Goal: Task Accomplishment & Management: Manage account settings

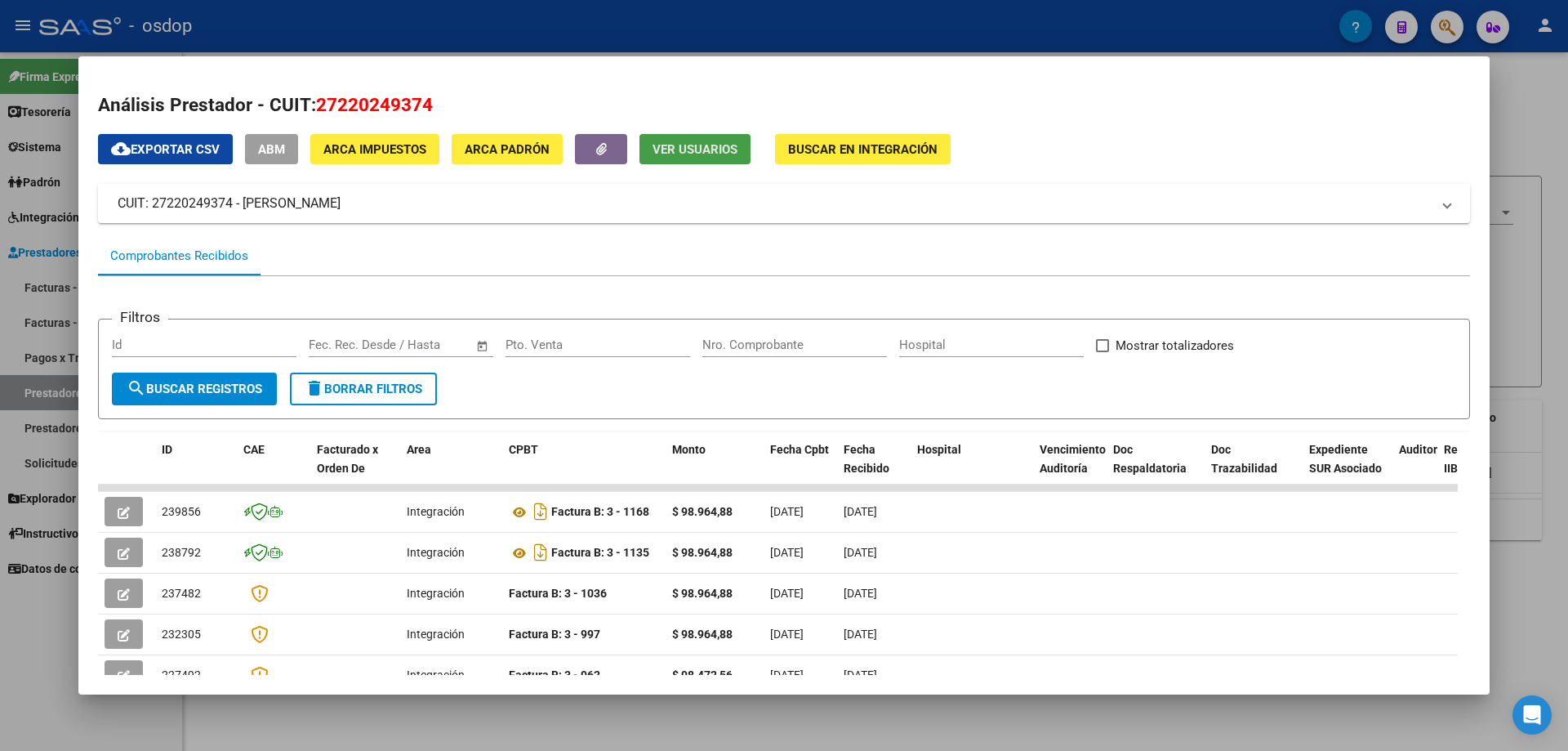
click at [696, 146] on span "Ver Usuarios" at bounding box center [695, 150] width 85 height 15
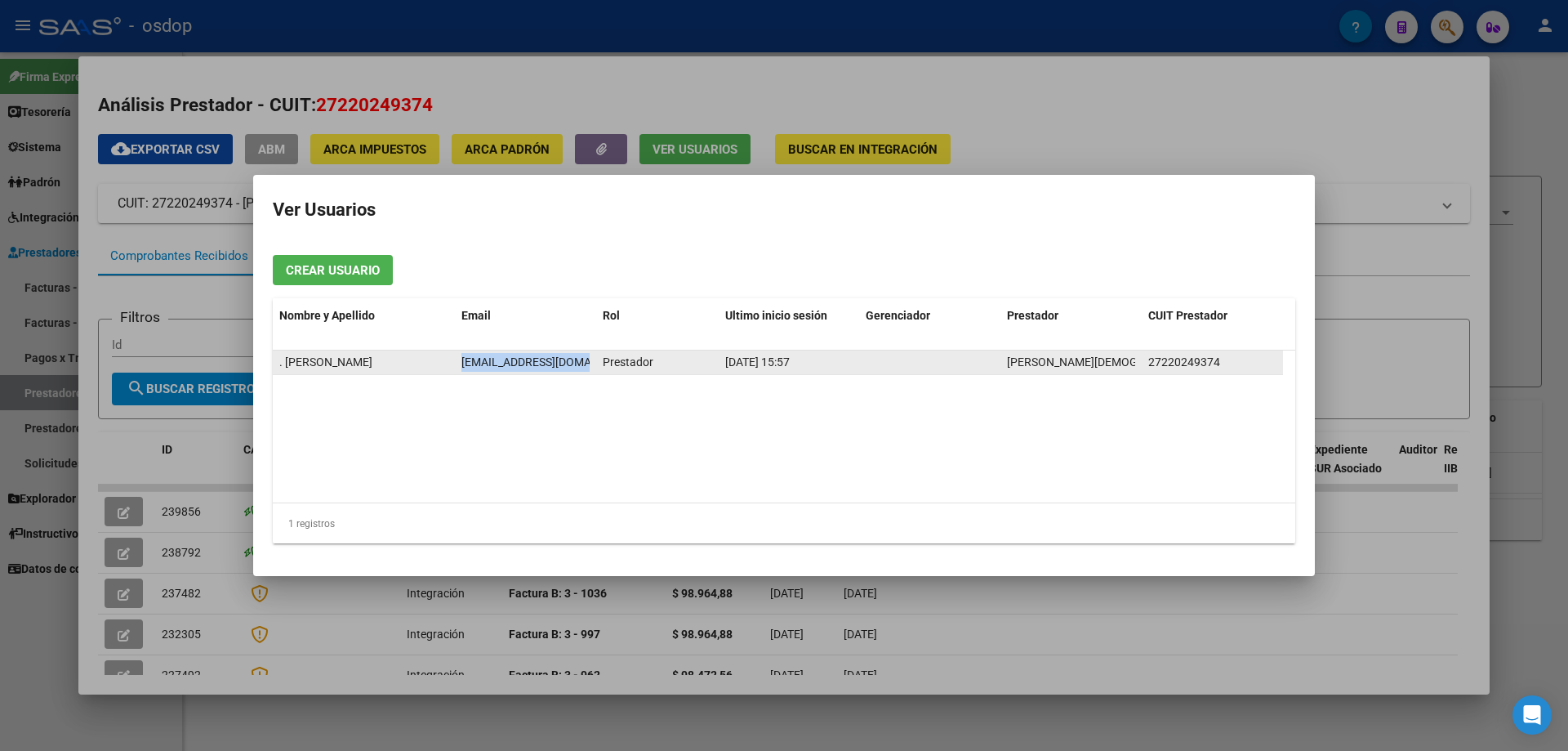
scroll to position [0, 16]
drag, startPoint x: 461, startPoint y: 362, endPoint x: 588, endPoint y: 362, distance: 127.0
click at [588, 362] on span "[EMAIL_ADDRESS][DOMAIN_NAME]" at bounding box center [535, 362] width 182 height 13
copy span "[EMAIL_ADDRESS][DOMAIN_NAME]"
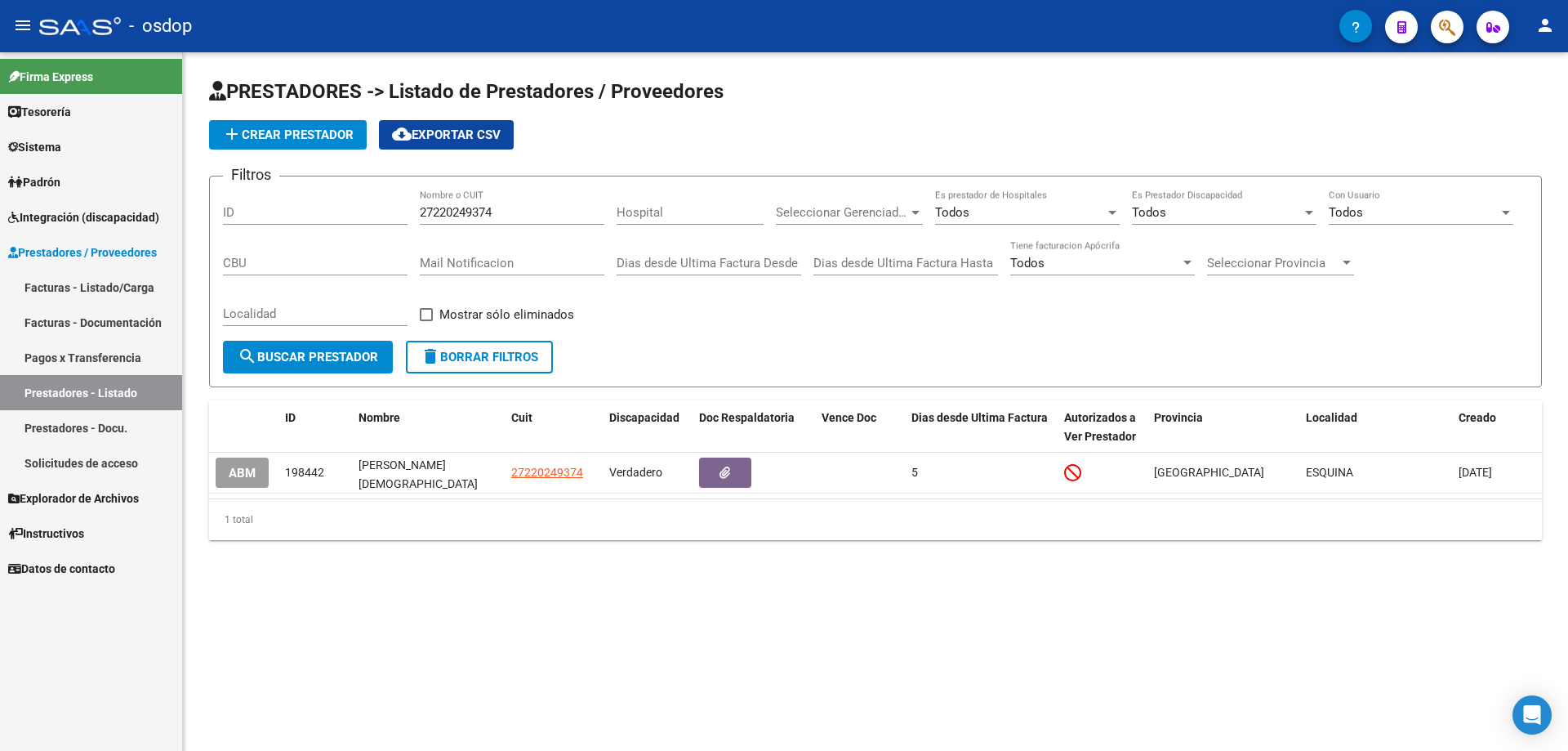
click at [481, 347] on button "delete Borrar Filtros" at bounding box center [479, 357] width 147 height 33
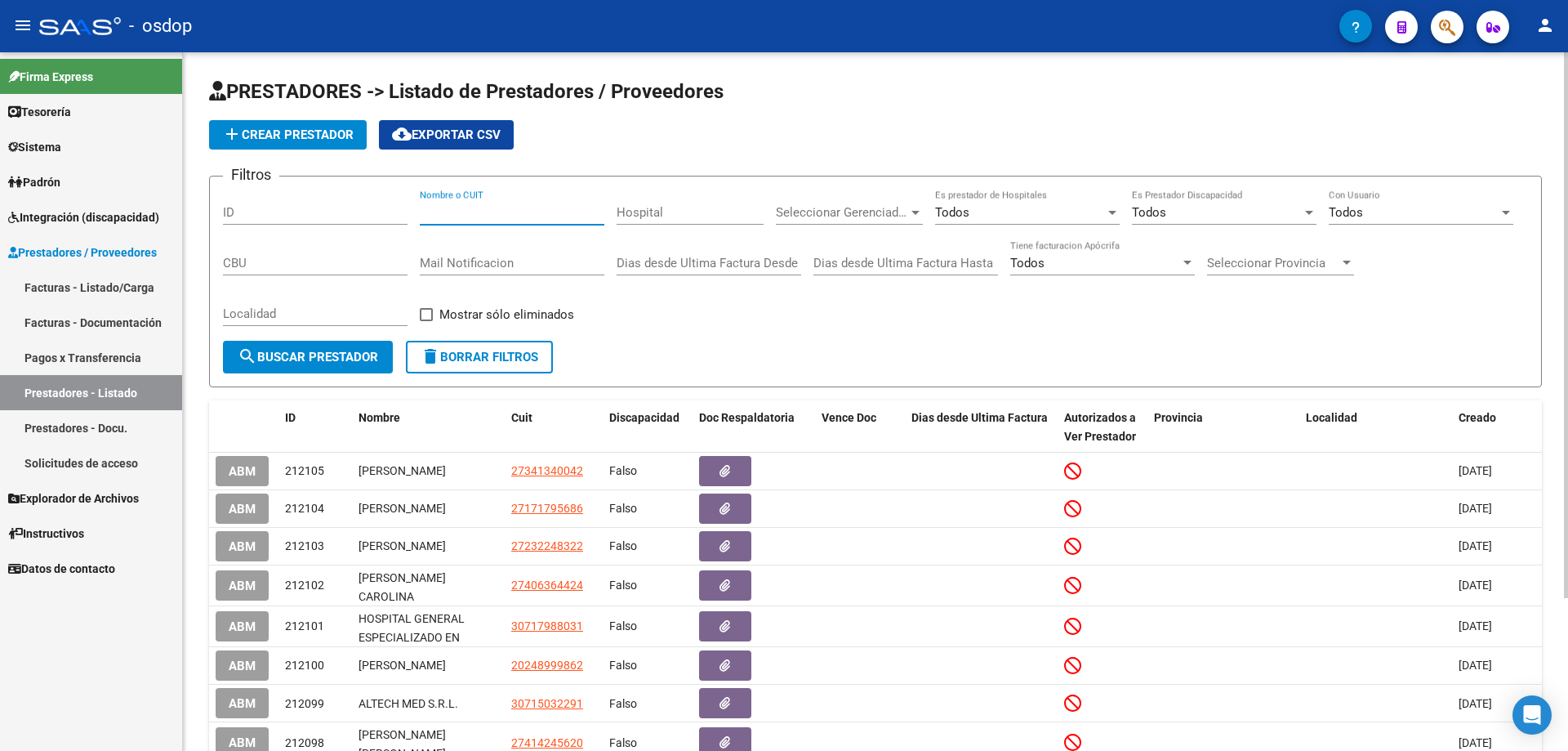
click at [426, 212] on input "Nombre o CUIT" at bounding box center [512, 213] width 184 height 15
paste input "27286392887"
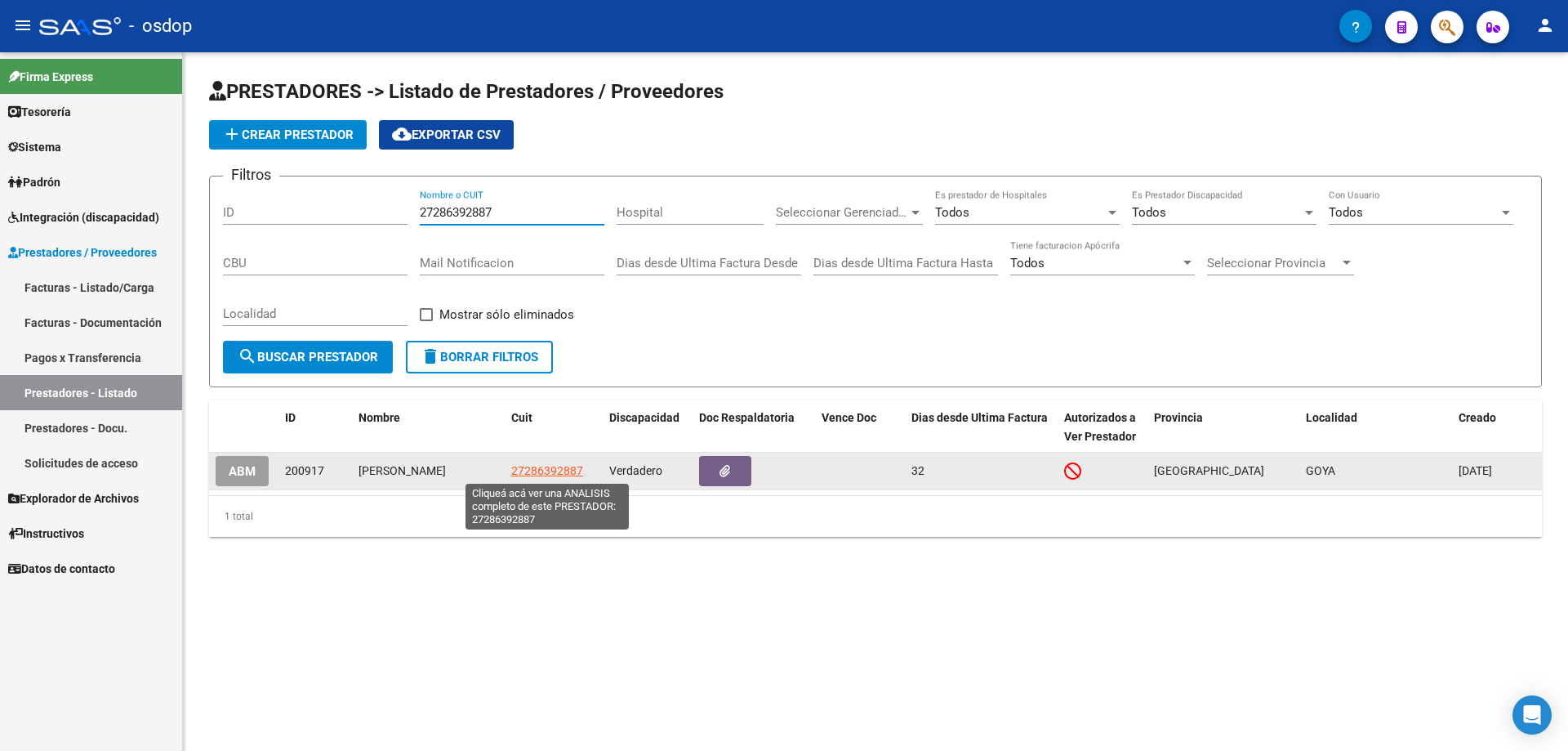
type input "27286392887"
click at [553, 469] on span "27286392887" at bounding box center [546, 471] width 71 height 13
type textarea "27286392887"
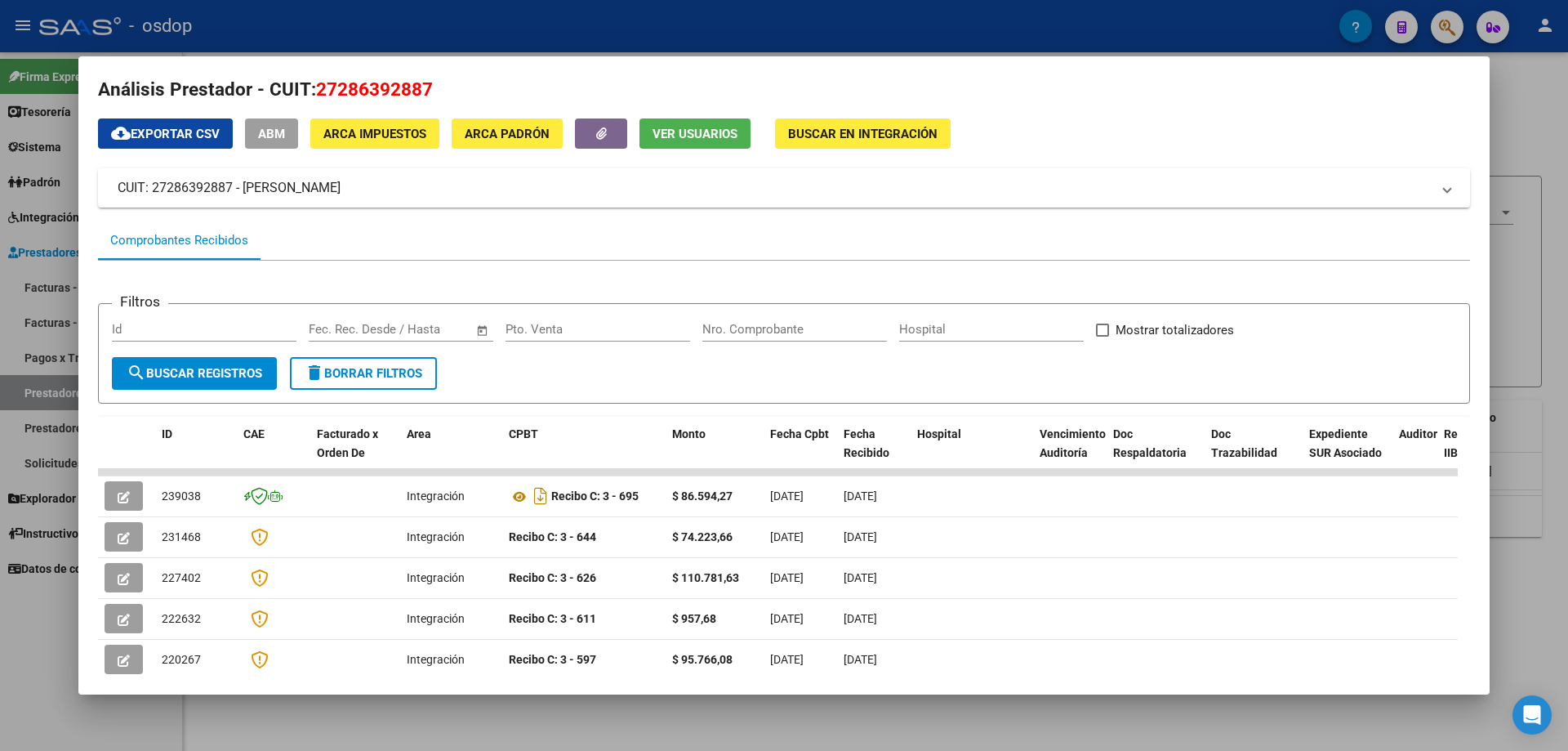
scroll to position [0, 0]
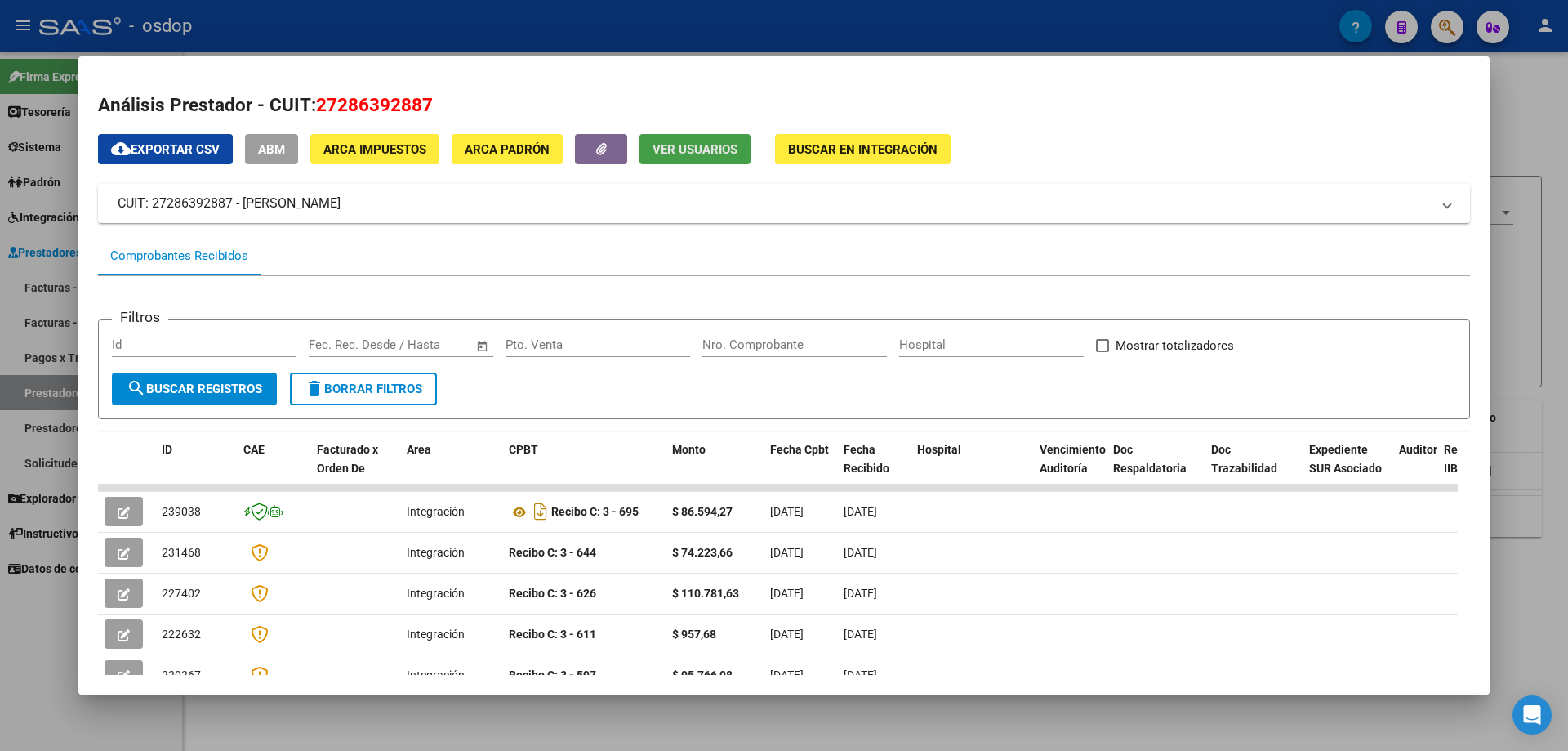
click at [681, 145] on span "Ver Usuarios" at bounding box center [695, 150] width 85 height 15
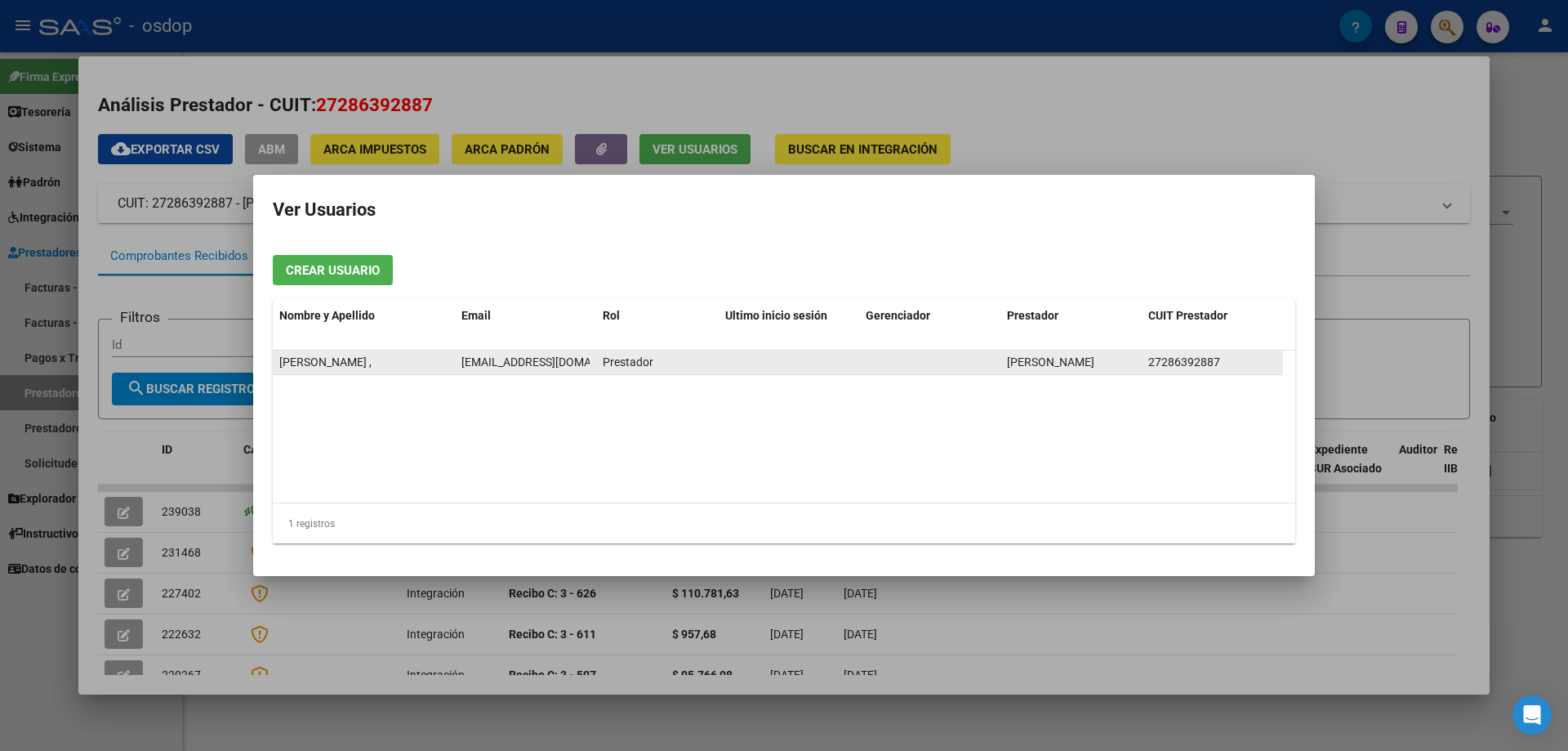
scroll to position [0, 9]
drag, startPoint x: 462, startPoint y: 359, endPoint x: 592, endPoint y: 363, distance: 130.1
click at [592, 363] on datatable-body-cell "[EMAIL_ADDRESS][DOMAIN_NAME]" at bounding box center [526, 361] width 141 height 24
copy span "[EMAIL_ADDRESS][DOMAIN_NAME]"
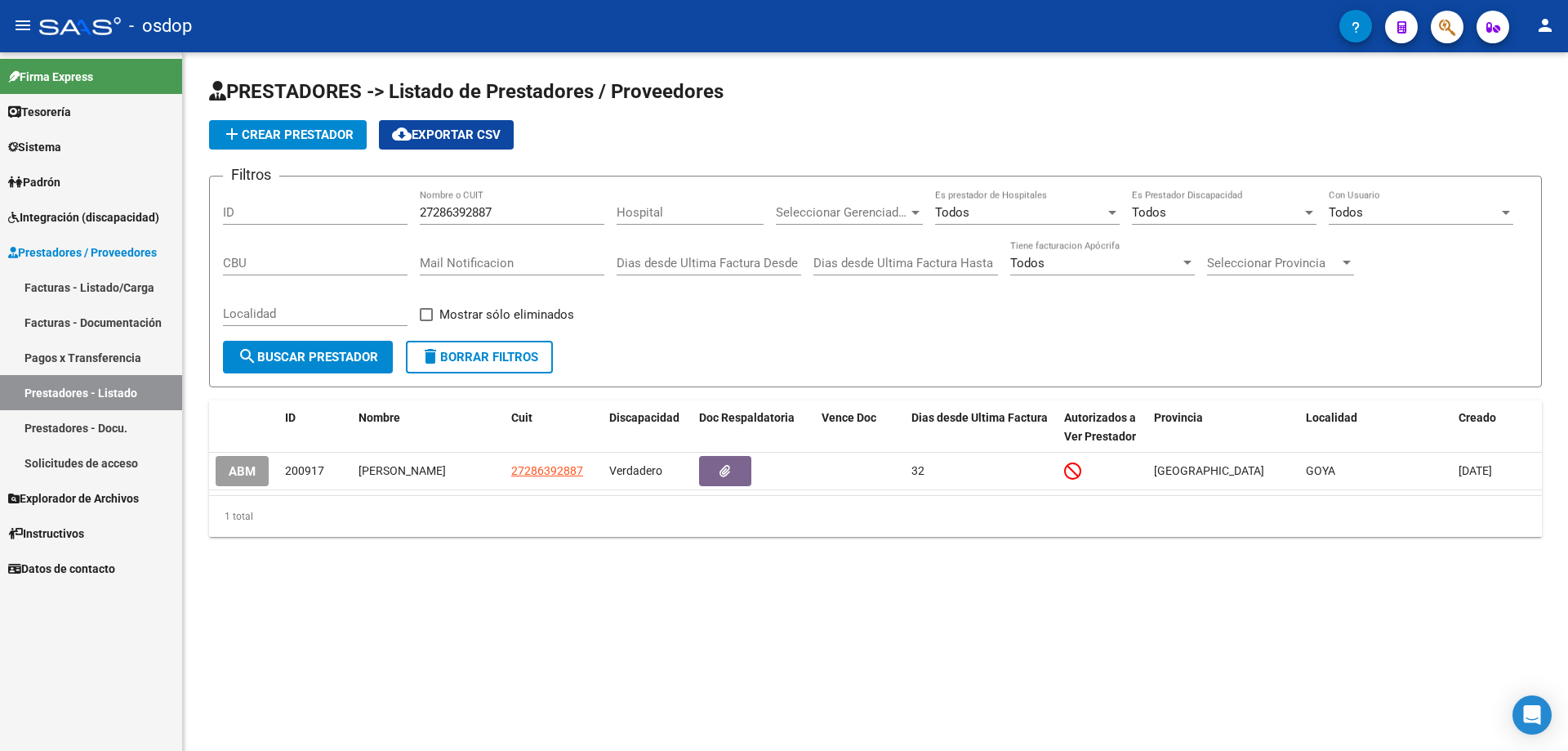
click at [460, 355] on span "delete Borrar Filtros" at bounding box center [479, 358] width 118 height 15
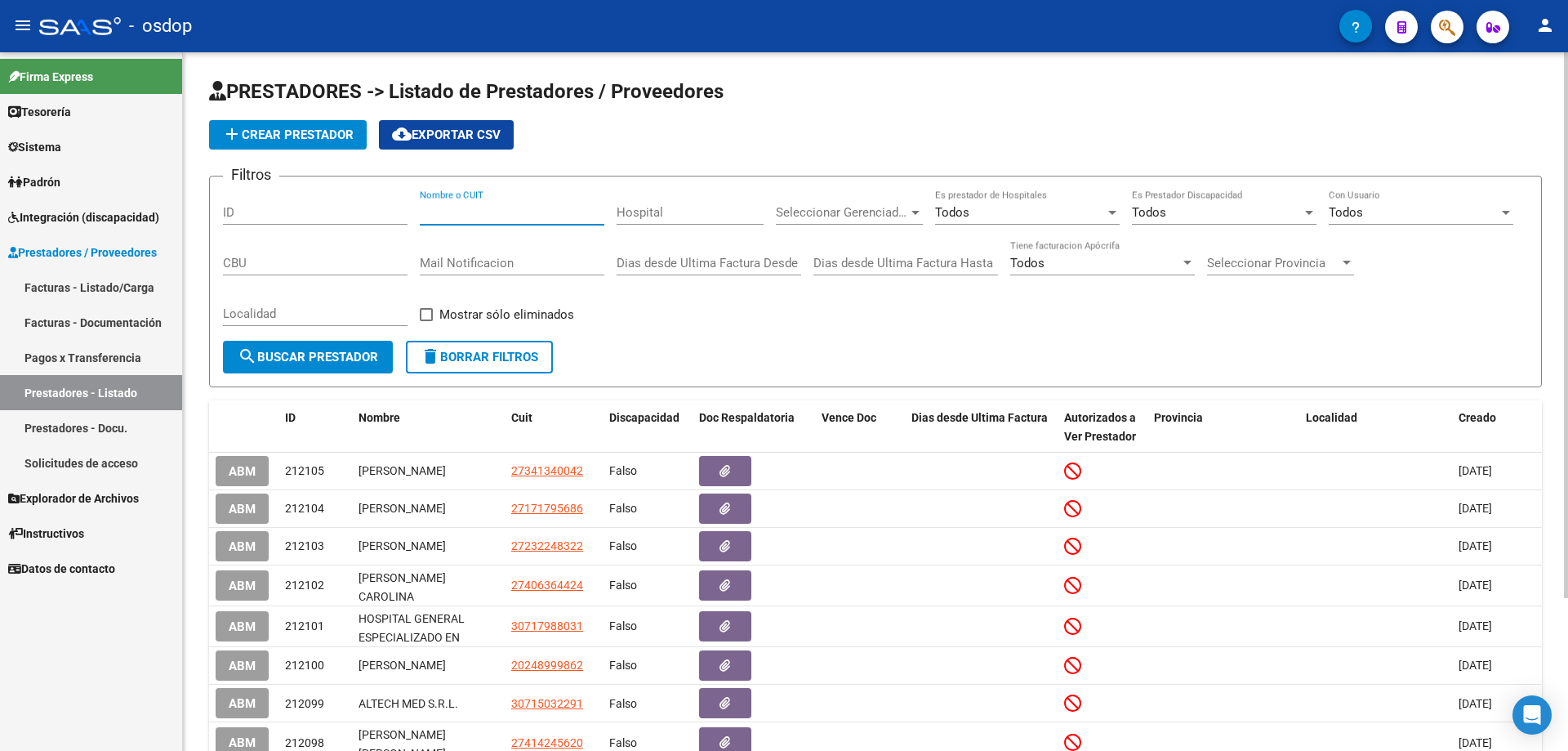
click at [421, 212] on input "Nombre o CUIT" at bounding box center [512, 213] width 184 height 15
paste input "23172047734"
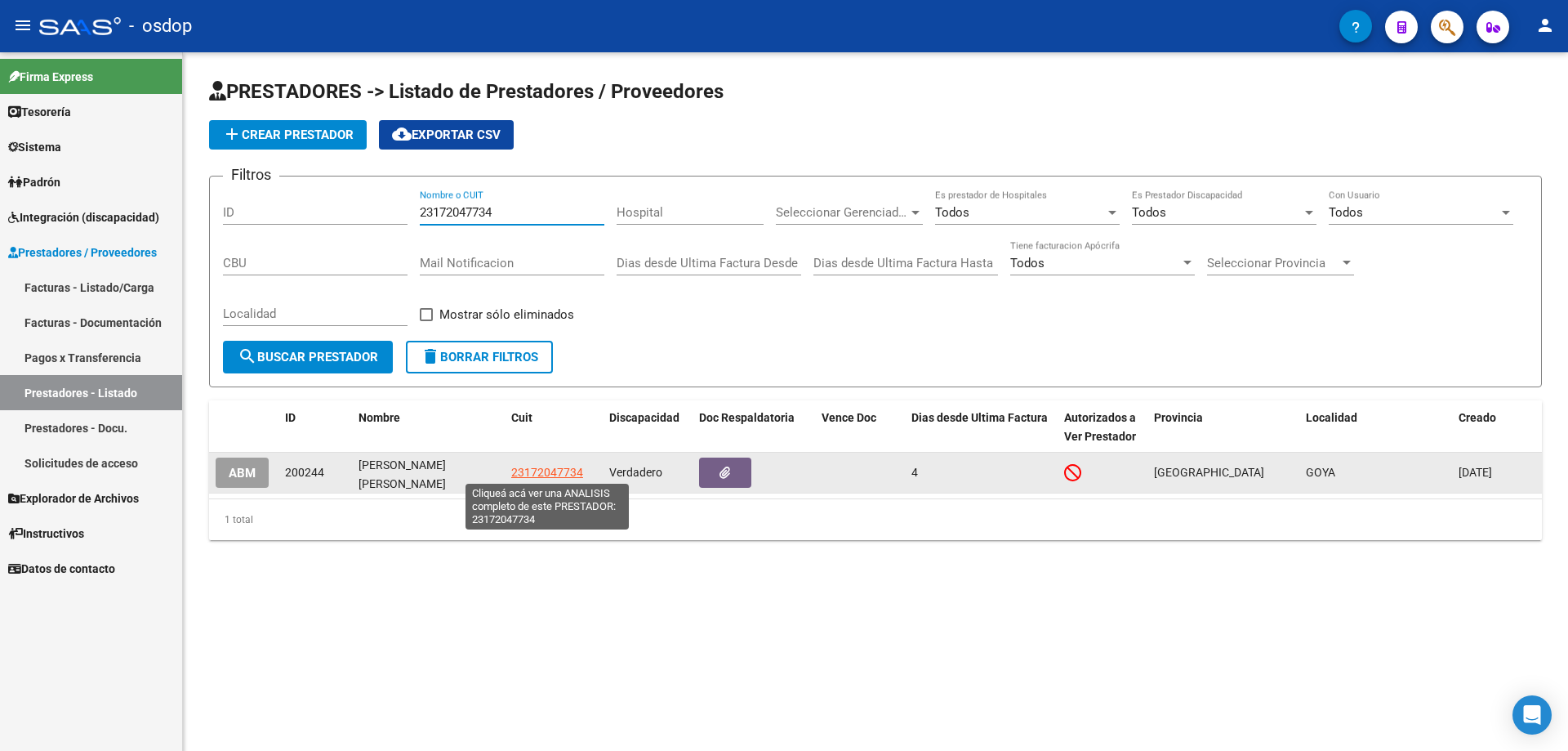
type input "23172047734"
click at [547, 474] on span "23172047734" at bounding box center [546, 472] width 71 height 13
type textarea "23172047734"
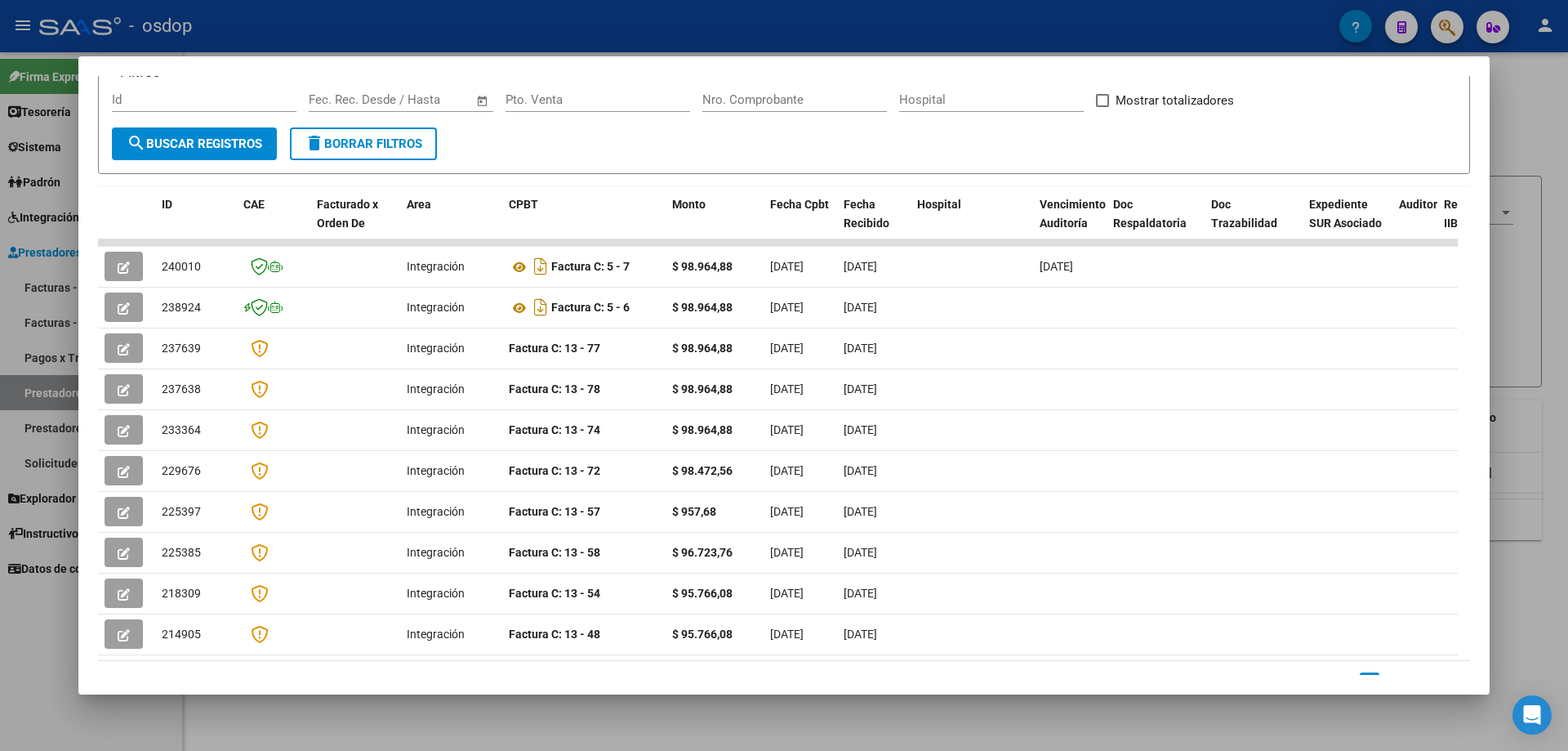
scroll to position [0, 0]
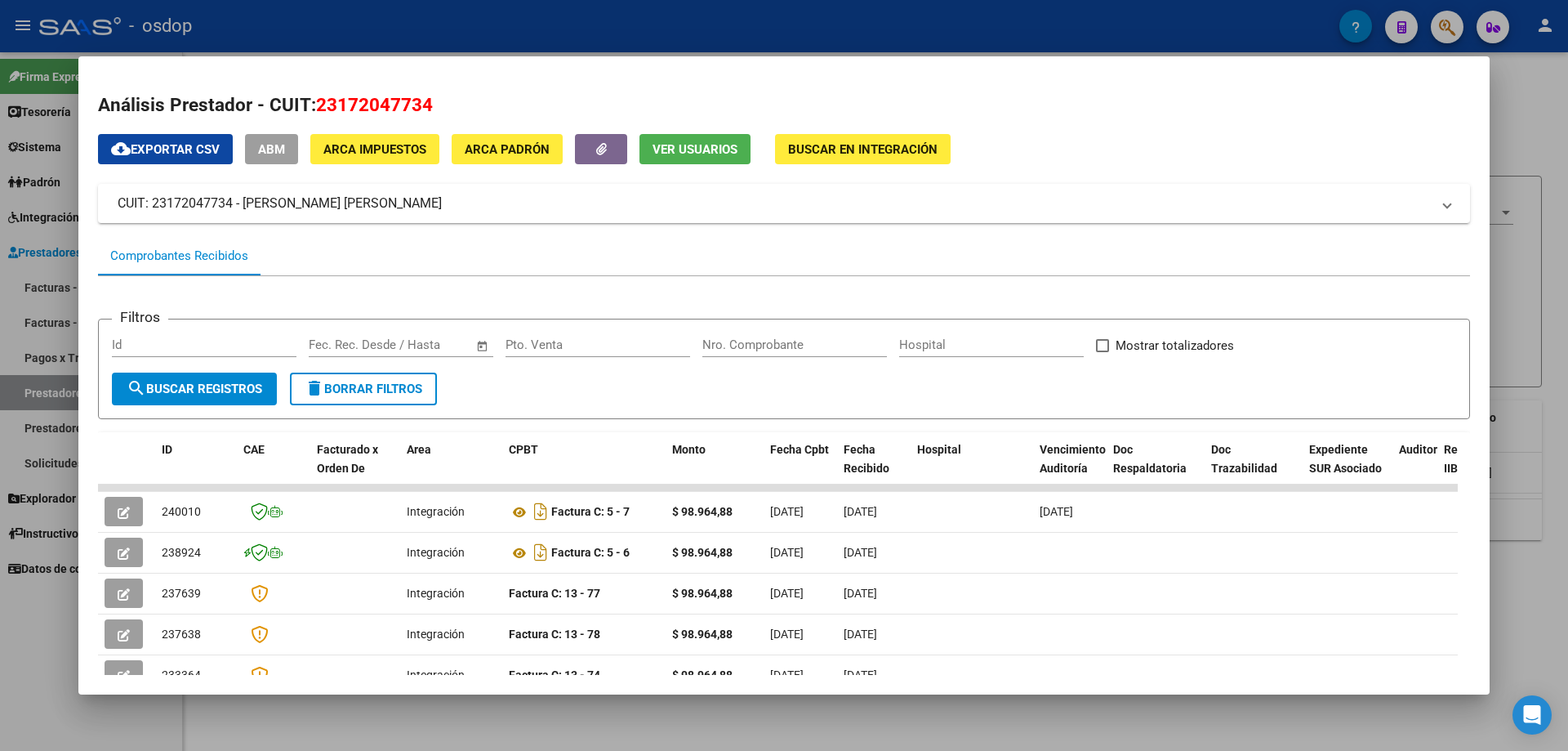
click at [723, 139] on button "Ver Usuarios" at bounding box center [695, 149] width 111 height 30
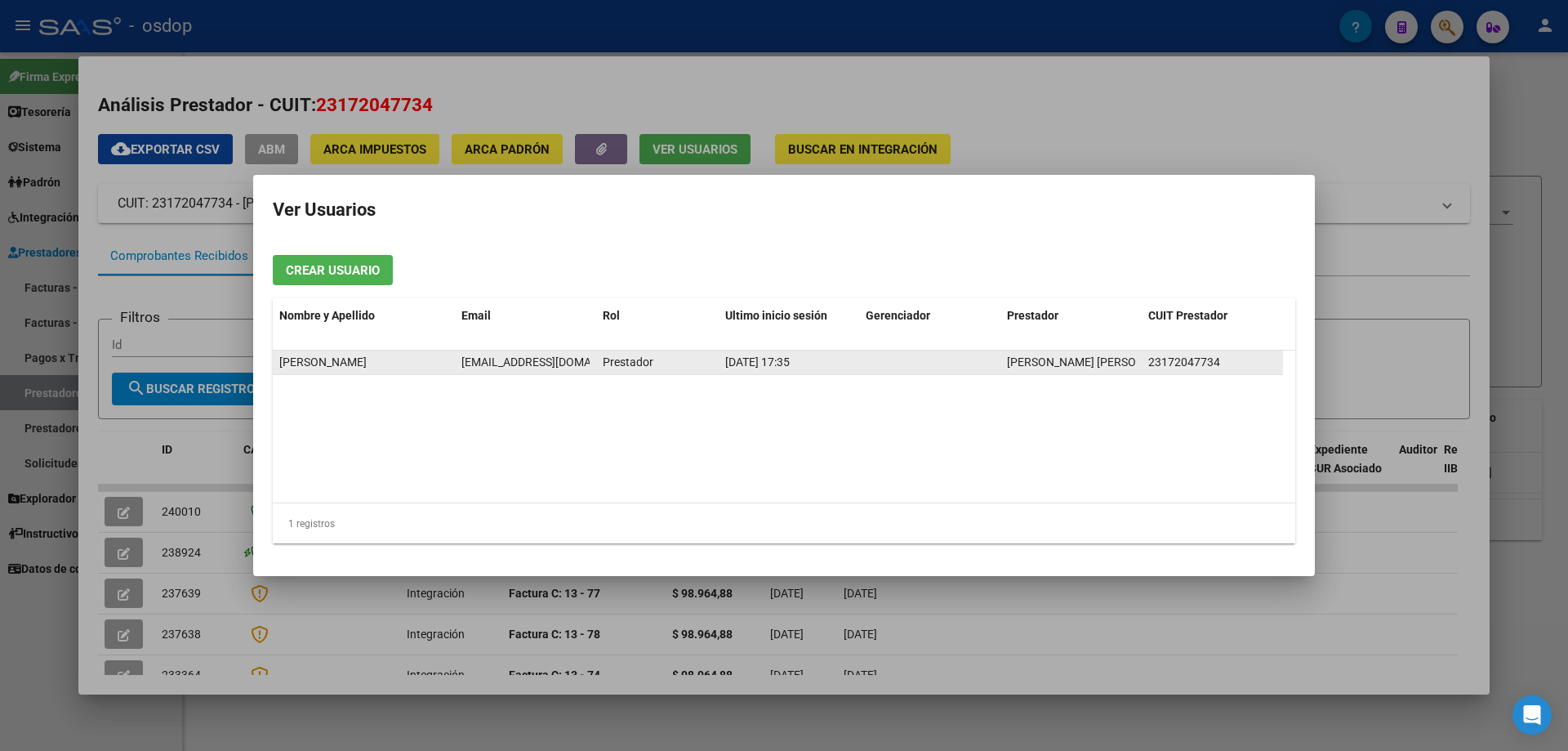
scroll to position [0, 24]
drag, startPoint x: 461, startPoint y: 360, endPoint x: 595, endPoint y: 364, distance: 134.1
click at [595, 364] on div "[PERSON_NAME] [EMAIL_ADDRESS][DOMAIN_NAME] Prestador [DATE] 17:35 [PERSON_NAME]…" at bounding box center [778, 362] width 1010 height 24
copy span "[EMAIL_ADDRESS][DOMAIN_NAME]"
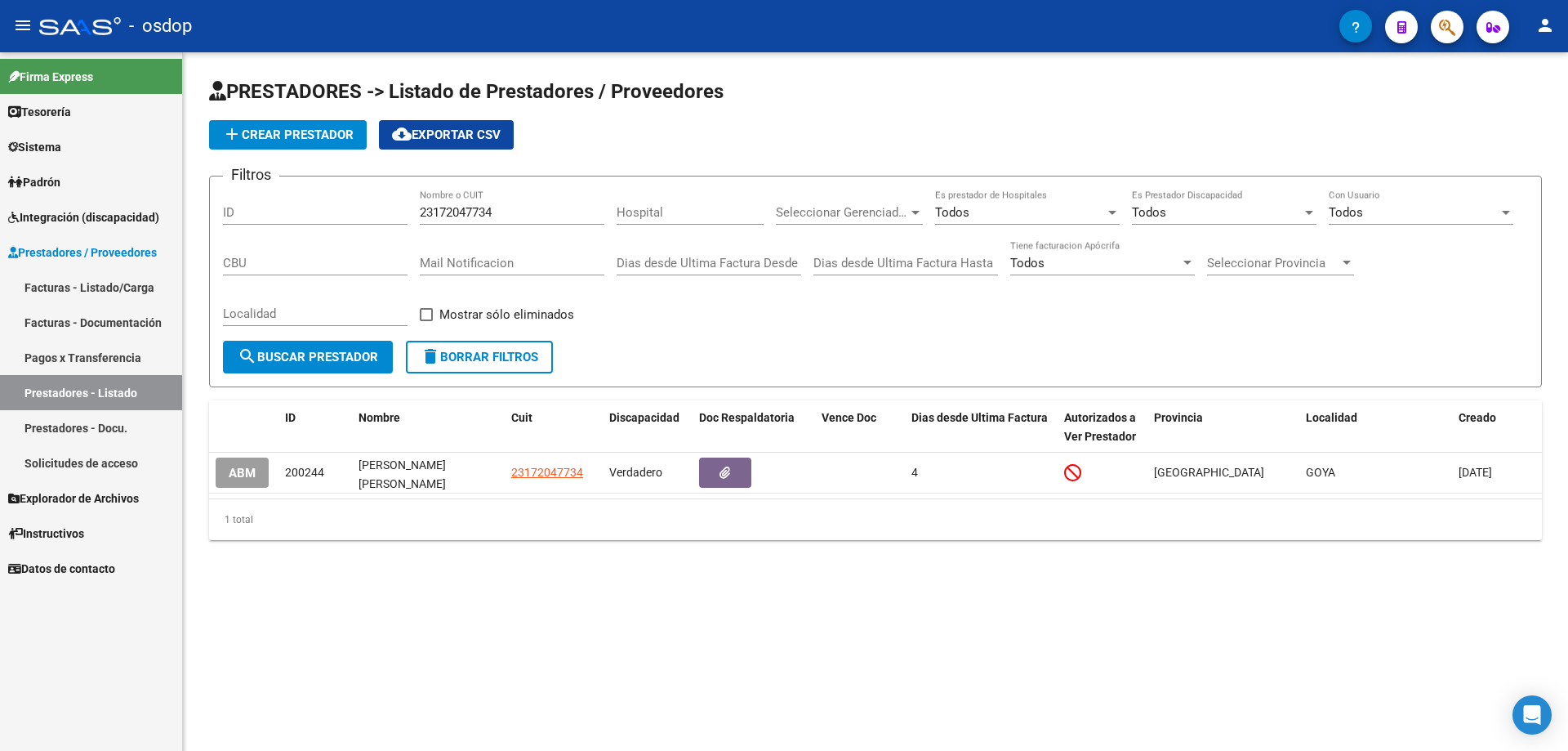
click at [477, 365] on button "delete Borrar Filtros" at bounding box center [479, 357] width 147 height 33
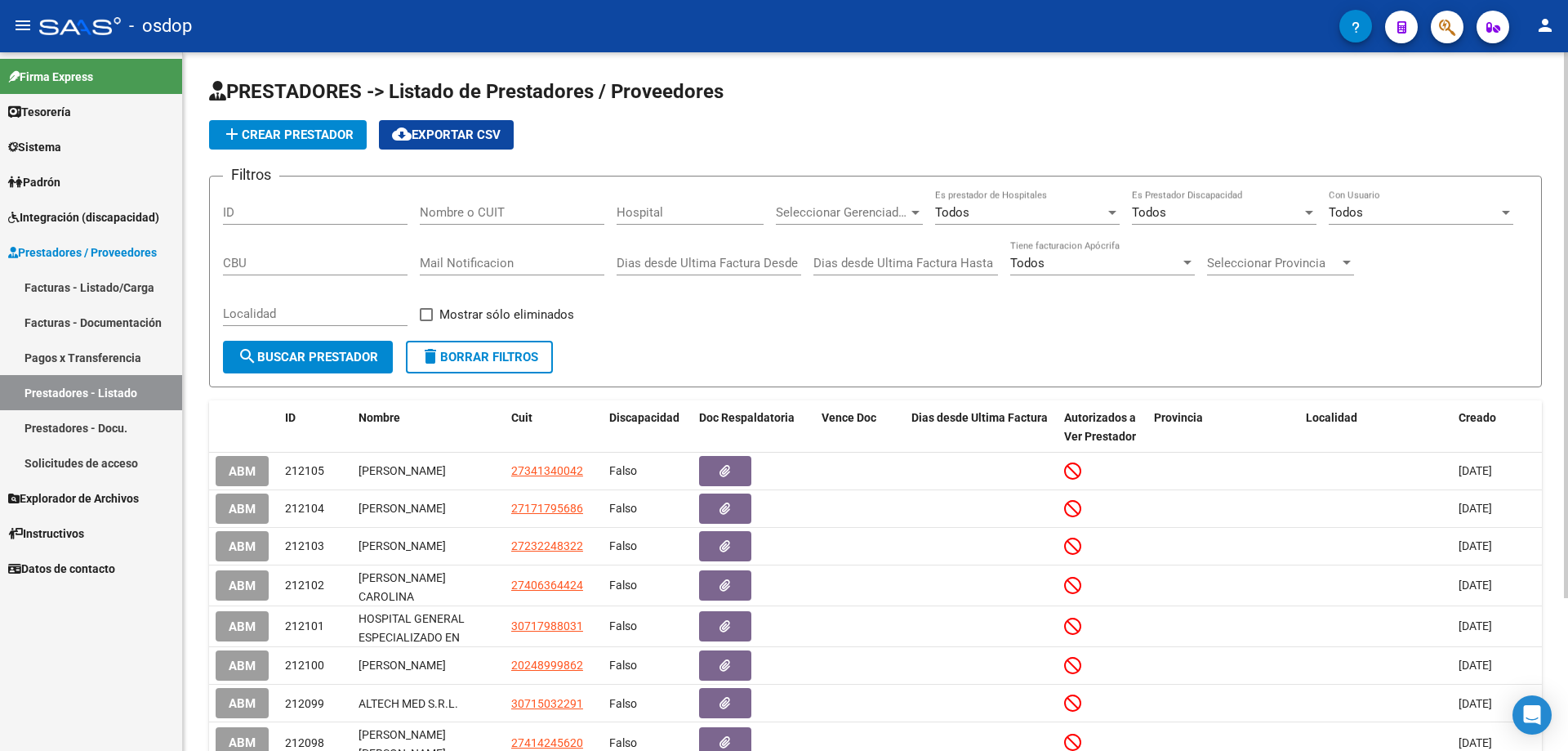
click at [420, 210] on input "Nombre o CUIT" at bounding box center [512, 213] width 184 height 15
paste input "27375956856"
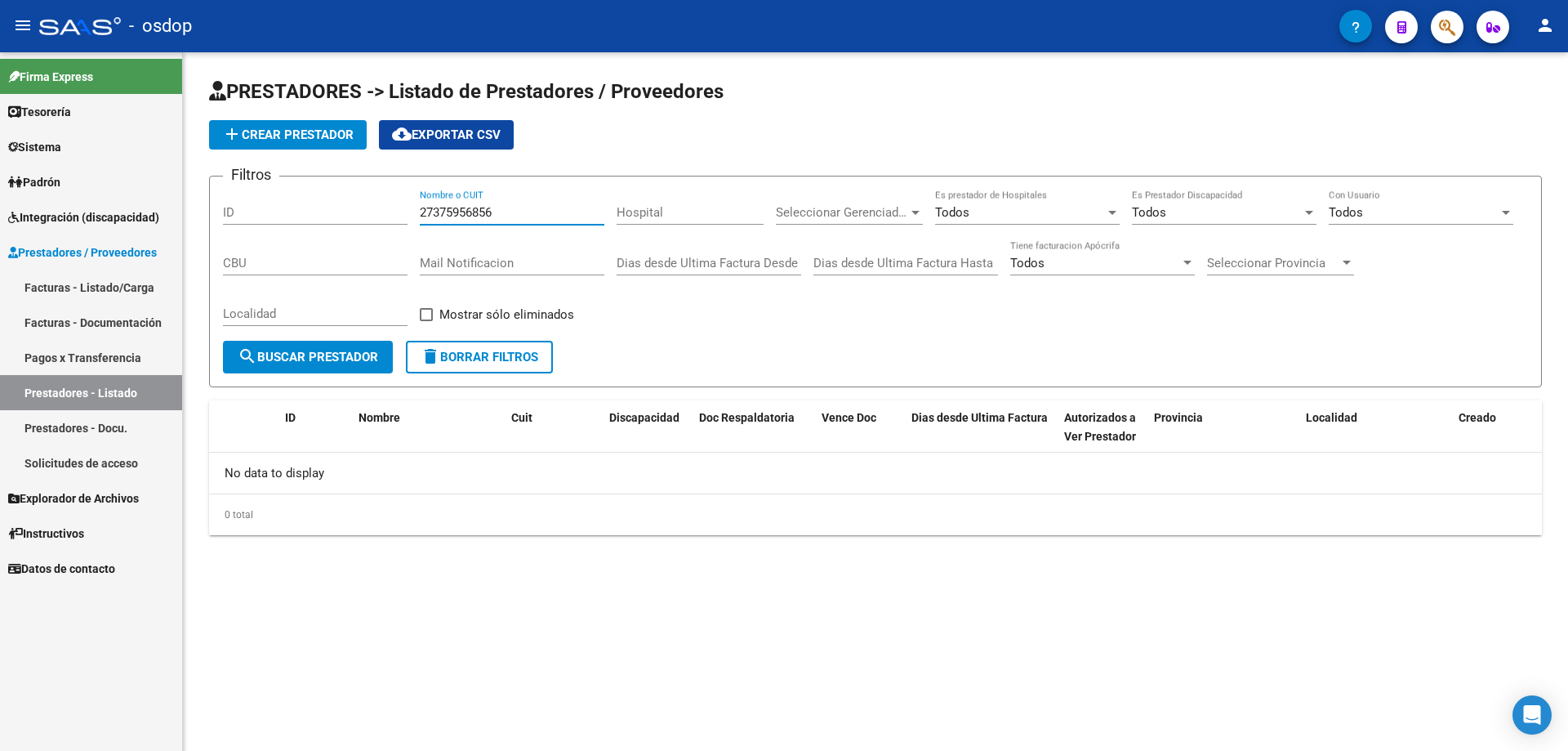
type input "27375956856"
click at [466, 358] on span "delete Borrar Filtros" at bounding box center [479, 358] width 118 height 15
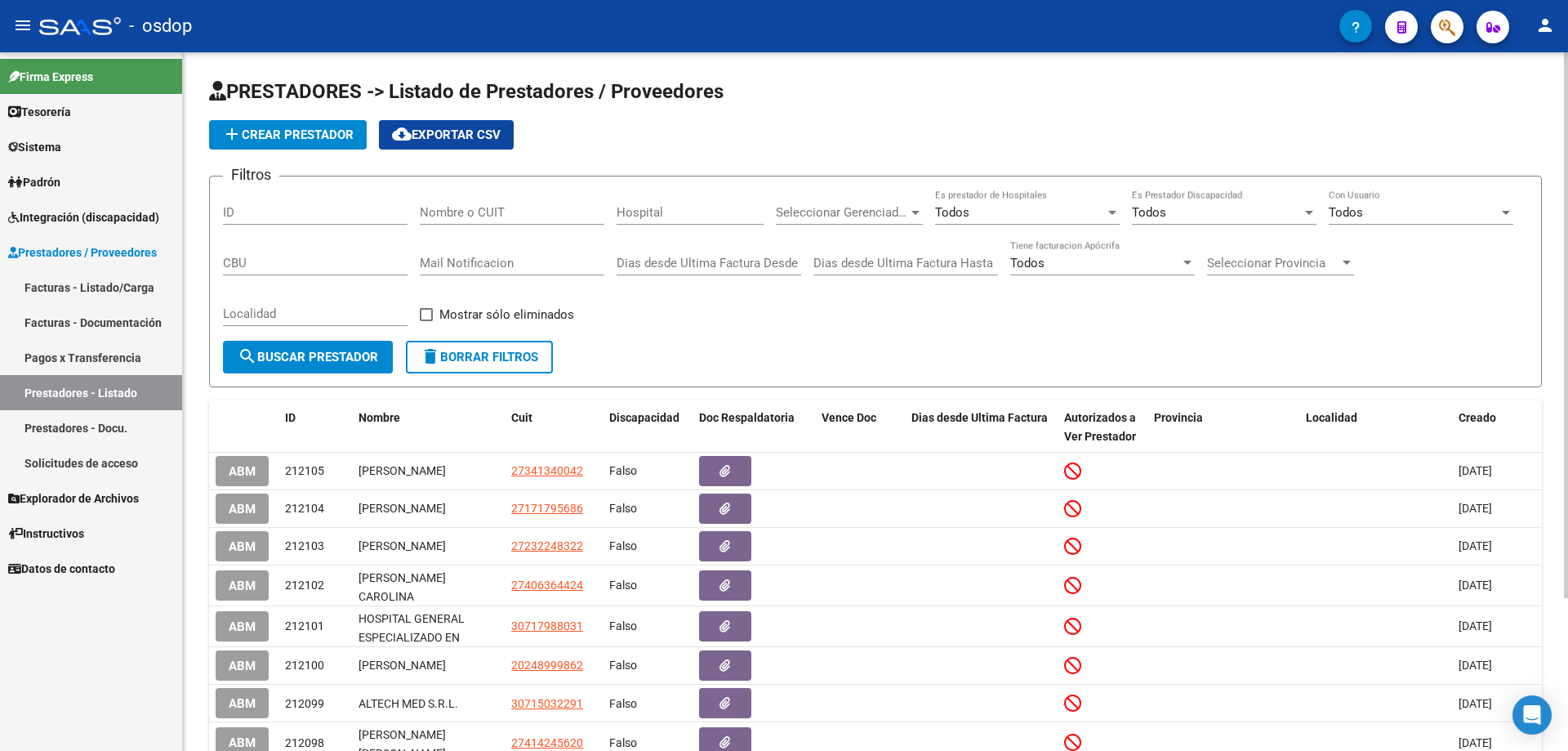
click at [420, 214] on input "Nombre o CUIT" at bounding box center [512, 213] width 184 height 15
paste input "27375956856"
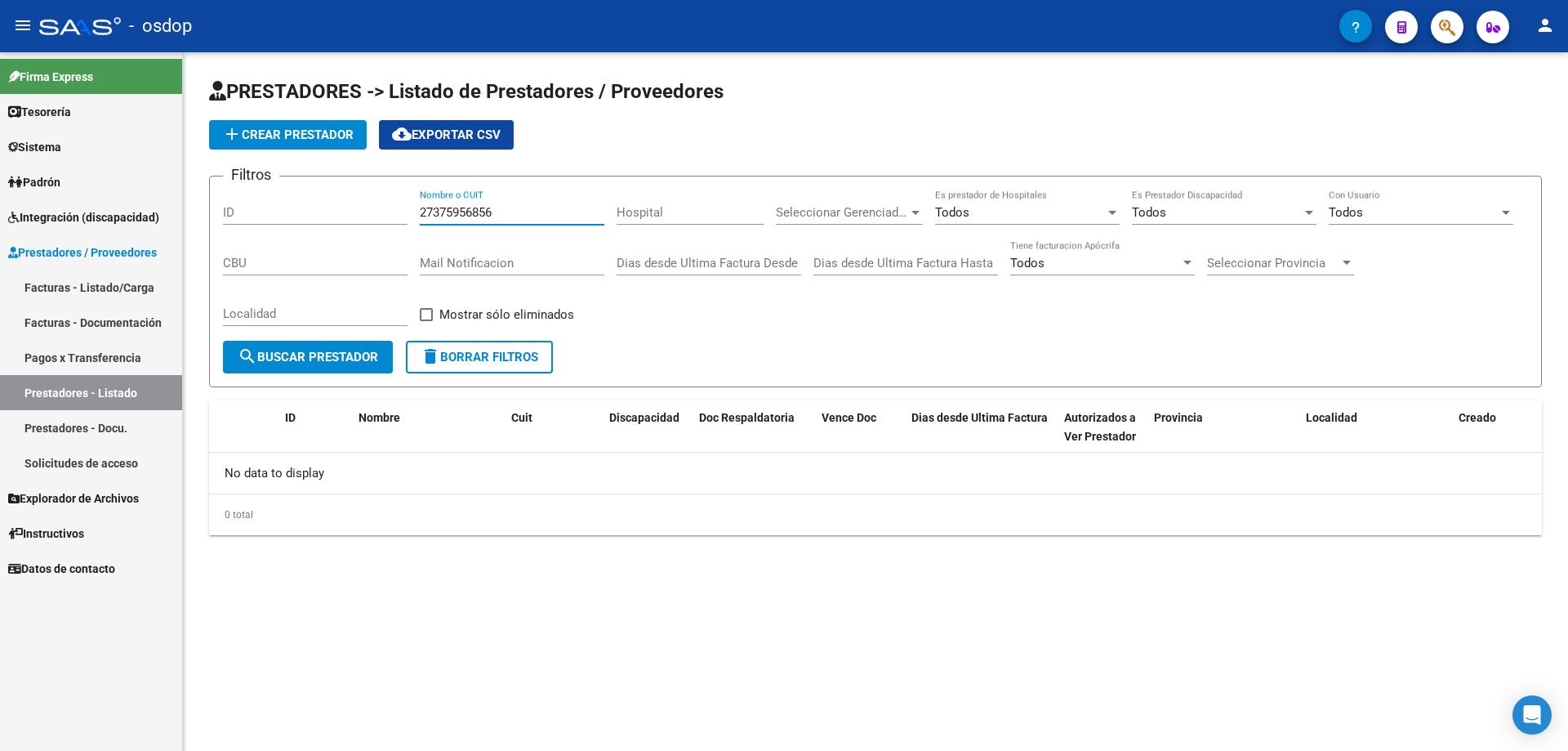
type input "27375956856"
click at [464, 360] on span "delete Borrar Filtros" at bounding box center [479, 358] width 118 height 15
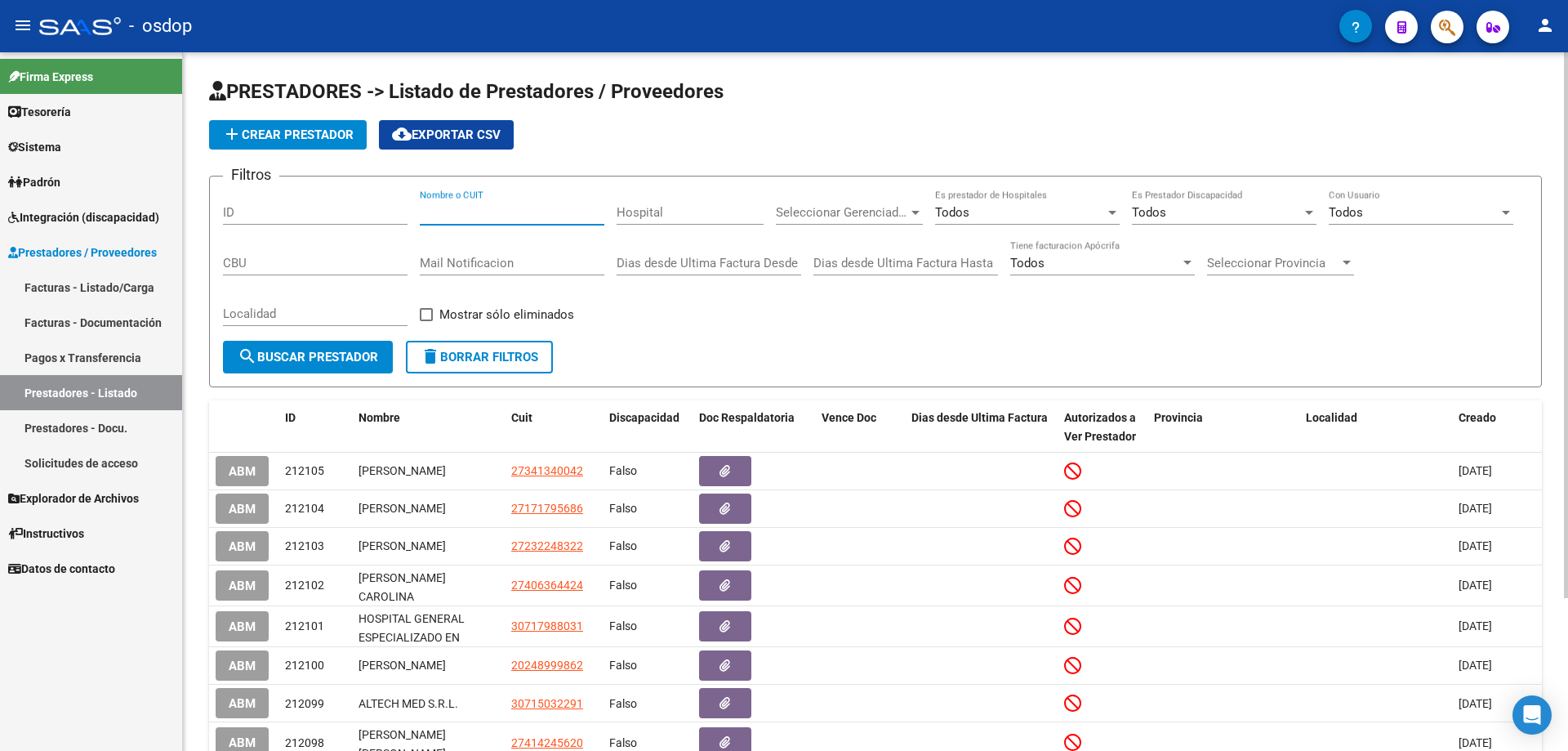
click at [420, 211] on input "Nombre o CUIT" at bounding box center [512, 213] width 184 height 15
paste input "27277366091"
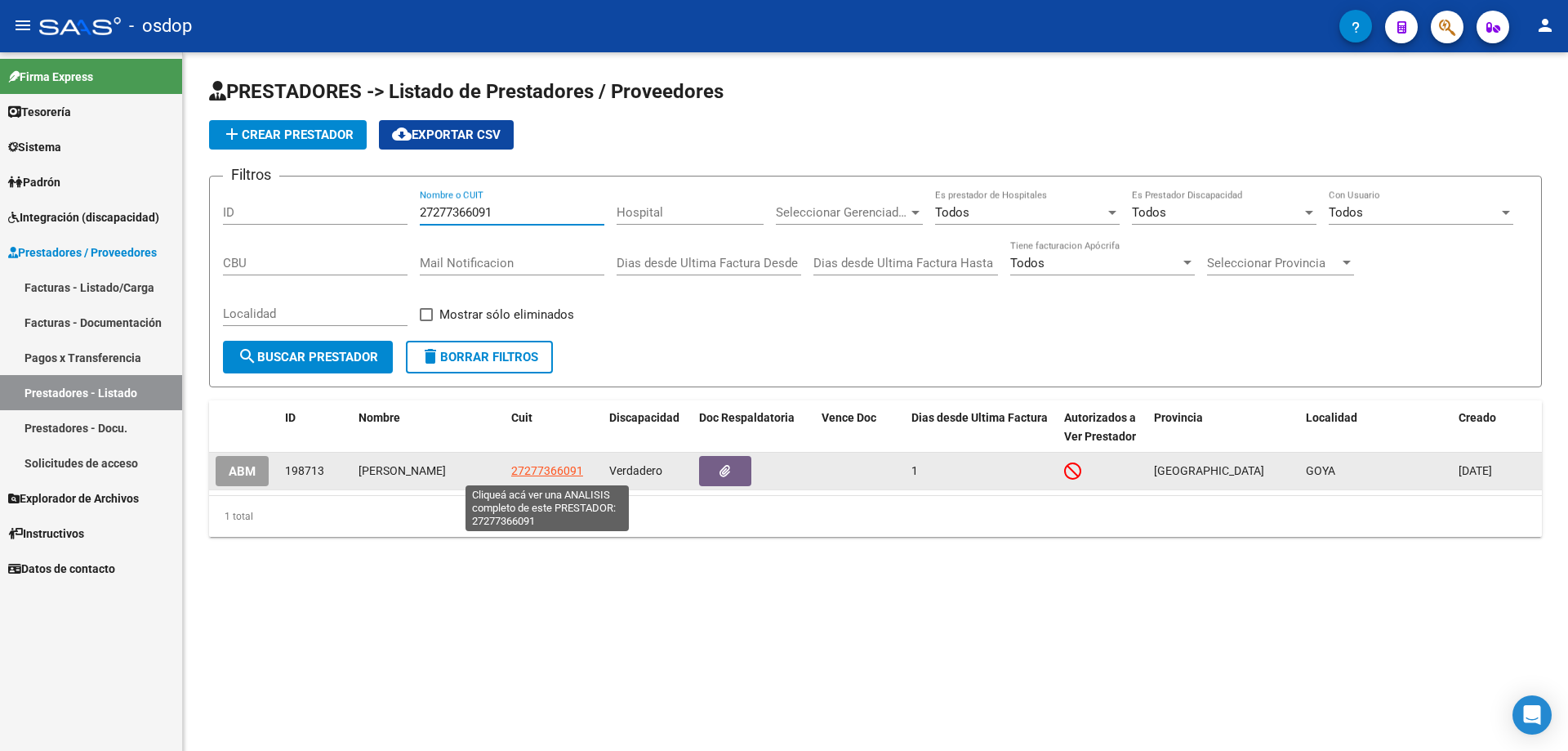
type input "27277366091"
click at [548, 473] on span "27277366091" at bounding box center [546, 471] width 71 height 13
type textarea "27277366091"
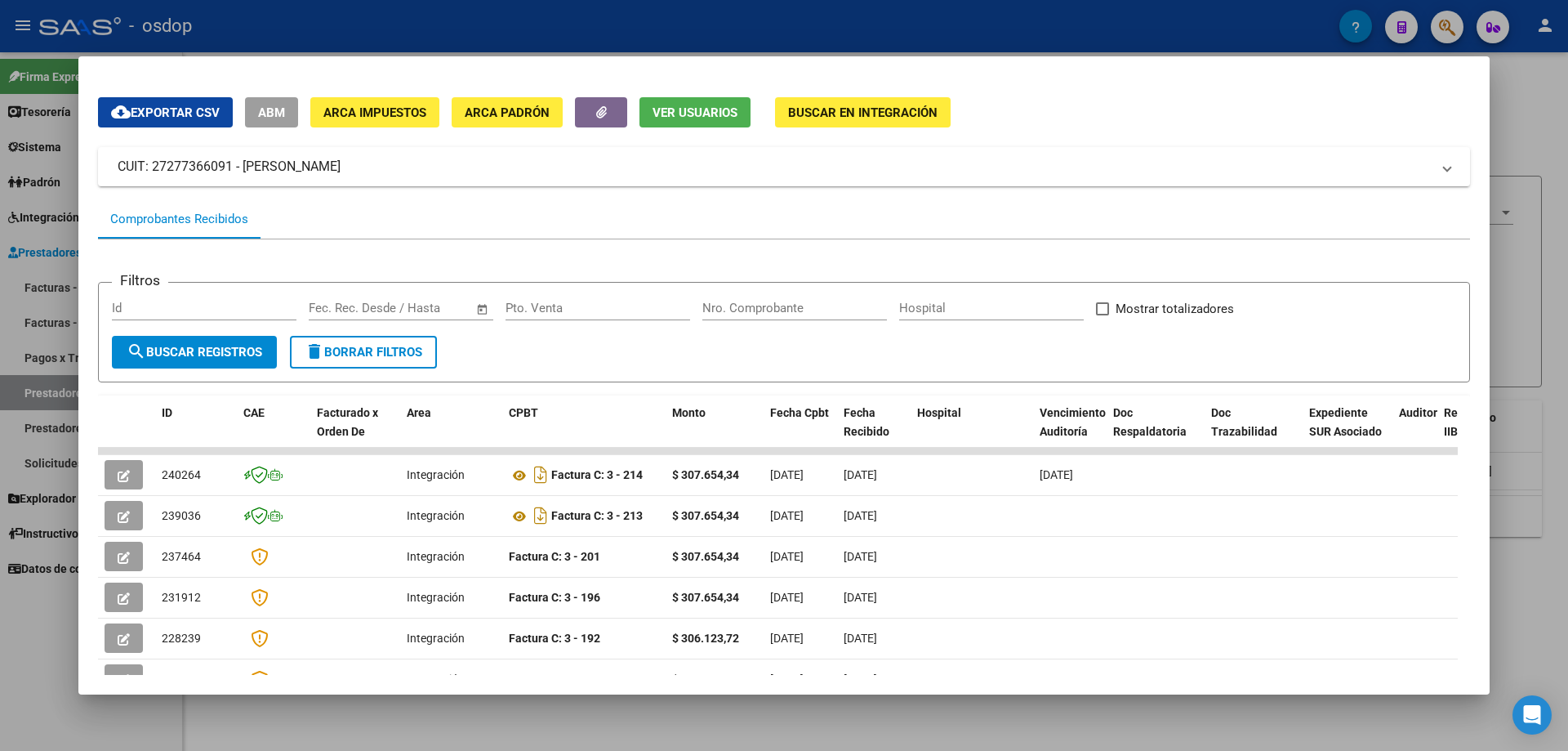
scroll to position [0, 0]
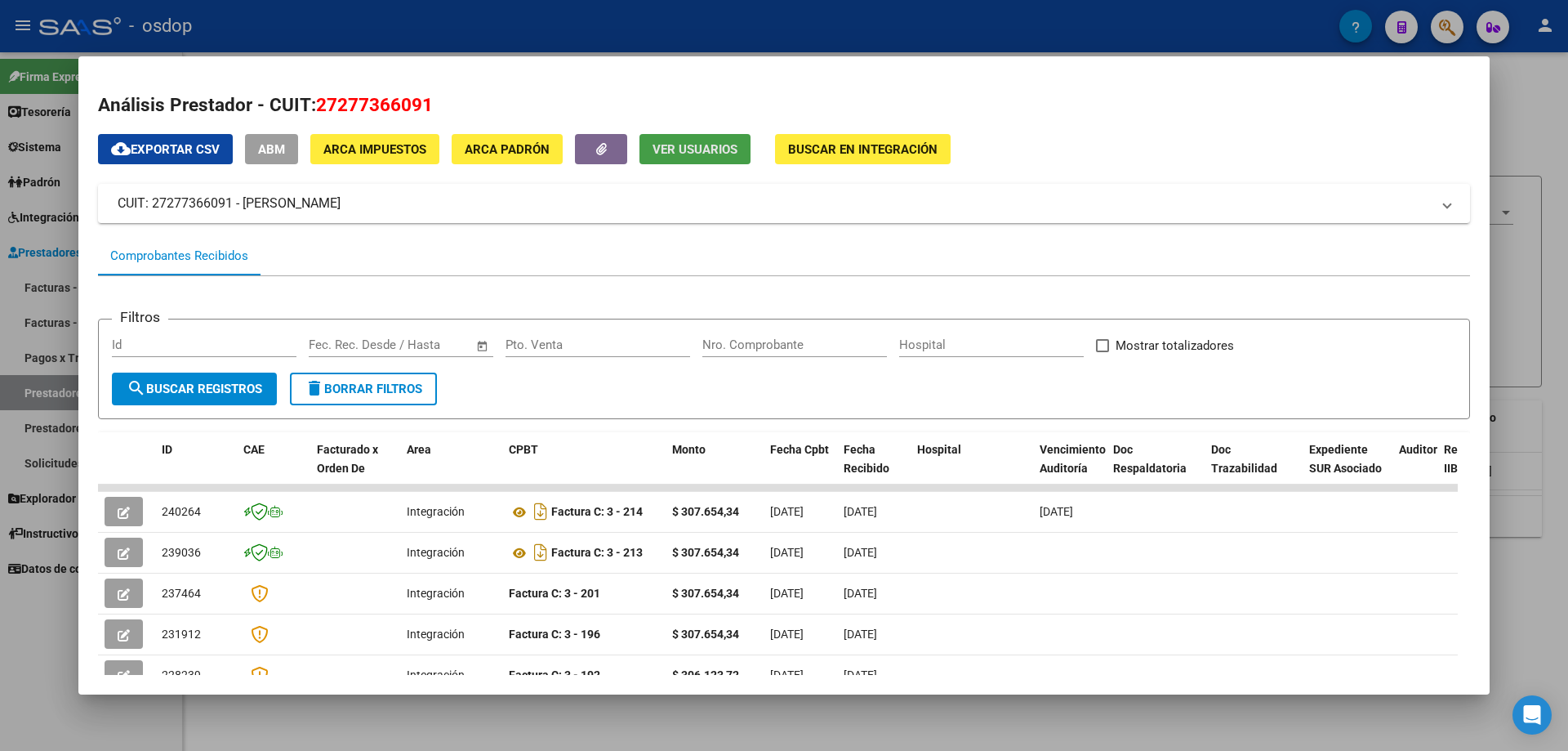
click at [705, 139] on button "Ver Usuarios" at bounding box center [695, 149] width 111 height 30
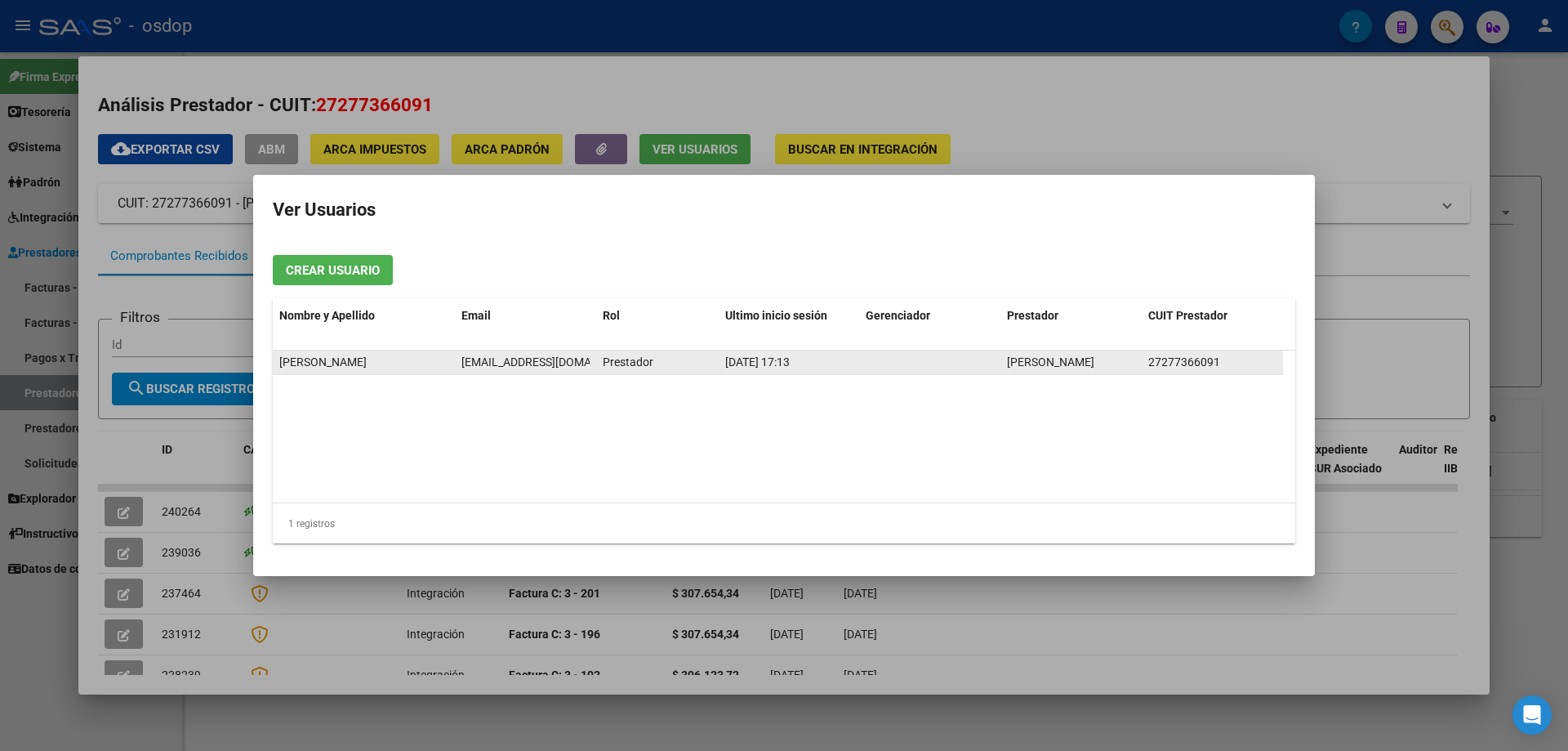
scroll to position [0, 5]
drag, startPoint x: 462, startPoint y: 362, endPoint x: 591, endPoint y: 362, distance: 129.0
click at [591, 362] on datatable-body-cell "[EMAIL_ADDRESS][DOMAIN_NAME]" at bounding box center [526, 361] width 141 height 24
copy span "[EMAIL_ADDRESS][DOMAIN_NAME]"
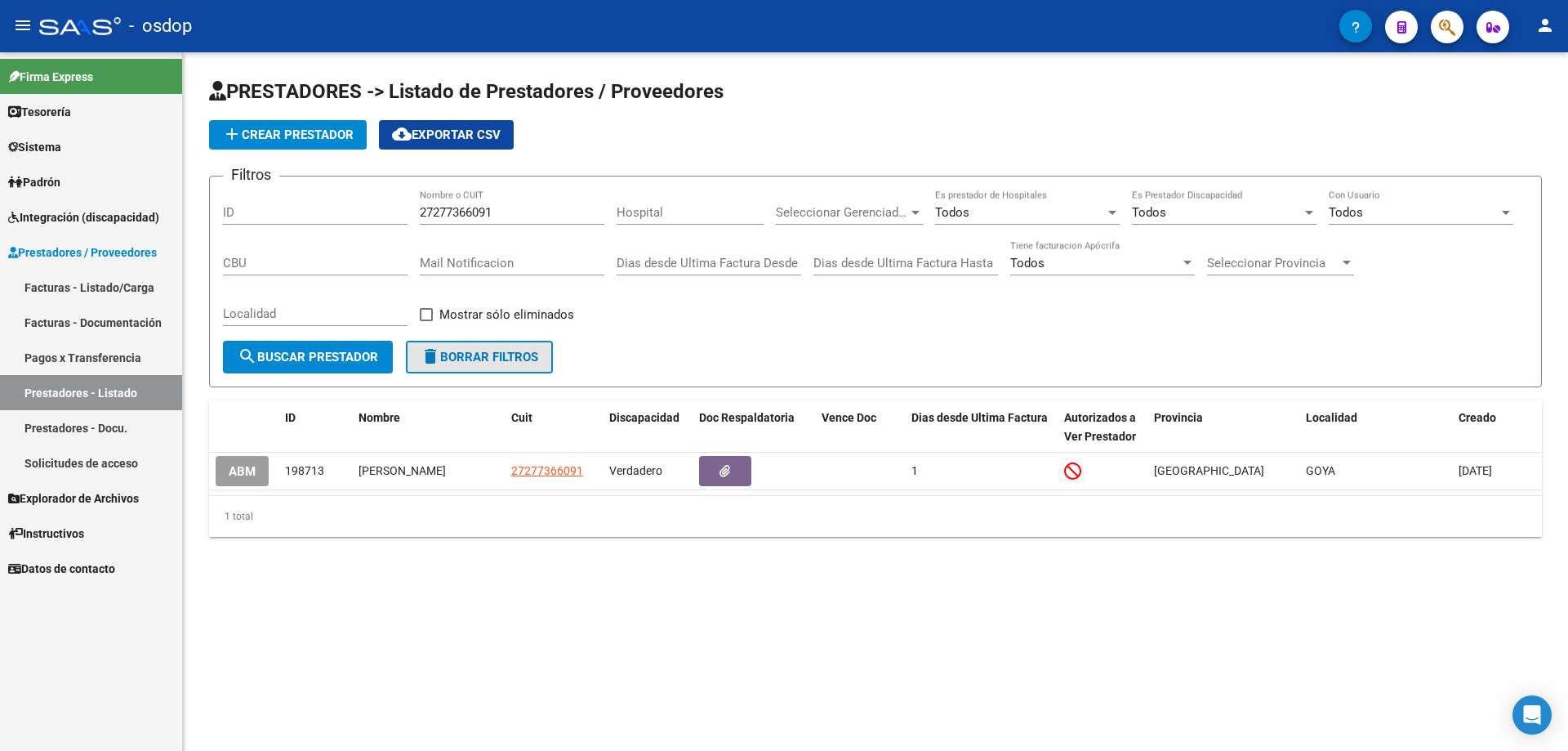
click at [483, 363] on span "delete Borrar Filtros" at bounding box center [479, 358] width 118 height 15
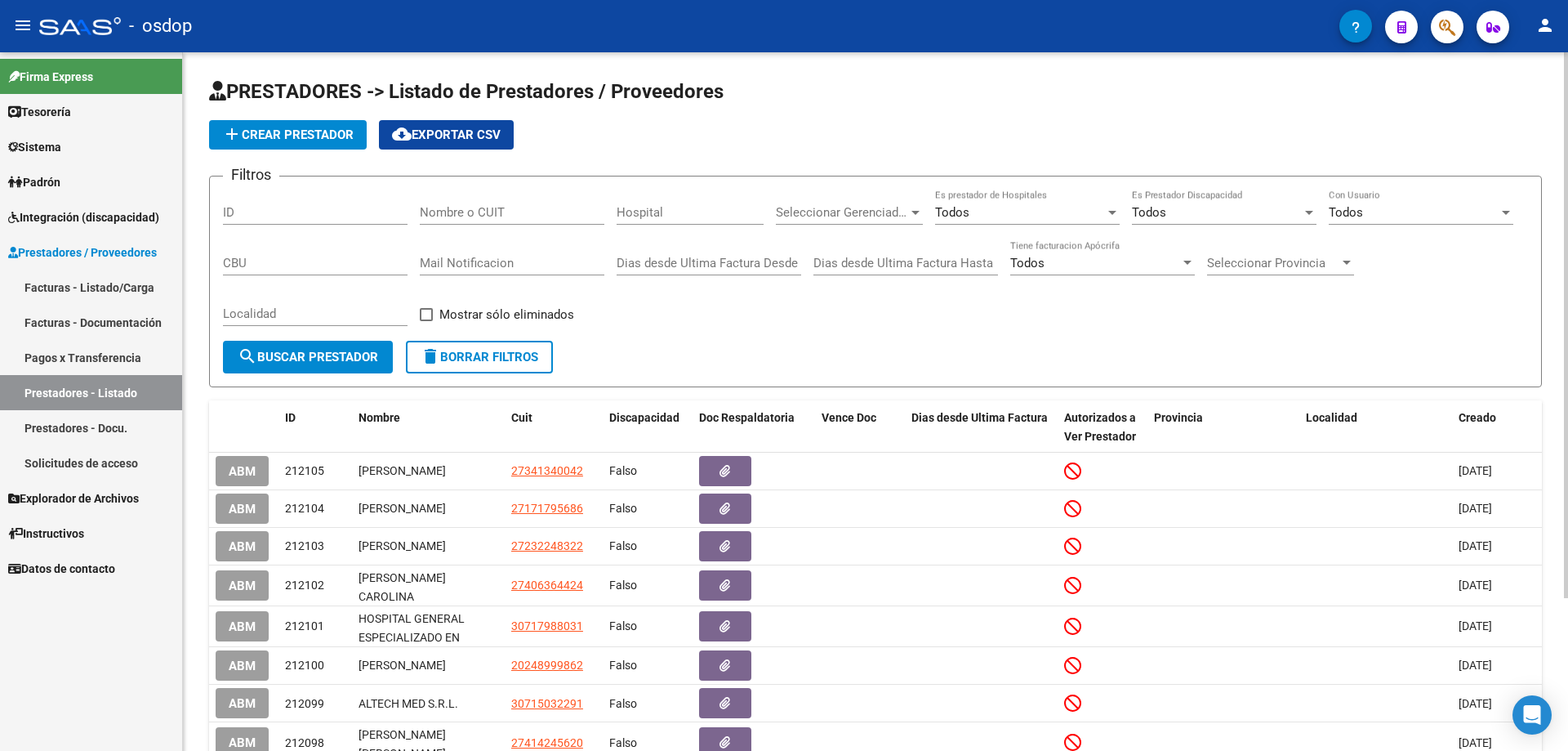
click at [420, 209] on div "Filtros ID Nombre o CUIT Hospital Seleccionar Gerenciador Seleccionar Gerenciad…" at bounding box center [875, 264] width 1305 height 152
click at [420, 209] on input "Nombre o CUIT" at bounding box center [512, 213] width 184 height 15
paste input "23360572609"
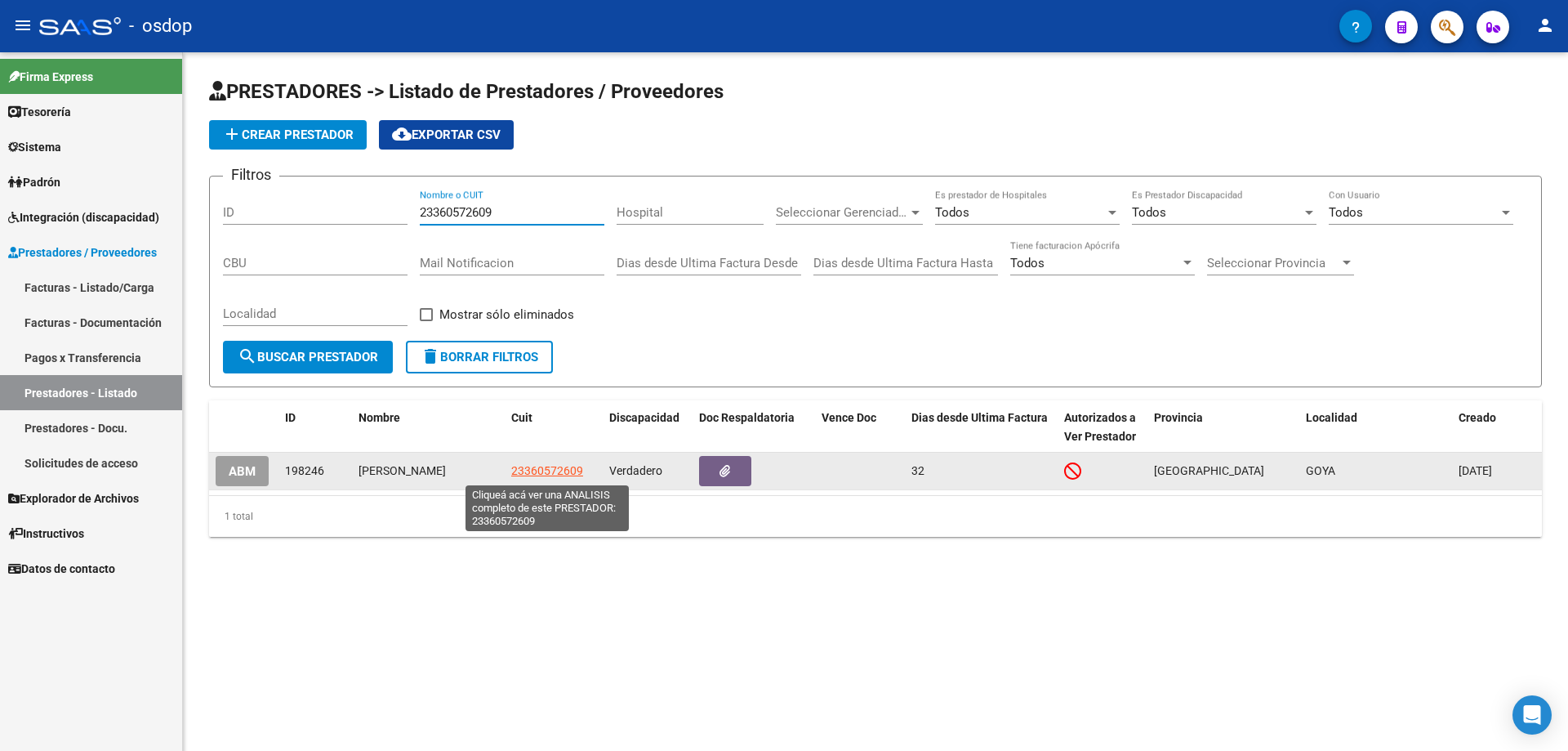
type input "23360572609"
click at [535, 474] on span "23360572609" at bounding box center [546, 471] width 71 height 13
type textarea "23360572609"
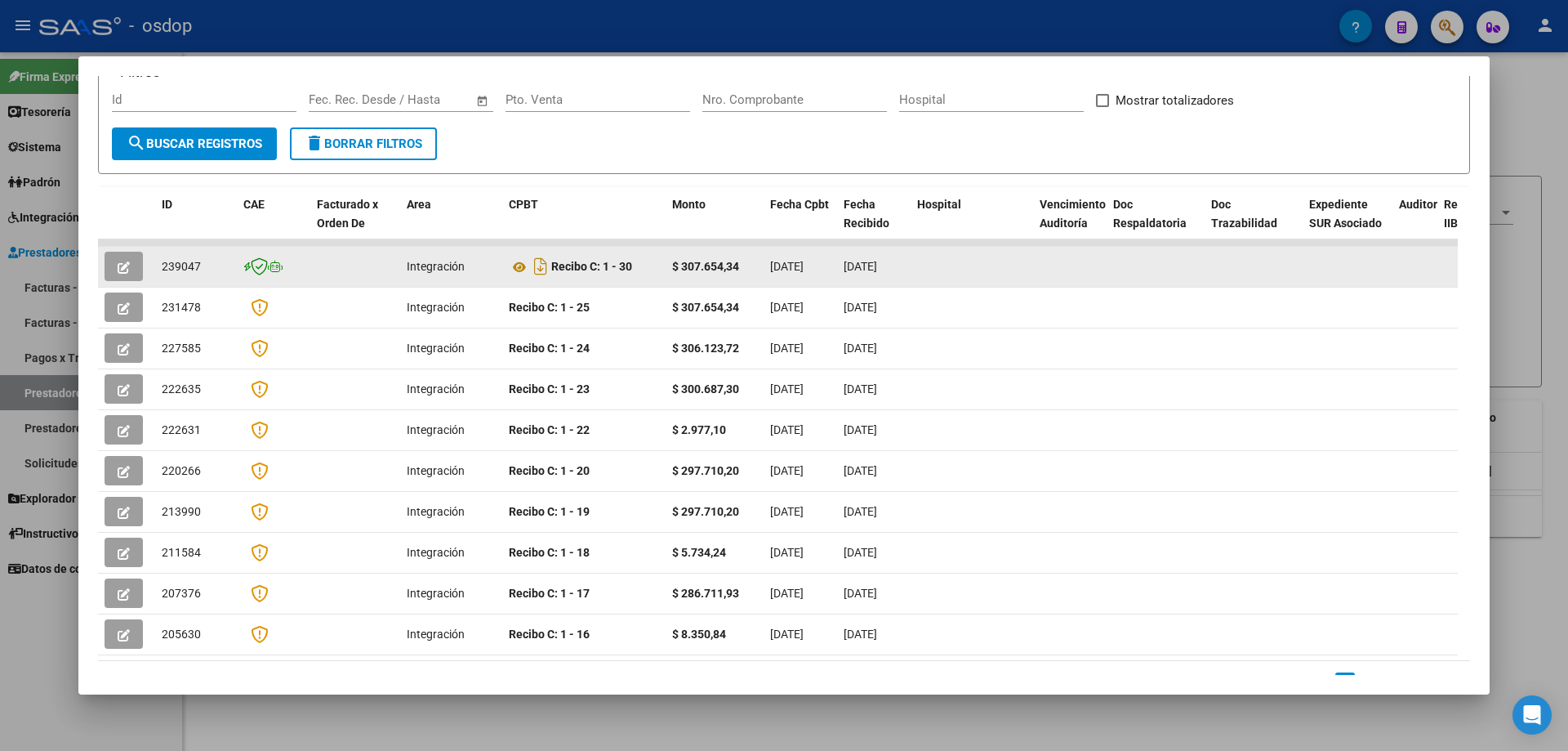
scroll to position [0, 0]
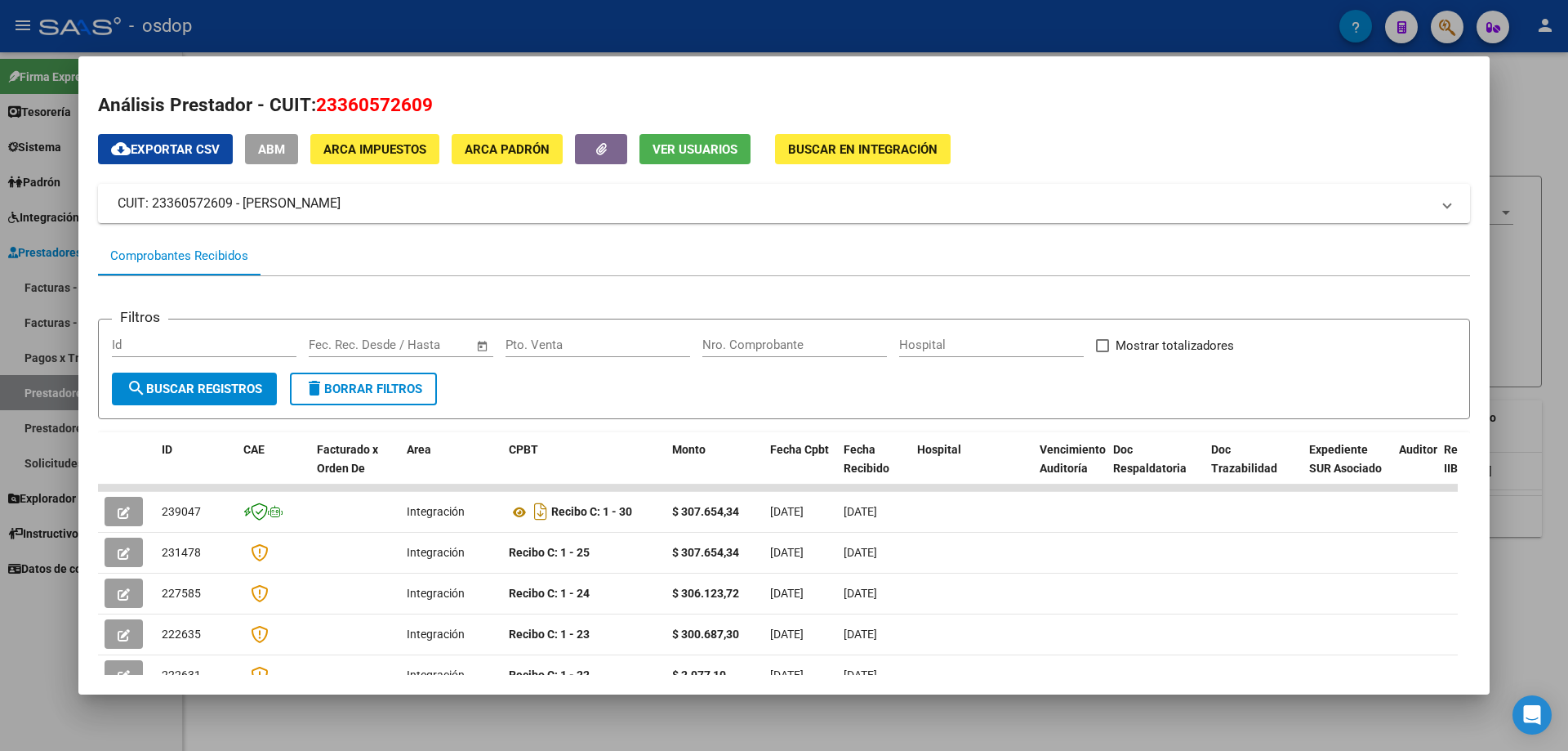
click at [676, 148] on span "Ver Usuarios" at bounding box center [695, 150] width 85 height 15
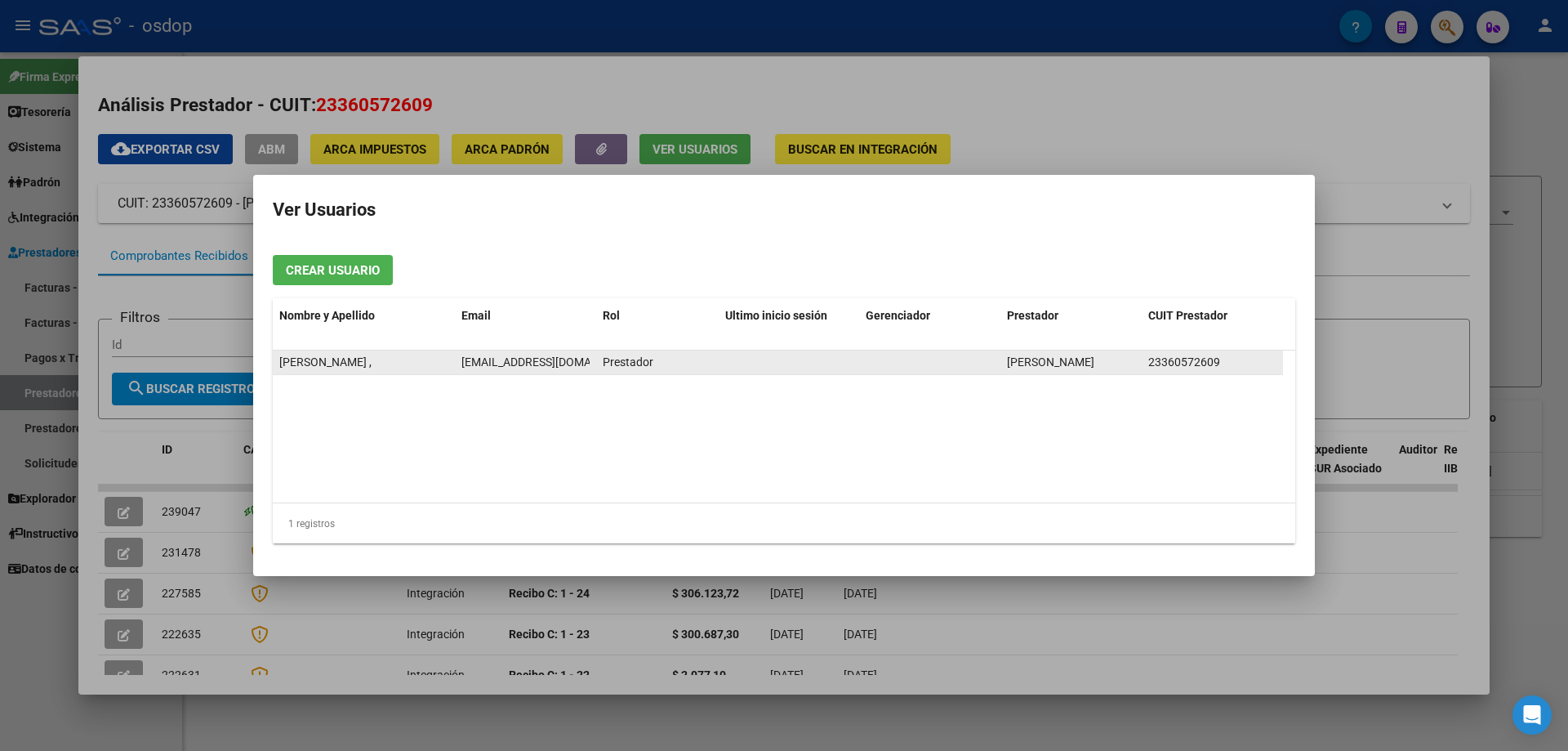
scroll to position [0, 18]
drag, startPoint x: 462, startPoint y: 360, endPoint x: 590, endPoint y: 366, distance: 128.1
click at [590, 366] on datatable-body-cell "[EMAIL_ADDRESS][DOMAIN_NAME]" at bounding box center [526, 361] width 141 height 24
copy span "[EMAIL_ADDRESS][DOMAIN_NAME]"
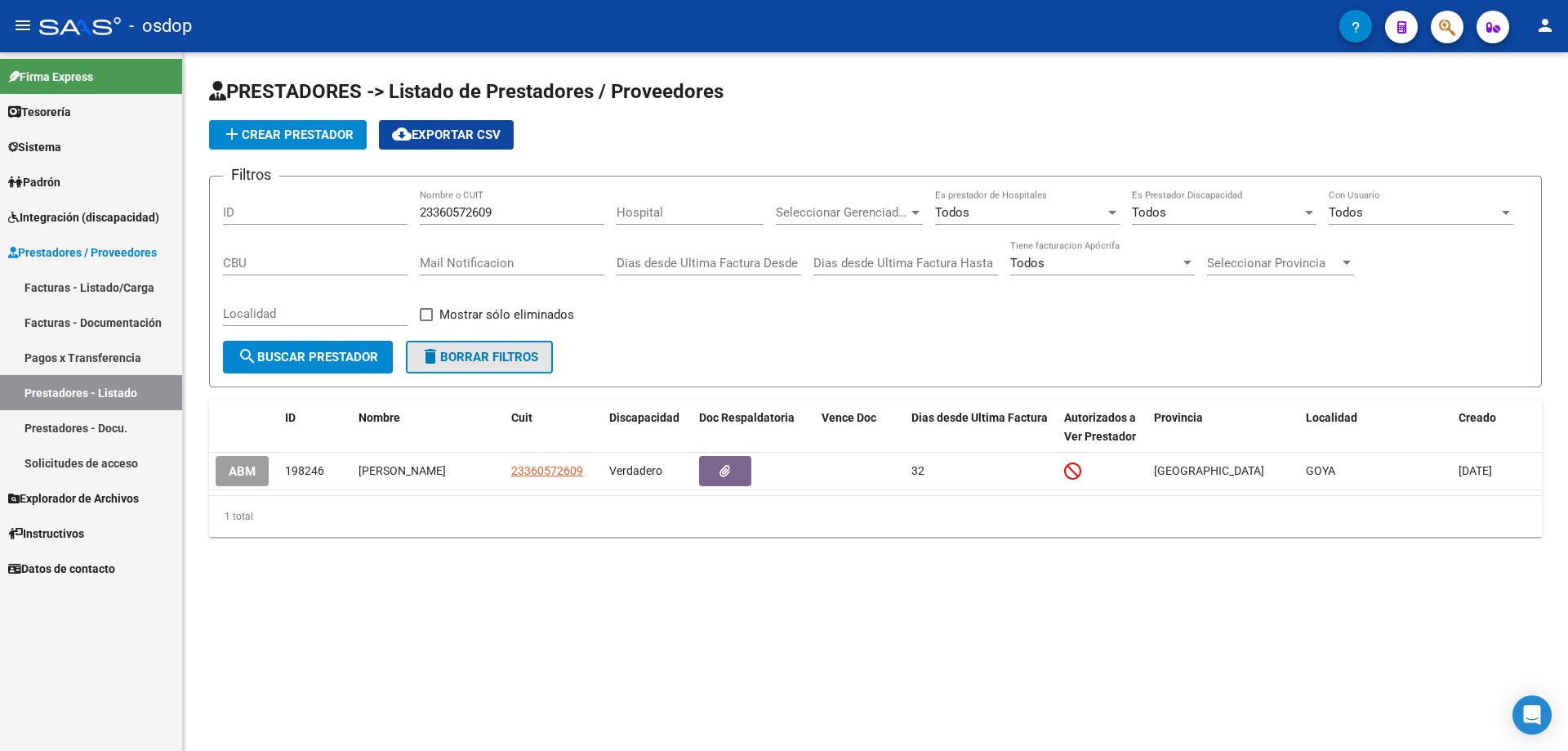
click at [481, 362] on span "delete Borrar Filtros" at bounding box center [479, 358] width 118 height 15
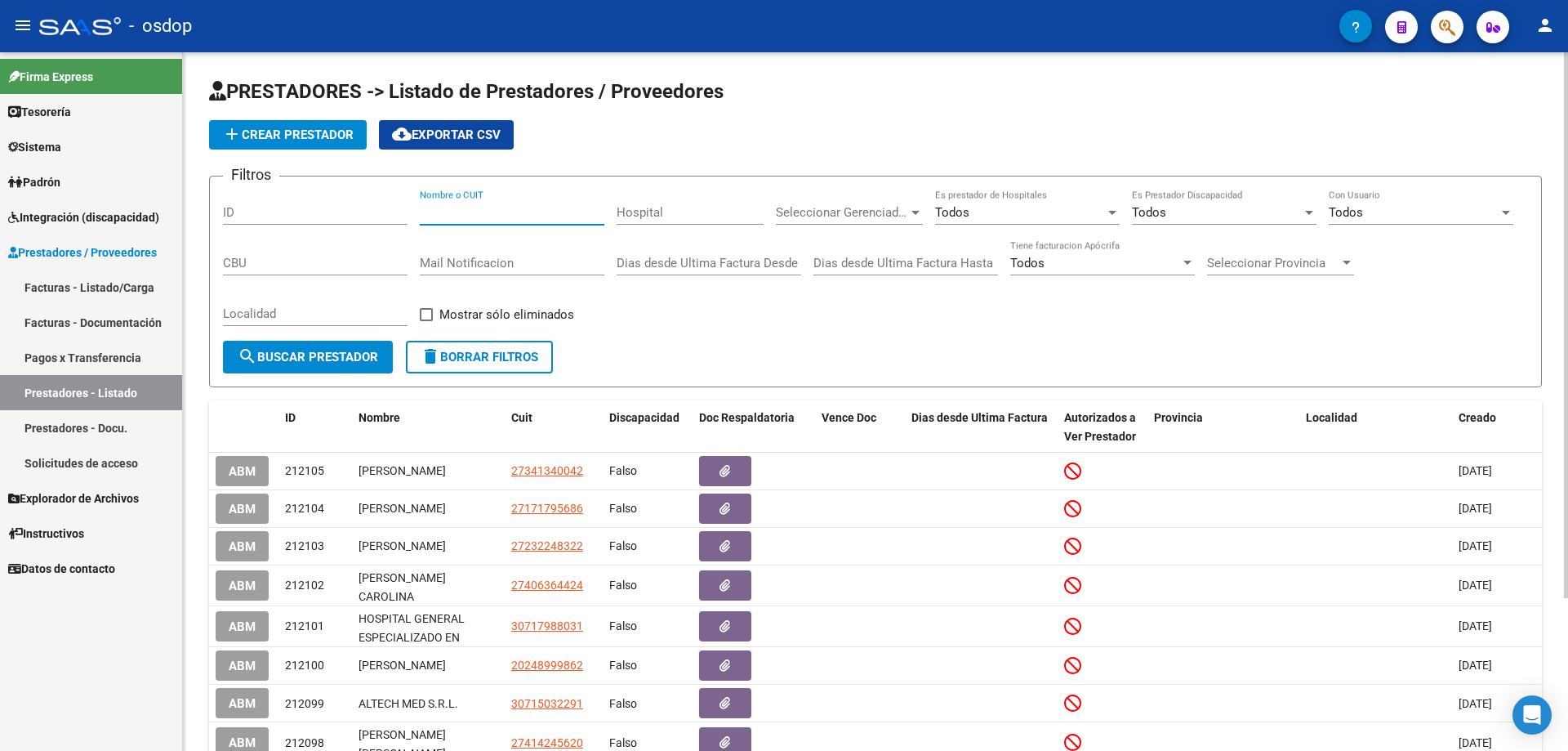
click at [420, 208] on input "Nombre o CUIT" at bounding box center [512, 213] width 184 height 15
paste input "27344654714"
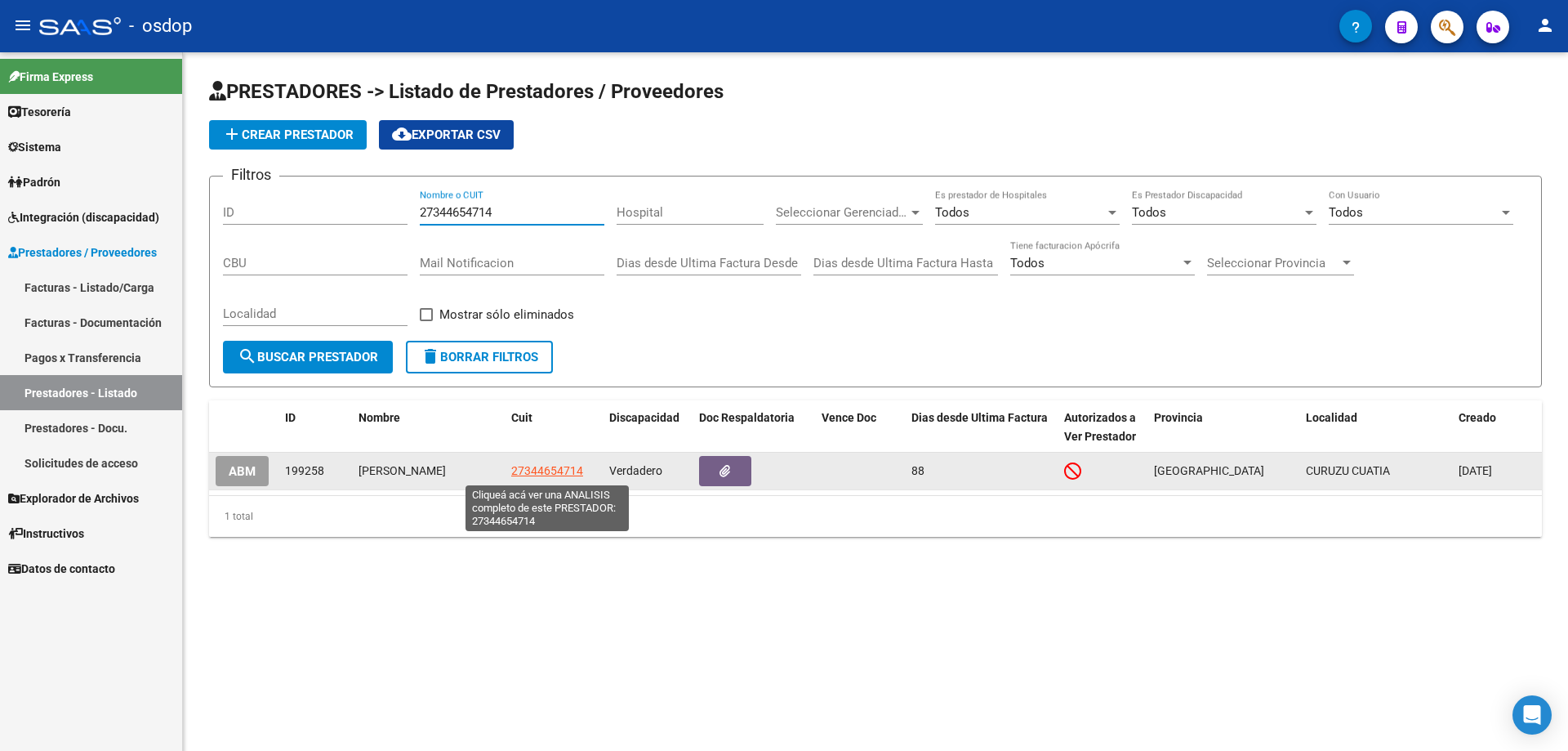
type input "27344654714"
click at [559, 472] on span "27344654714" at bounding box center [546, 471] width 71 height 13
type textarea "27344654714"
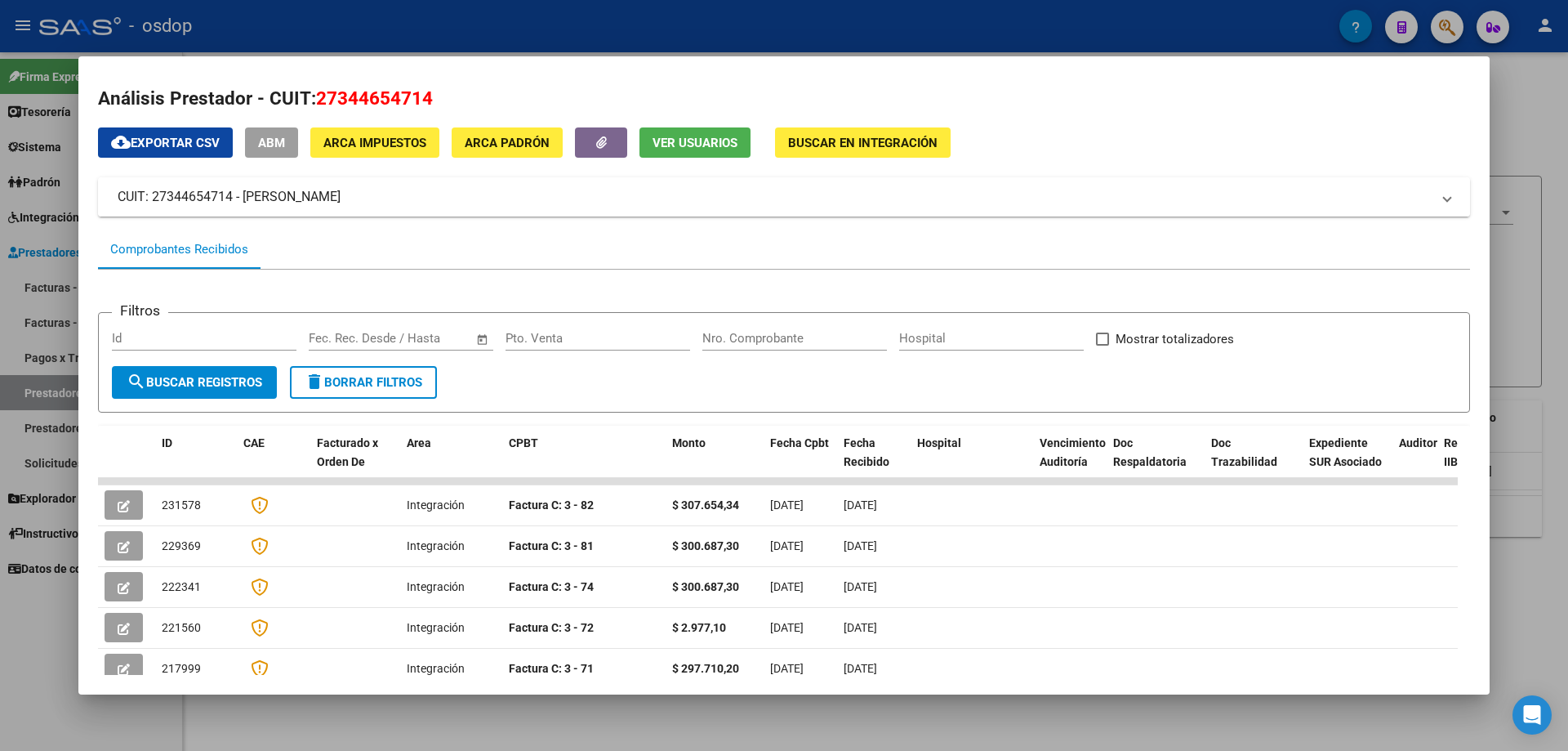
scroll to position [0, 0]
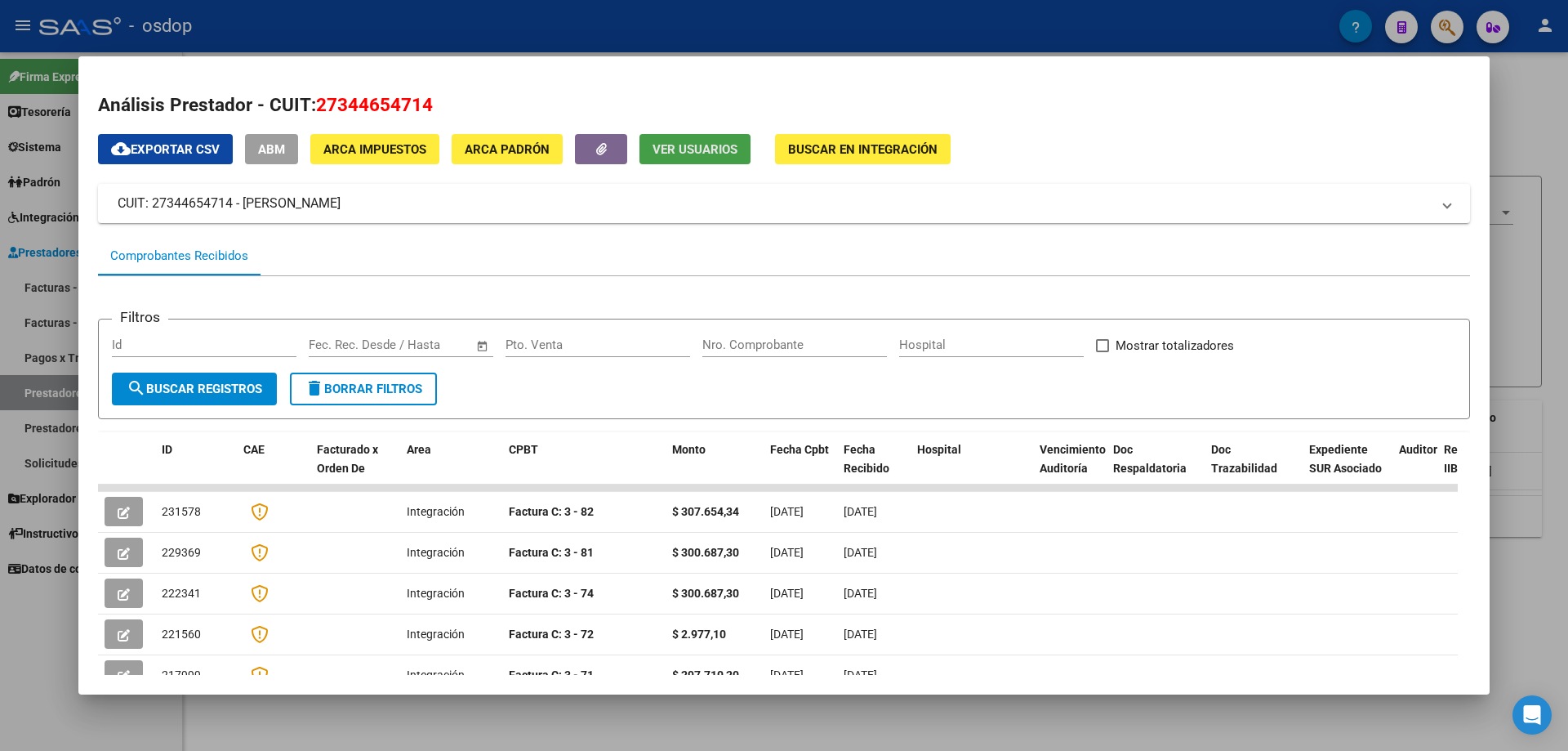
click at [703, 146] on span "Ver Usuarios" at bounding box center [695, 150] width 85 height 15
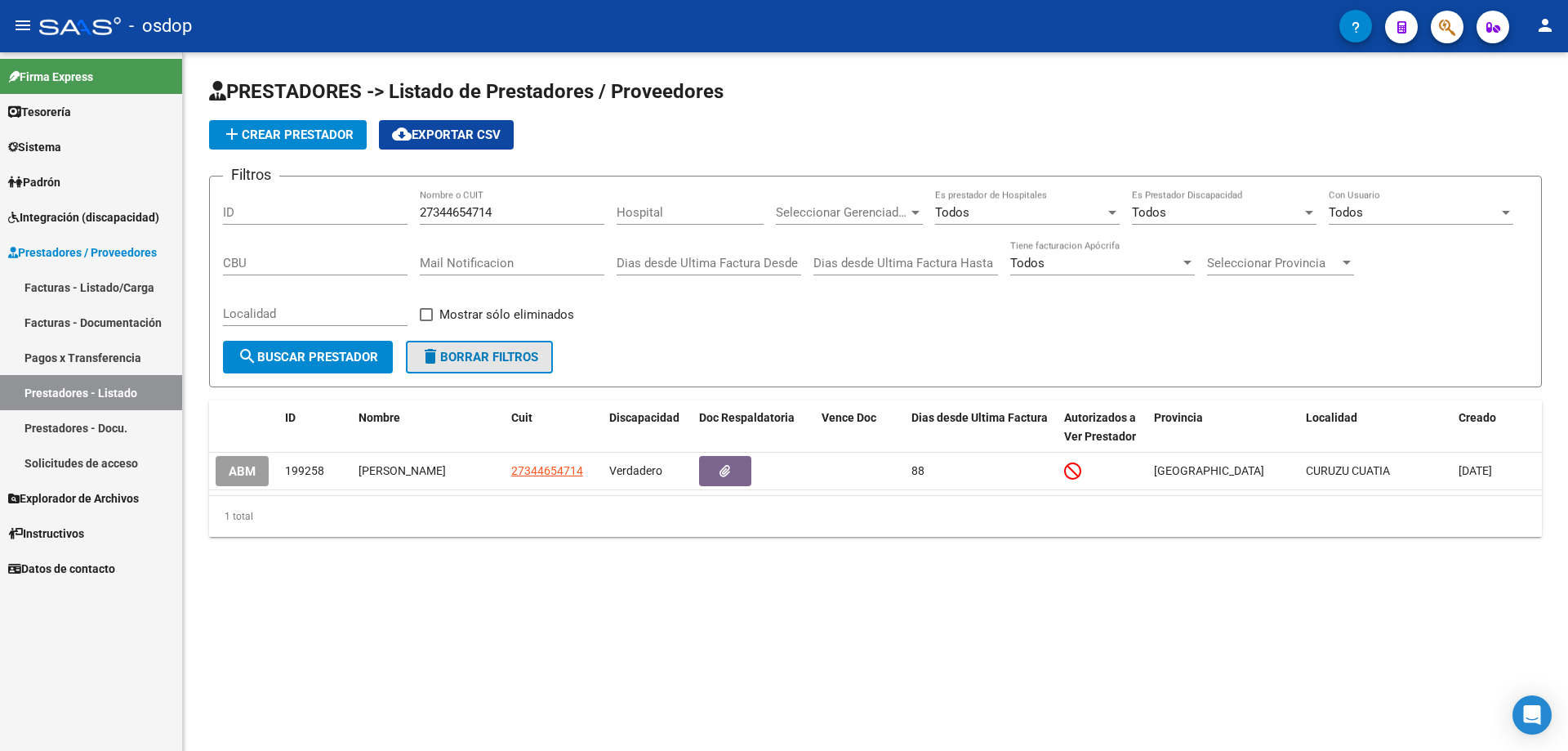
click at [451, 354] on span "delete Borrar Filtros" at bounding box center [479, 358] width 118 height 15
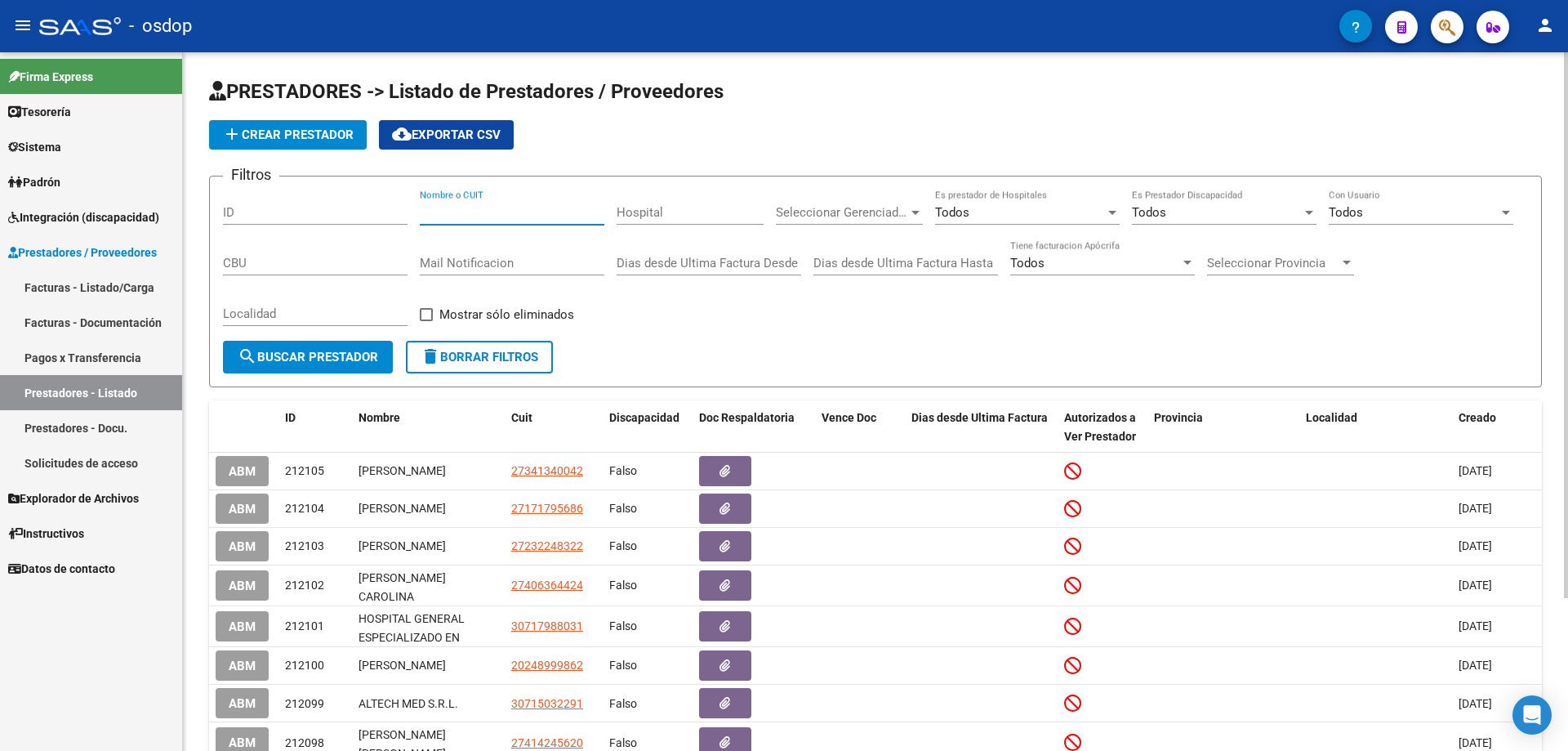
click at [421, 209] on input "Nombre o CUIT" at bounding box center [512, 213] width 184 height 15
paste input "27416268318"
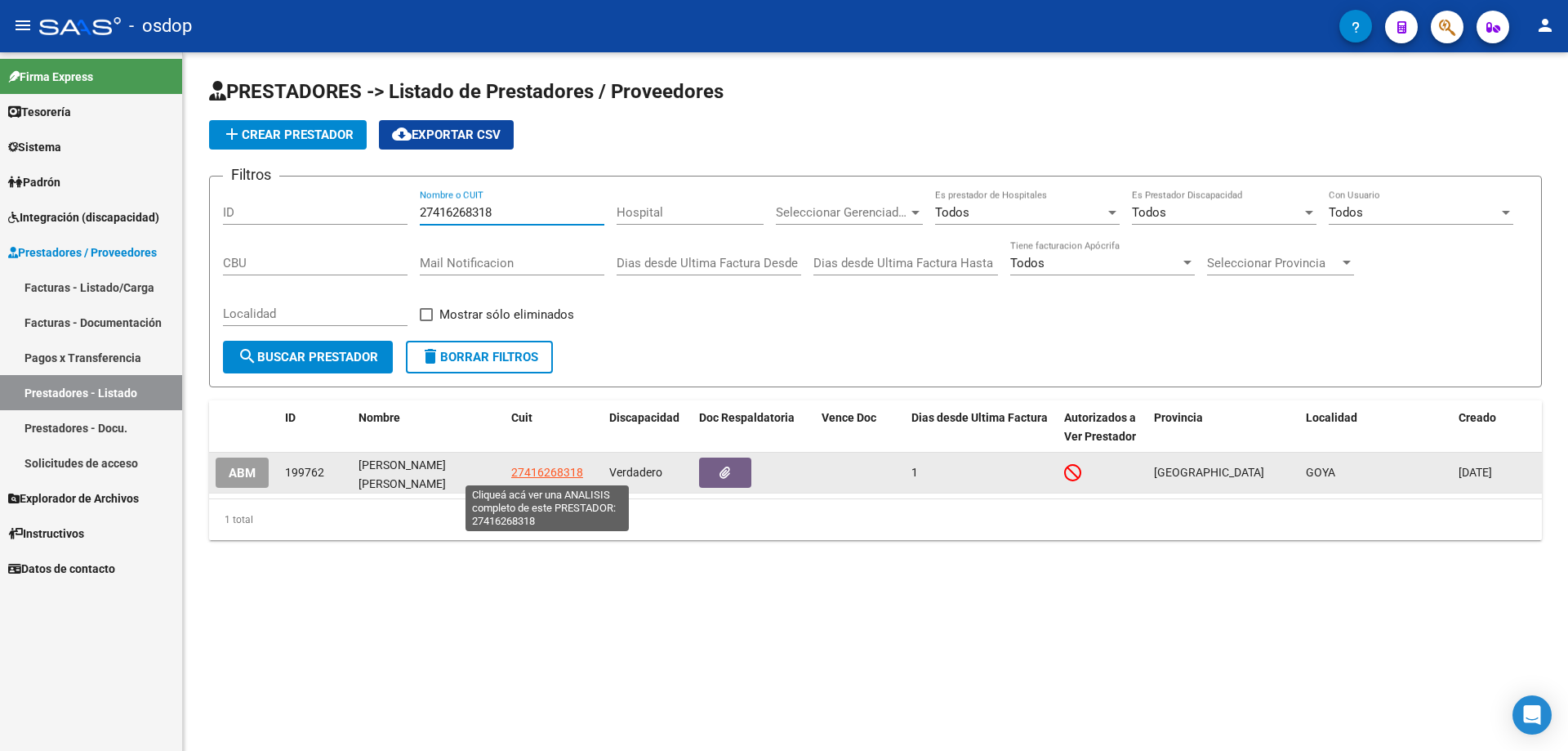
type input "27416268318"
click at [546, 472] on span "27416268318" at bounding box center [546, 472] width 71 height 13
type textarea "27416268318"
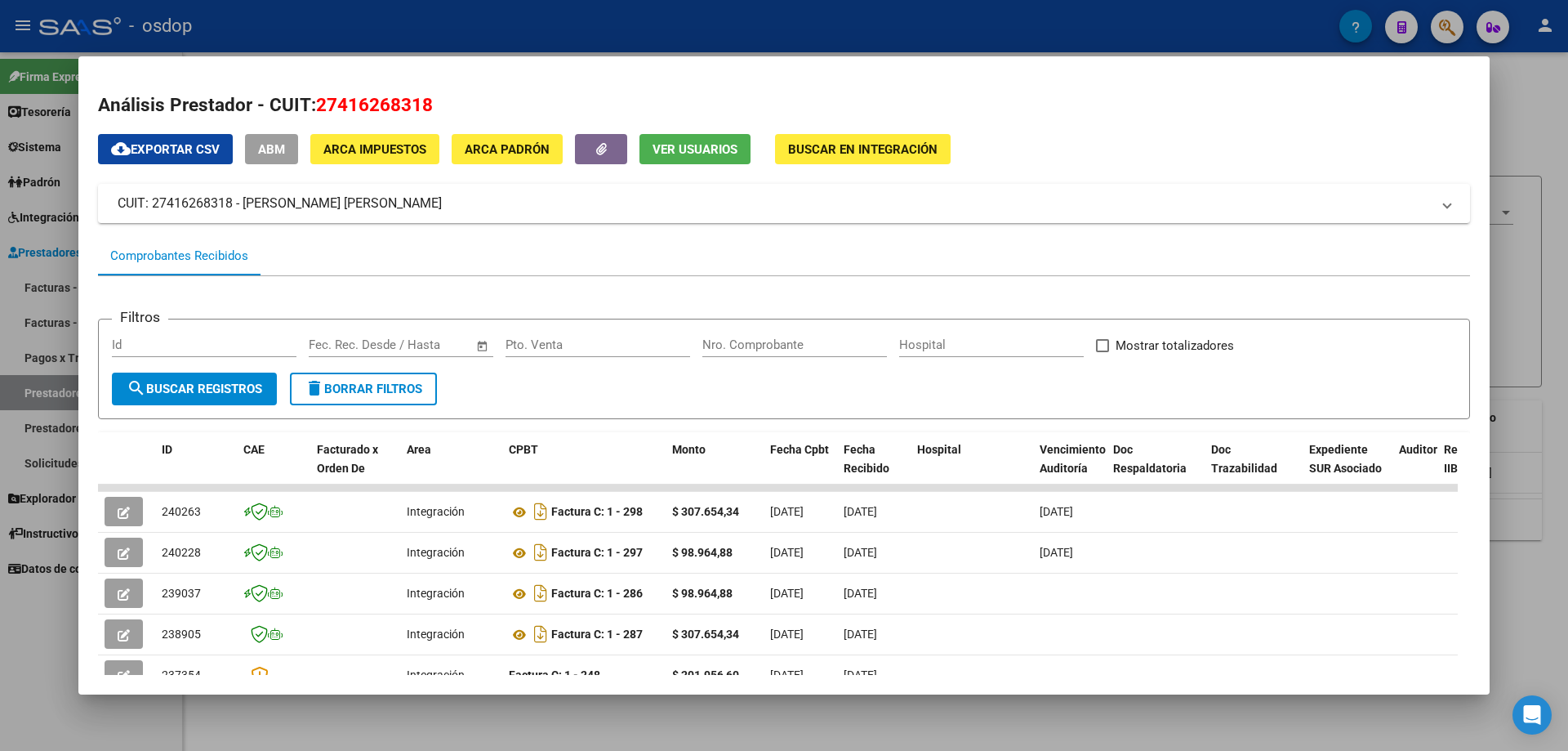
click at [702, 143] on span "Ver Usuarios" at bounding box center [695, 150] width 85 height 15
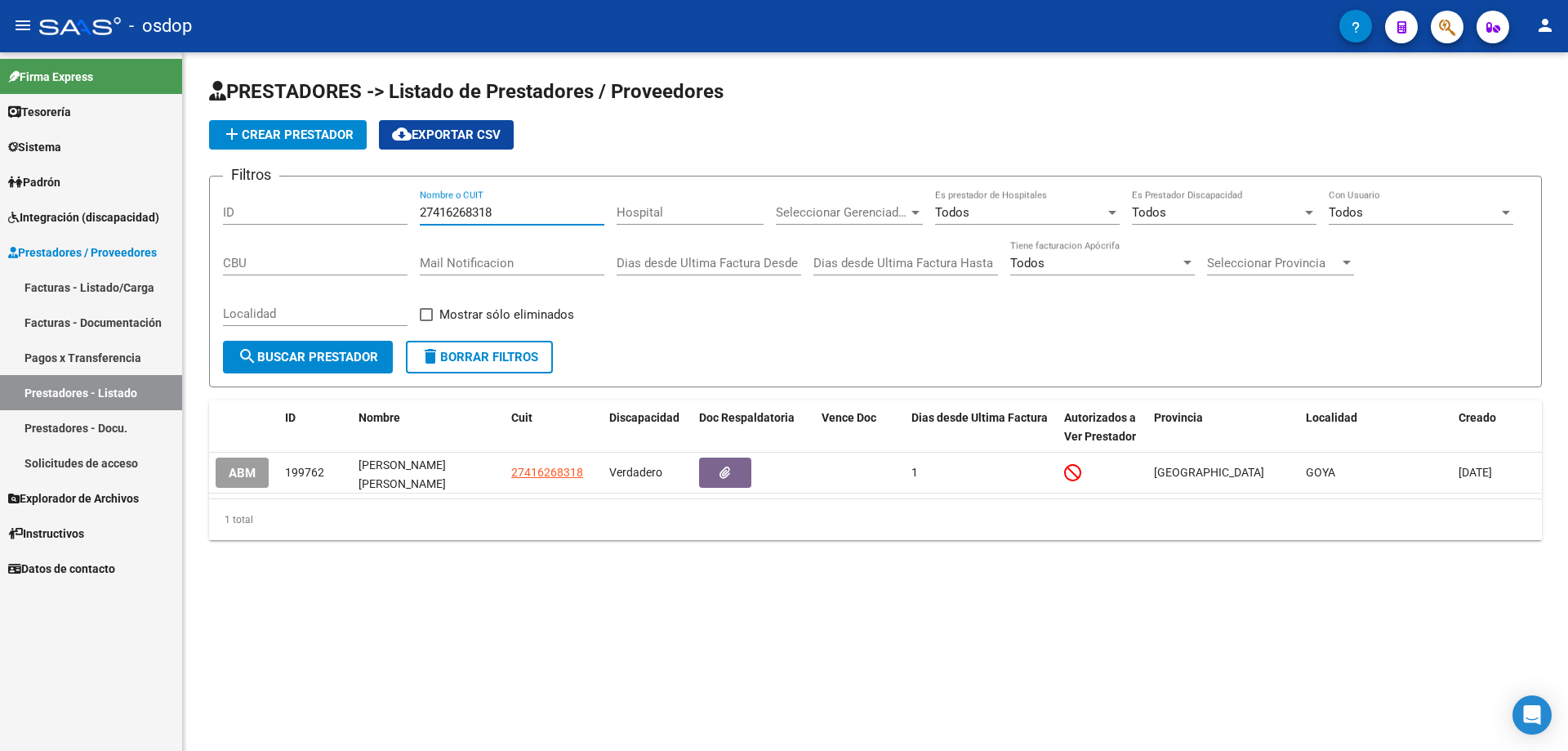
drag, startPoint x: 497, startPoint y: 212, endPoint x: 368, endPoint y: 211, distance: 129.0
click at [368, 211] on div "Filtros ID 27416268318 Nombre o CUIT Hospital Seleccionar Gerenciador Seleccion…" at bounding box center [875, 264] width 1305 height 152
click at [1347, 259] on div at bounding box center [1347, 264] width 15 height 13
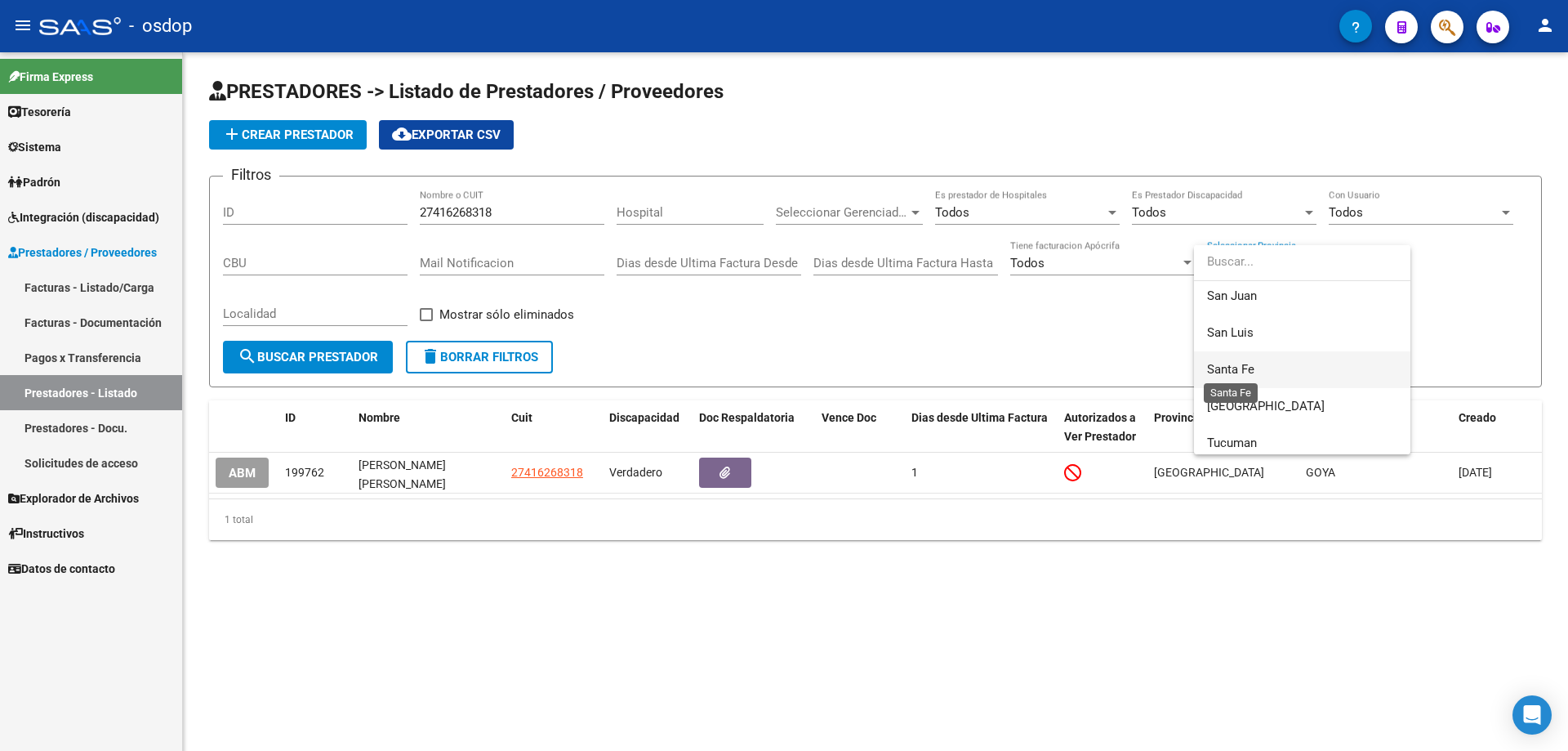
drag, startPoint x: 1236, startPoint y: 368, endPoint x: 1214, endPoint y: 368, distance: 22.0
click at [1235, 368] on span "Santa Fe" at bounding box center [1230, 370] width 47 height 15
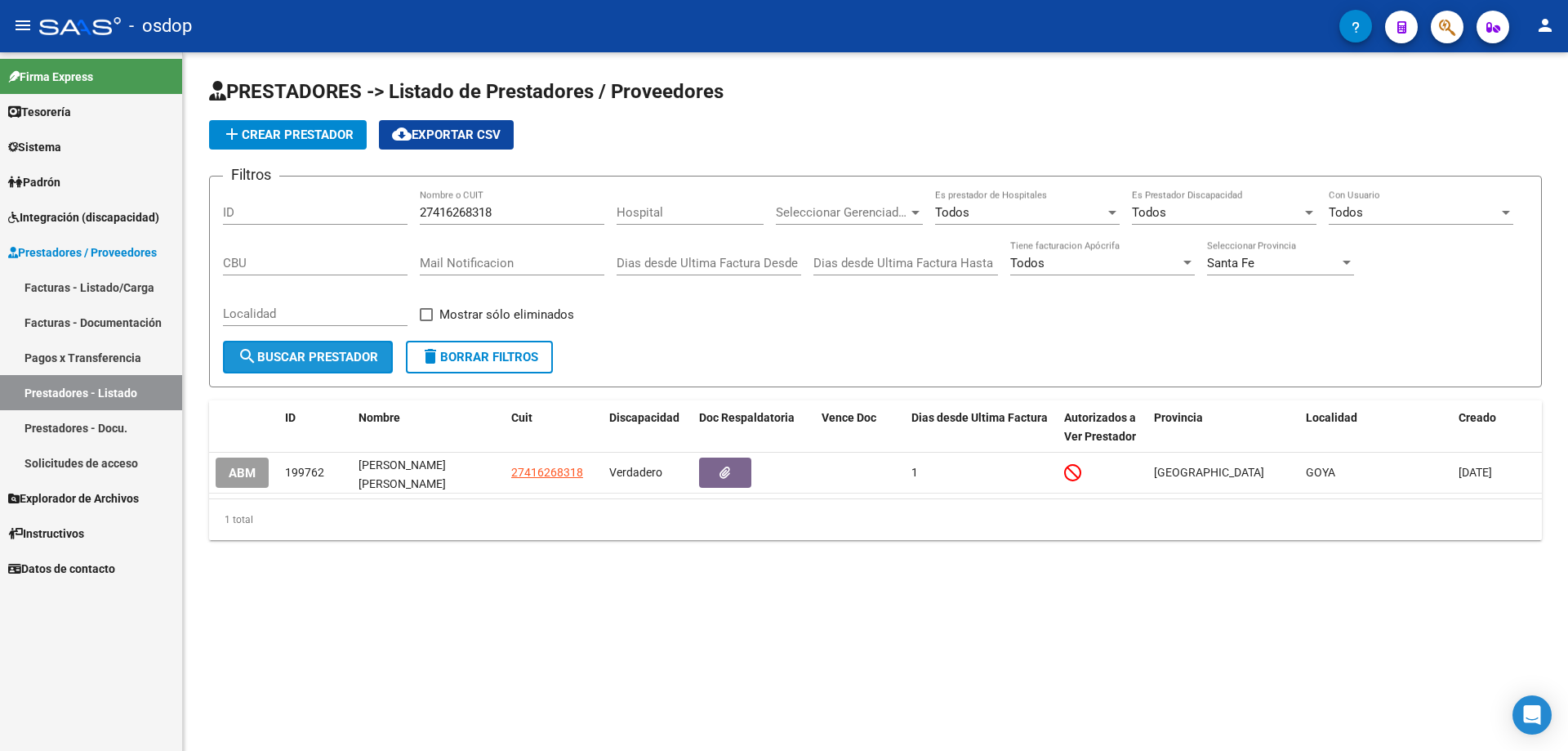
click at [330, 367] on button "search Buscar Prestador" at bounding box center [308, 357] width 170 height 33
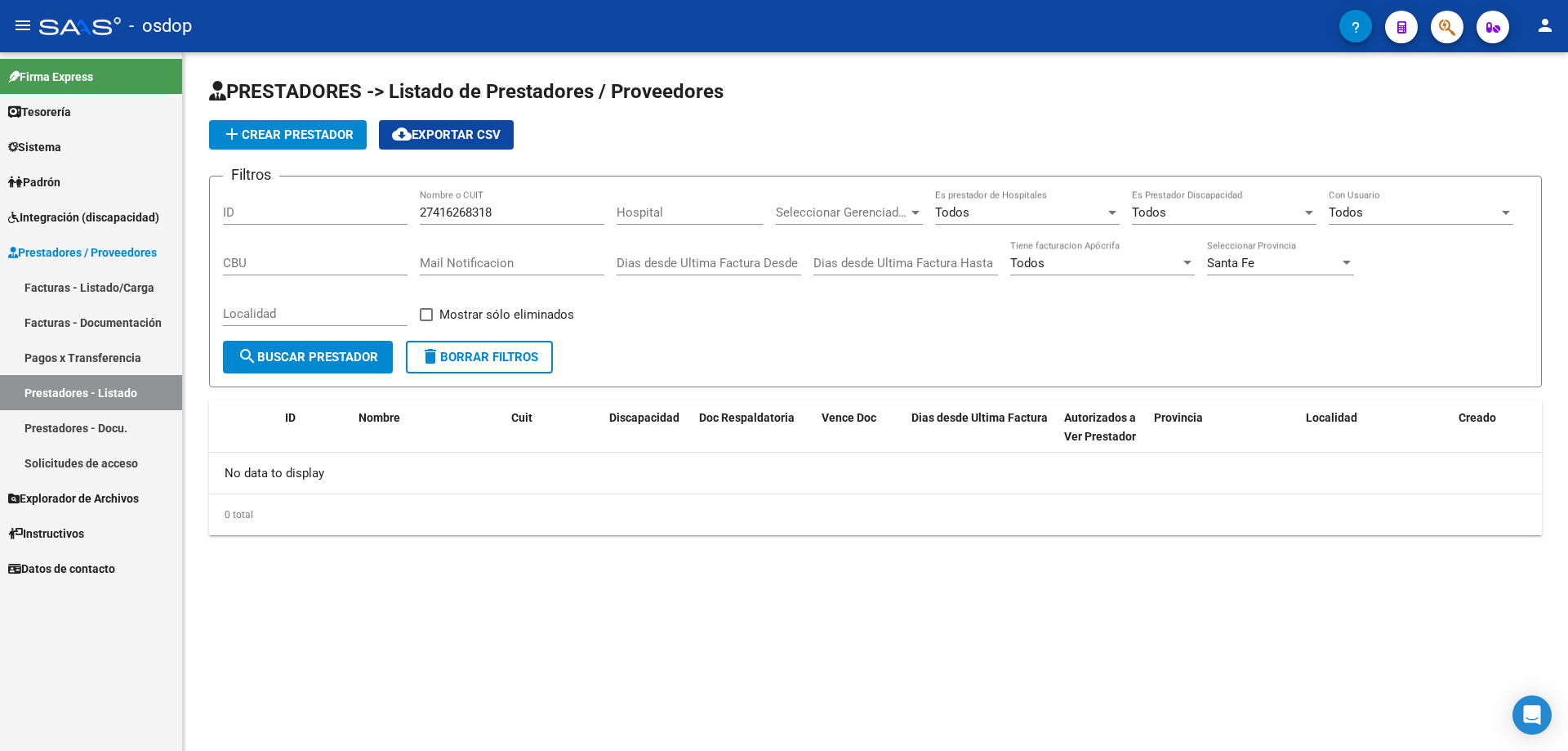
drag, startPoint x: 500, startPoint y: 220, endPoint x: 488, endPoint y: 204, distance: 20.0
click at [479, 207] on div "27416268318 Nombre o CUIT" at bounding box center [512, 206] width 184 height 35
click at [288, 361] on span "search Buscar Prestador" at bounding box center [308, 358] width 140 height 15
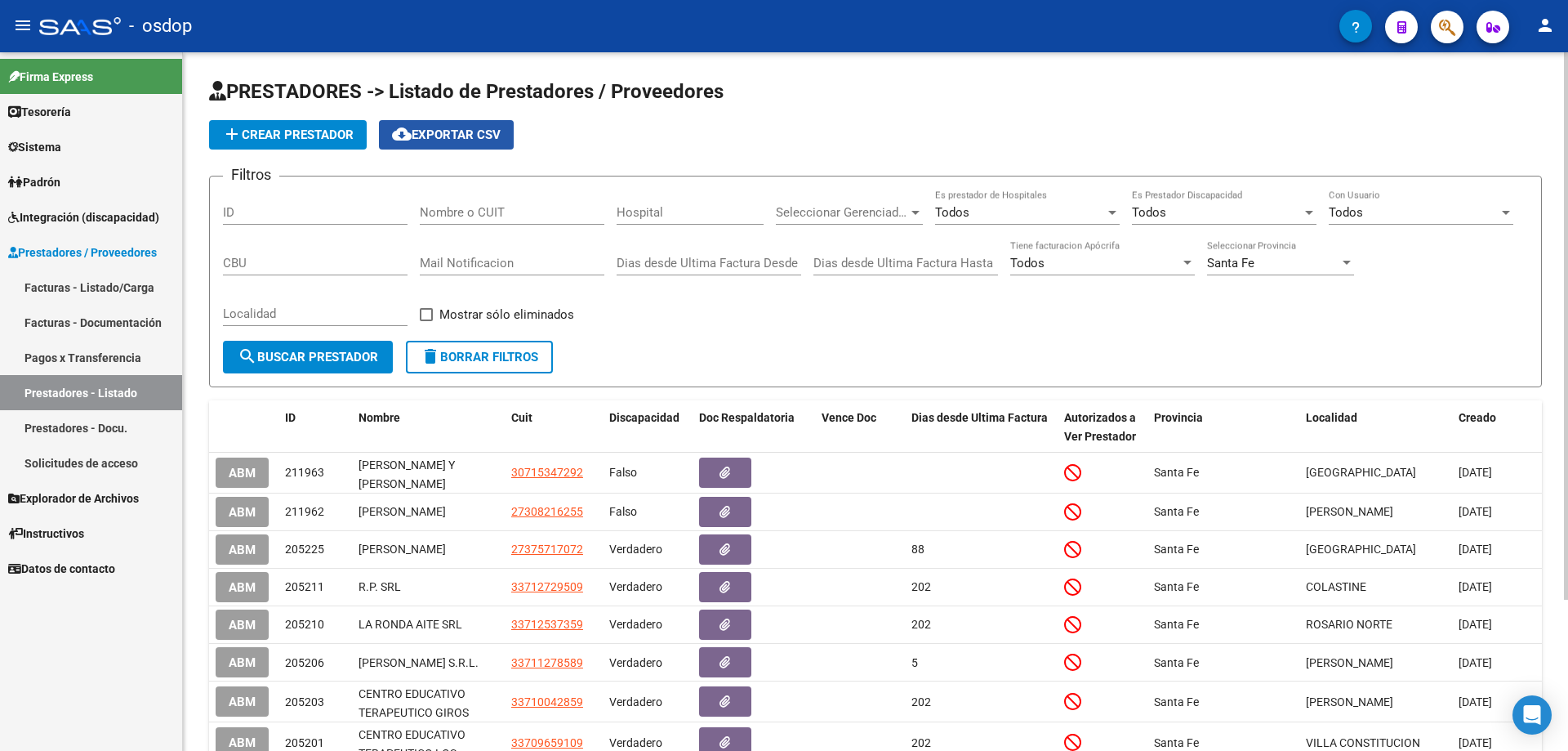
click at [449, 140] on span "cloud_download Exportar CSV" at bounding box center [446, 135] width 108 height 15
click at [427, 209] on input "Nombre o CUIT" at bounding box center [512, 213] width 184 height 15
paste input "30674263372"
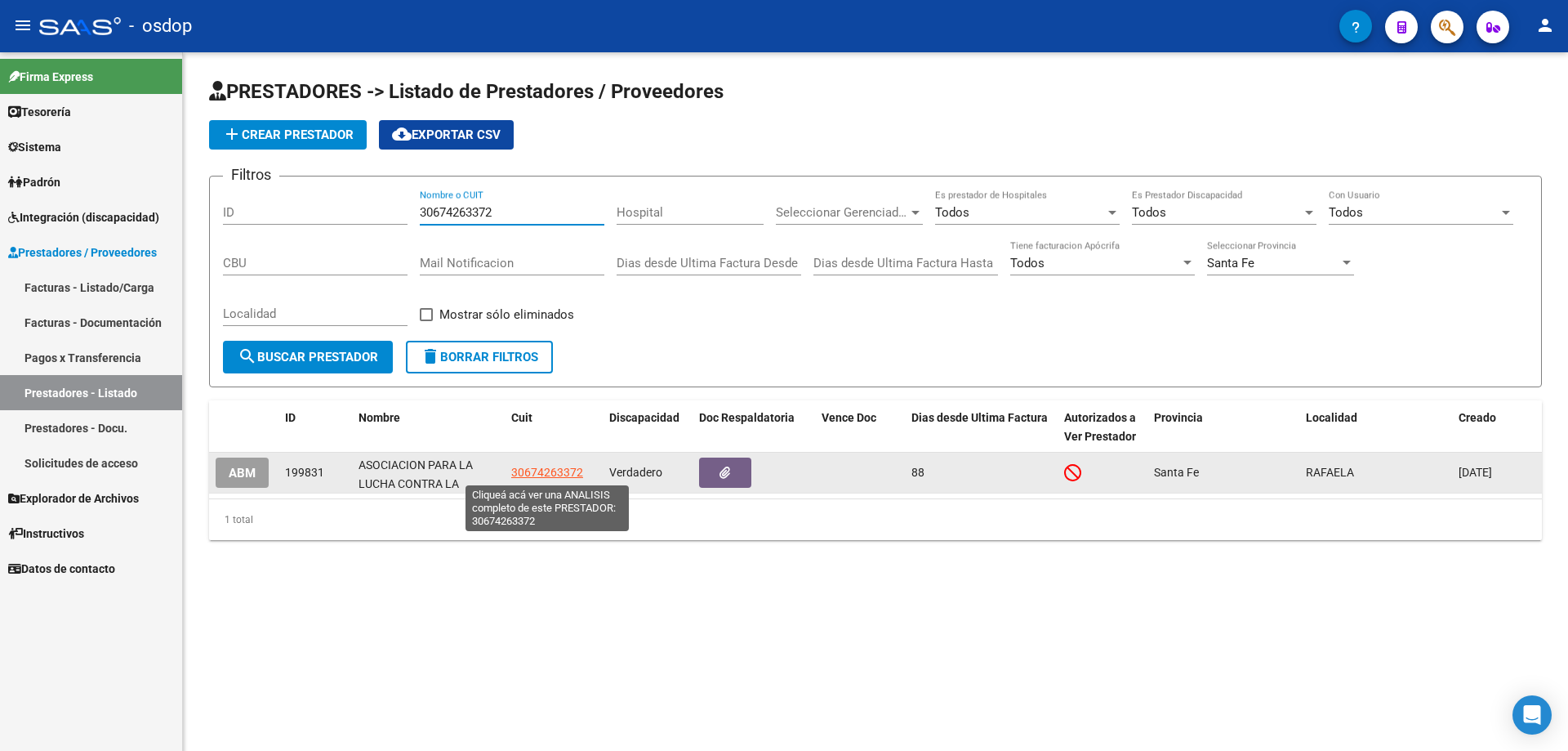
type input "30674263372"
click at [567, 475] on span "30674263372" at bounding box center [546, 472] width 71 height 13
type textarea "30674263372"
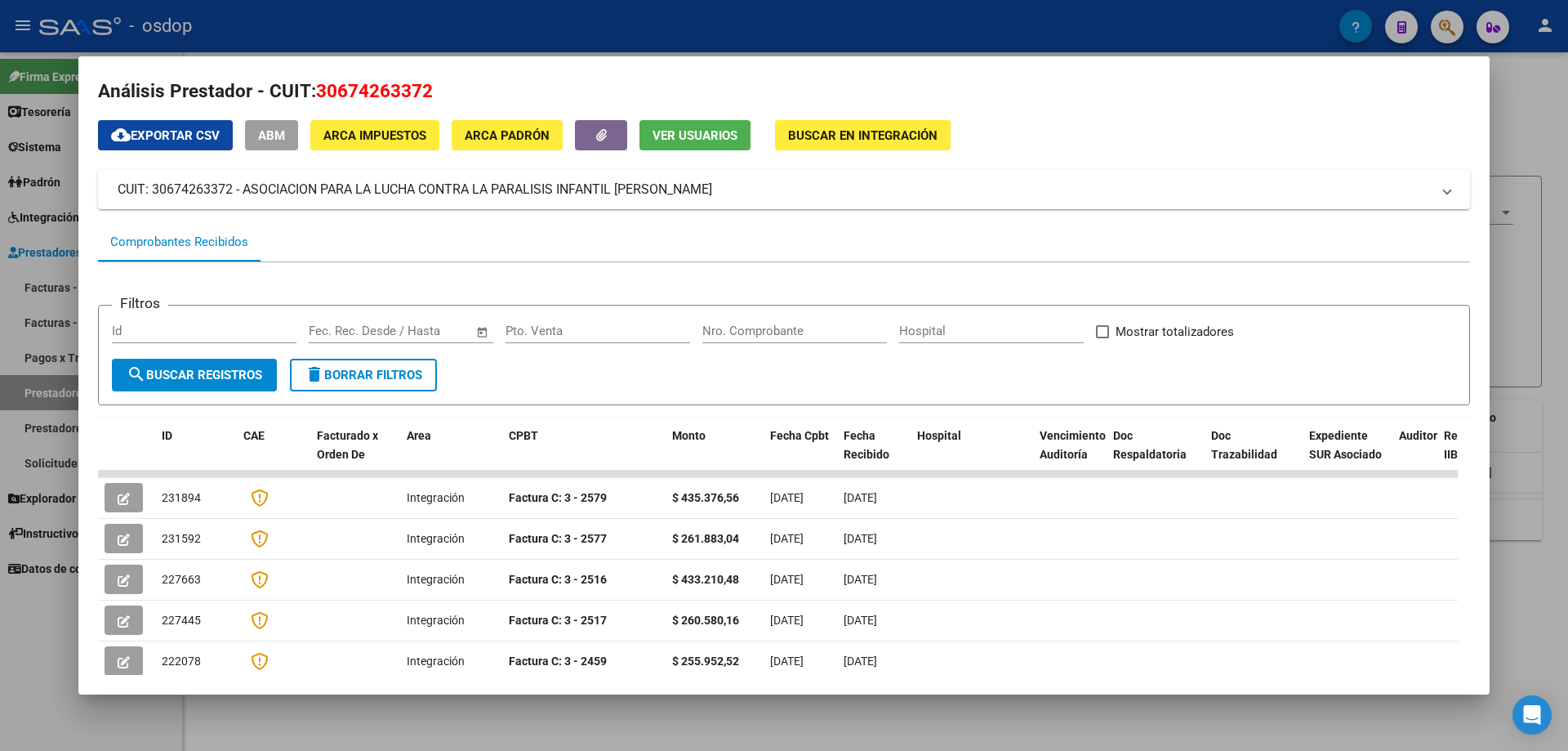
scroll to position [0, 0]
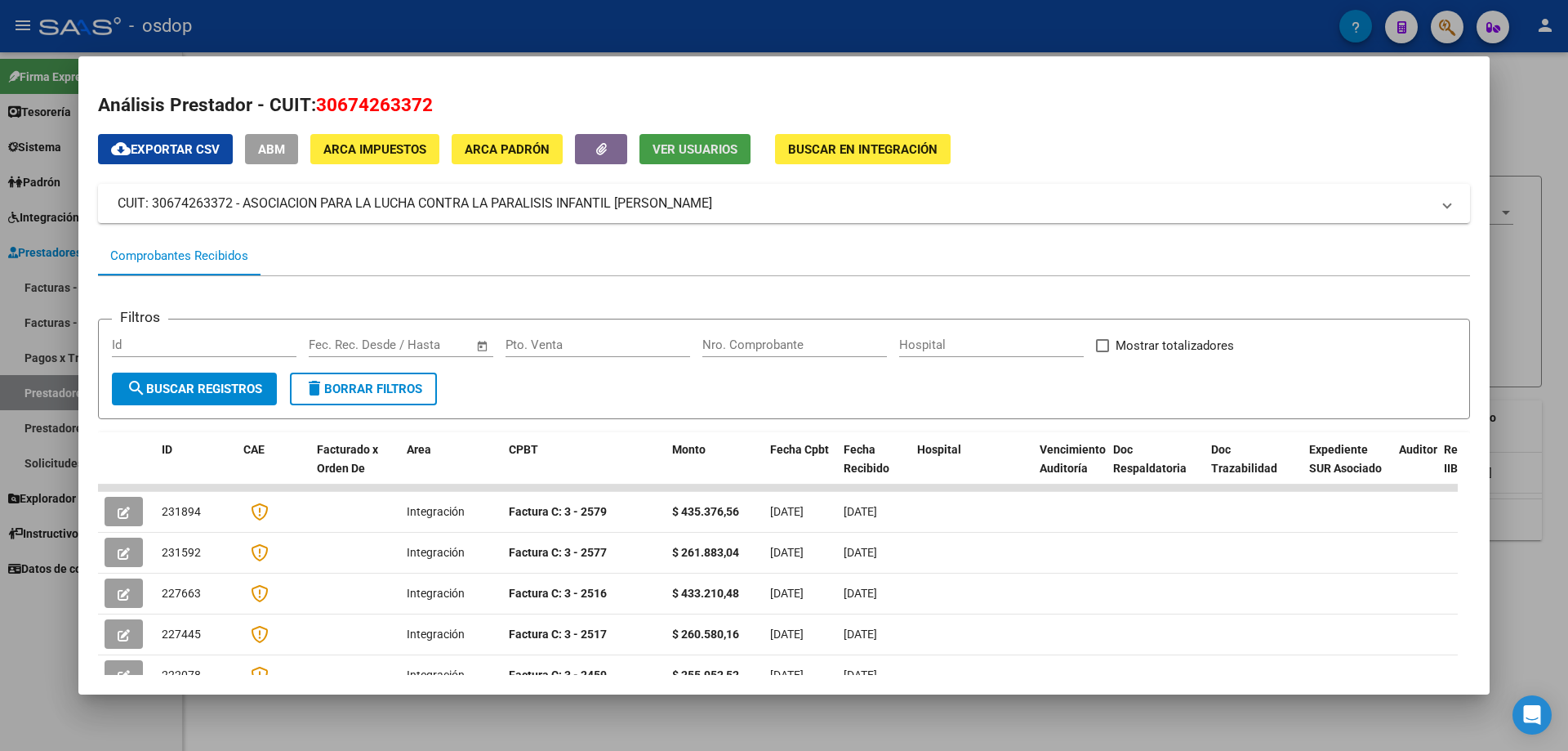
click at [674, 150] on span "Ver Usuarios" at bounding box center [695, 150] width 85 height 15
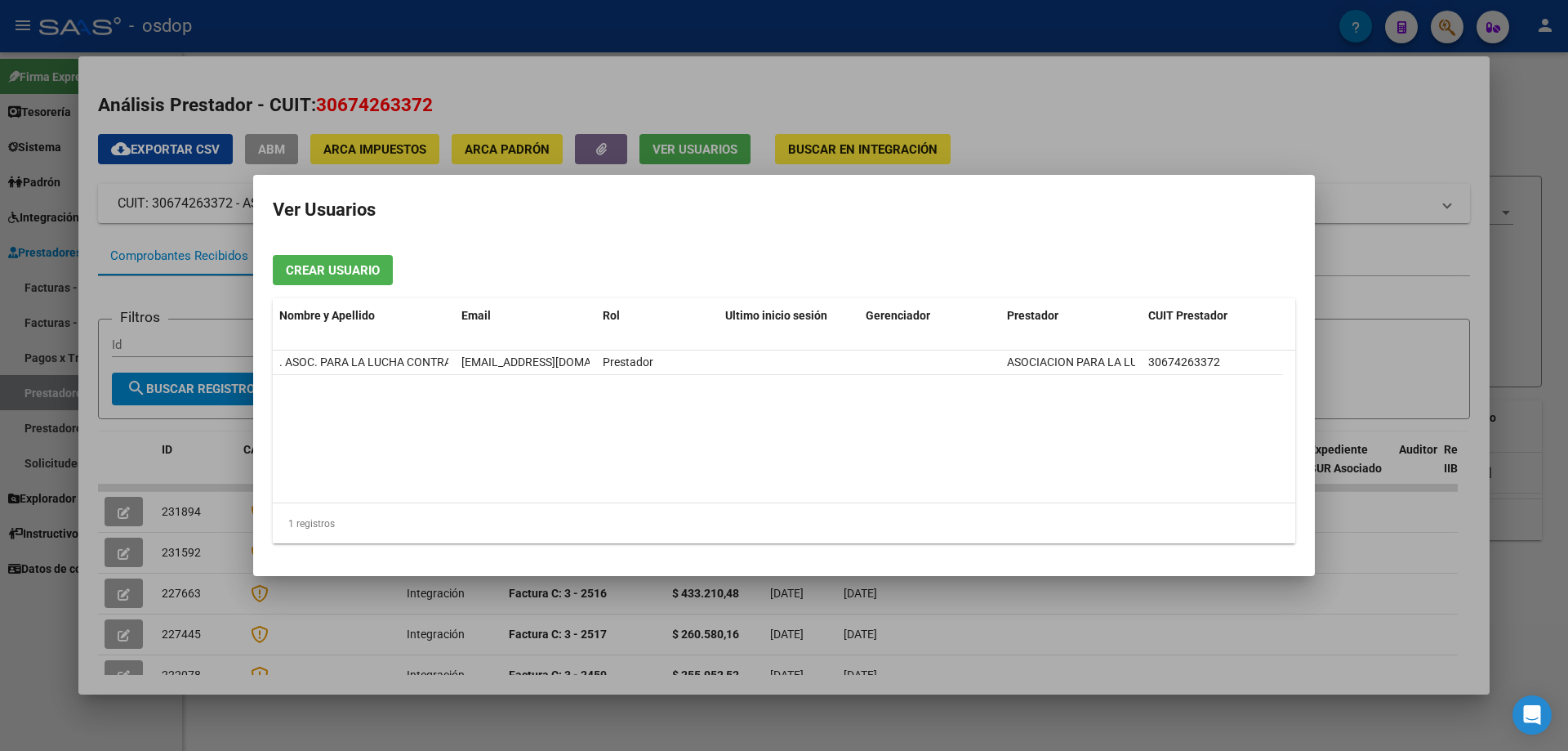
click at [445, 206] on h2 "Ver Usuarios" at bounding box center [784, 210] width 1022 height 31
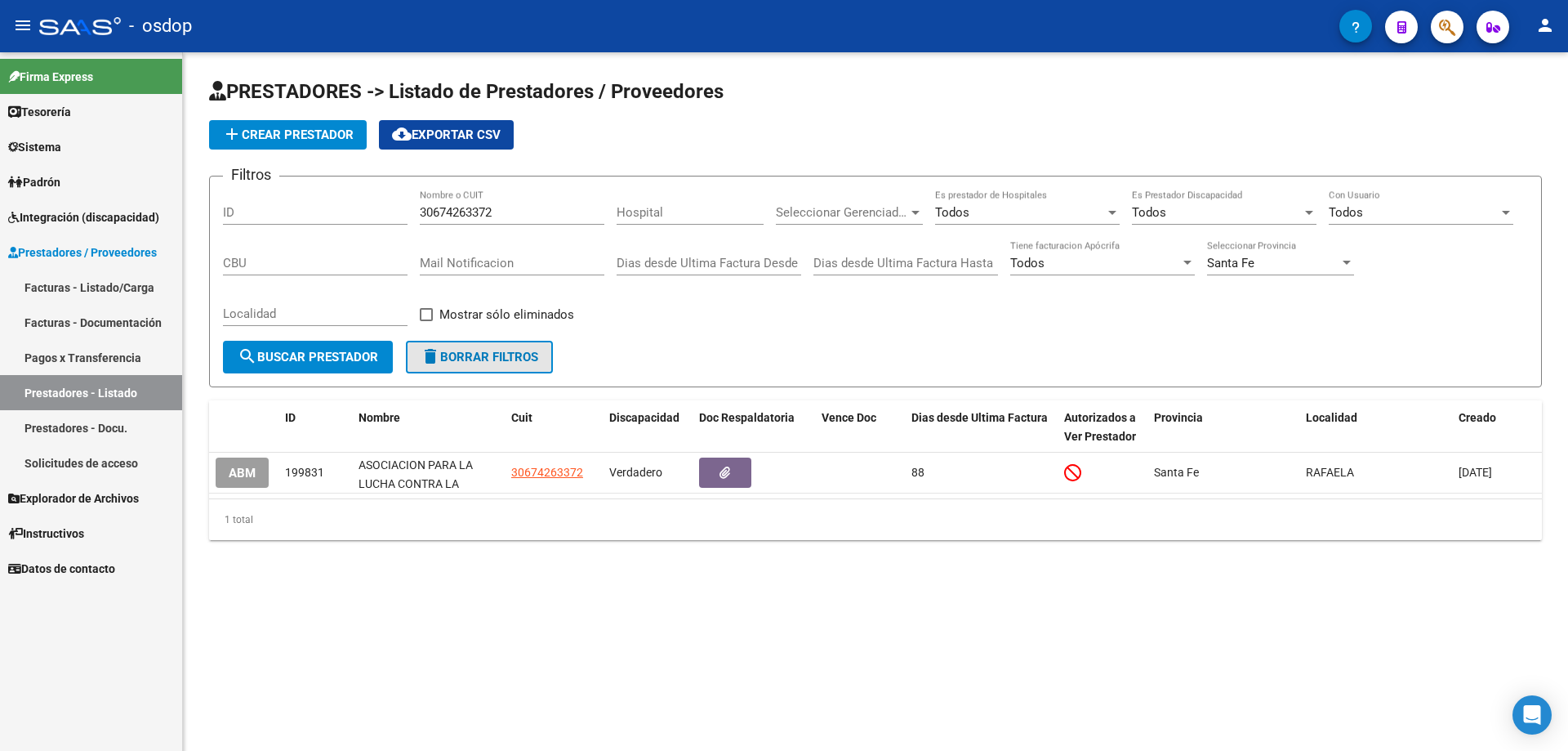
drag, startPoint x: 480, startPoint y: 355, endPoint x: 476, endPoint y: 287, distance: 68.1
click at [480, 355] on span "delete Borrar Filtros" at bounding box center [479, 358] width 118 height 15
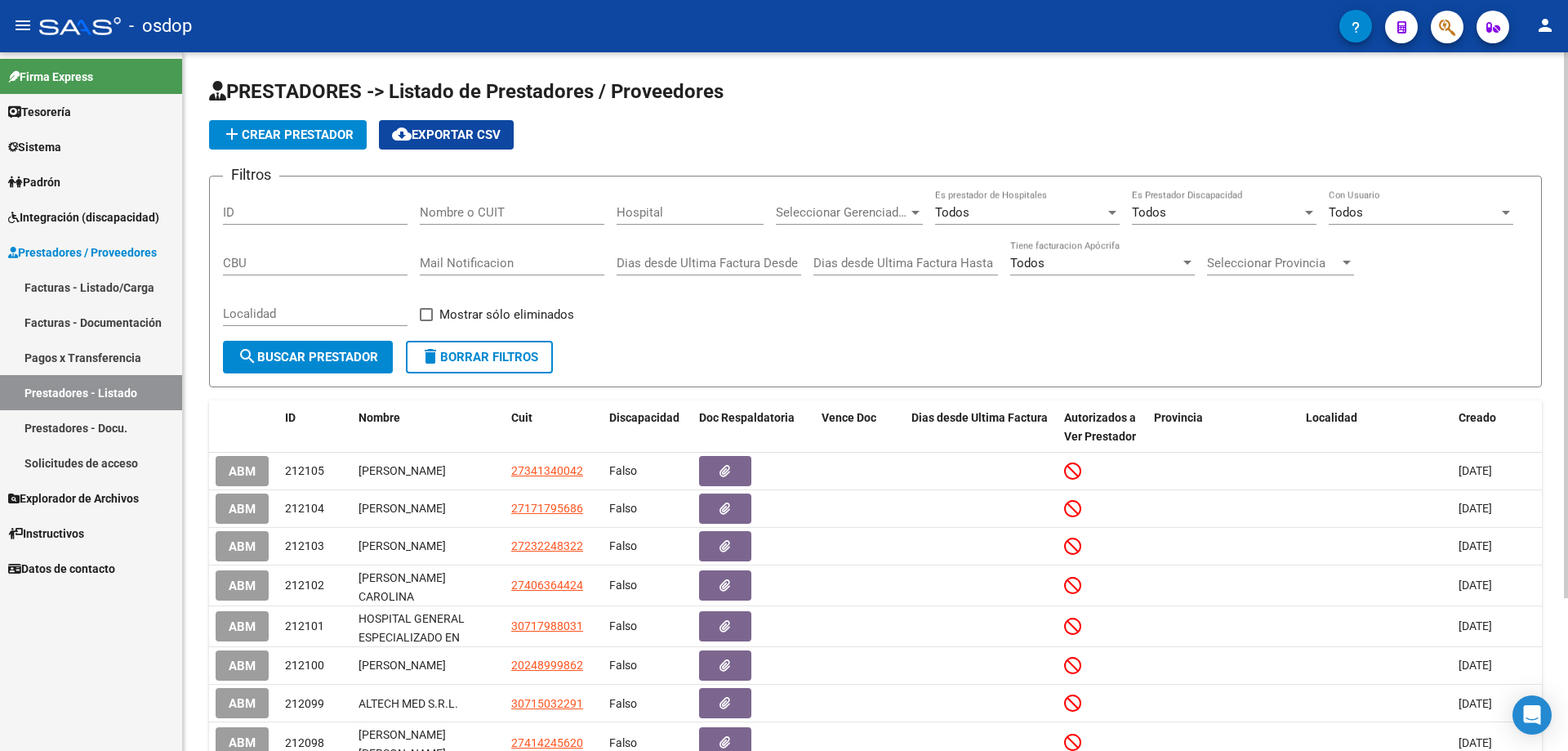
drag, startPoint x: 418, startPoint y: 209, endPoint x: 429, endPoint y: 212, distance: 11.4
click at [429, 212] on div "Filtros ID Nombre o CUIT Hospital Seleccionar Gerenciador Seleccionar Gerenciad…" at bounding box center [875, 264] width 1305 height 152
click at [425, 211] on input "Nombre o CUIT" at bounding box center [512, 213] width 184 height 15
paste input "30711135185"
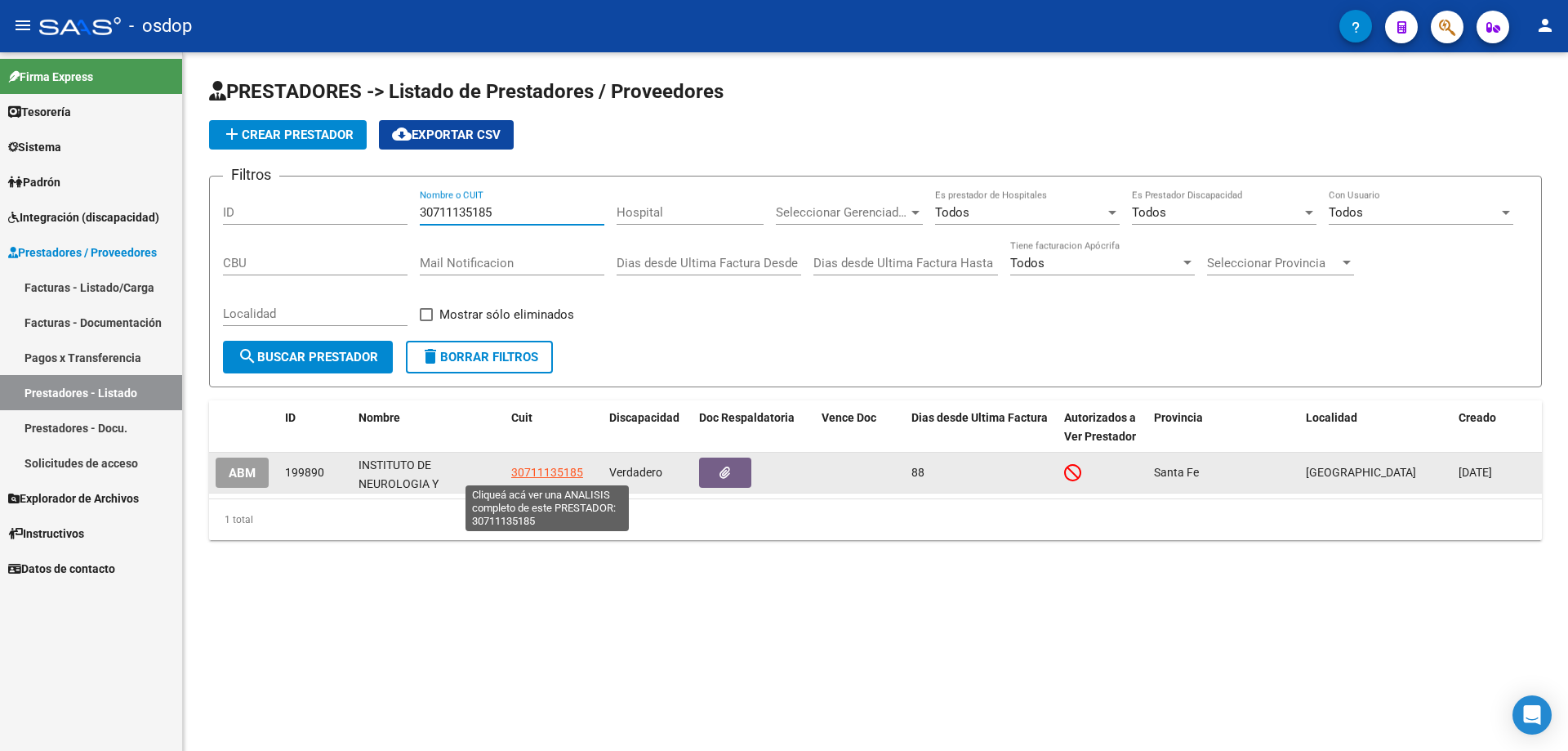
type input "30711135185"
click at [547, 471] on span "30711135185" at bounding box center [546, 472] width 71 height 13
type textarea "30711135185"
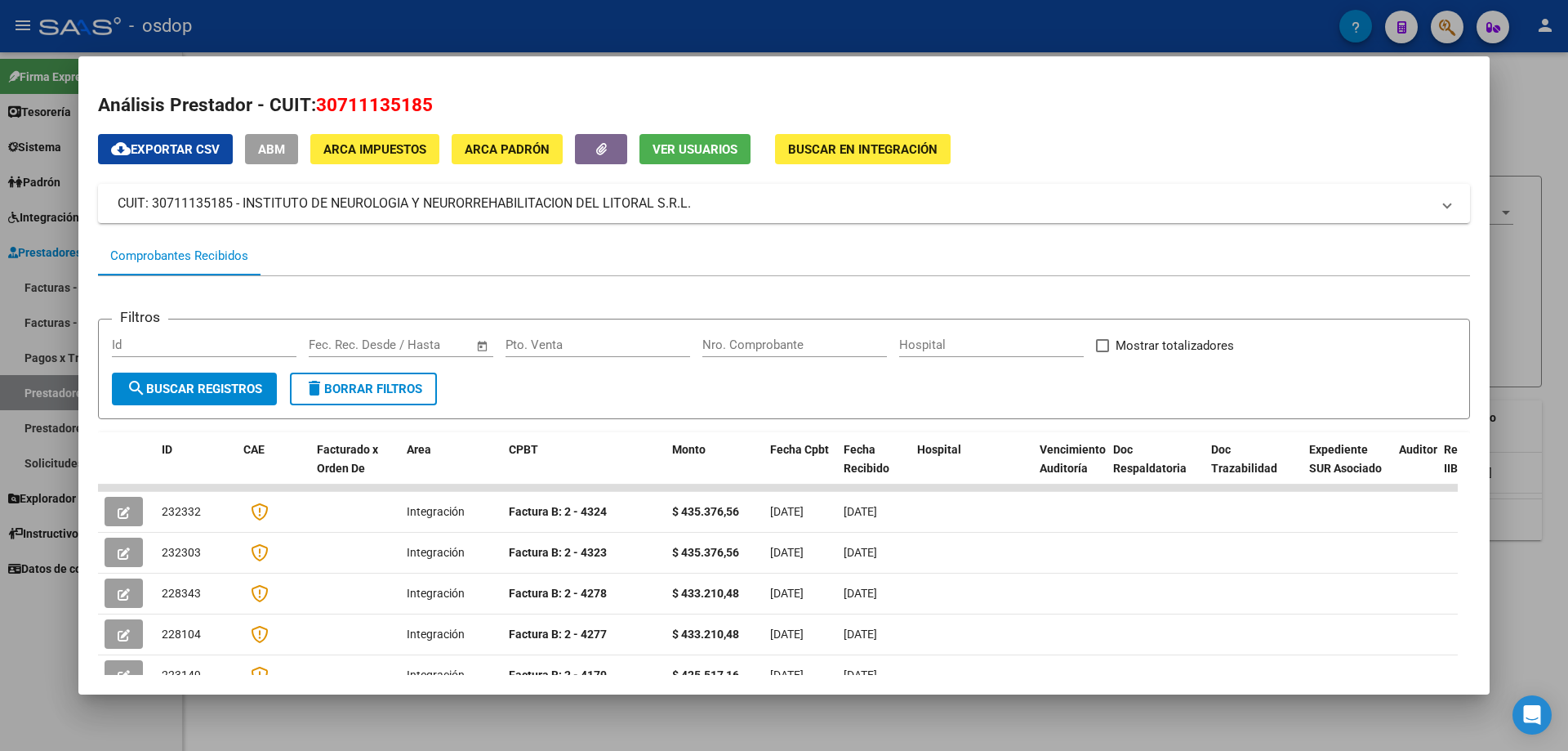
click at [672, 152] on span "Ver Usuarios" at bounding box center [695, 150] width 85 height 15
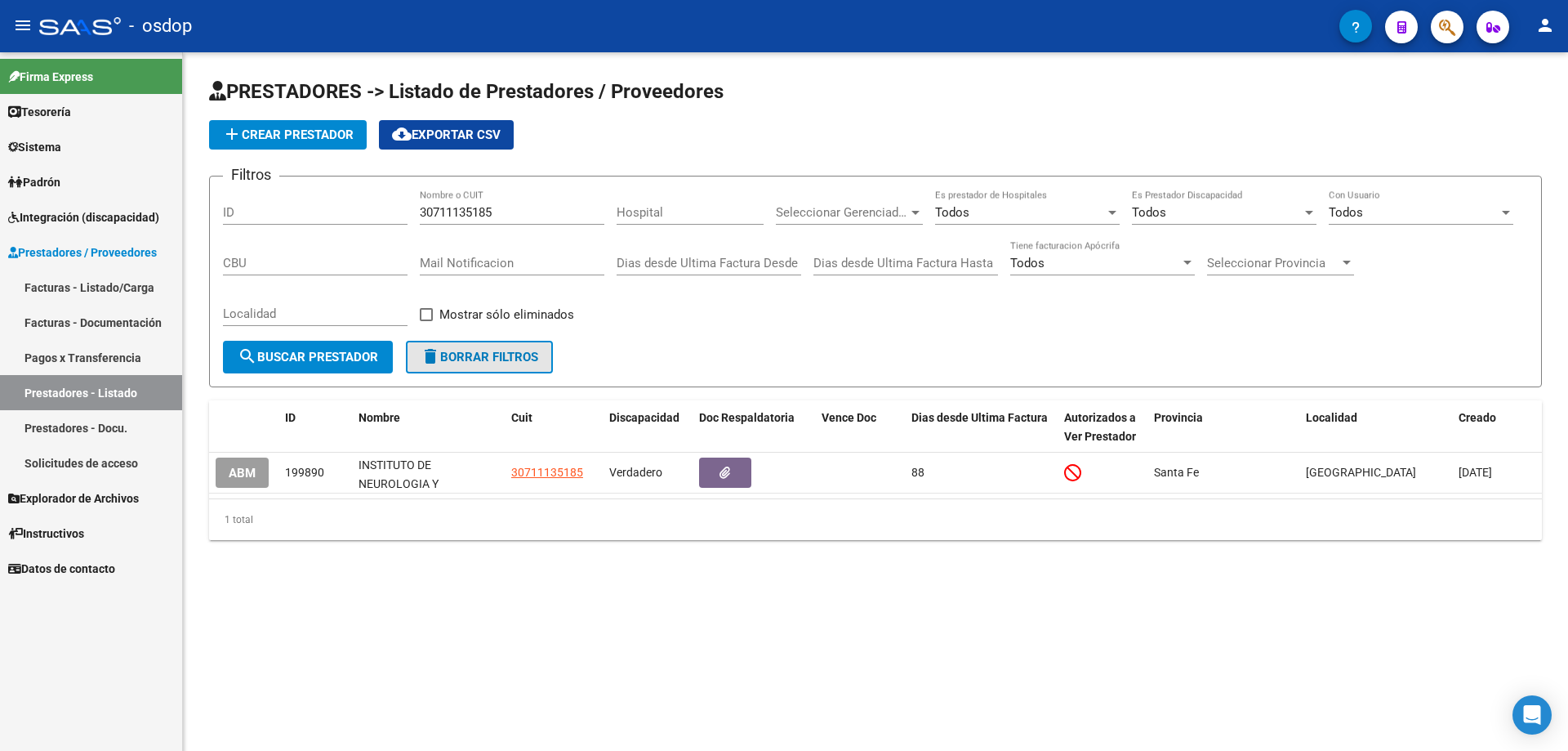
drag, startPoint x: 480, startPoint y: 358, endPoint x: 477, endPoint y: 344, distance: 14.3
click at [481, 359] on span "delete Borrar Filtros" at bounding box center [479, 358] width 118 height 15
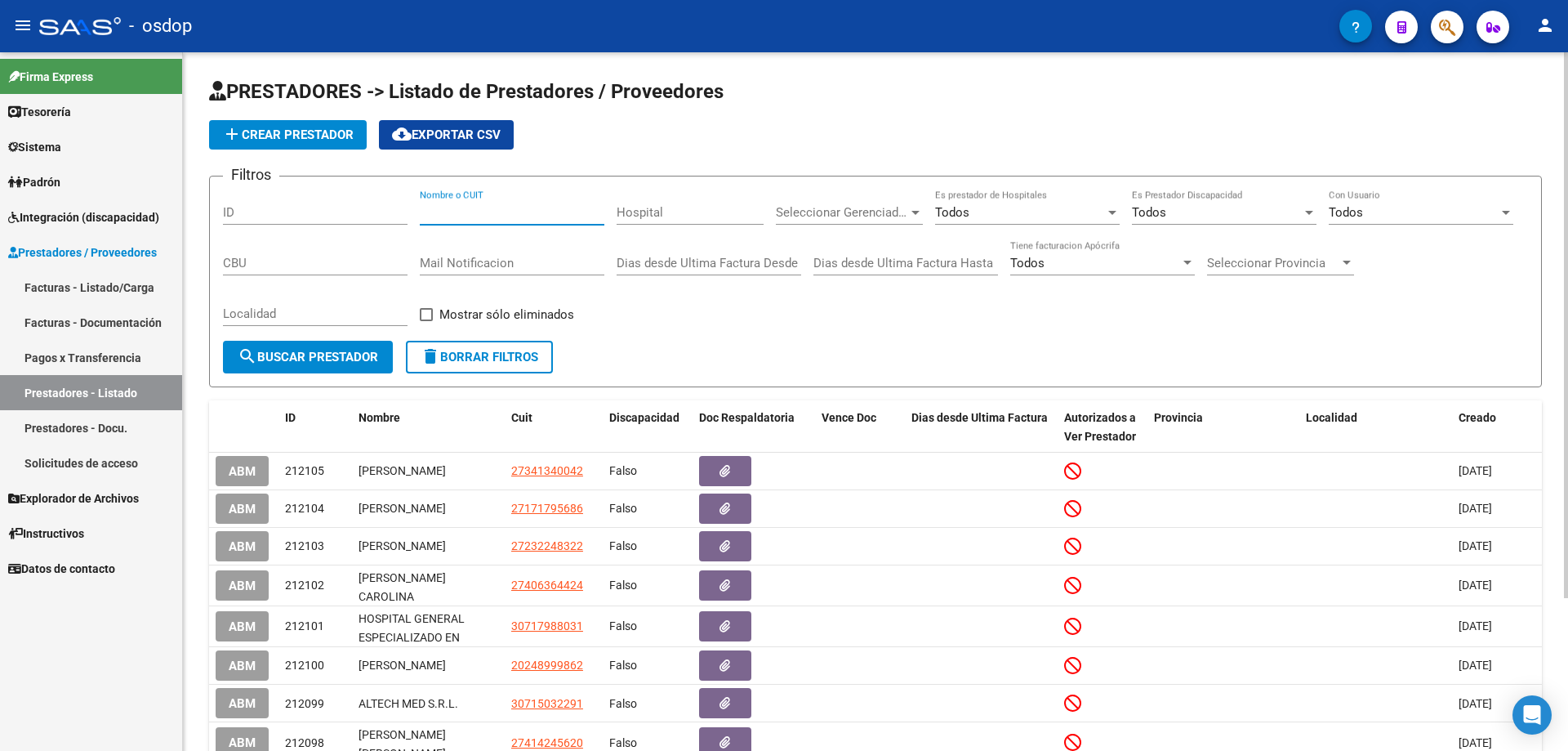
click at [421, 215] on input "Nombre o CUIT" at bounding box center [512, 213] width 184 height 15
paste input "30712717609"
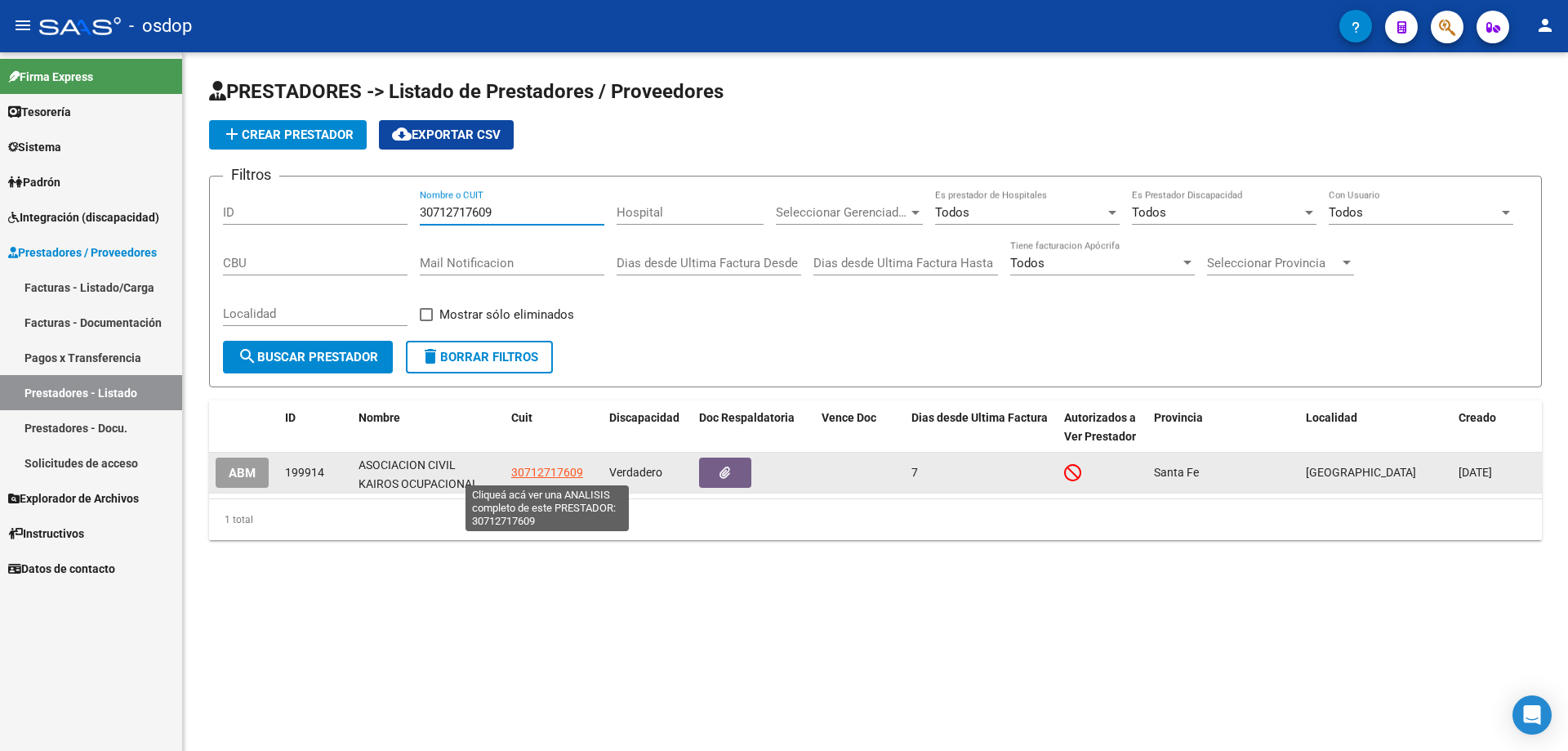
type input "30712717609"
click at [557, 474] on span "30712717609" at bounding box center [546, 472] width 71 height 13
type textarea "30712717609"
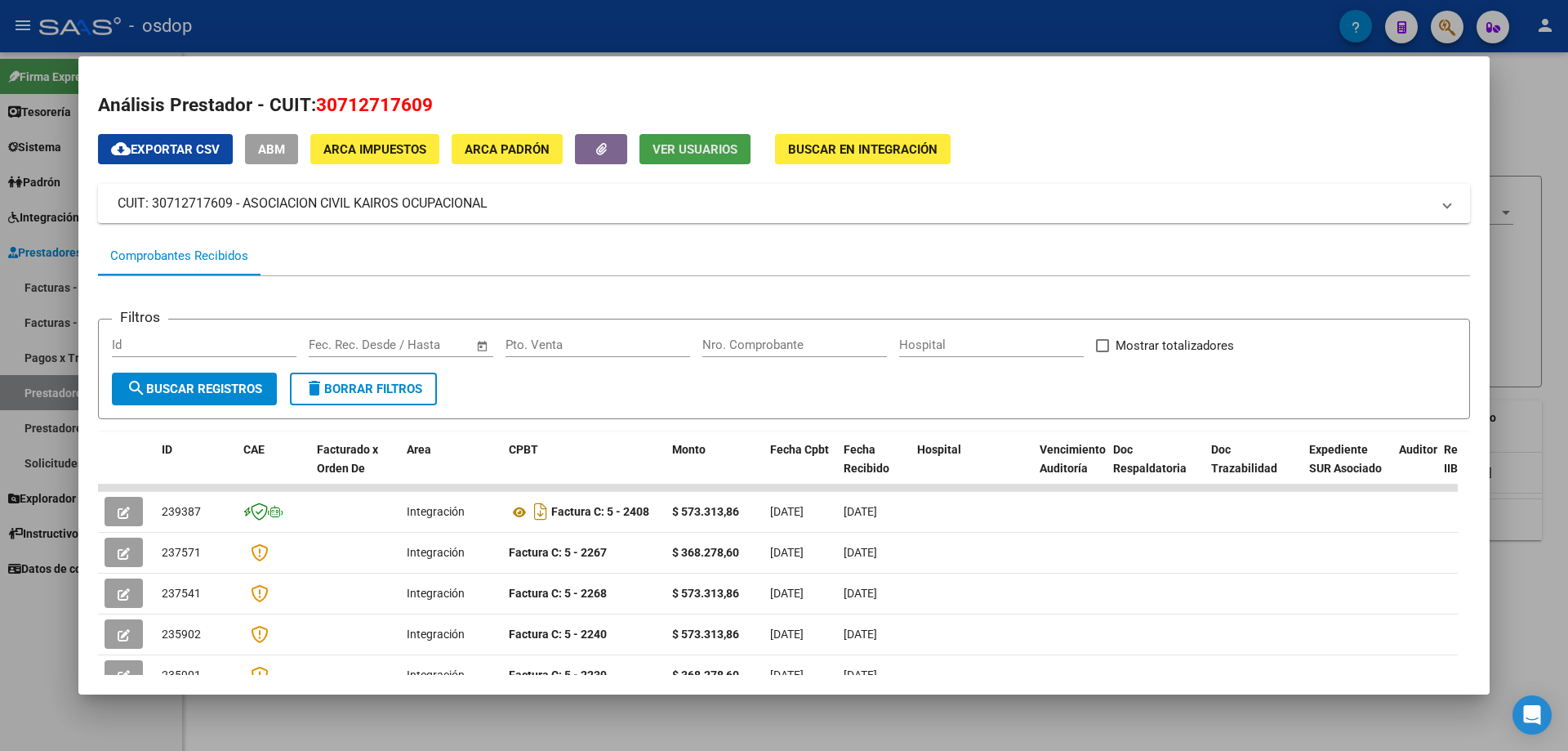
click at [698, 152] on span "Ver Usuarios" at bounding box center [695, 150] width 85 height 15
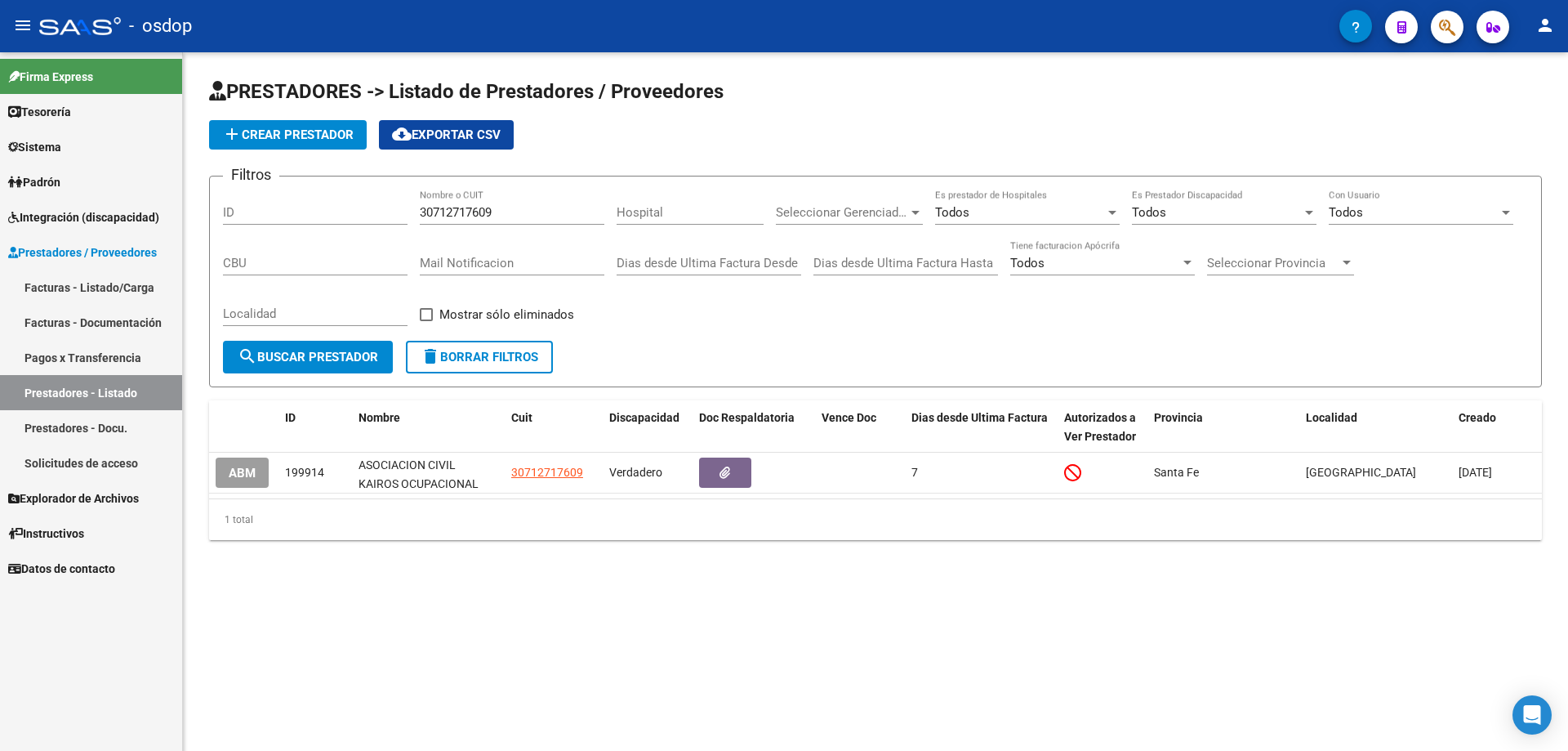
click at [483, 367] on button "delete Borrar Filtros" at bounding box center [479, 357] width 147 height 33
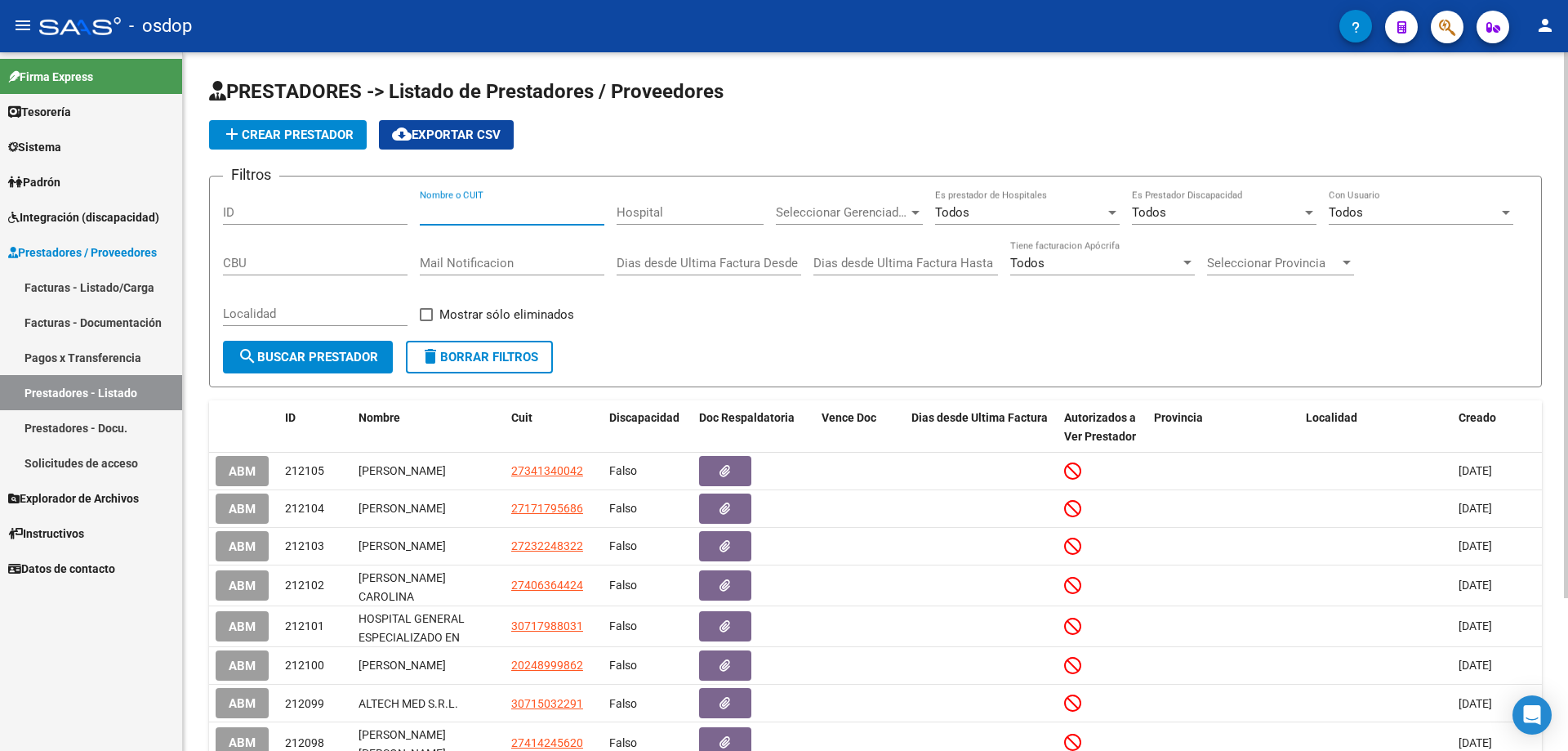
click at [420, 207] on input "Nombre o CUIT" at bounding box center [512, 213] width 184 height 15
paste input "30684412031"
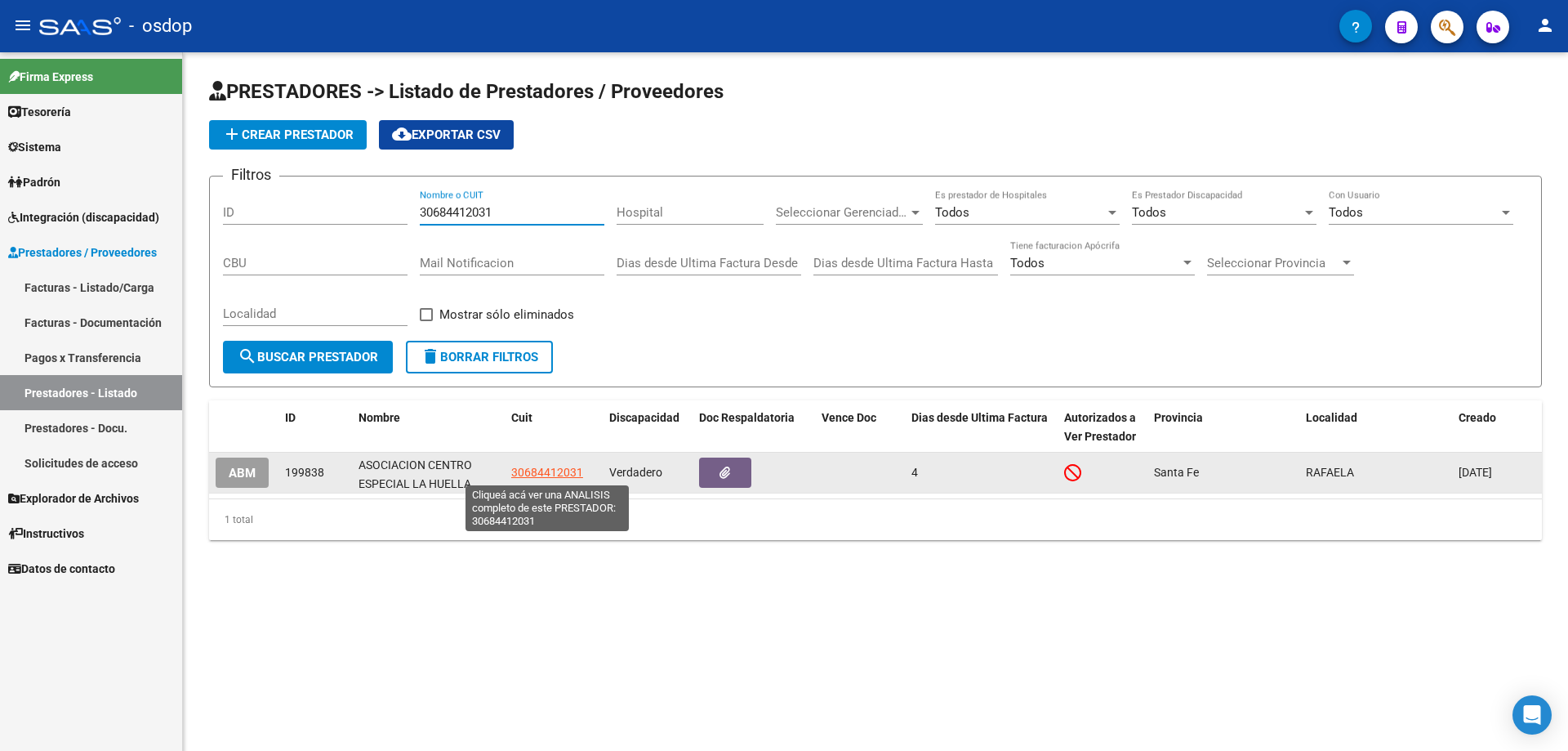
type input "30684412031"
click at [544, 473] on span "30684412031" at bounding box center [546, 472] width 71 height 13
type textarea "30684412031"
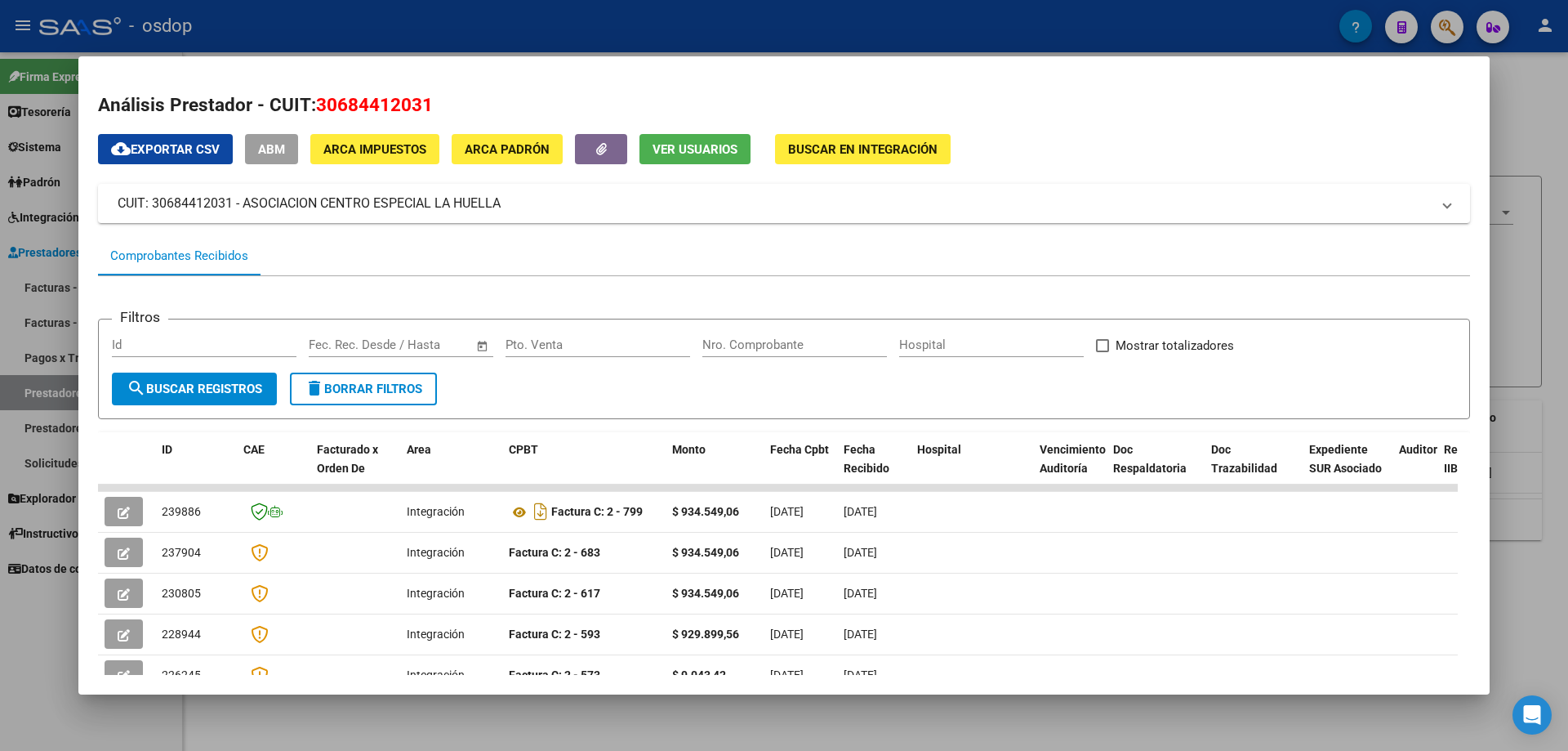
click at [677, 146] on span "Ver Usuarios" at bounding box center [695, 150] width 85 height 15
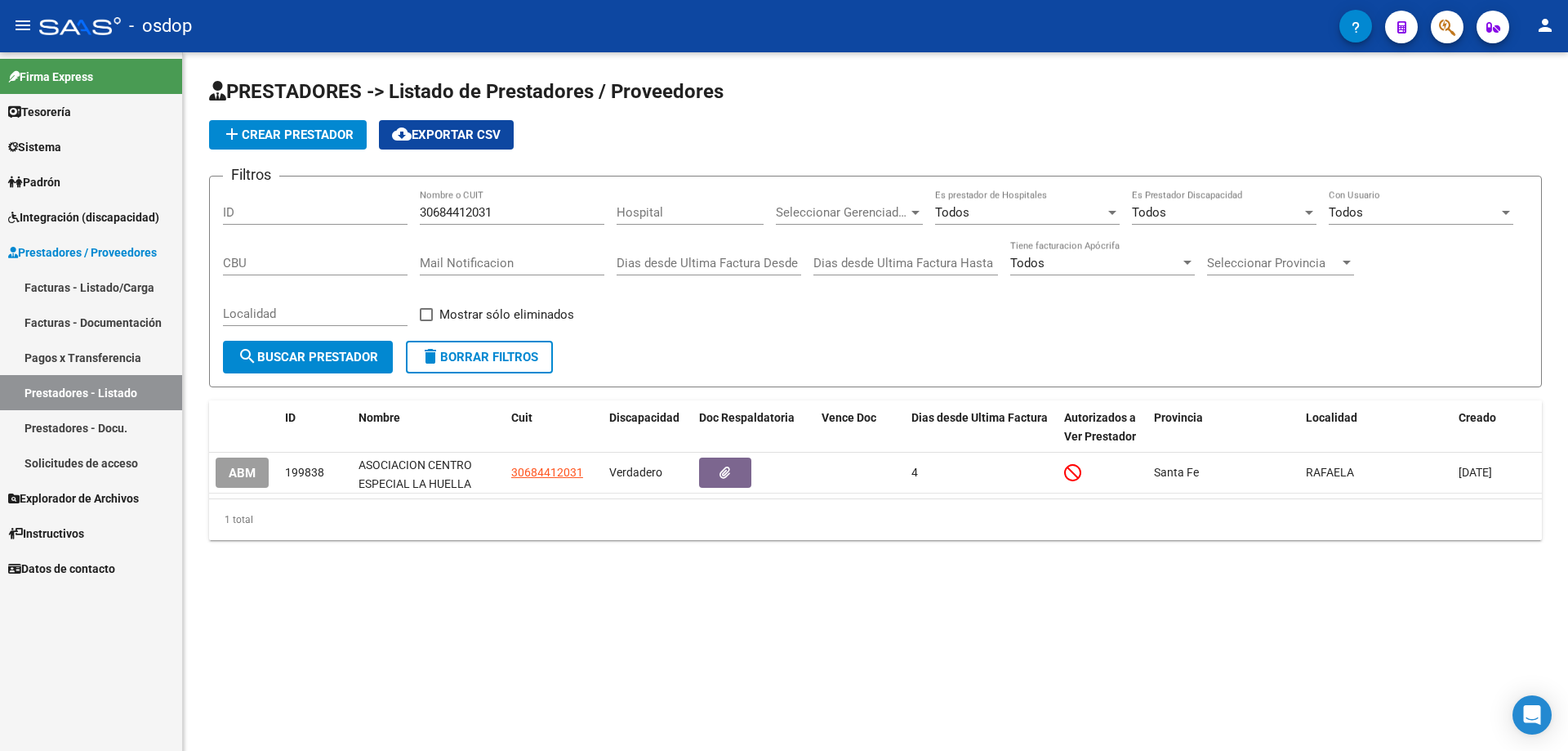
click at [468, 359] on span "delete Borrar Filtros" at bounding box center [479, 358] width 118 height 15
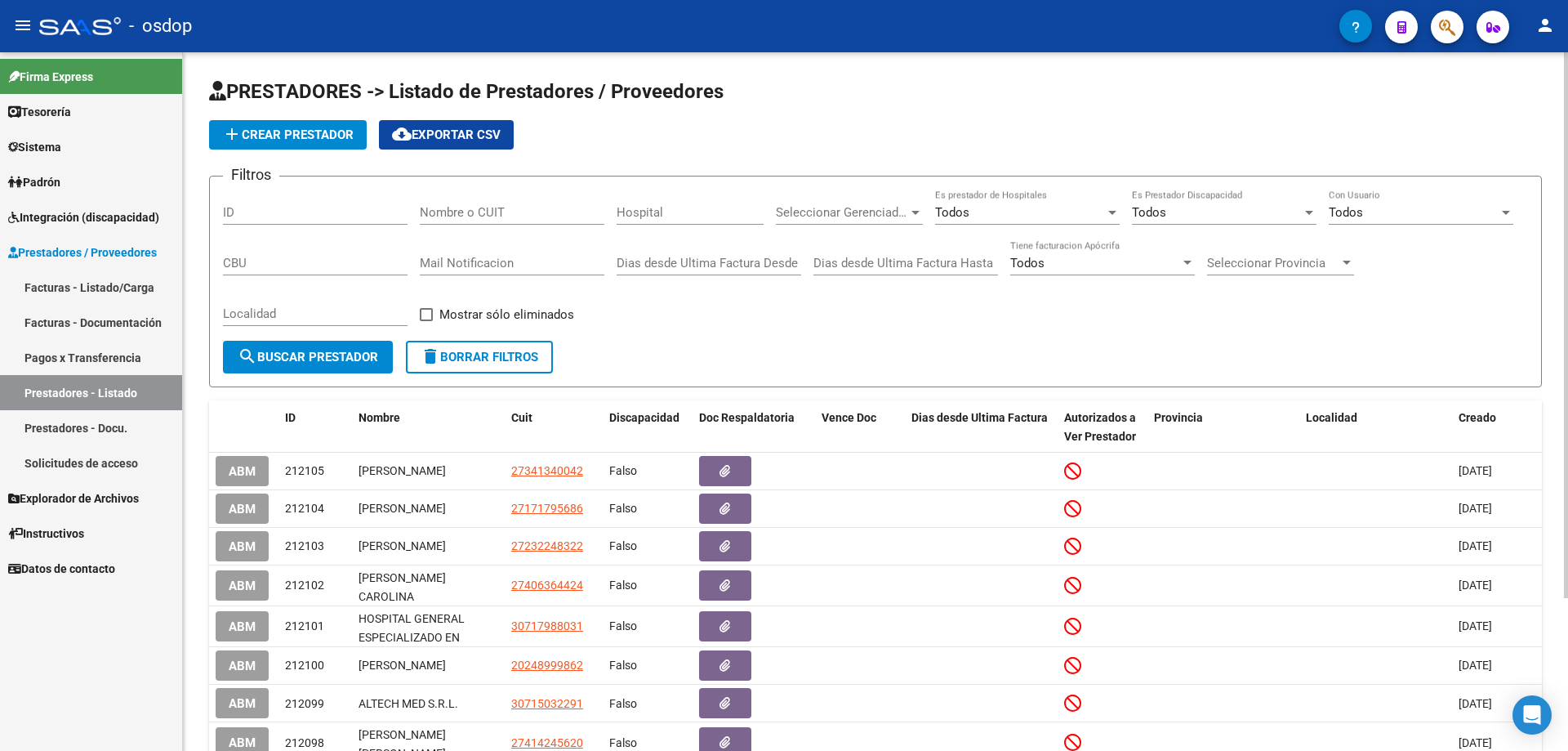
click at [421, 211] on input "Nombre o CUIT" at bounding box center [512, 213] width 184 height 15
paste input "27348211752"
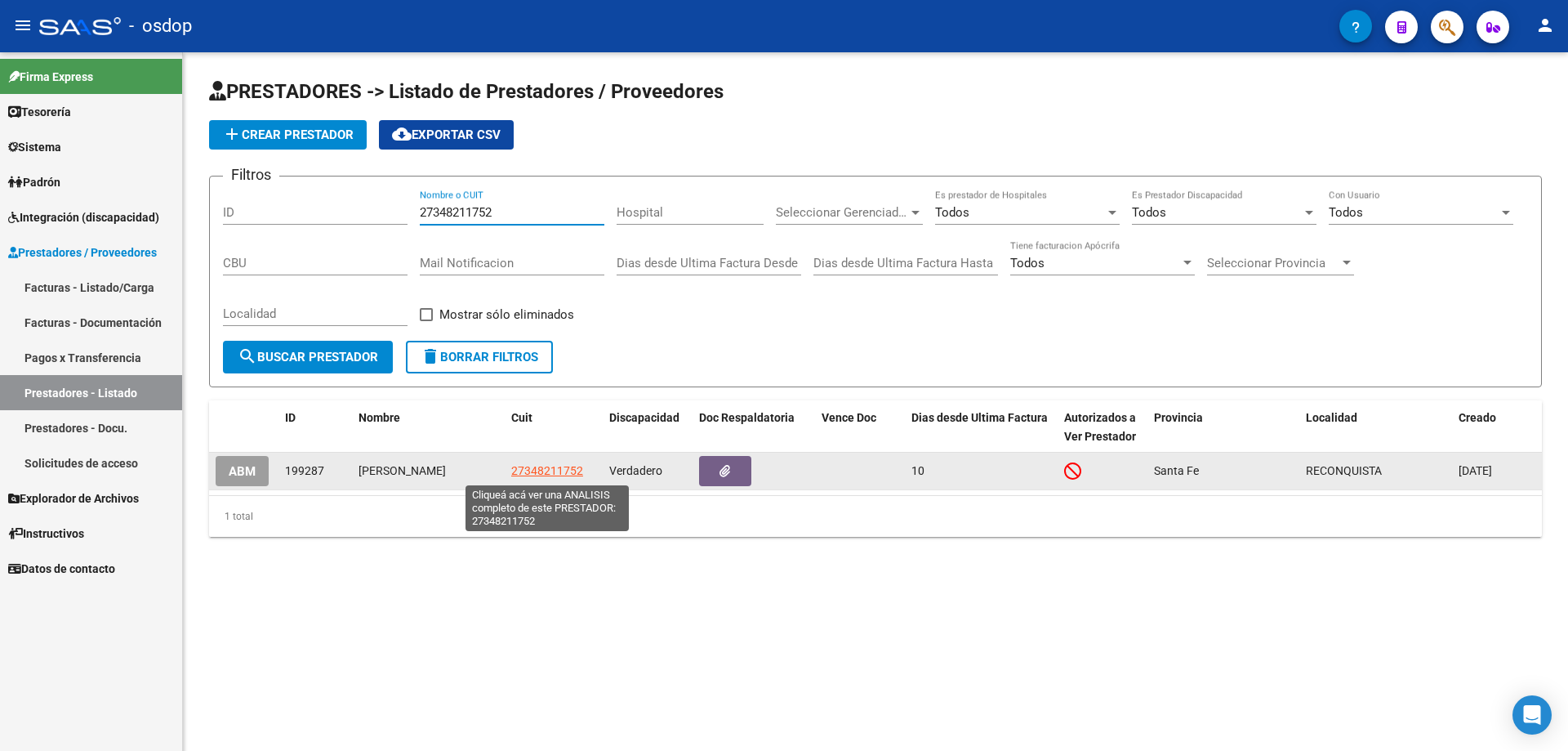
type input "27348211752"
click at [541, 471] on span "27348211752" at bounding box center [546, 471] width 71 height 13
type textarea "27348211752"
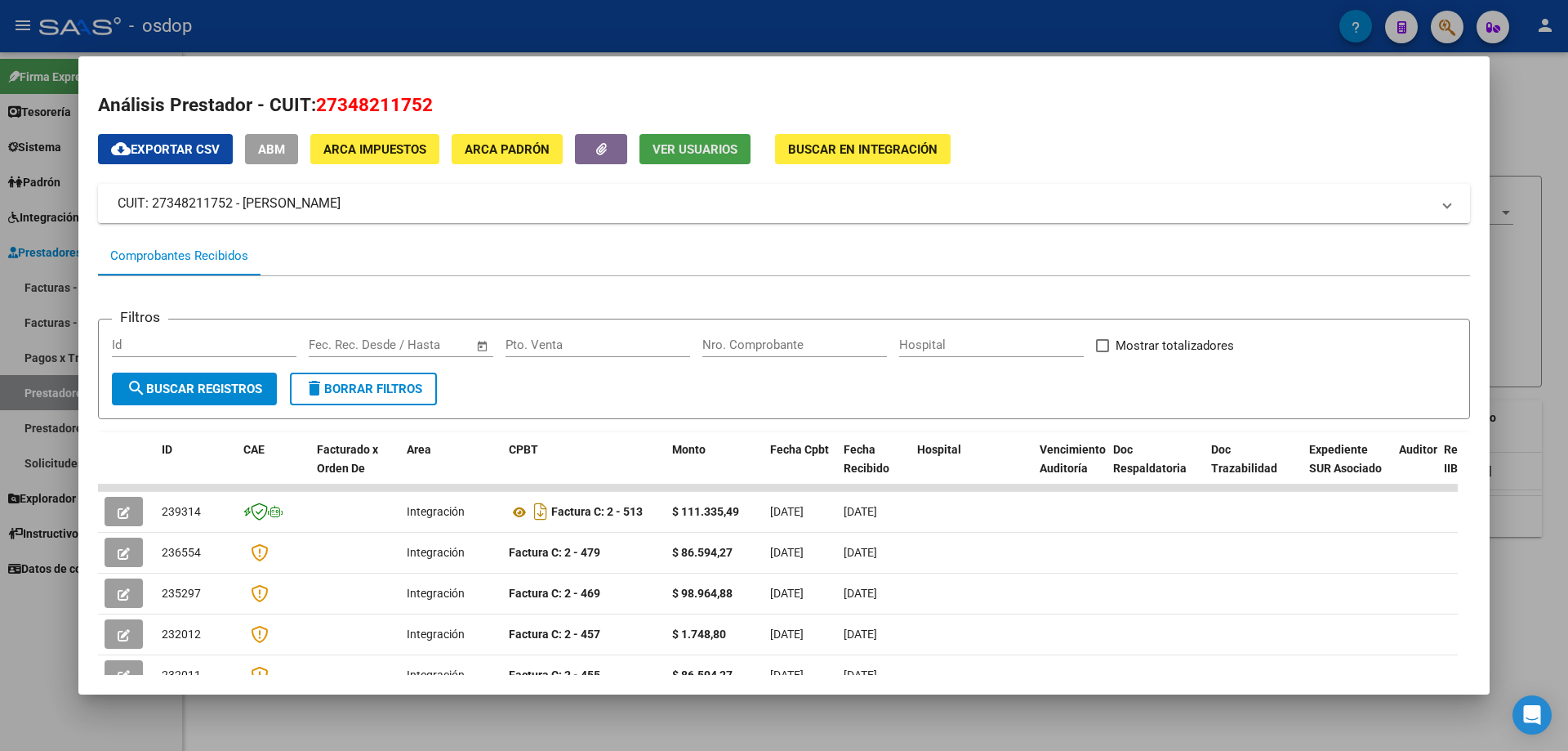
click at [676, 158] on button "Ver Usuarios" at bounding box center [695, 149] width 111 height 30
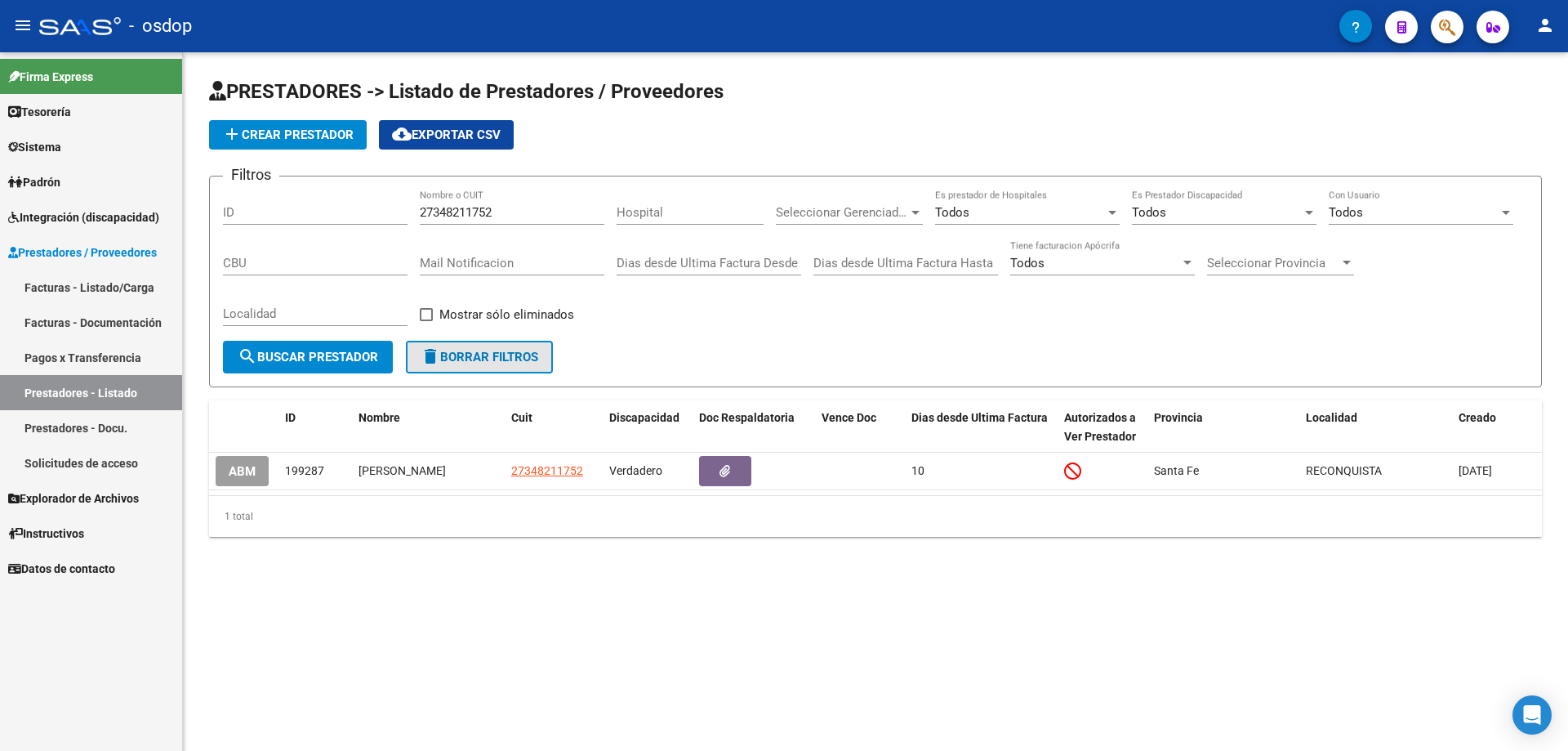
click at [470, 356] on span "delete Borrar Filtros" at bounding box center [479, 358] width 118 height 15
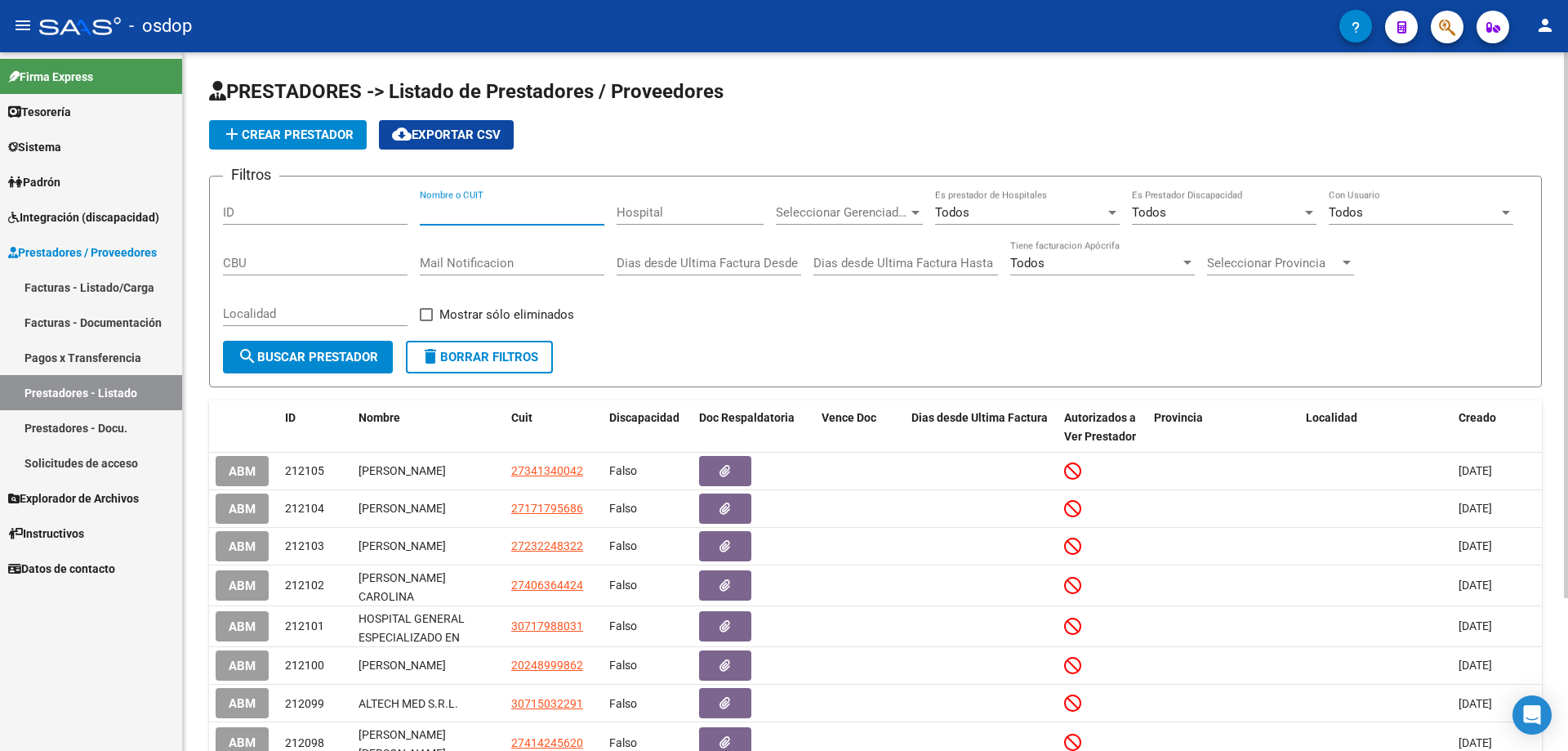
click at [421, 210] on input "Nombre o CUIT" at bounding box center [512, 213] width 184 height 15
paste input "27241949481"
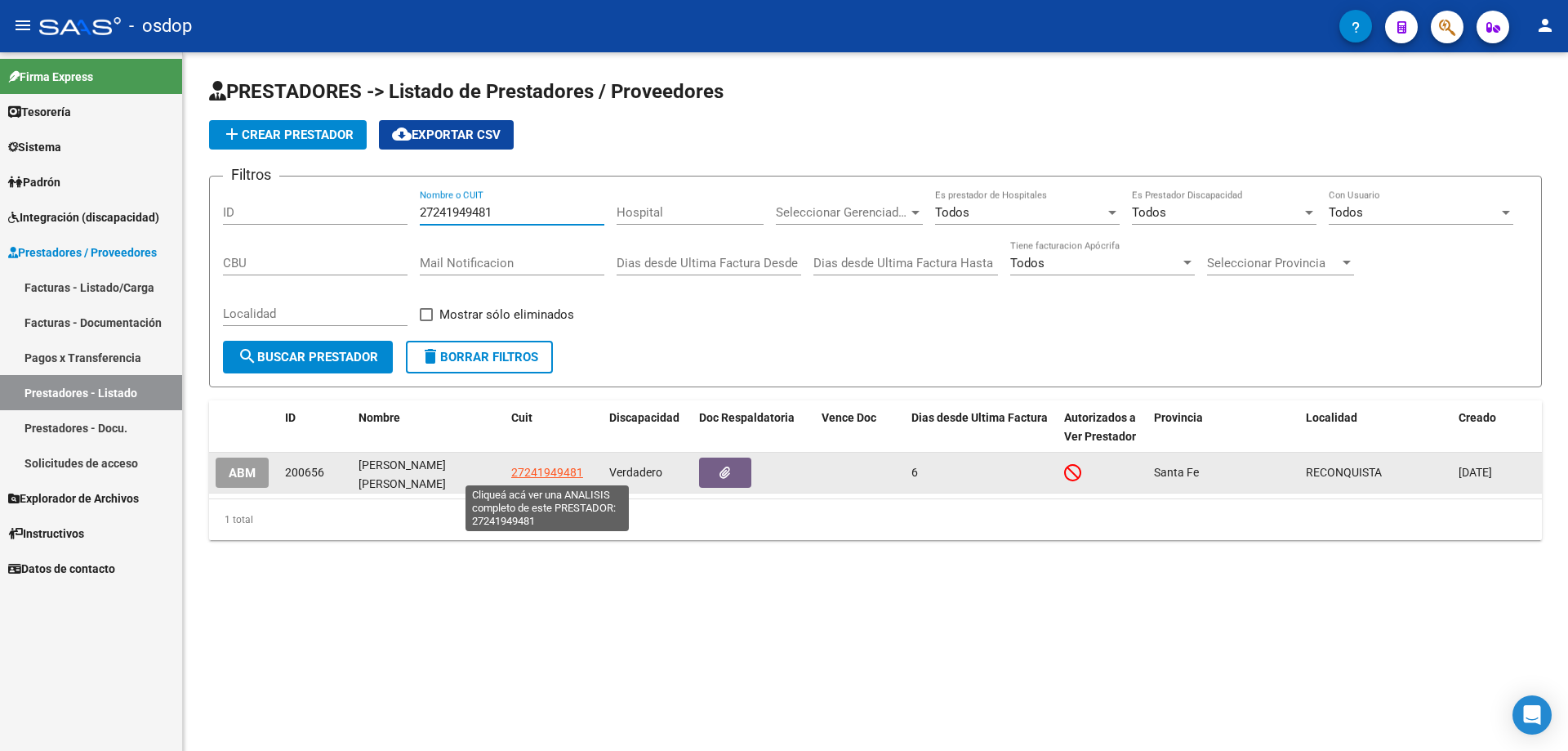
type input "27241949481"
click at [540, 470] on span "27241949481" at bounding box center [546, 472] width 71 height 13
type textarea "27241949481"
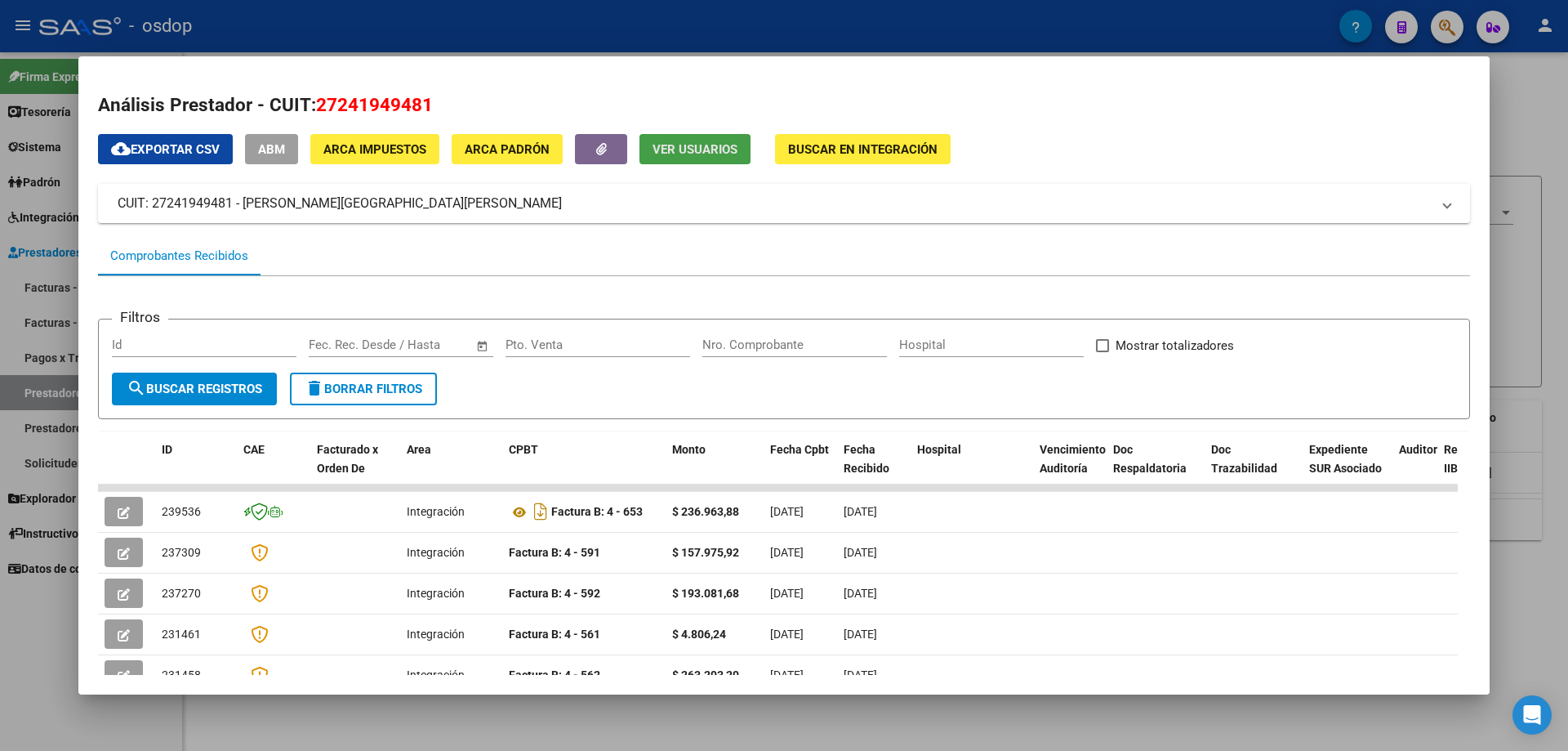
click at [667, 145] on span "Ver Usuarios" at bounding box center [695, 150] width 85 height 15
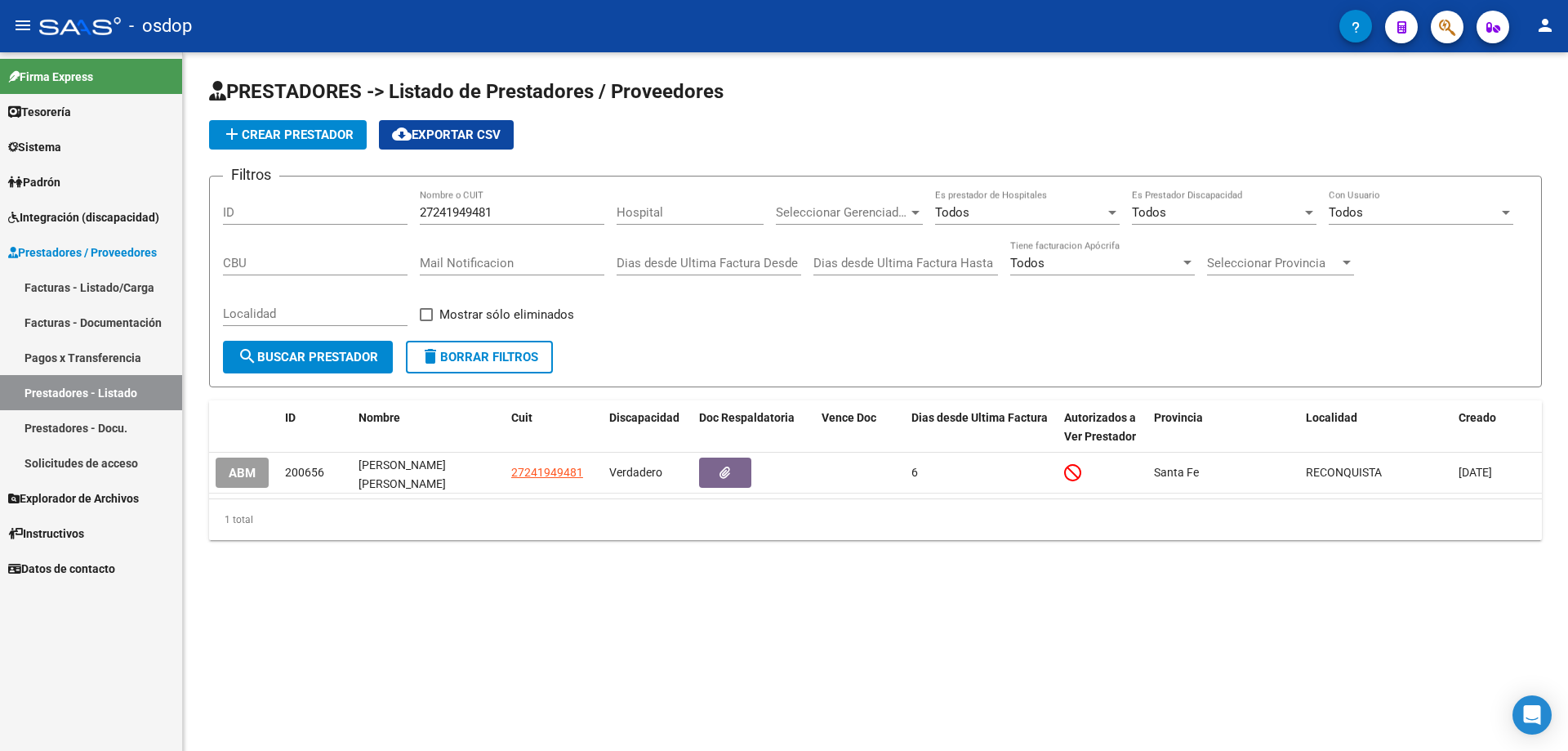
click at [475, 363] on span "delete Borrar Filtros" at bounding box center [479, 358] width 118 height 15
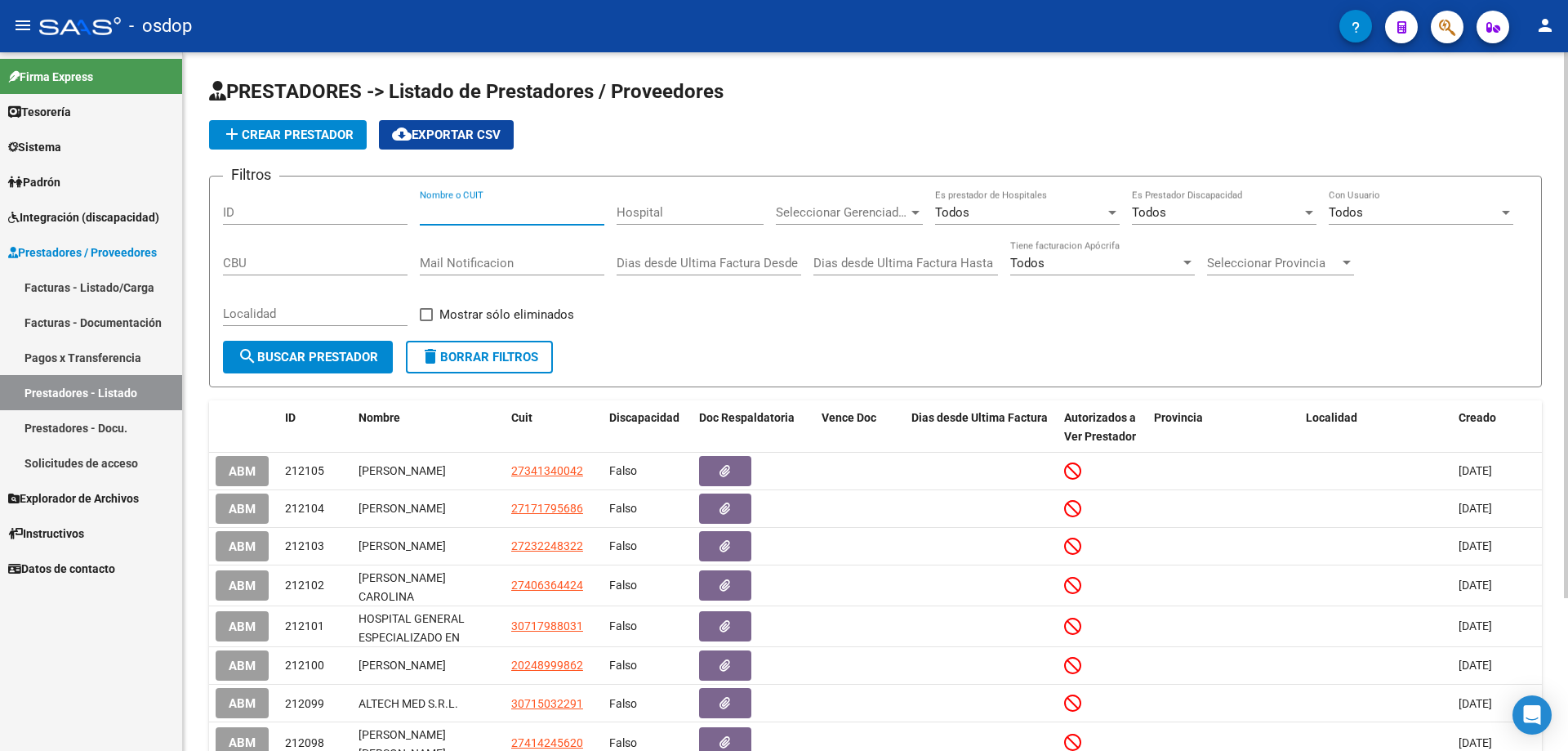
click at [421, 210] on input "Nombre o CUIT" at bounding box center [512, 213] width 184 height 15
paste input "27356520756"
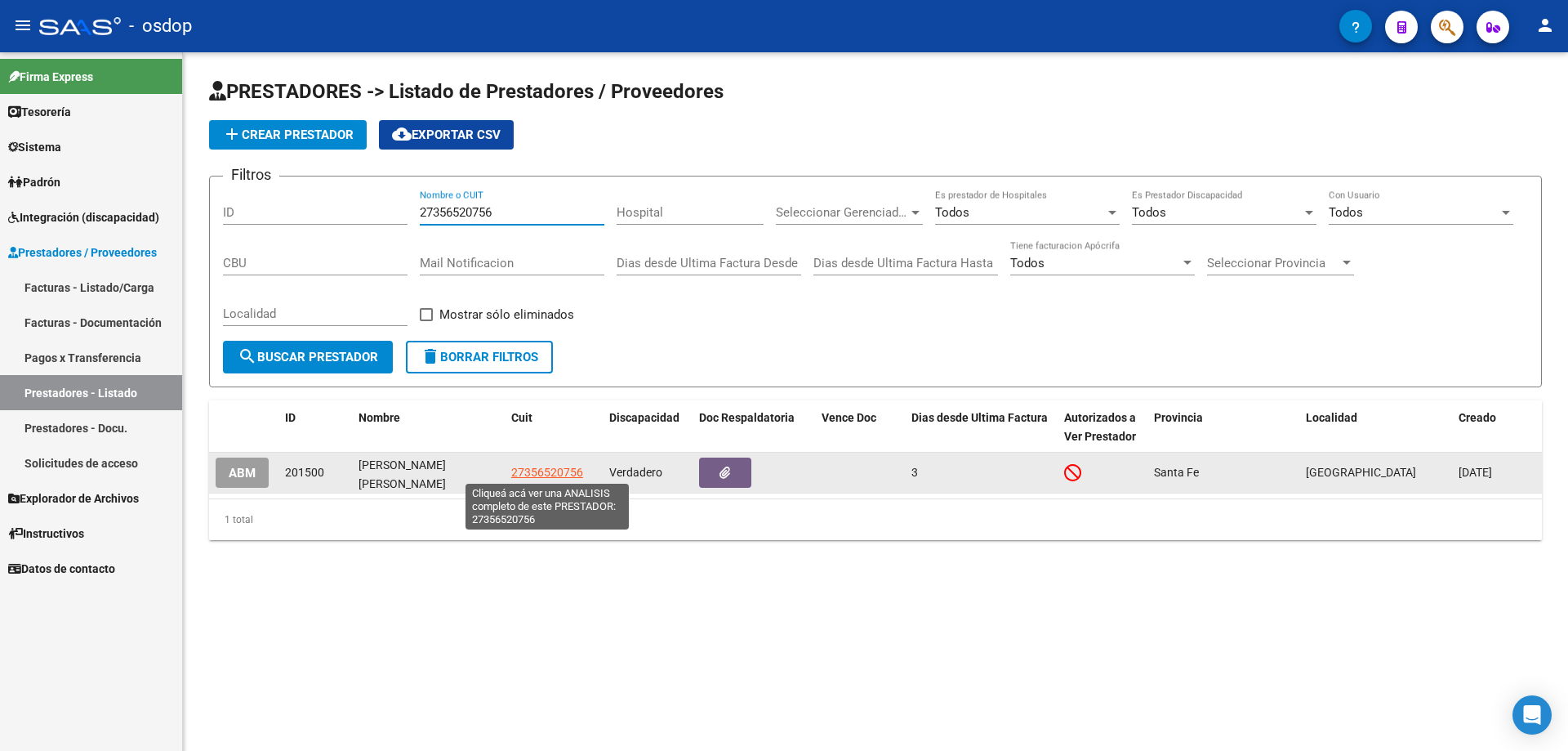
type input "27356520756"
click at [539, 469] on span "27356520756" at bounding box center [546, 472] width 71 height 13
type textarea "27356520756"
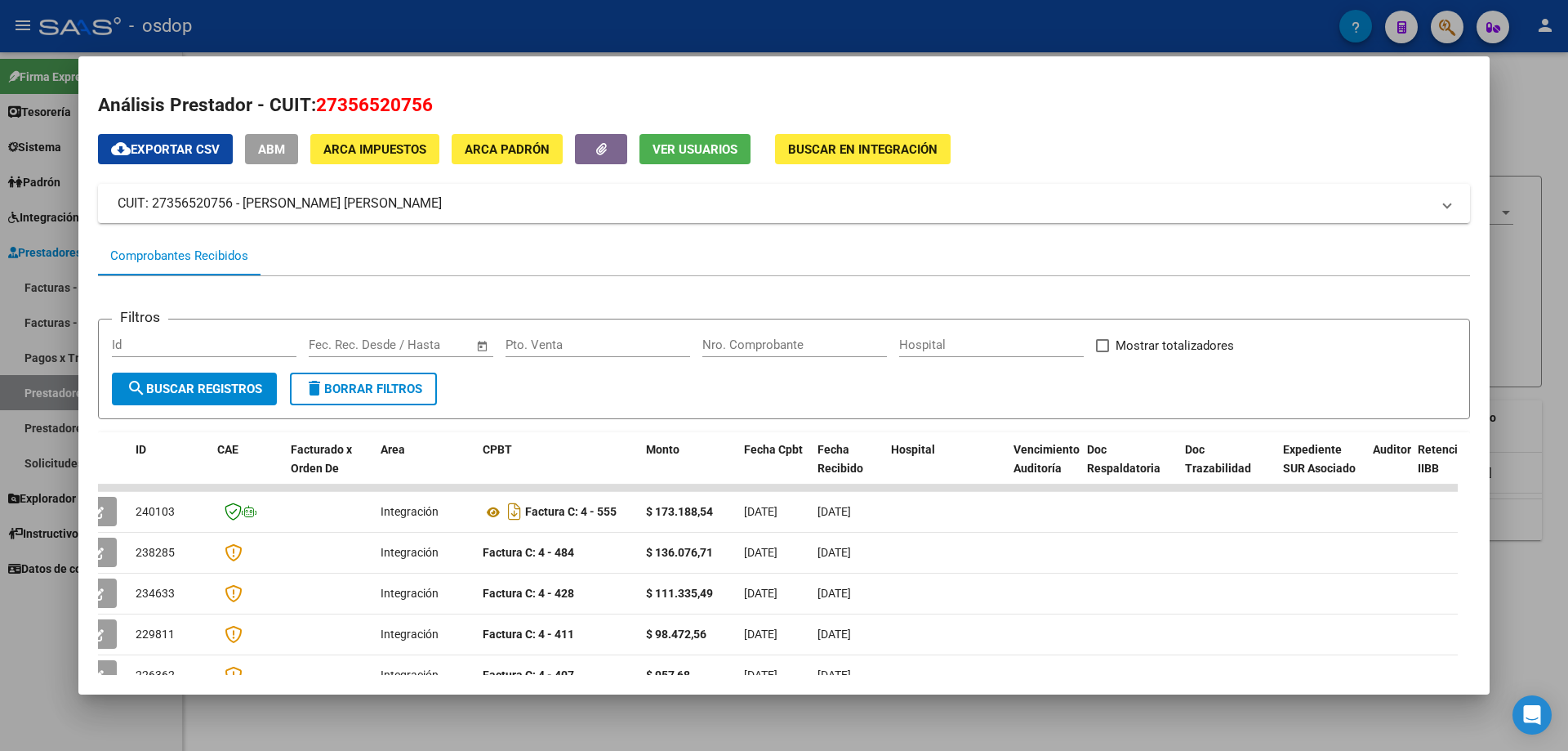
click at [677, 152] on span "Ver Usuarios" at bounding box center [695, 150] width 85 height 15
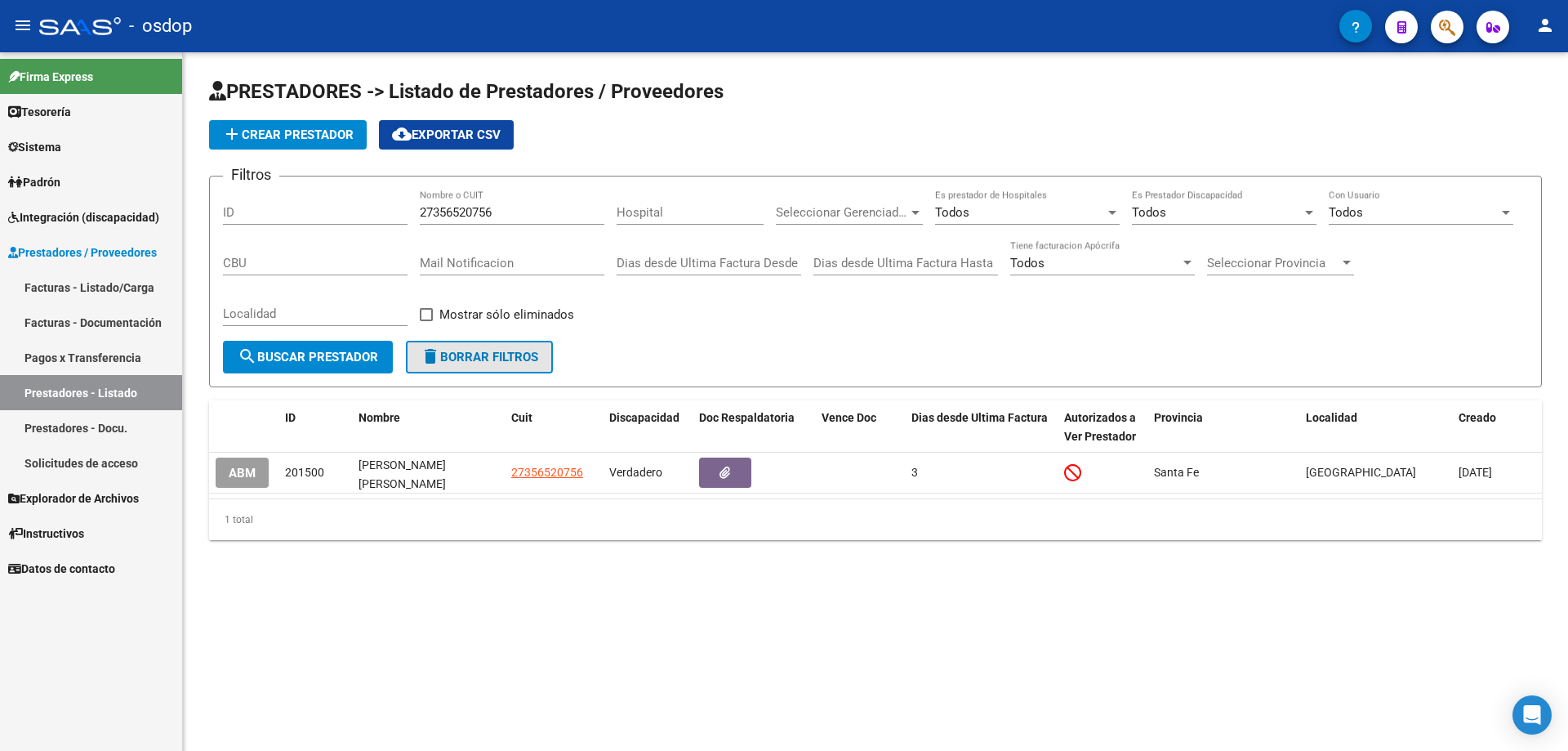
click at [487, 359] on span "delete Borrar Filtros" at bounding box center [479, 358] width 118 height 15
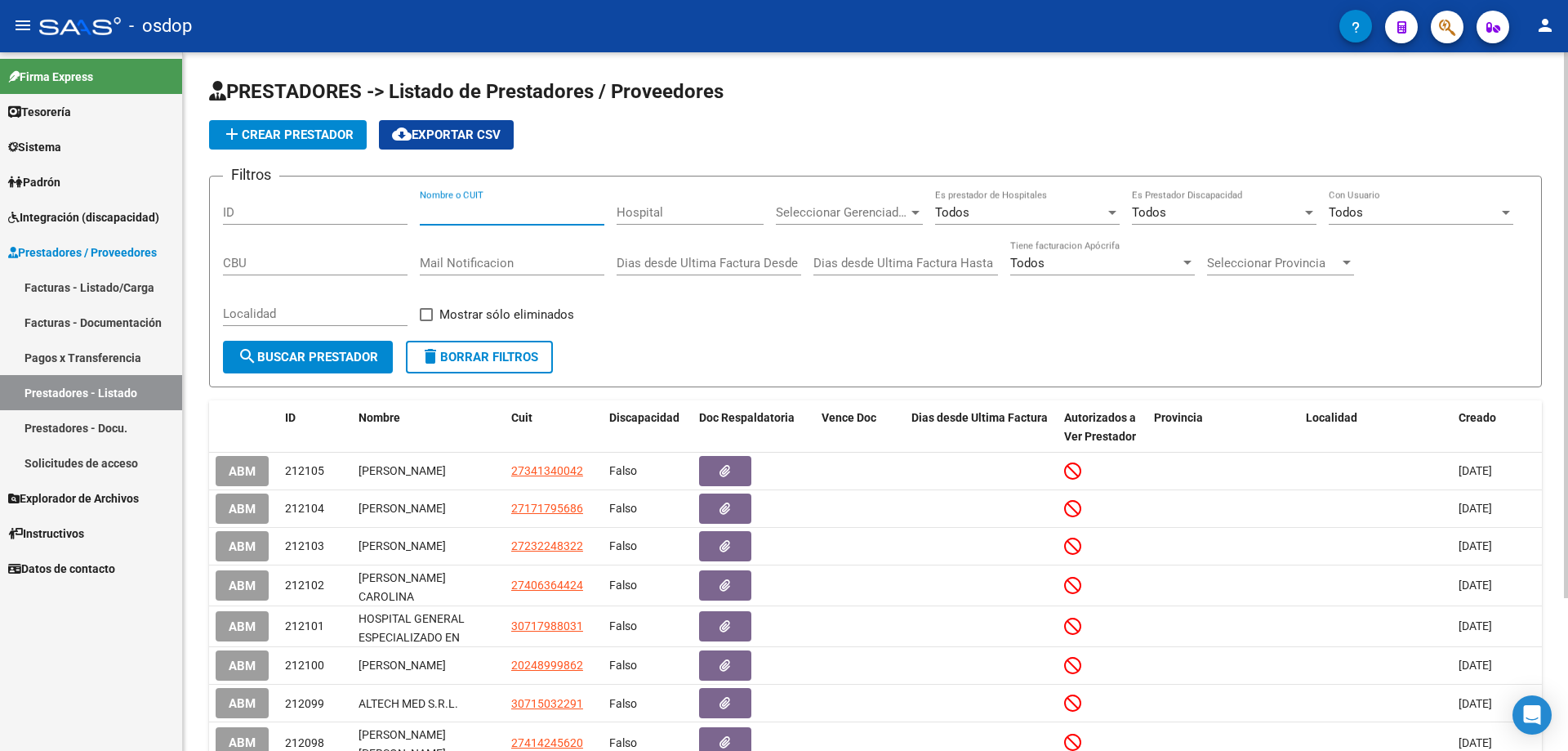
click at [421, 210] on input "Nombre o CUIT" at bounding box center [512, 213] width 184 height 15
paste input "27262711310"
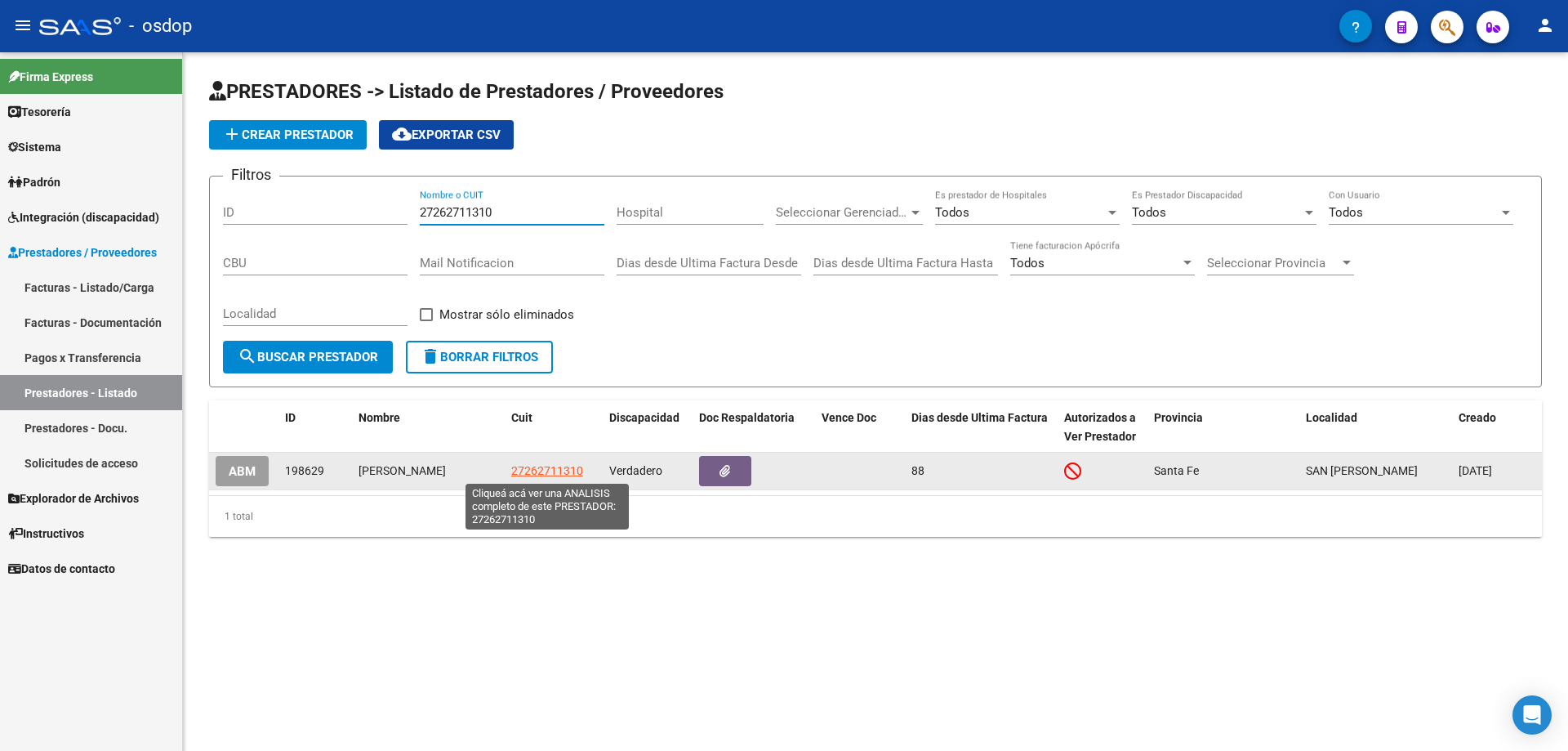
type input "27262711310"
click at [539, 466] on span "27262711310" at bounding box center [546, 471] width 71 height 13
type textarea "27262711310"
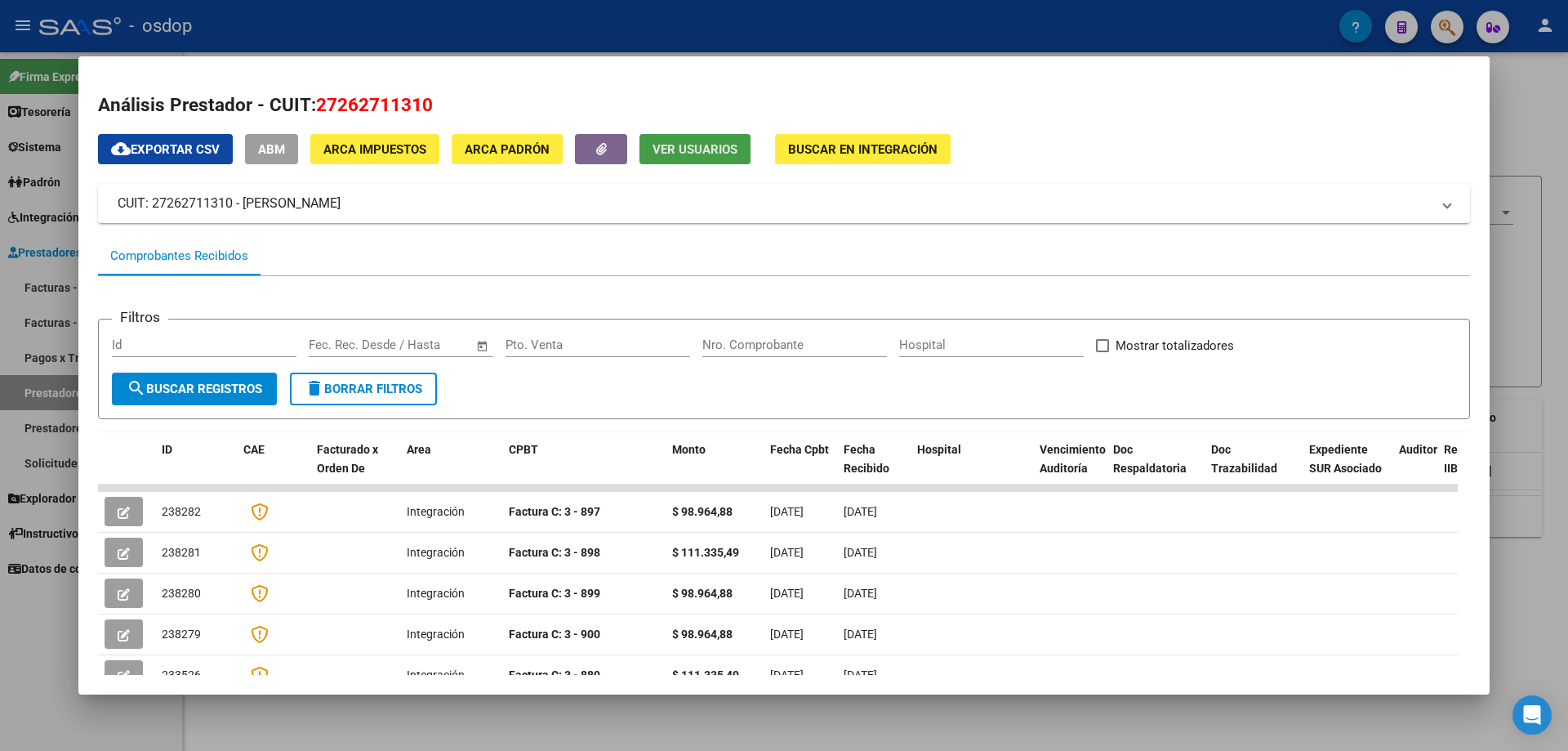
click at [675, 152] on span "Ver Usuarios" at bounding box center [695, 150] width 85 height 15
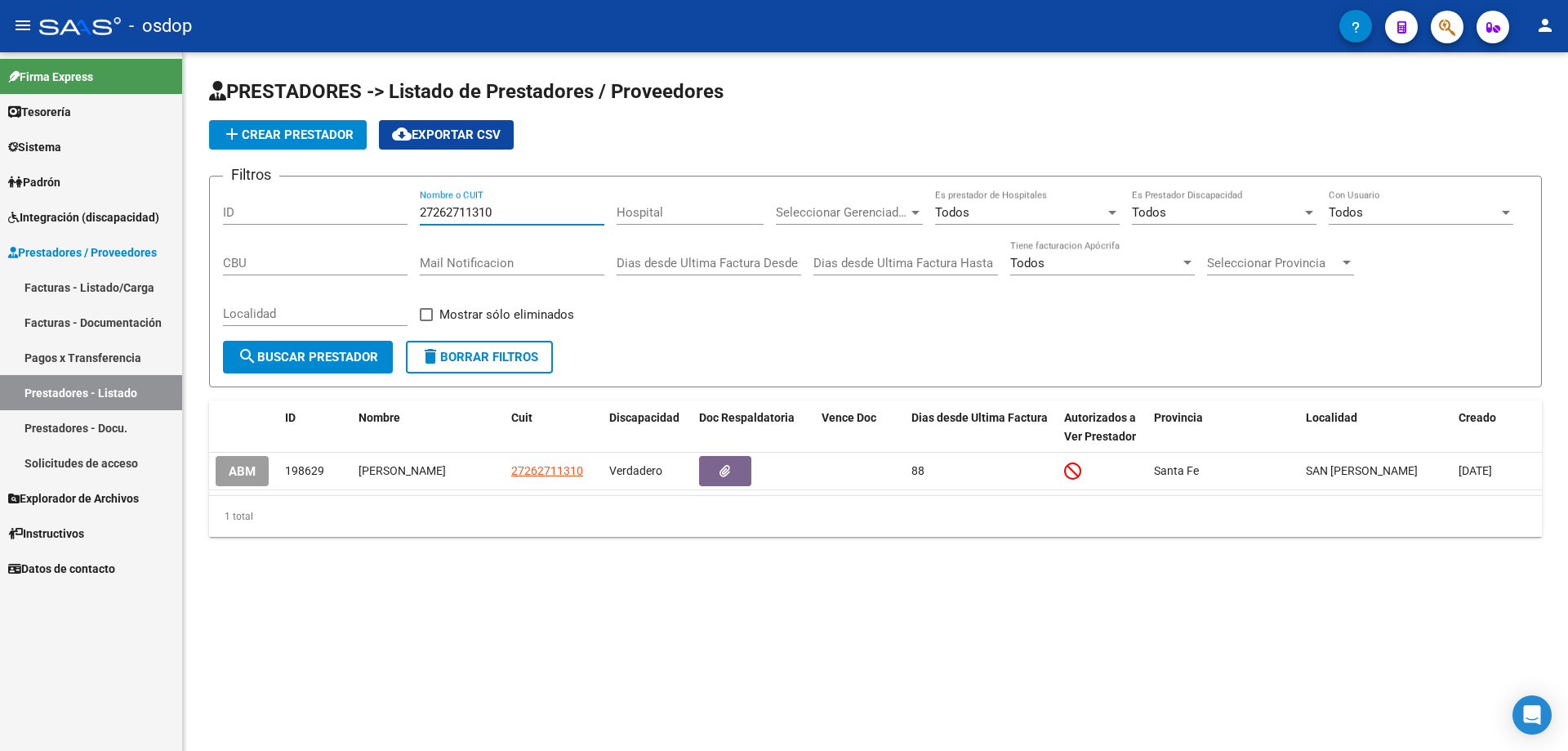
drag, startPoint x: 495, startPoint y: 214, endPoint x: 373, endPoint y: 201, distance: 122.7
click at [373, 201] on div "Filtros ID 27262711310 Nombre o CUIT Hospital Seleccionar Gerenciador Seleccion…" at bounding box center [875, 264] width 1305 height 152
paste input "3966102305"
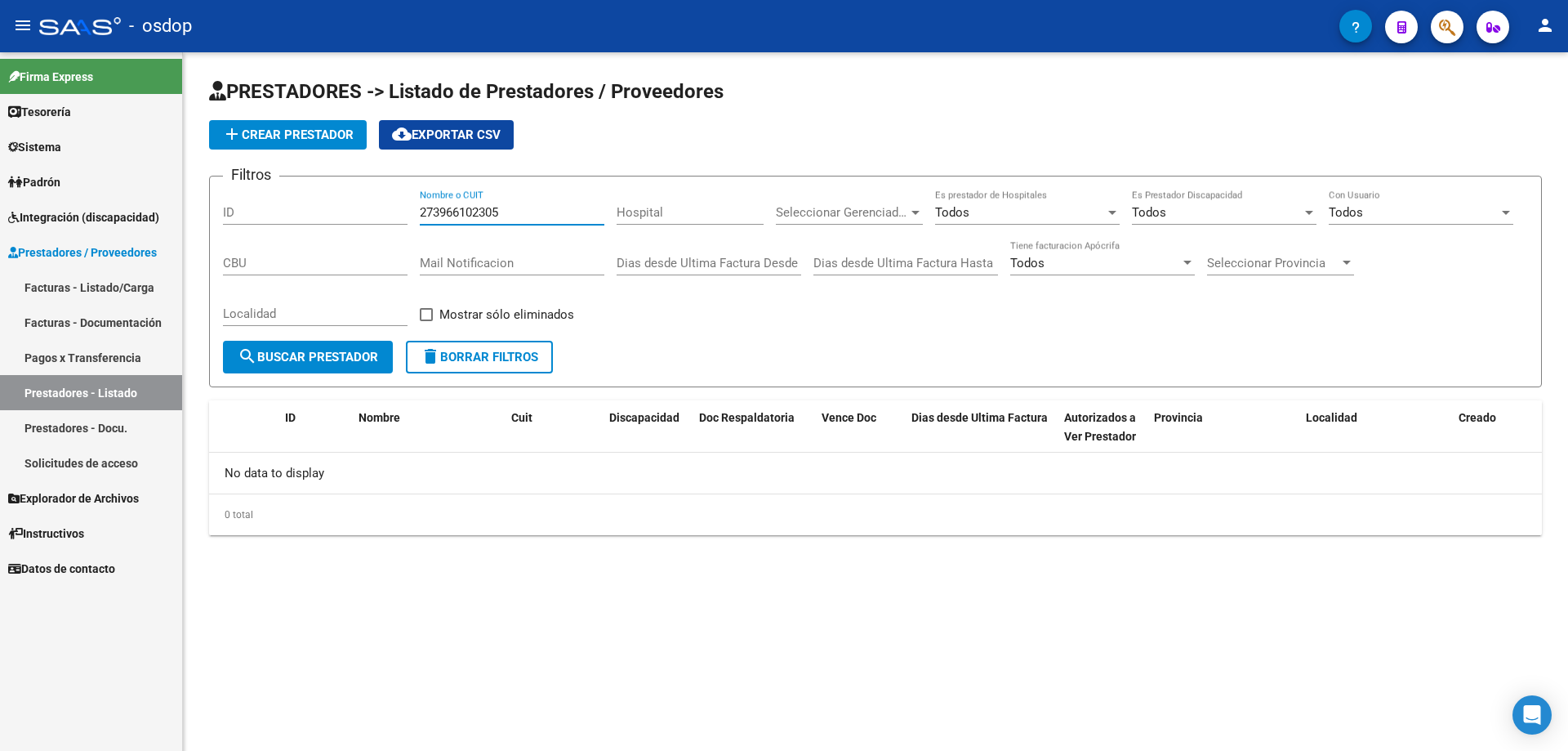
click at [492, 211] on input "273966102305" at bounding box center [512, 213] width 184 height 15
drag, startPoint x: 499, startPoint y: 209, endPoint x: 353, endPoint y: 207, distance: 146.0
click at [353, 207] on div "Filtros ID 27396102305 Nombre o CUIT Hospital Seleccionar Gerenciador Seleccion…" at bounding box center [875, 264] width 1305 height 152
paste input "61023"
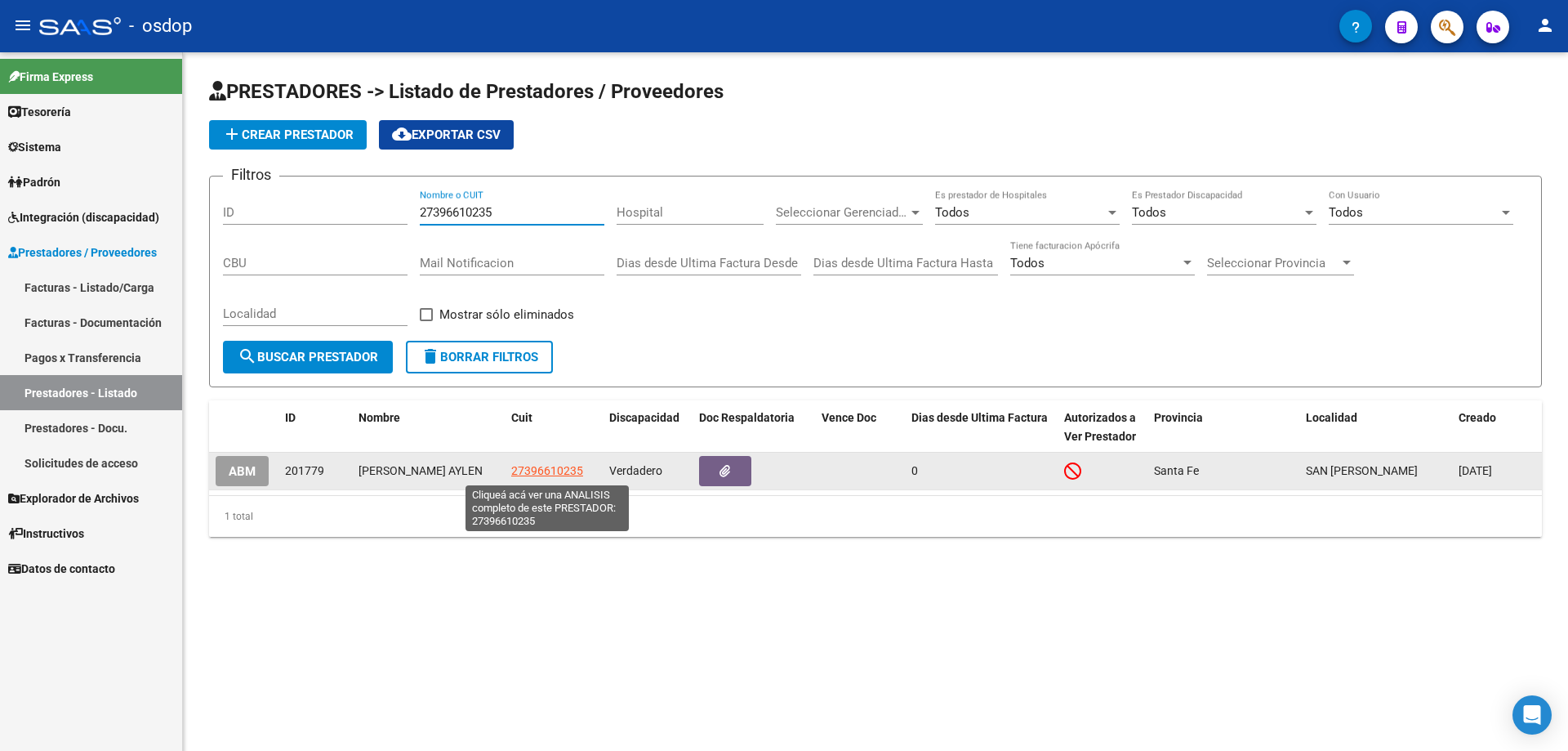
type input "27396610235"
click at [551, 473] on span "27396610235" at bounding box center [546, 471] width 71 height 13
type textarea "27396610235"
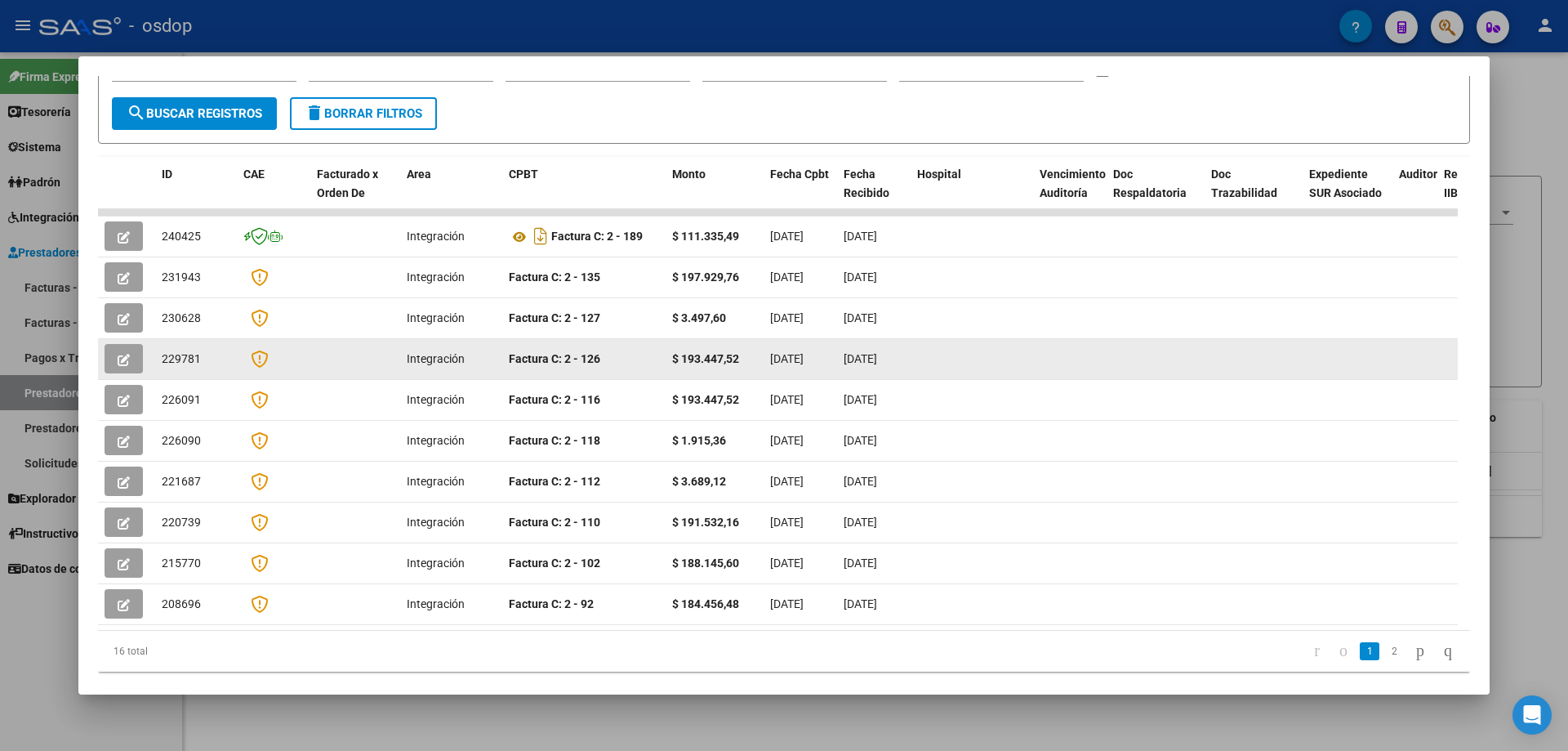
scroll to position [112, 0]
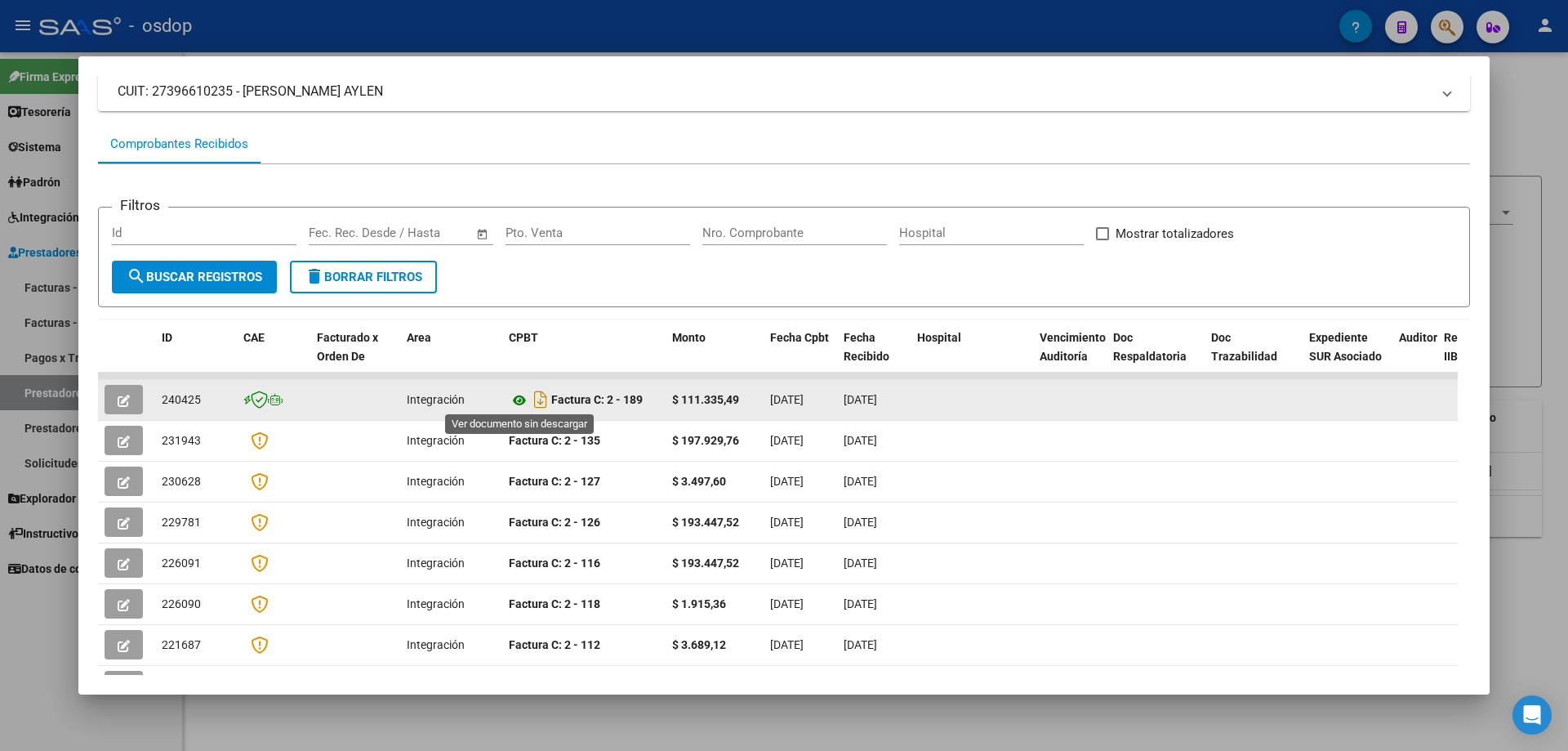
click at [517, 399] on icon at bounding box center [519, 400] width 22 height 20
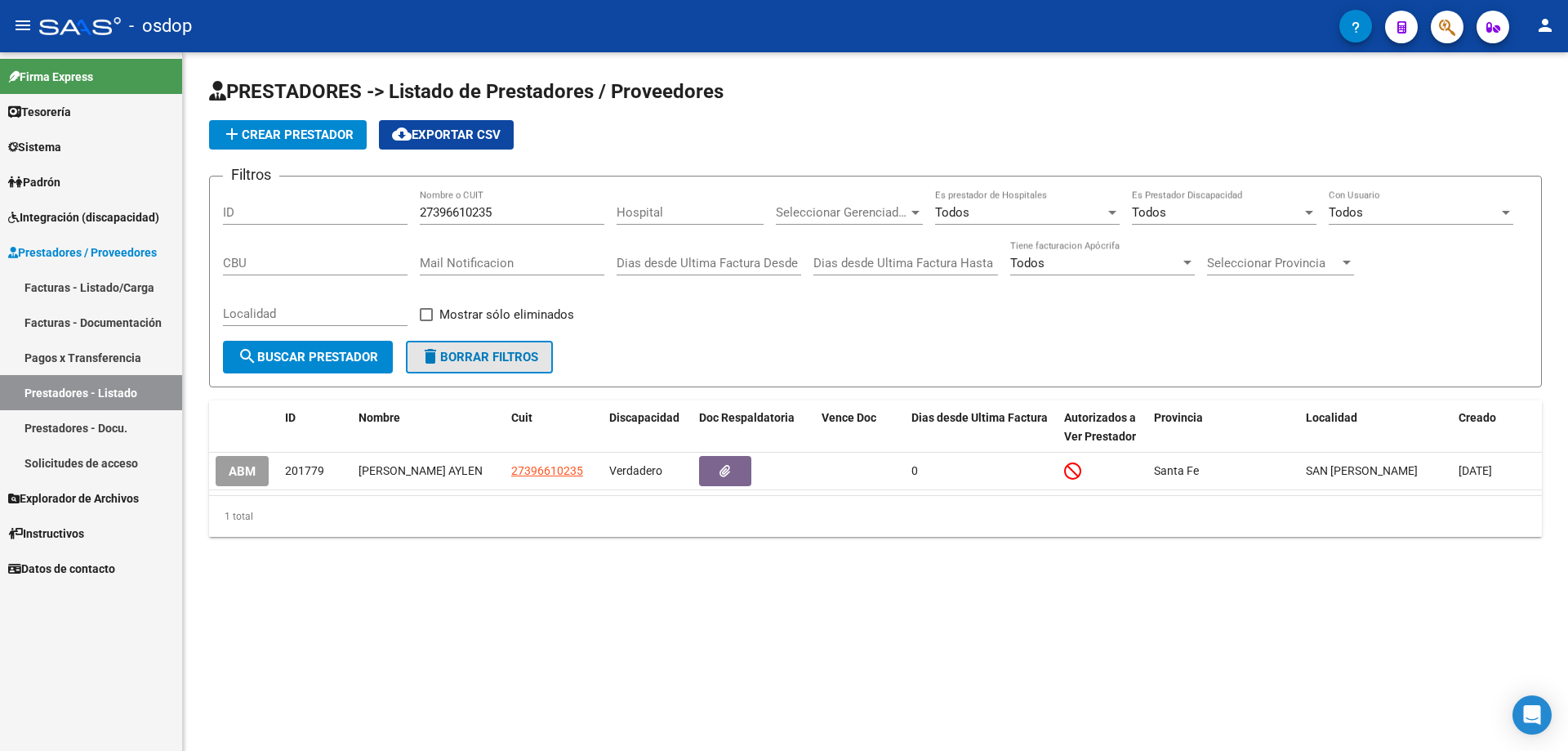
click at [463, 359] on span "delete Borrar Filtros" at bounding box center [479, 358] width 118 height 15
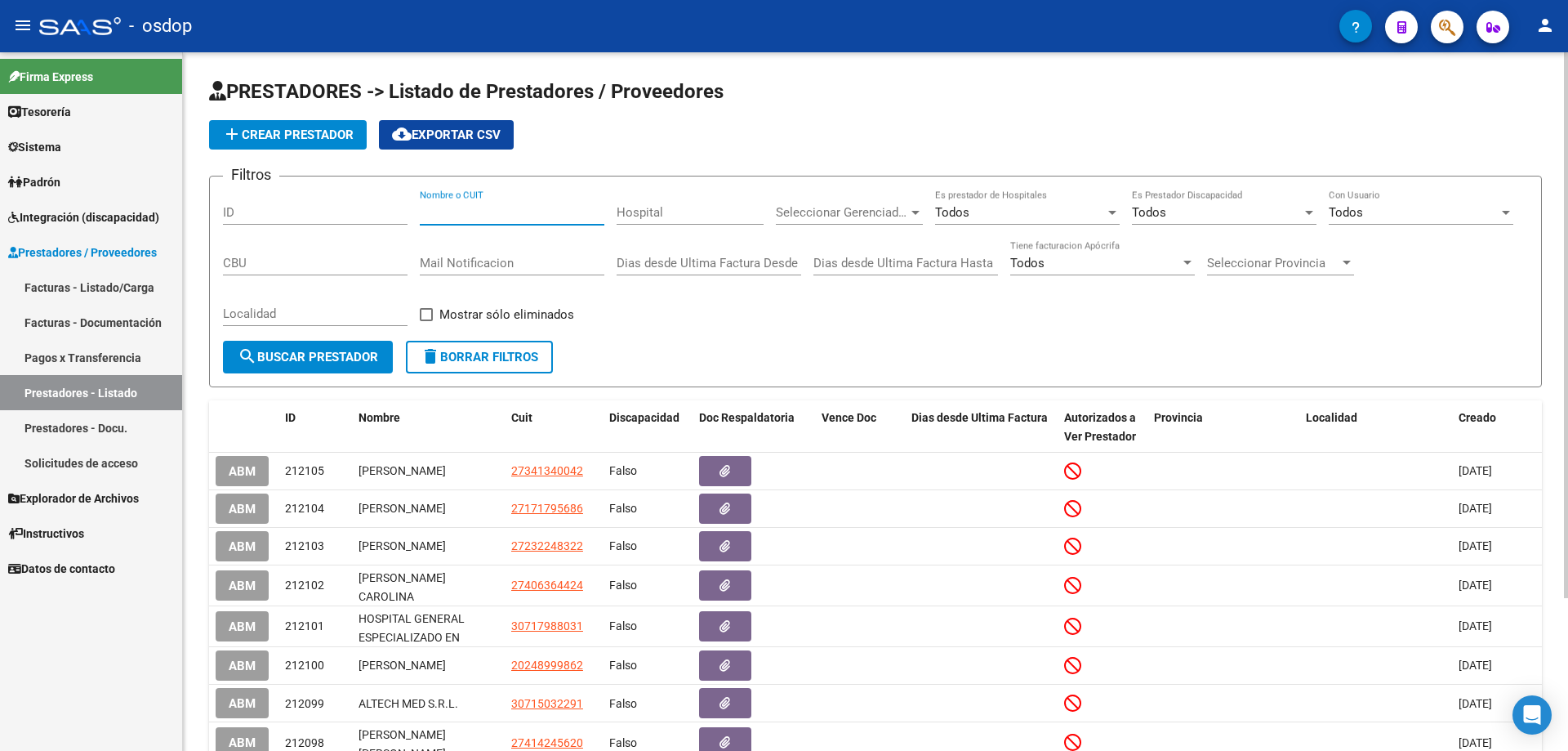
click at [423, 212] on input "Nombre o CUIT" at bounding box center [512, 213] width 184 height 15
paste input "27356514098"
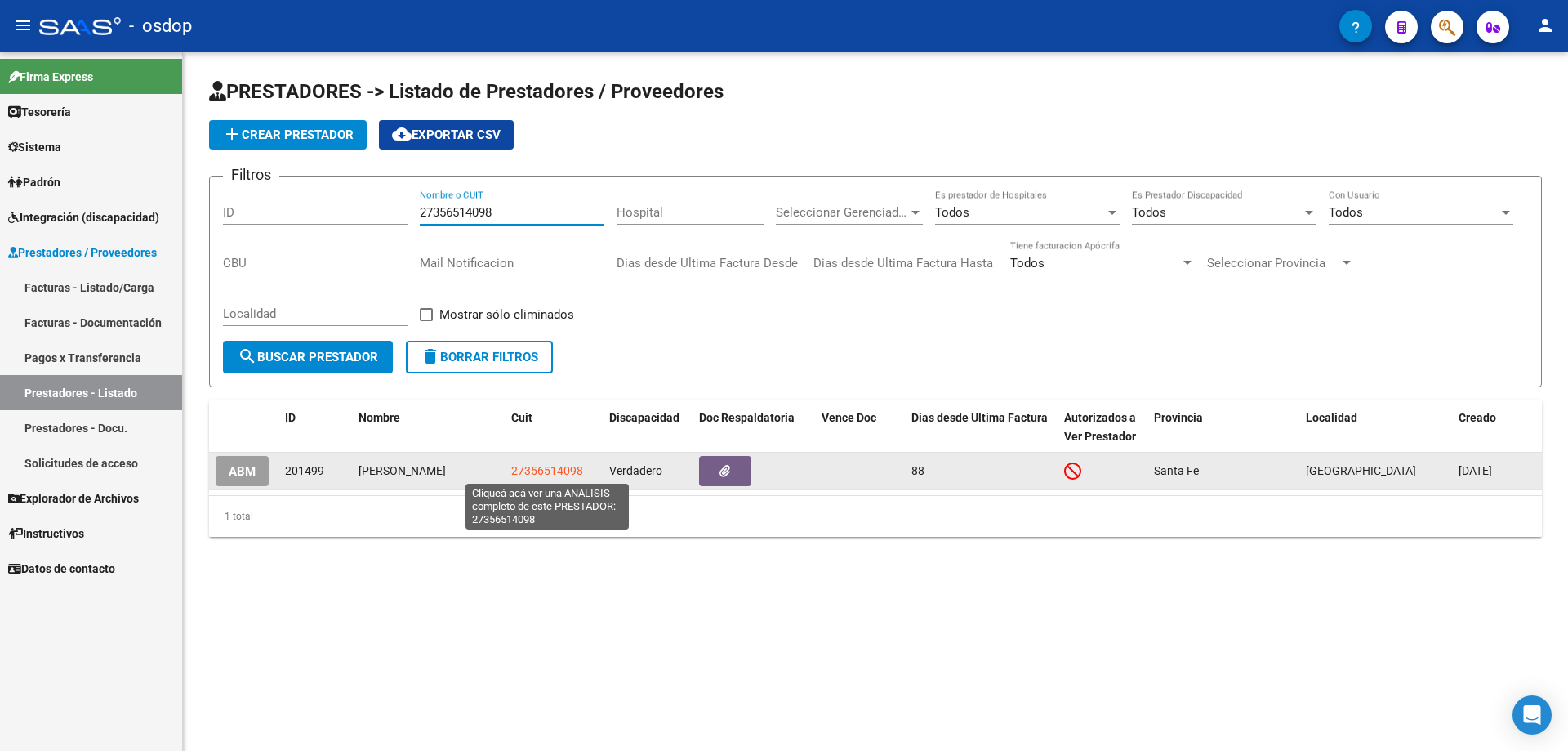
type input "27356514098"
click at [555, 468] on span "27356514098" at bounding box center [546, 471] width 71 height 13
type textarea "27356514098"
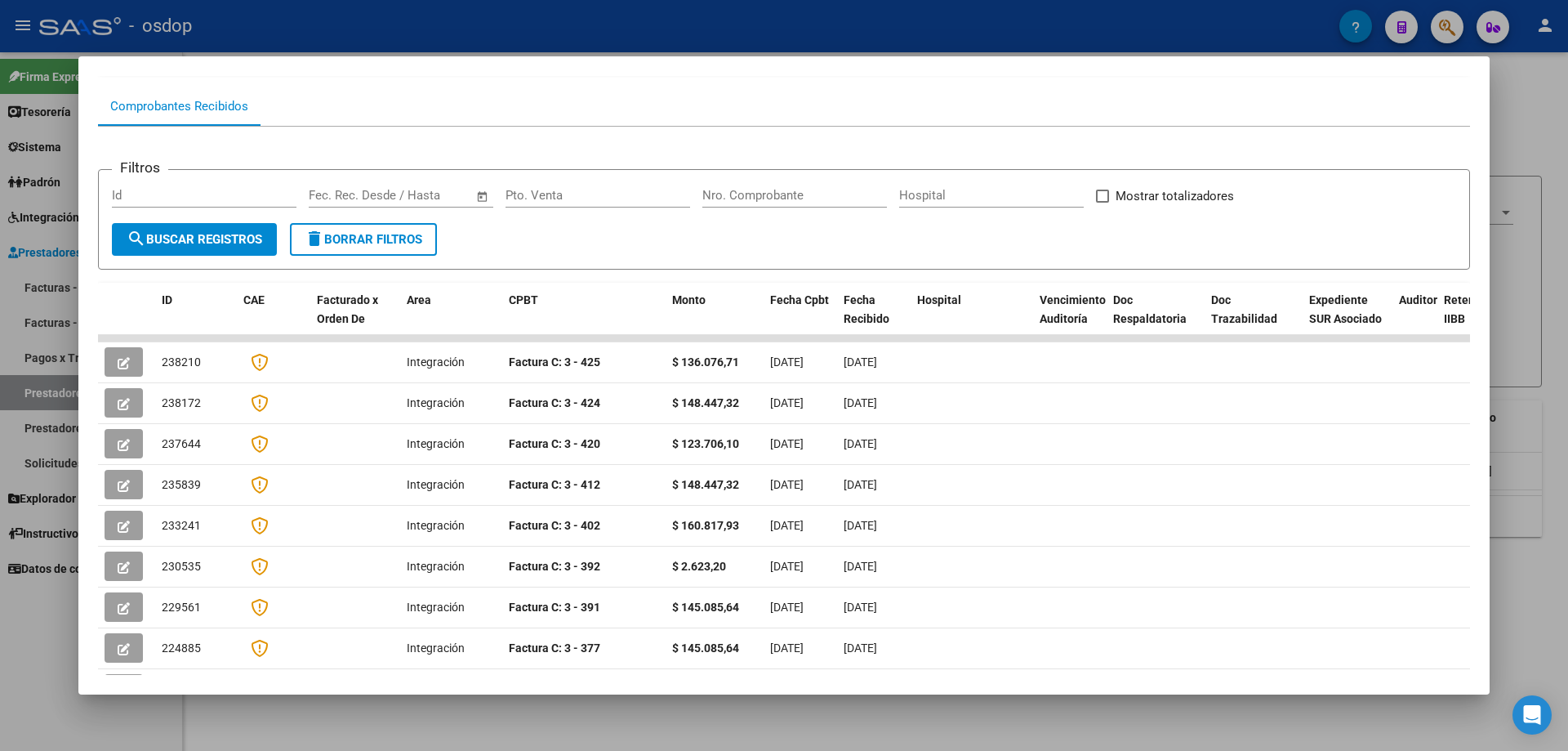
scroll to position [0, 0]
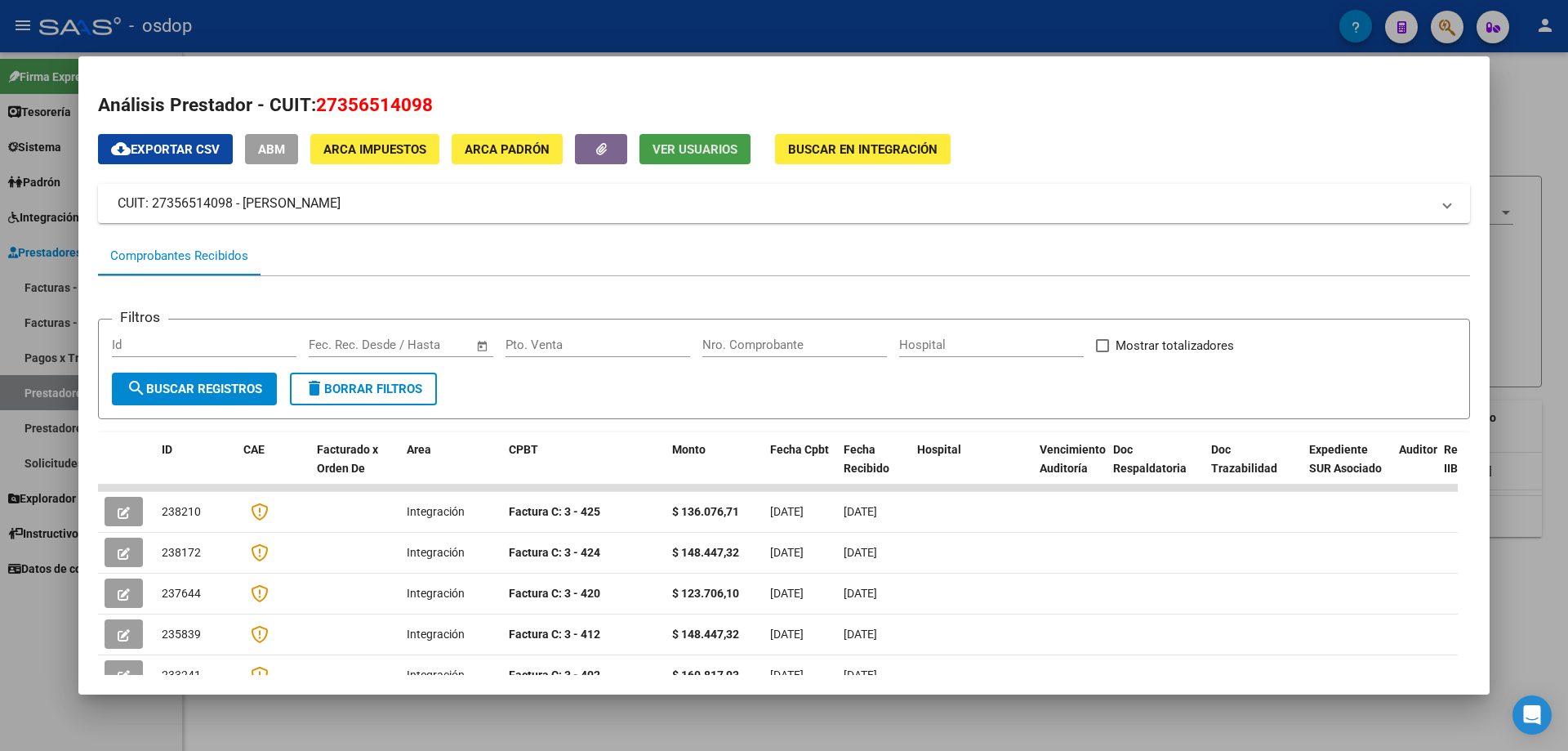
click at [673, 152] on span "Ver Usuarios" at bounding box center [695, 150] width 85 height 15
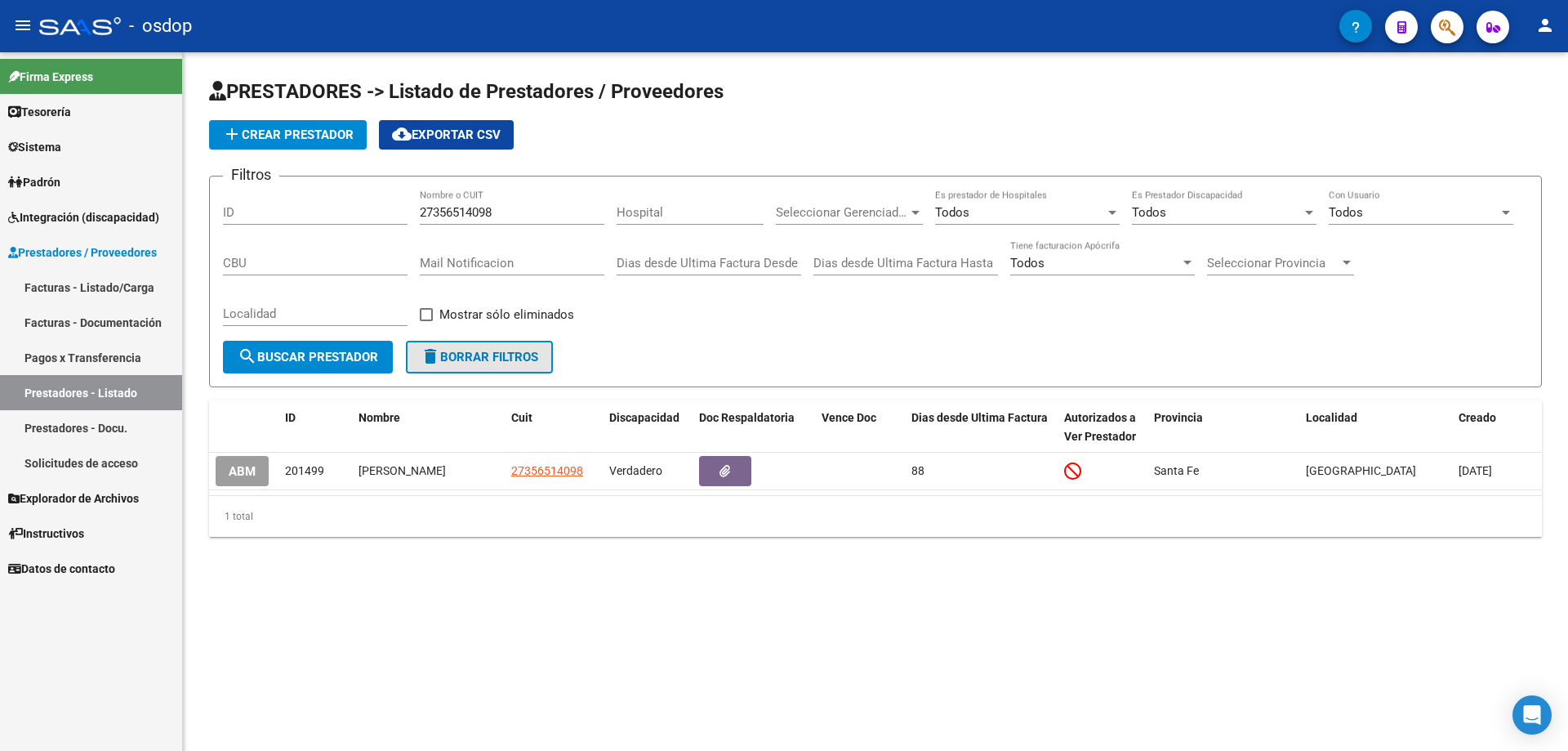
drag, startPoint x: 473, startPoint y: 352, endPoint x: 480, endPoint y: 337, distance: 16.6
click at [473, 353] on span "delete Borrar Filtros" at bounding box center [479, 358] width 118 height 15
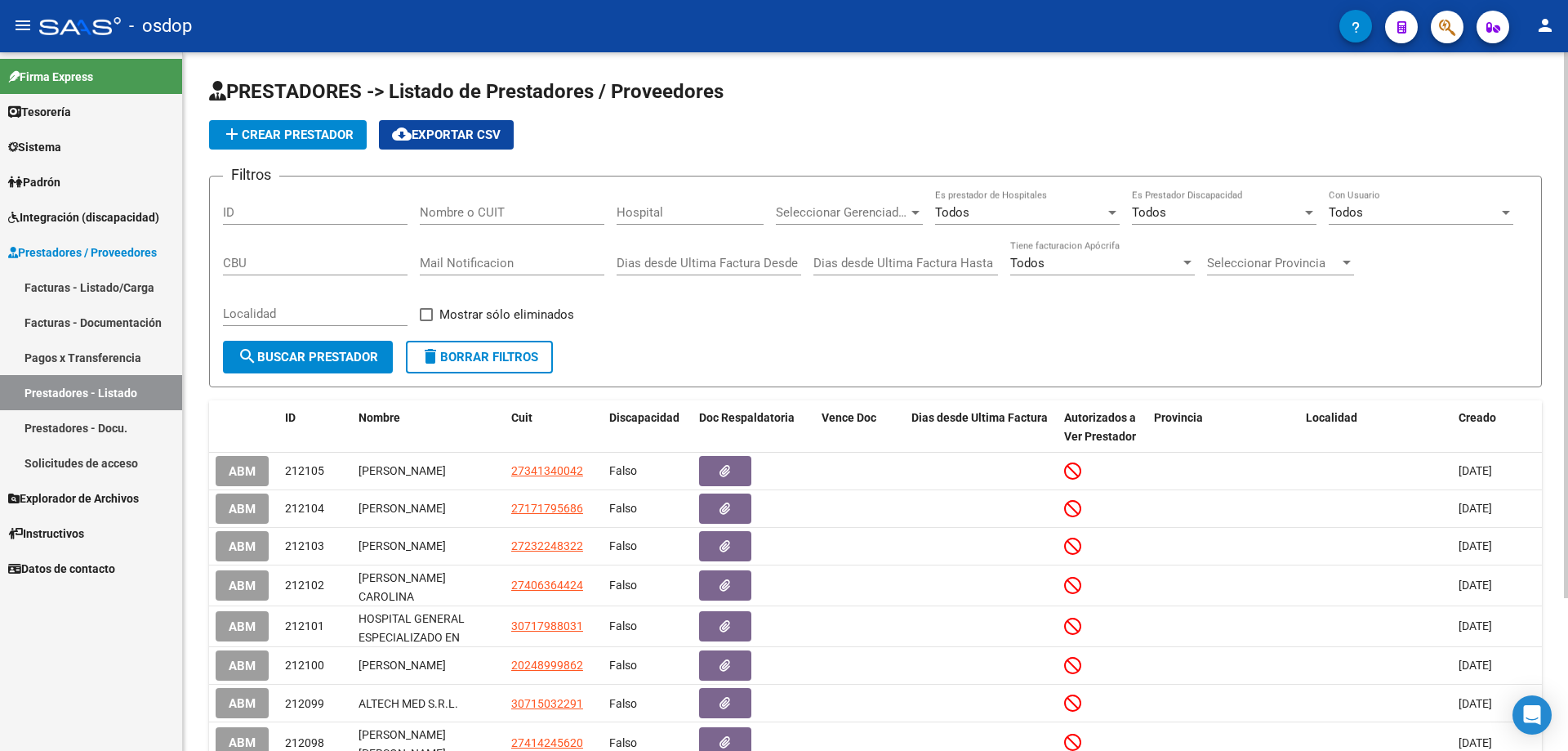
click at [426, 208] on input "Nombre o CUIT" at bounding box center [512, 213] width 184 height 15
paste input "27274148468"
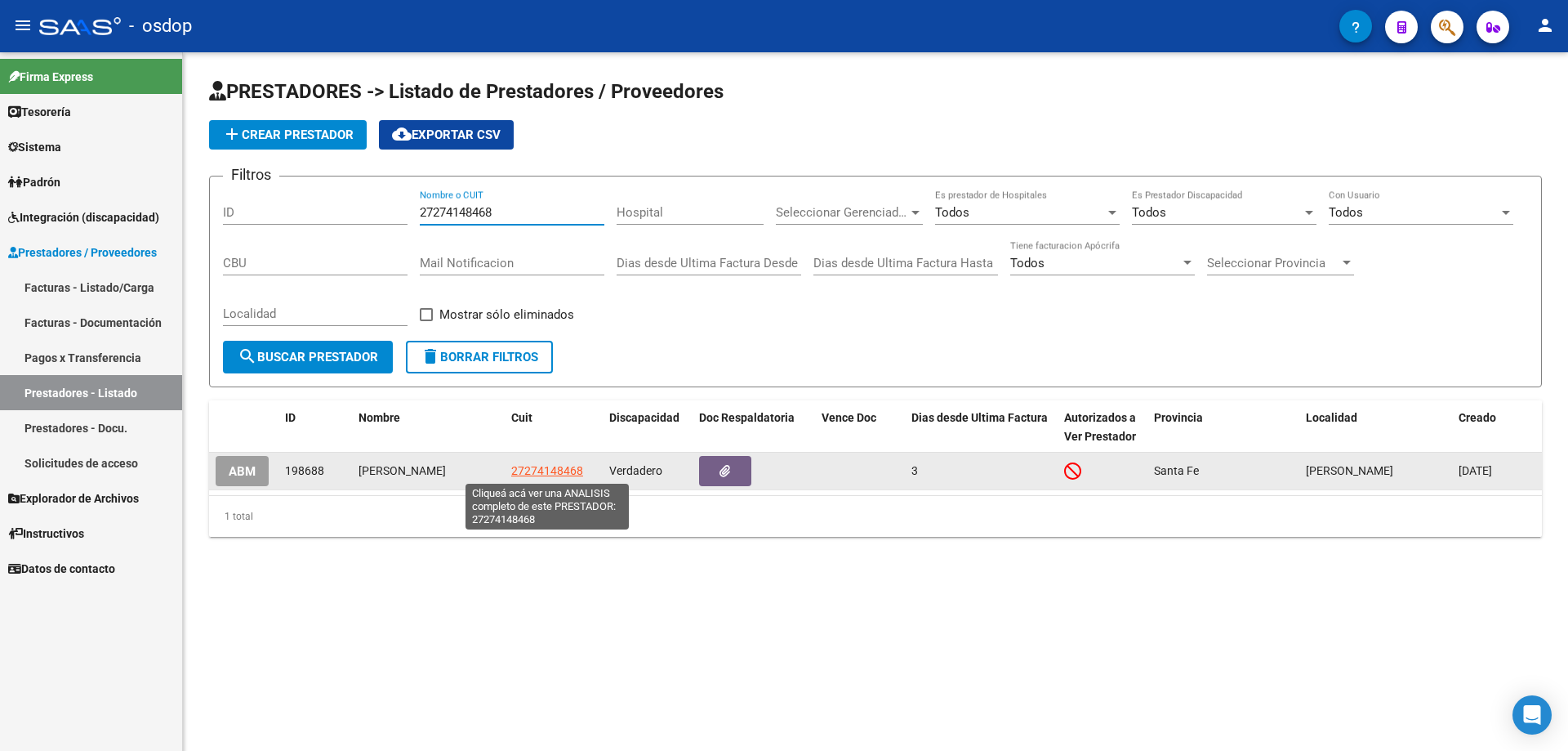
type input "27274148468"
click at [556, 469] on span "27274148468" at bounding box center [546, 471] width 71 height 13
type textarea "27274148468"
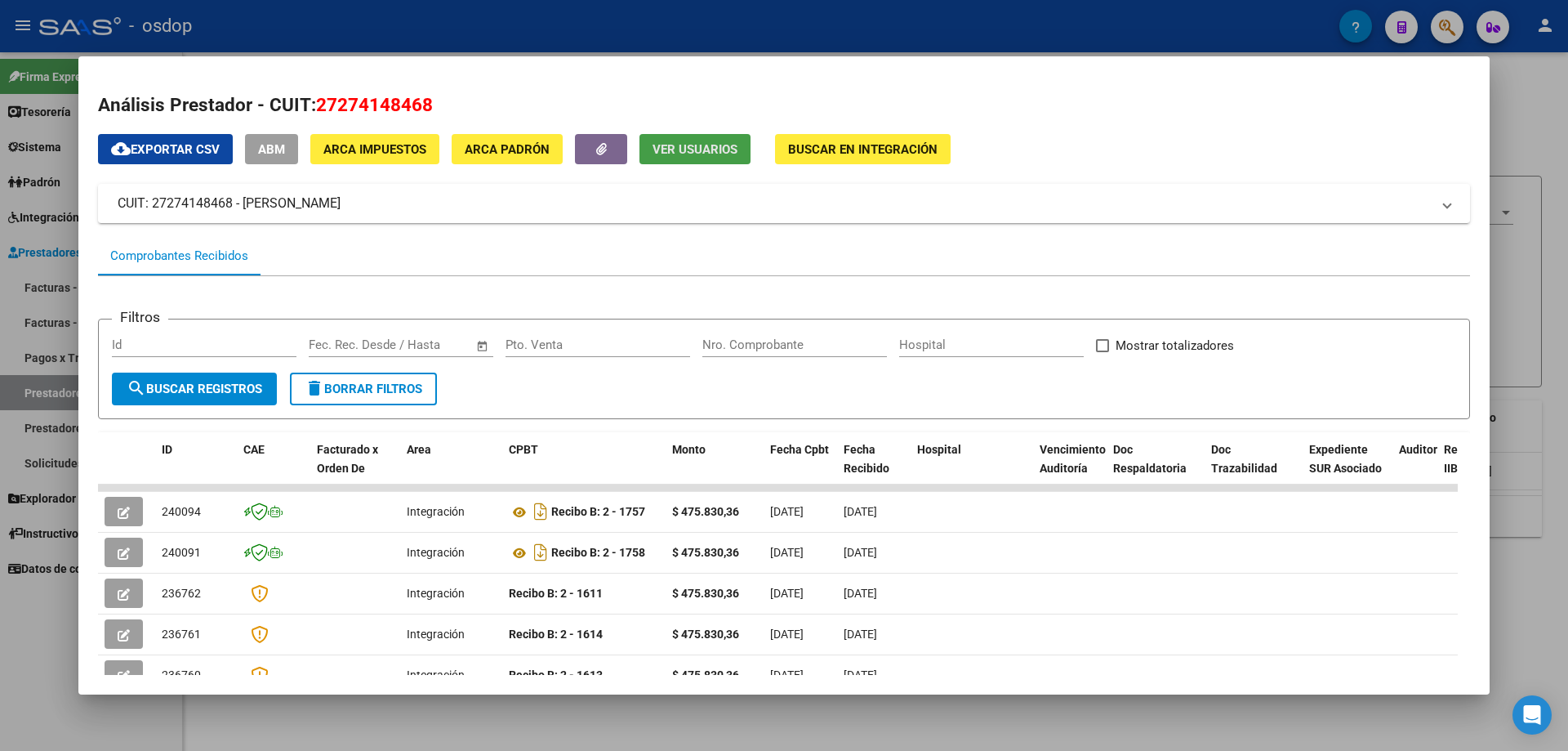
click at [690, 144] on span "Ver Usuarios" at bounding box center [695, 150] width 85 height 15
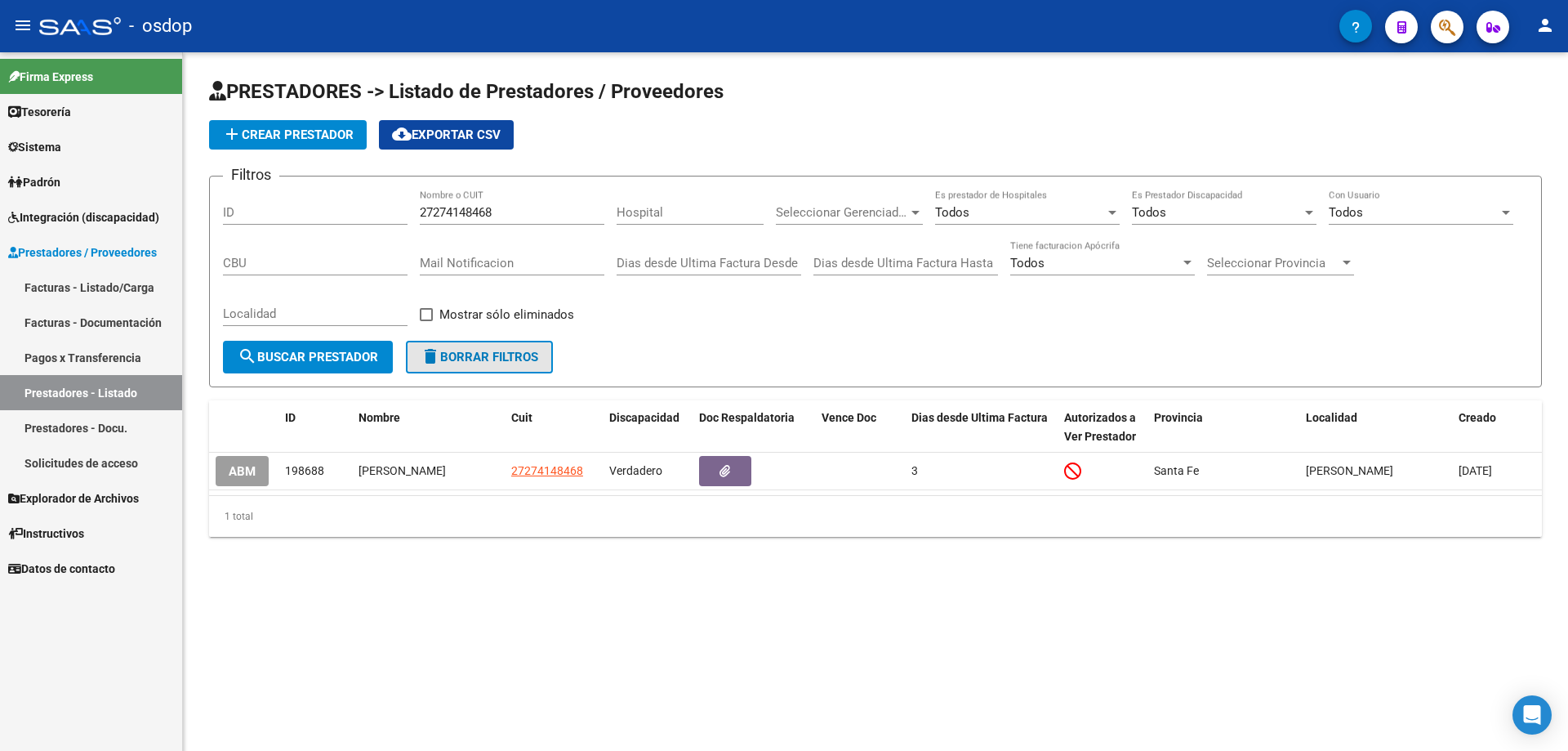
drag, startPoint x: 483, startPoint y: 362, endPoint x: 485, endPoint y: 344, distance: 18.1
click at [485, 362] on span "delete Borrar Filtros" at bounding box center [479, 358] width 118 height 15
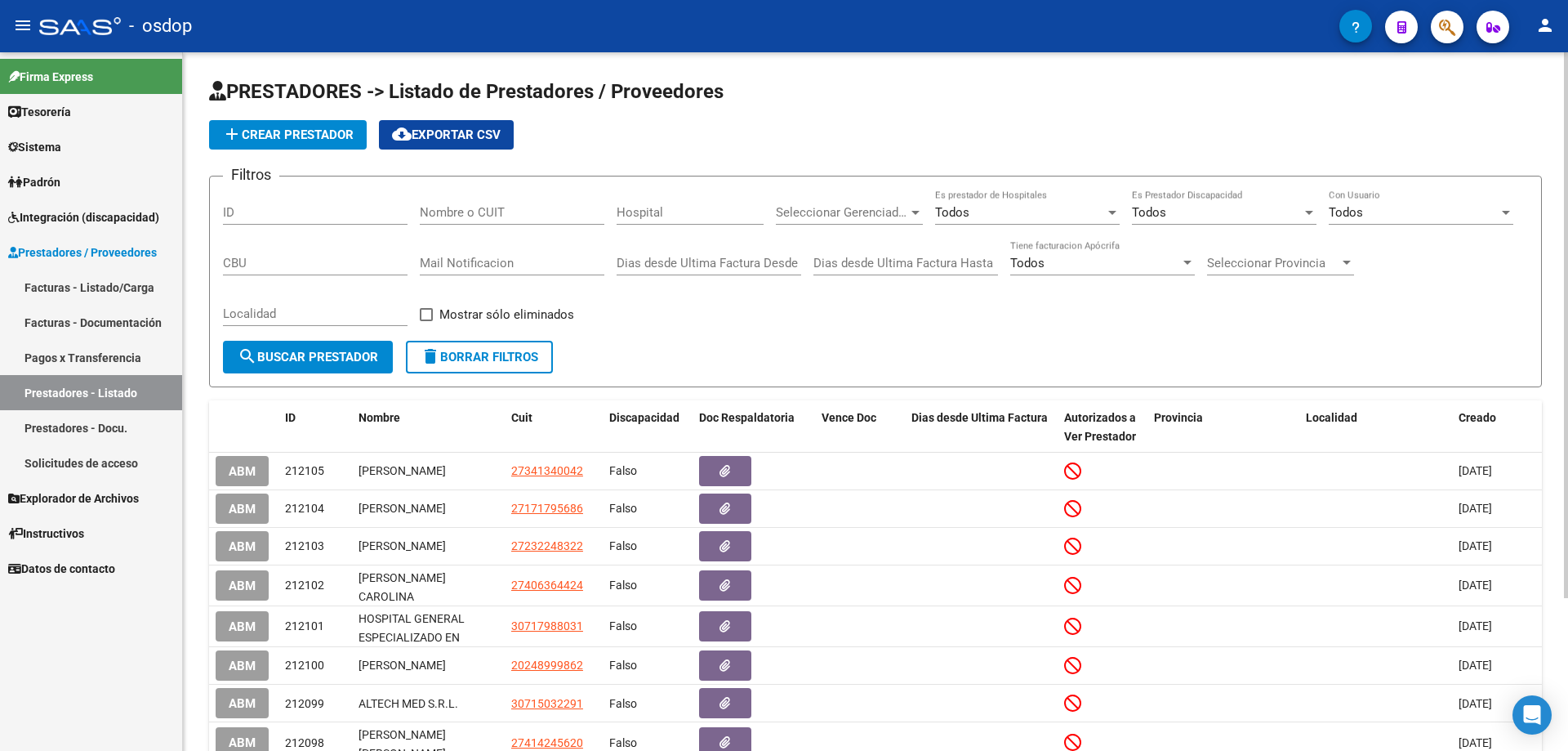
click at [422, 213] on input "Nombre o CUIT" at bounding box center [512, 213] width 184 height 15
paste input "27331756259"
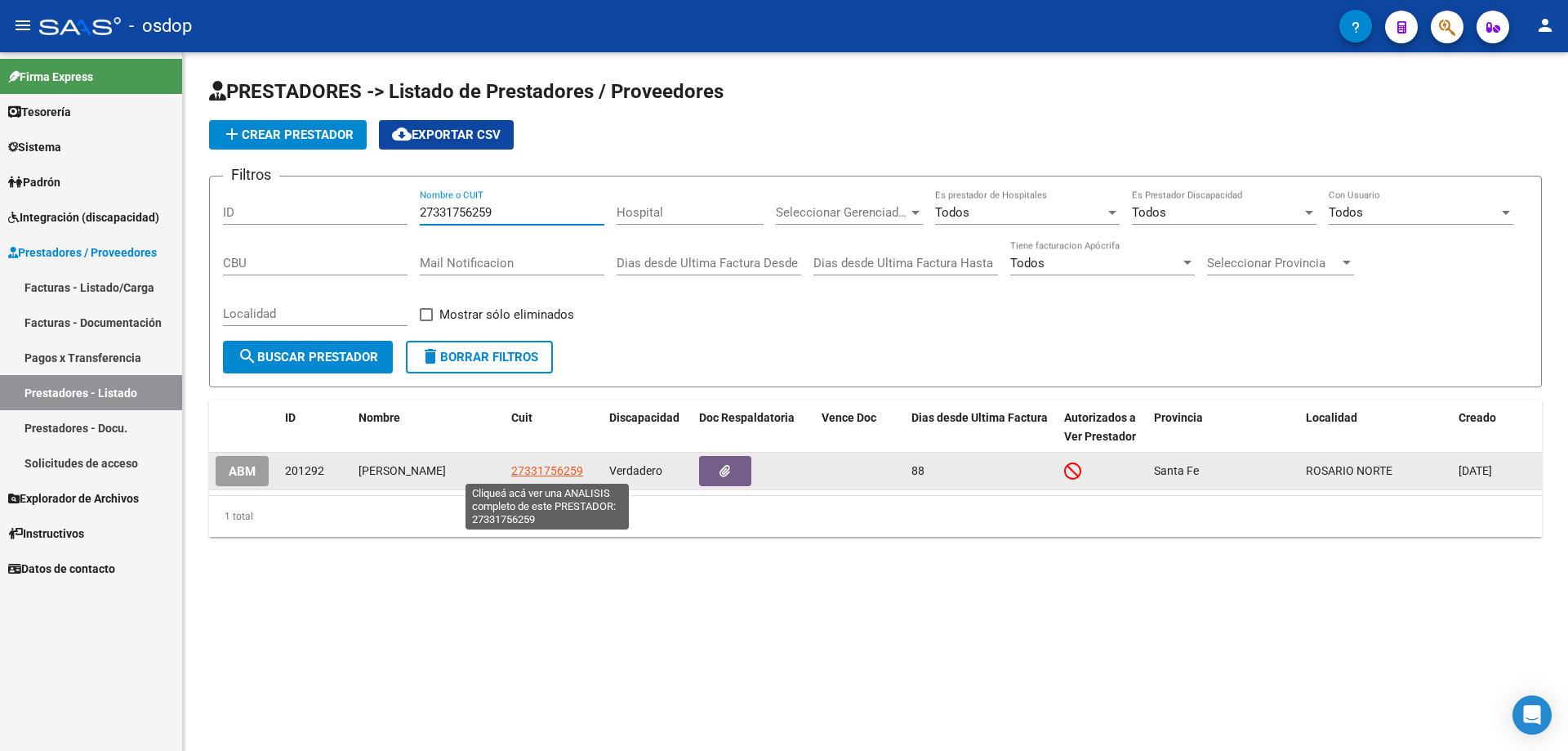
type input "27331756259"
click at [530, 470] on span "27331756259" at bounding box center [546, 471] width 71 height 13
type textarea "27331756259"
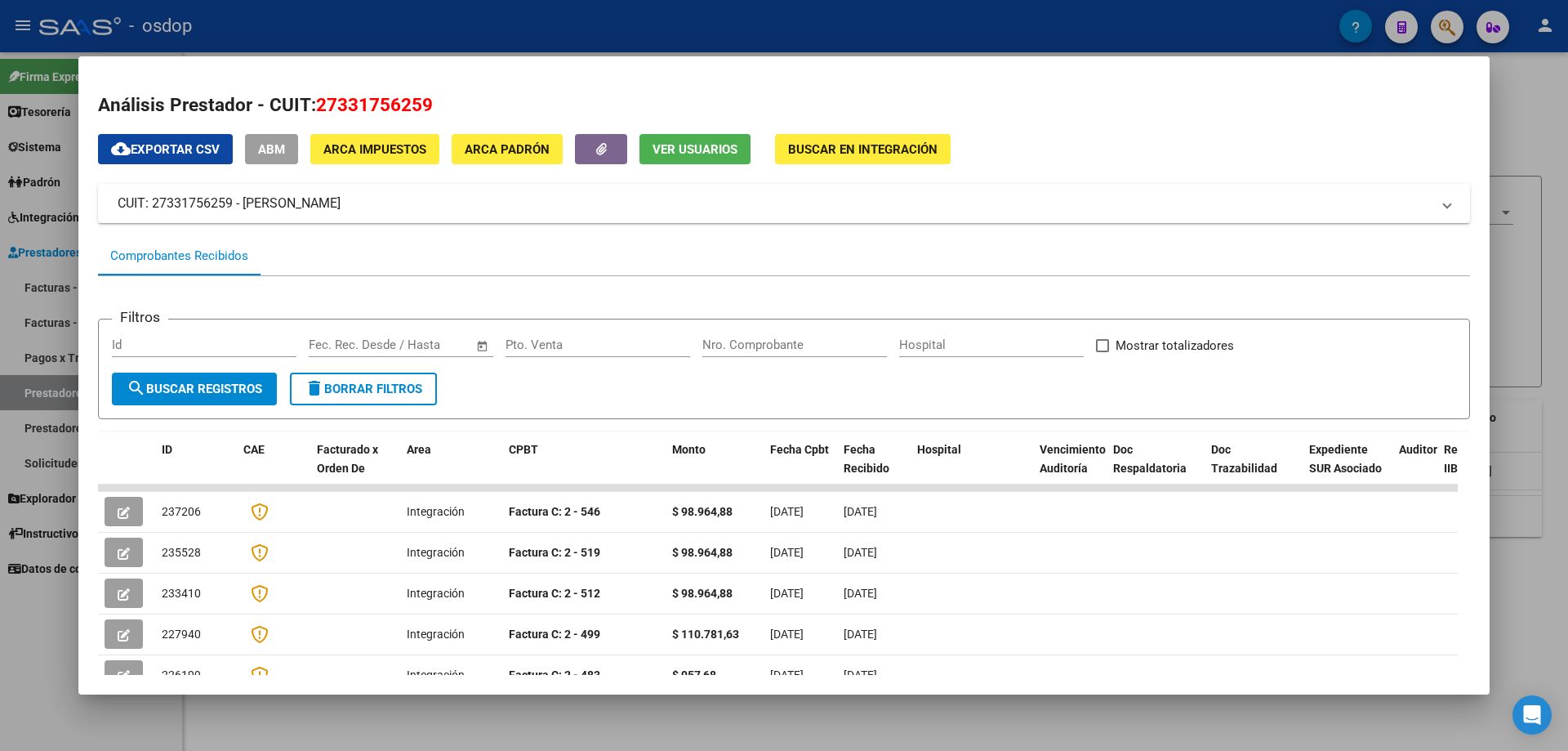
click at [690, 149] on span "Ver Usuarios" at bounding box center [695, 150] width 85 height 15
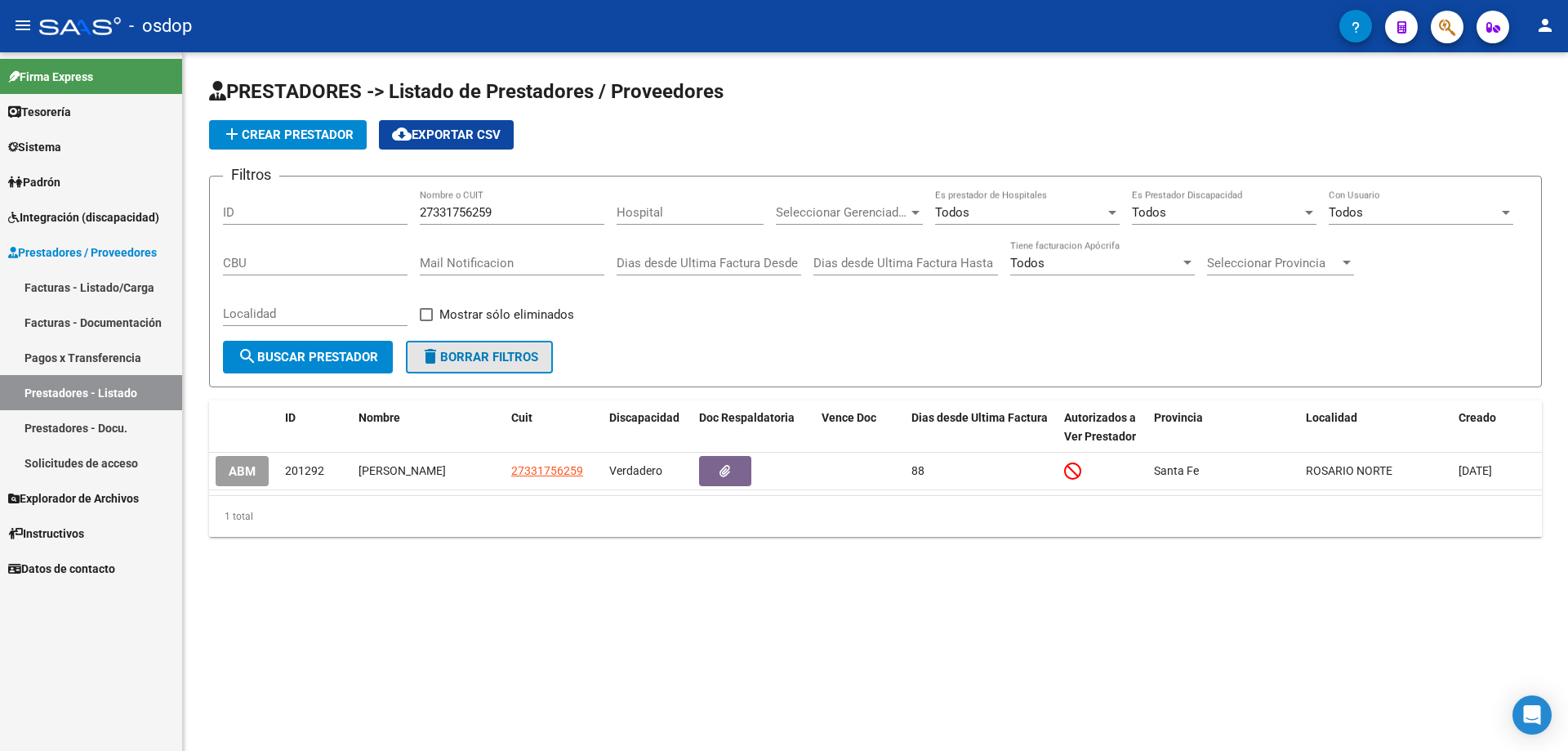
click at [465, 356] on span "delete Borrar Filtros" at bounding box center [479, 358] width 118 height 15
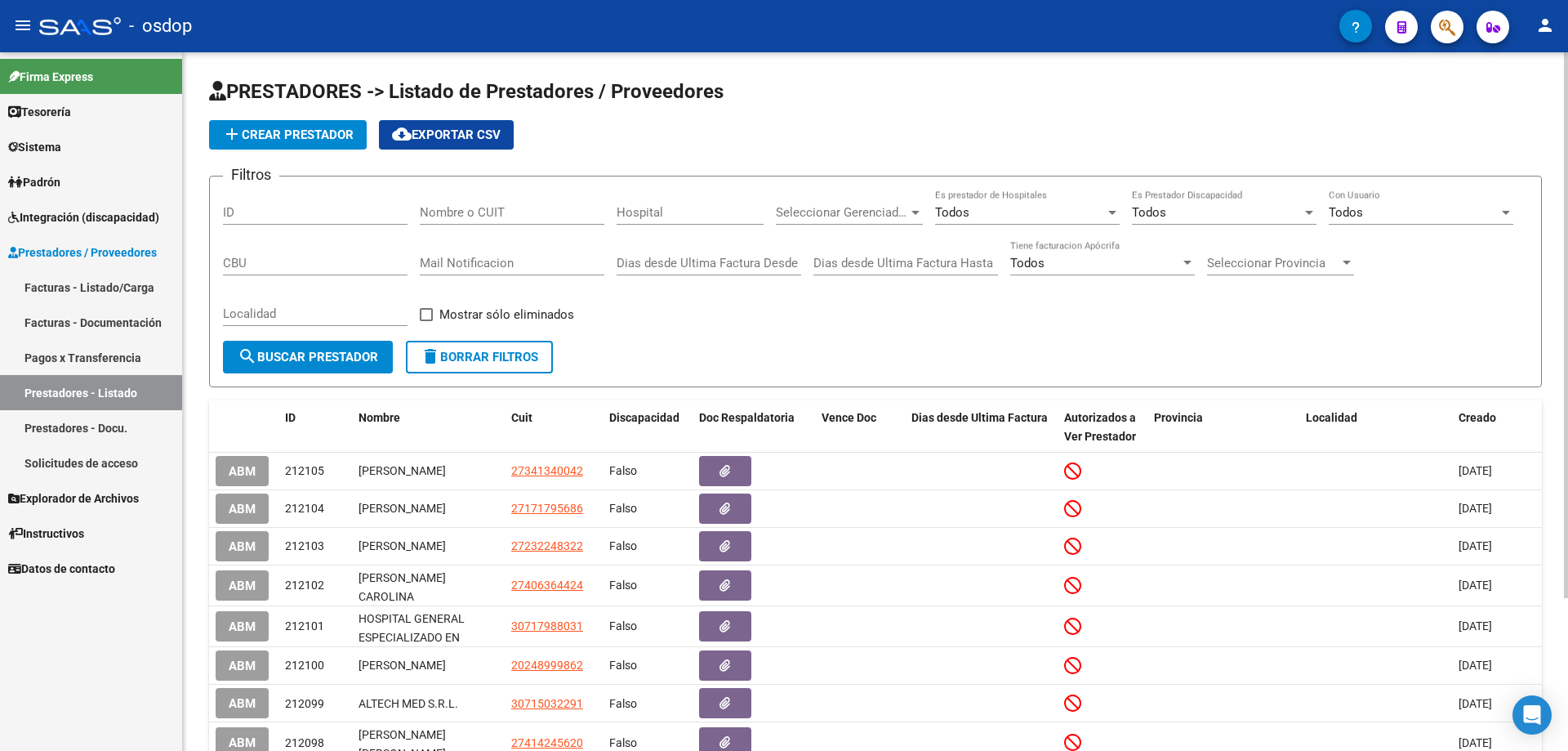
click at [419, 213] on div "Filtros ID Nombre o CUIT Hospital Seleccionar Gerenciador Seleccionar Gerenciad…" at bounding box center [875, 264] width 1305 height 152
click at [419, 208] on div "Filtros ID Nombre o CUIT Hospital Seleccionar Gerenciador Seleccionar Gerenciad…" at bounding box center [875, 264] width 1305 height 152
click at [420, 210] on input "Nombre o CUIT" at bounding box center [512, 213] width 184 height 15
paste input "27364477452"
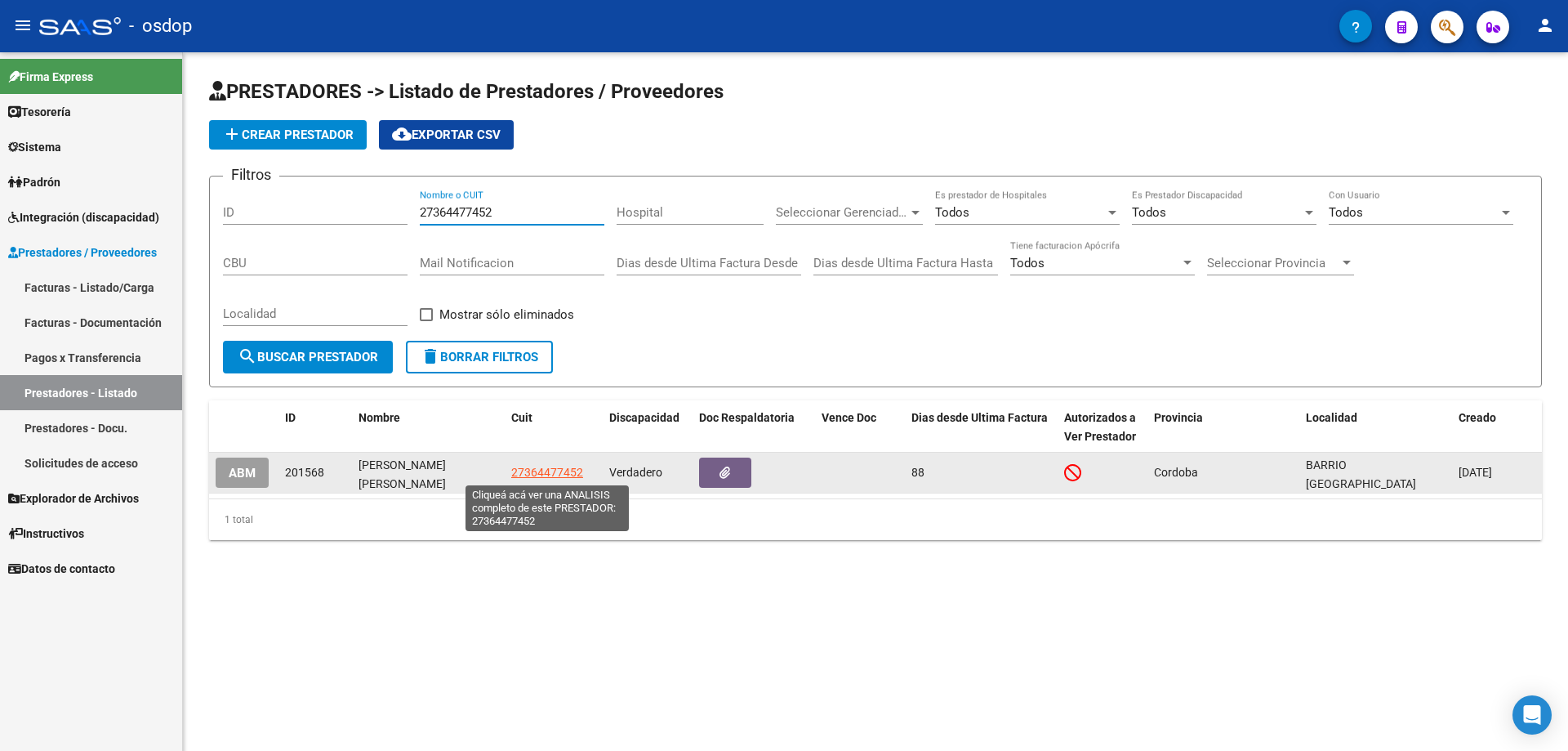
type input "27364477452"
click at [542, 471] on span "27364477452" at bounding box center [546, 472] width 71 height 13
type textarea "27364477452"
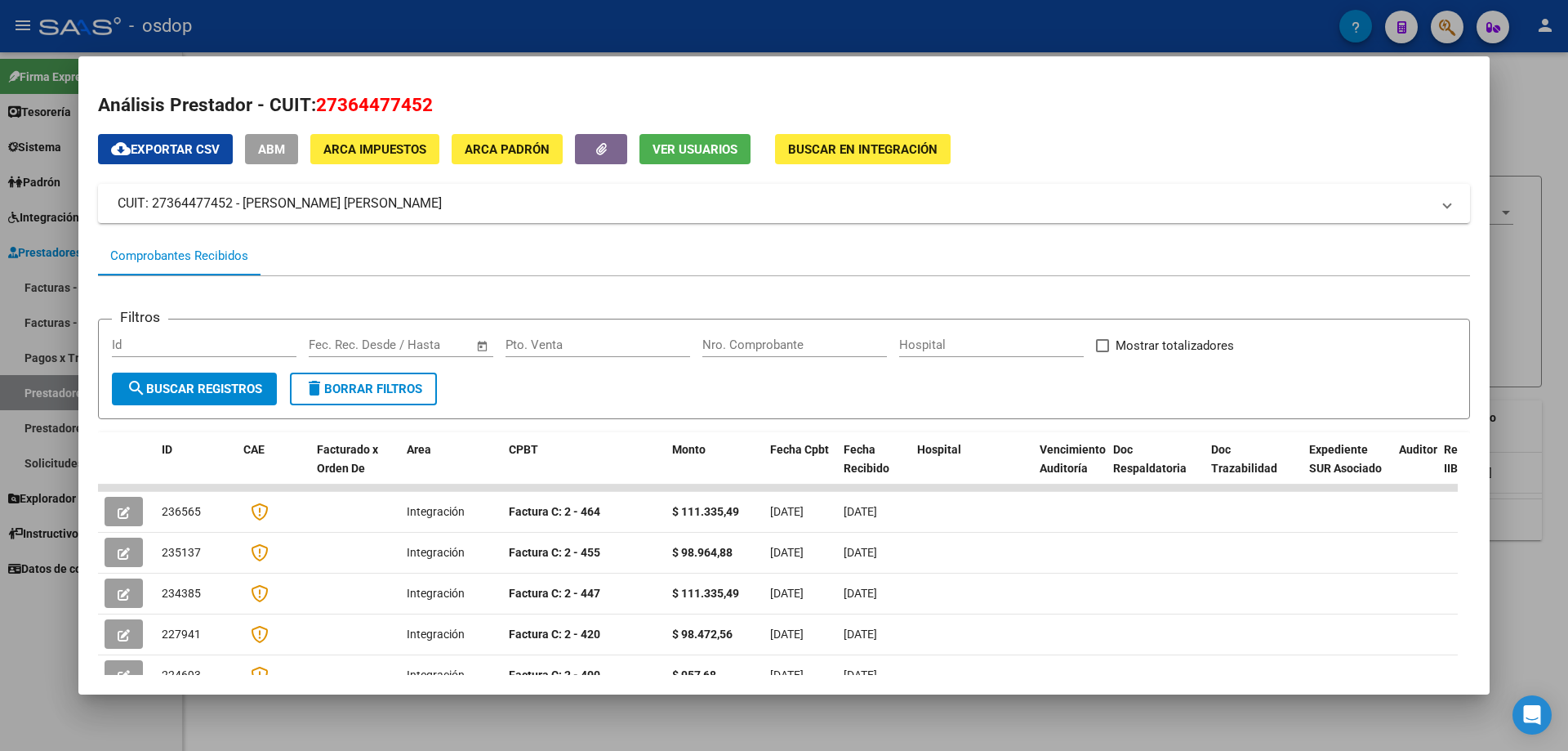
drag, startPoint x: 696, startPoint y: 128, endPoint x: 695, endPoint y: 139, distance: 11.0
click at [696, 138] on div "Análisis Prestador - CUIT: 27364477452 cloud_download Exportar CSV ABM ARCA Imp…" at bounding box center [784, 535] width 1371 height 887
click at [684, 153] on span "Ver Usuarios" at bounding box center [695, 150] width 85 height 15
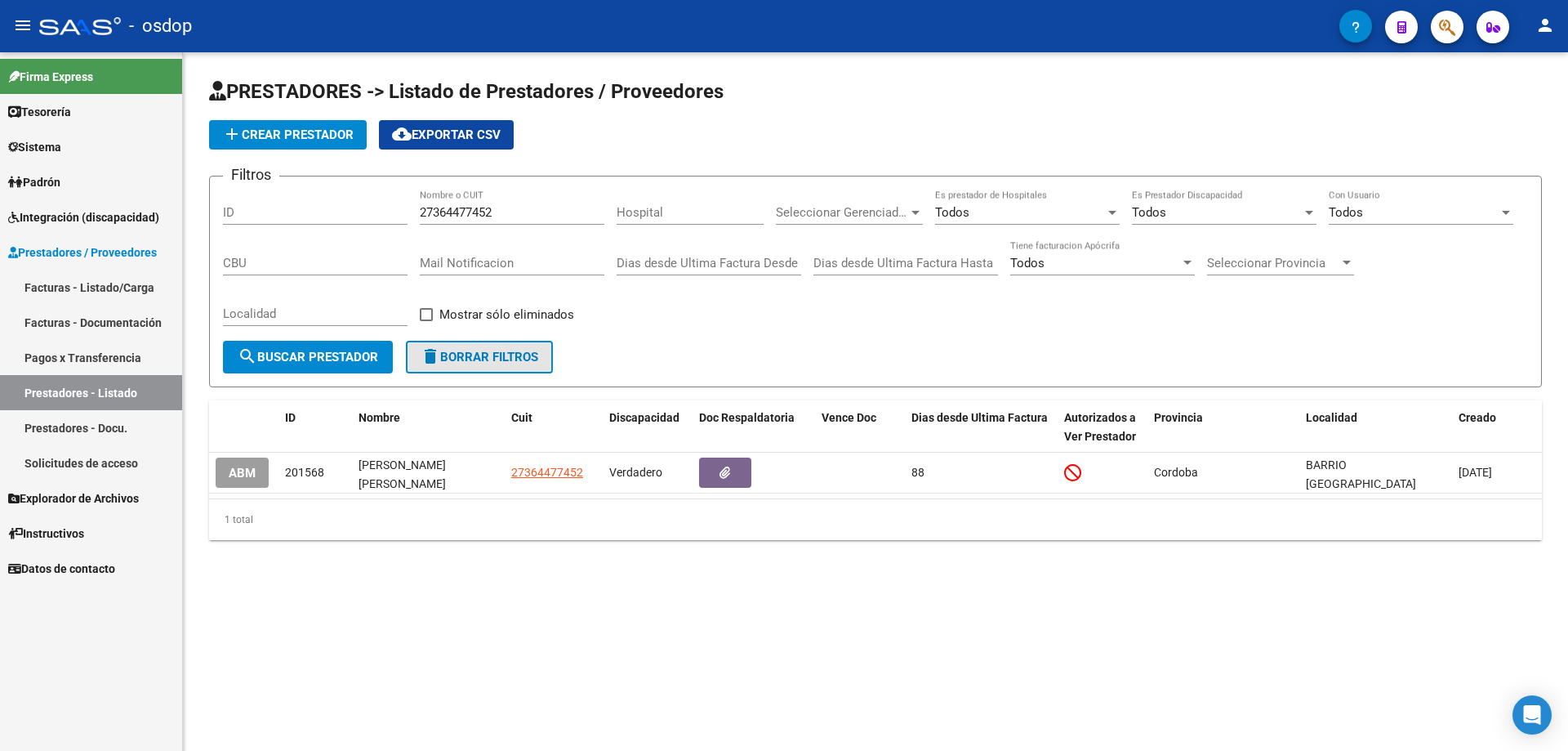
drag, startPoint x: 494, startPoint y: 364, endPoint x: 484, endPoint y: 355, distance: 13.5
click at [492, 364] on span "delete Borrar Filtros" at bounding box center [479, 358] width 118 height 15
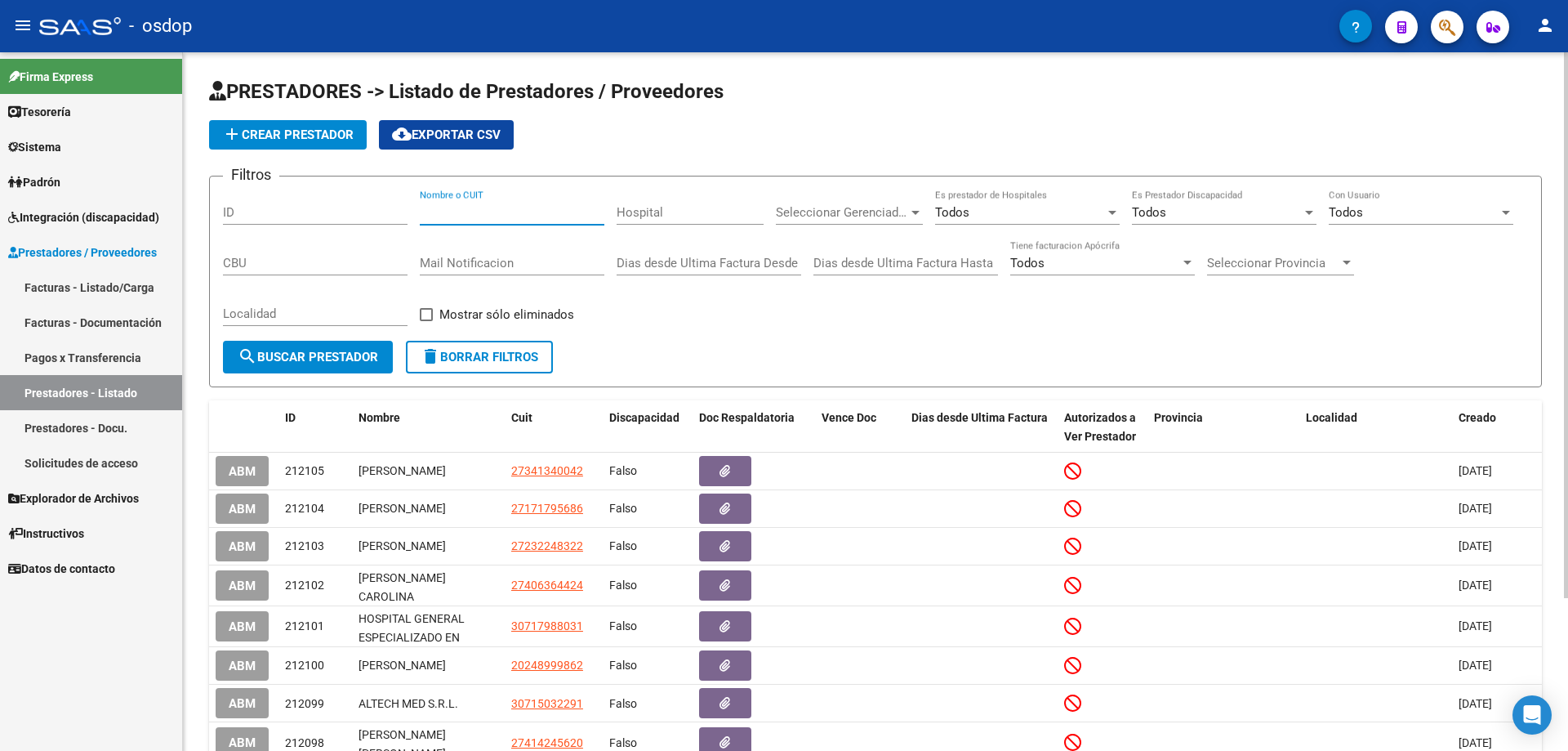
click at [422, 210] on input "Nombre o CUIT" at bounding box center [512, 213] width 184 height 15
paste input "27261739971"
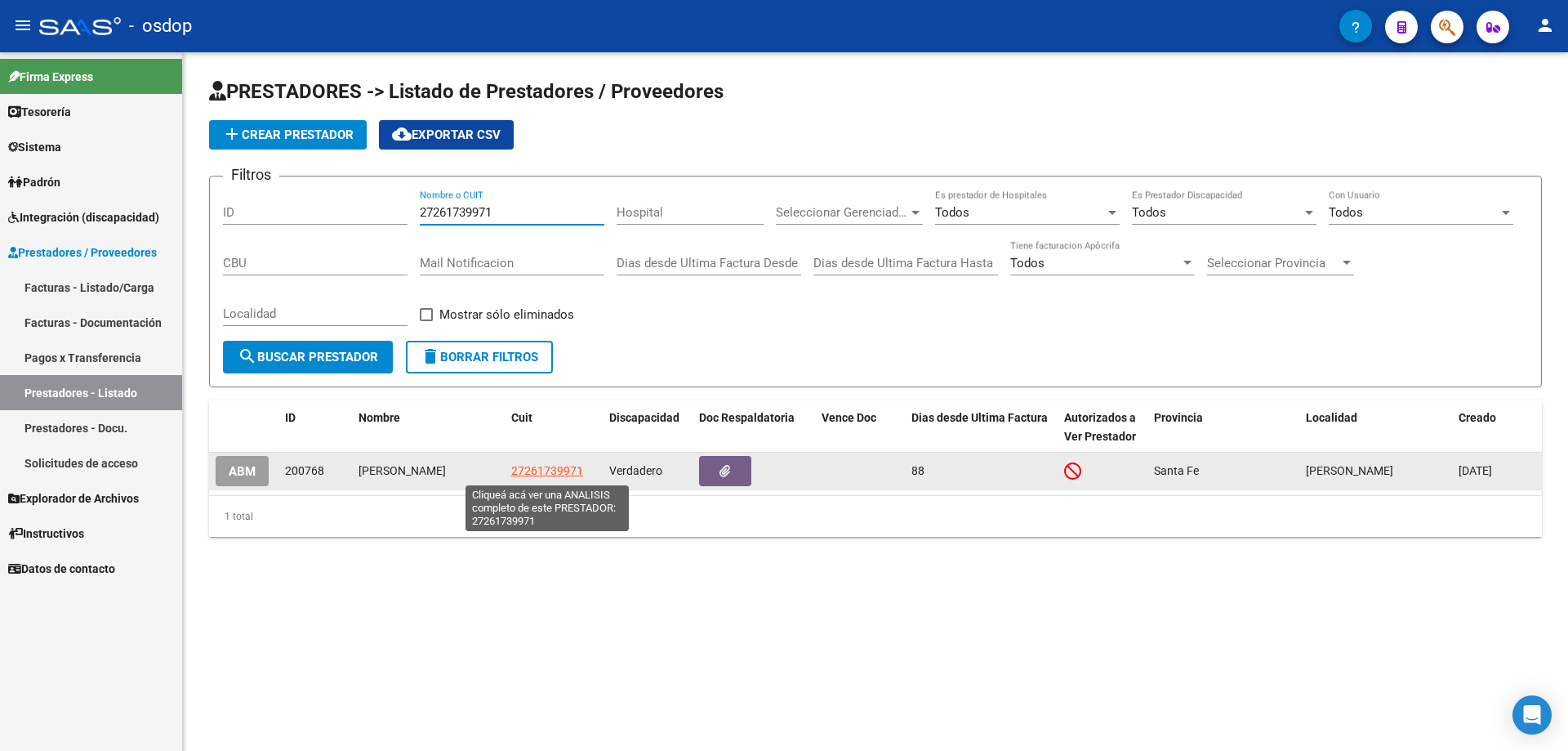
type input "27261739971"
click at [543, 473] on span "27261739971" at bounding box center [546, 471] width 71 height 13
type textarea "27261739971"
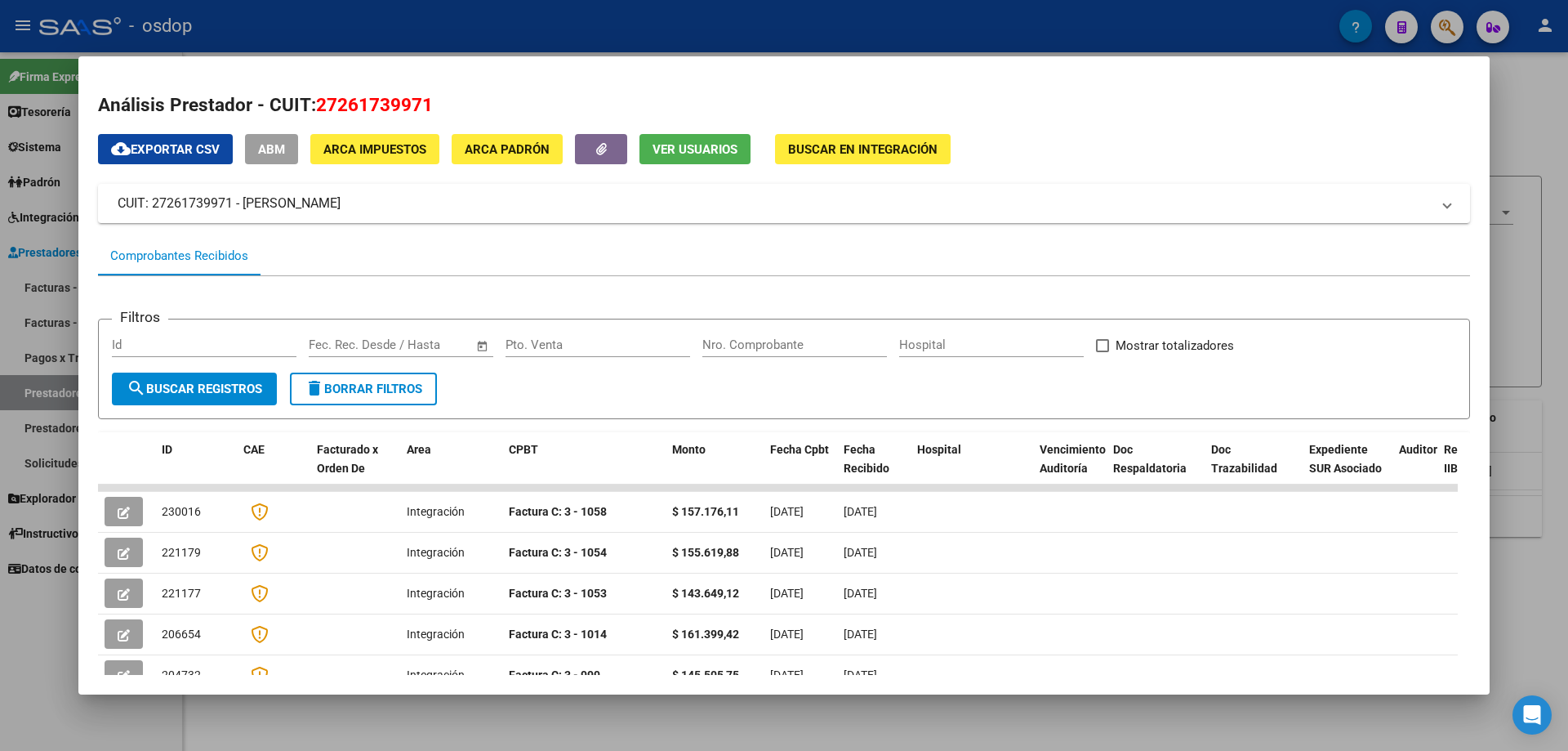
click at [670, 142] on span "Ver Usuarios" at bounding box center [695, 150] width 85 height 15
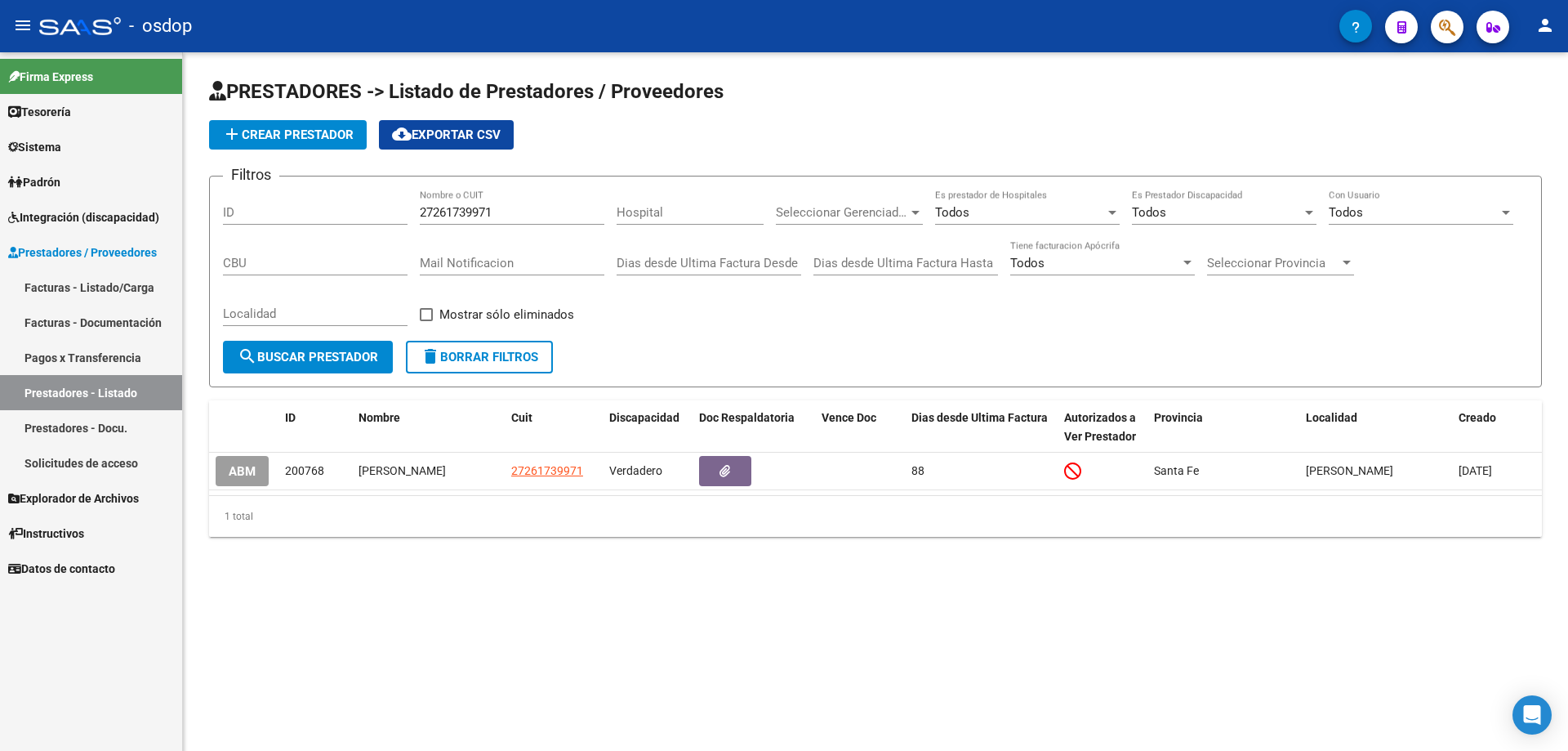
click at [482, 356] on span "delete Borrar Filtros" at bounding box center [479, 358] width 118 height 15
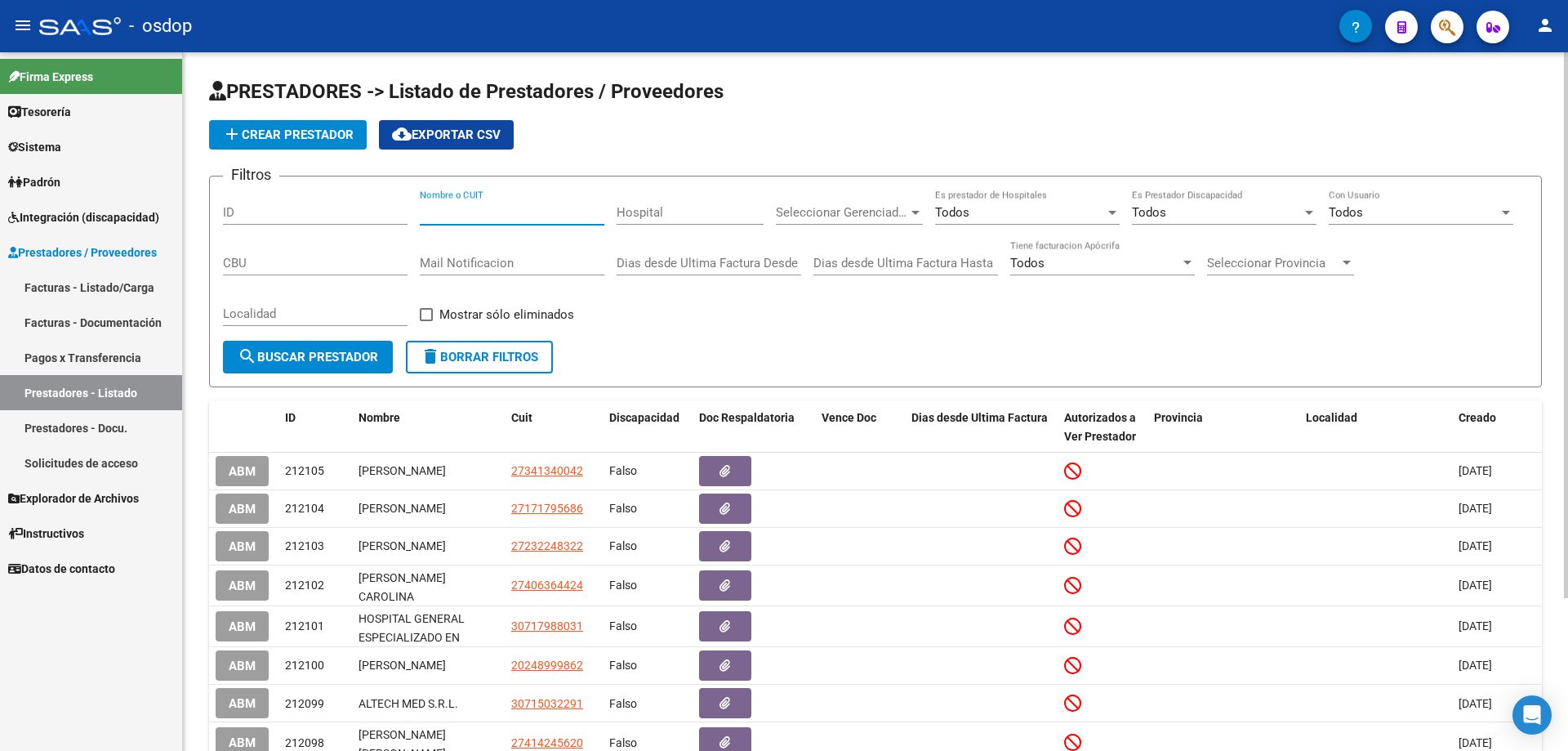
click at [421, 211] on input "Nombre o CUIT" at bounding box center [512, 213] width 184 height 15
paste input "27362997211"
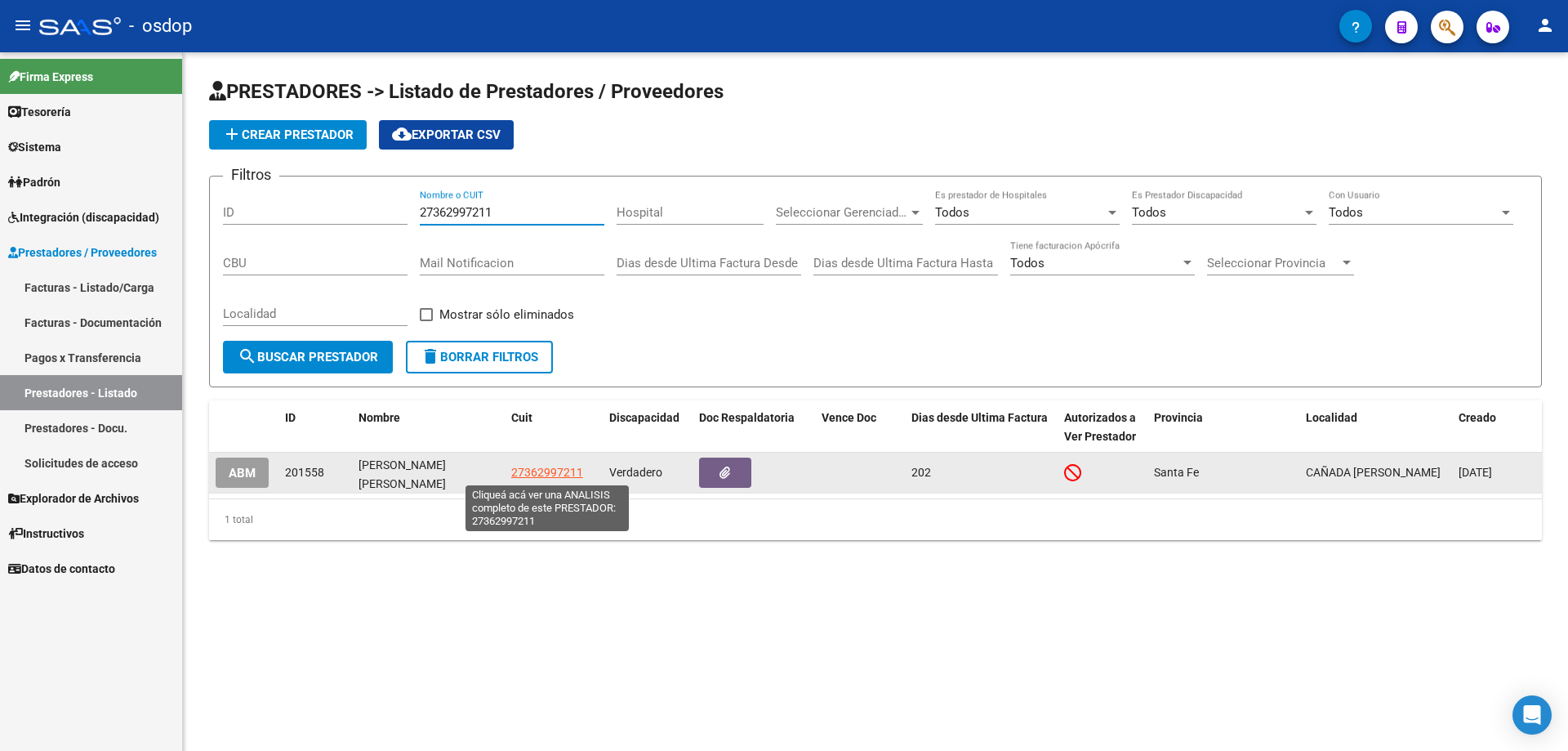
type input "27362997211"
click at [535, 471] on span "27362997211" at bounding box center [546, 472] width 71 height 13
type textarea "27362997211"
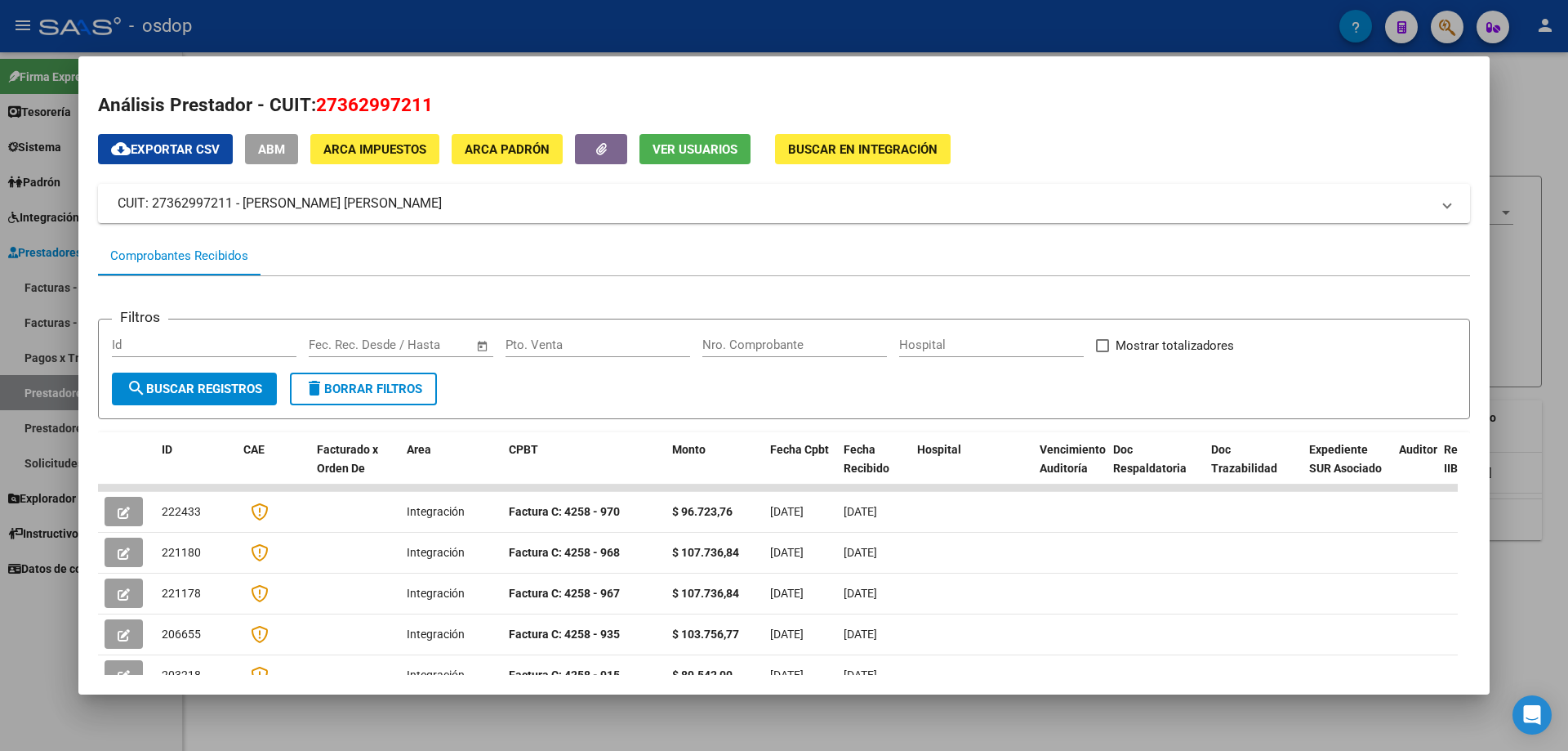
click at [702, 158] on button "Ver Usuarios" at bounding box center [695, 149] width 111 height 30
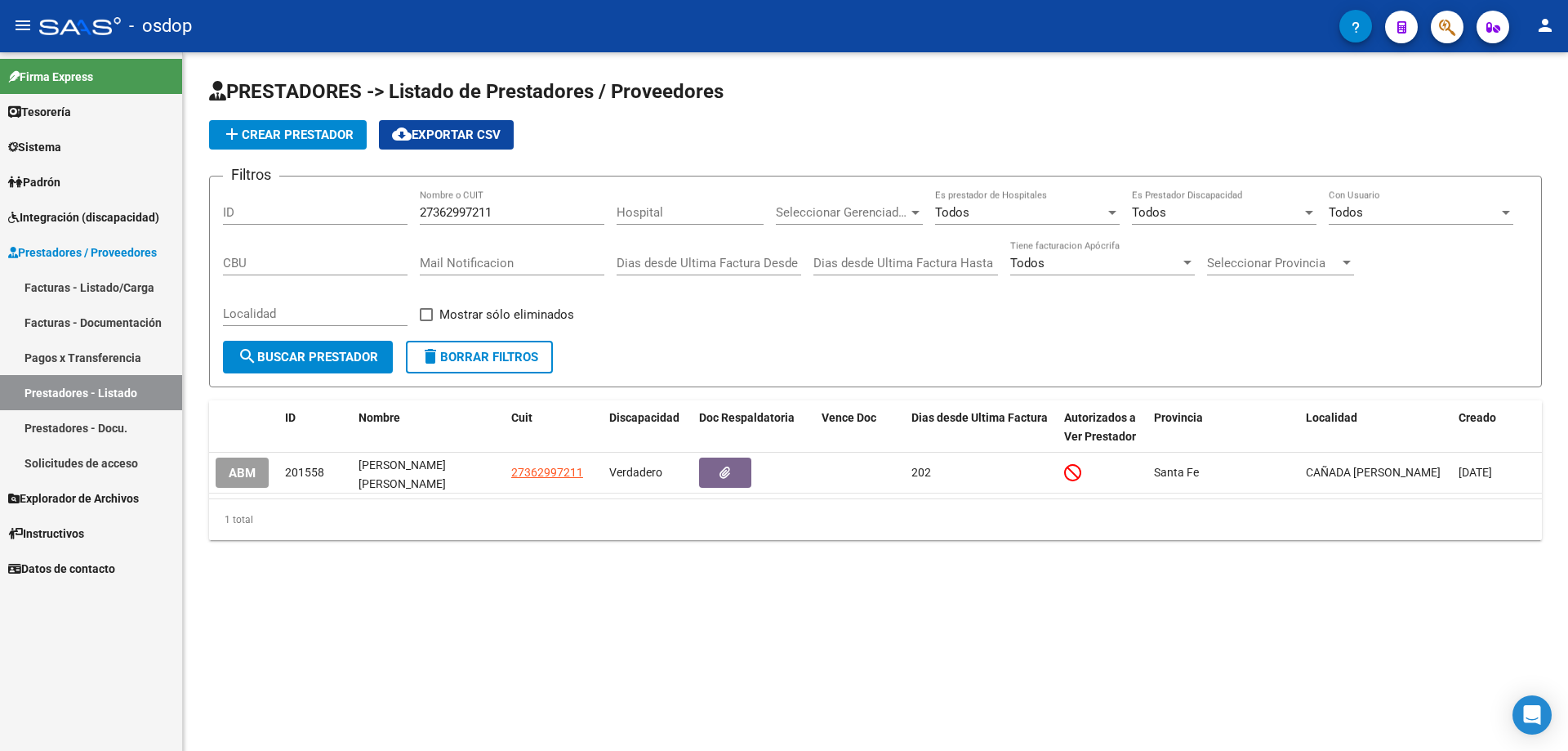
click at [511, 362] on span "delete Borrar Filtros" at bounding box center [479, 358] width 118 height 15
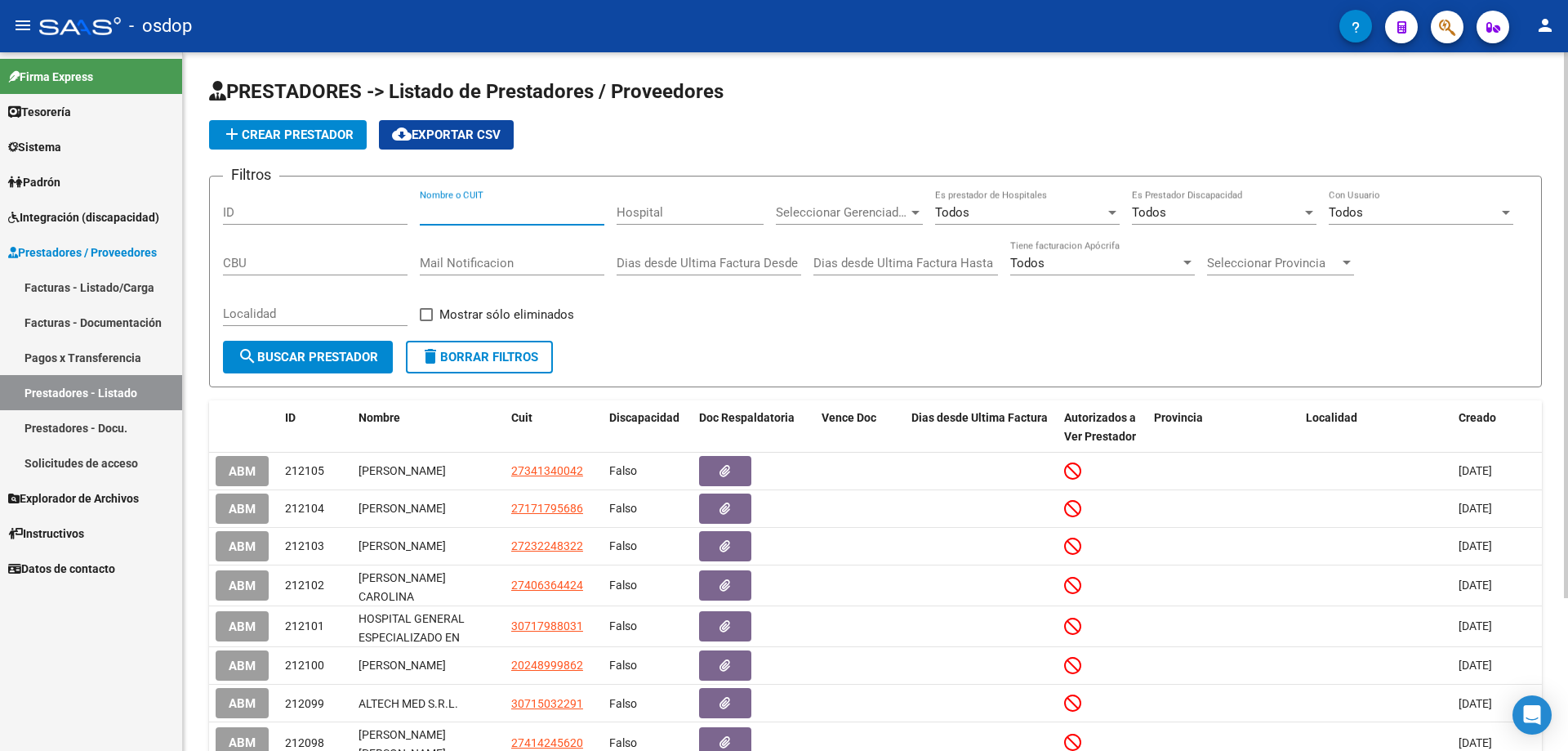
click at [420, 208] on input "Nombre o CUIT" at bounding box center [512, 213] width 184 height 15
paste input "30685453947"
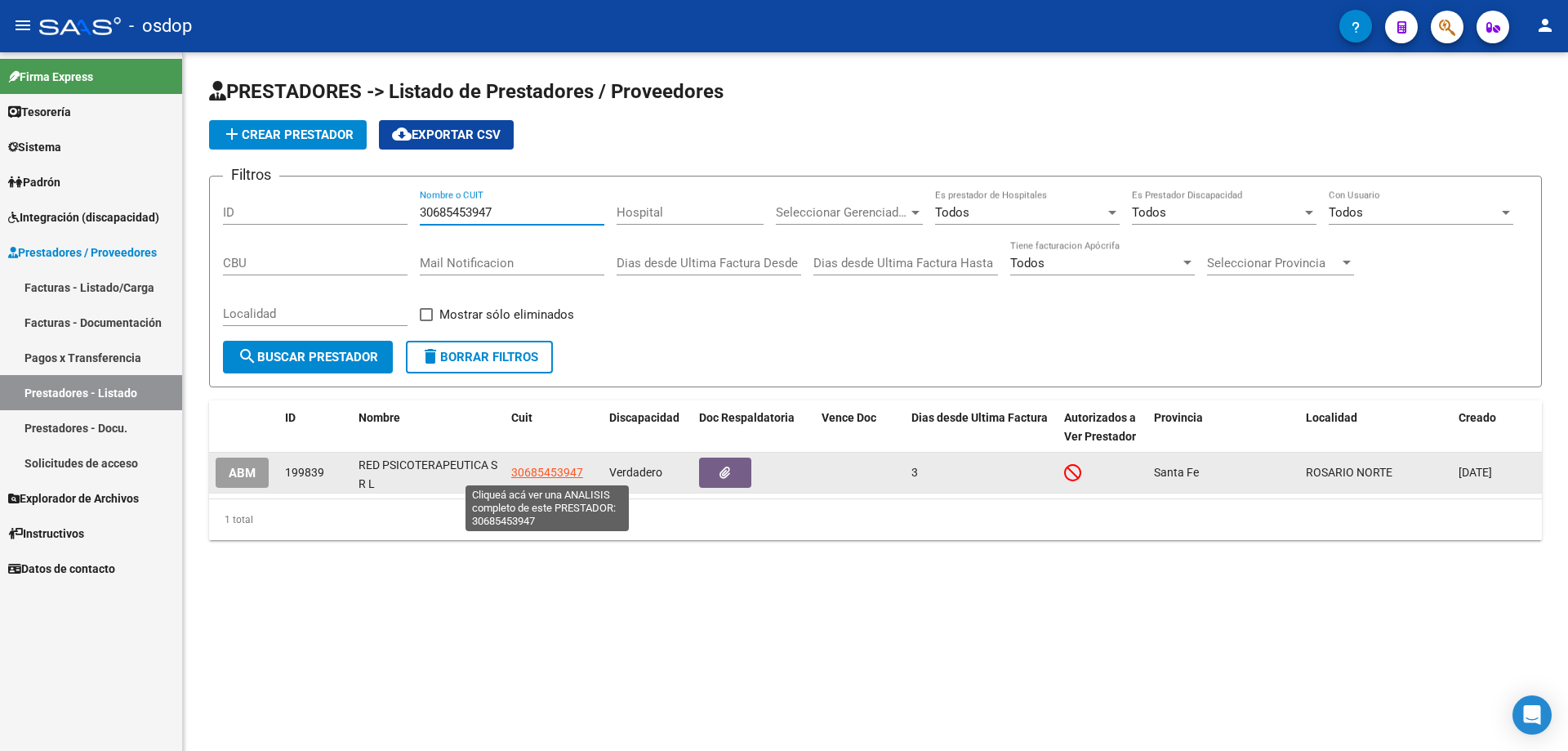
type input "30685453947"
click at [542, 474] on span "30685453947" at bounding box center [546, 472] width 71 height 13
type textarea "30685453947"
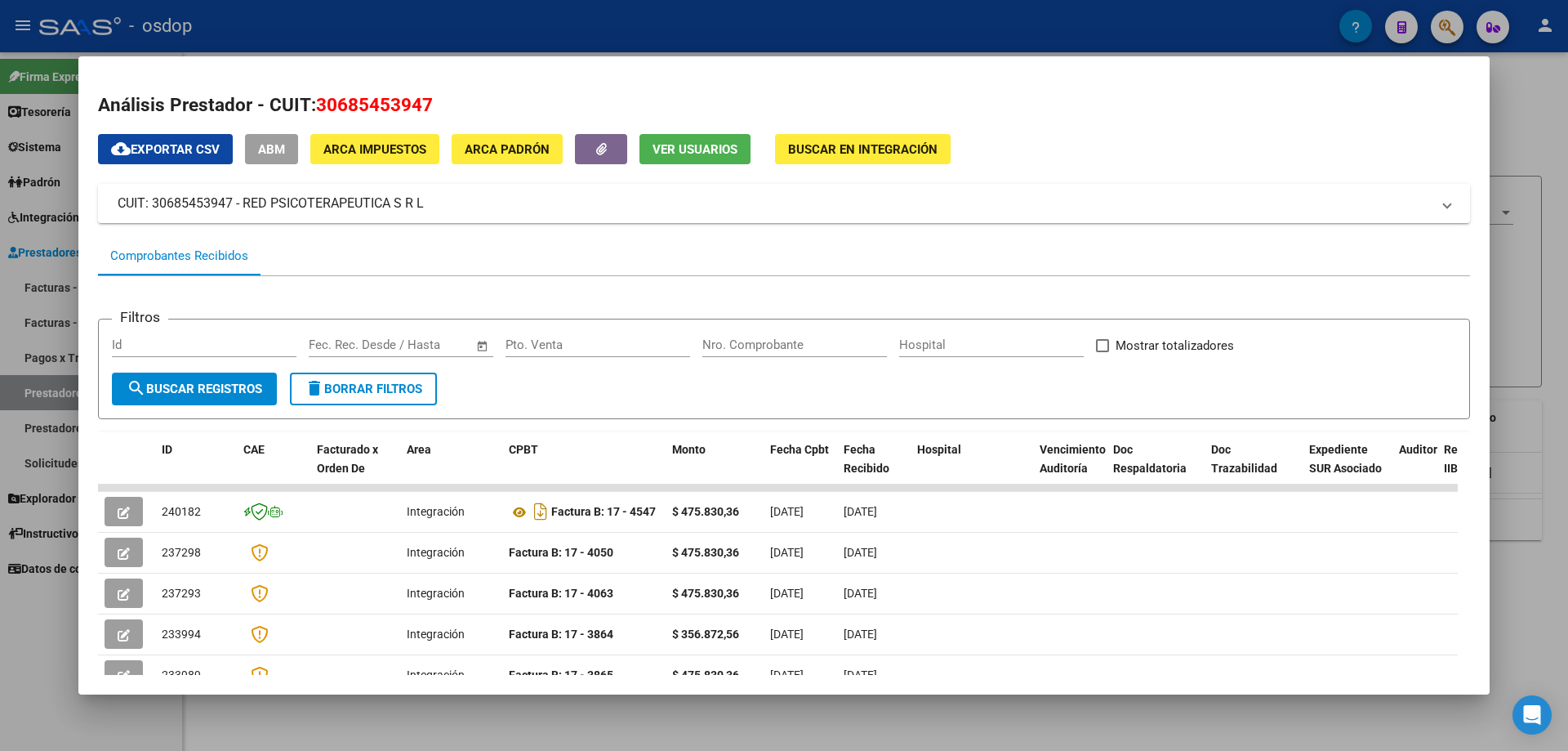
click at [676, 149] on span "Ver Usuarios" at bounding box center [695, 150] width 85 height 15
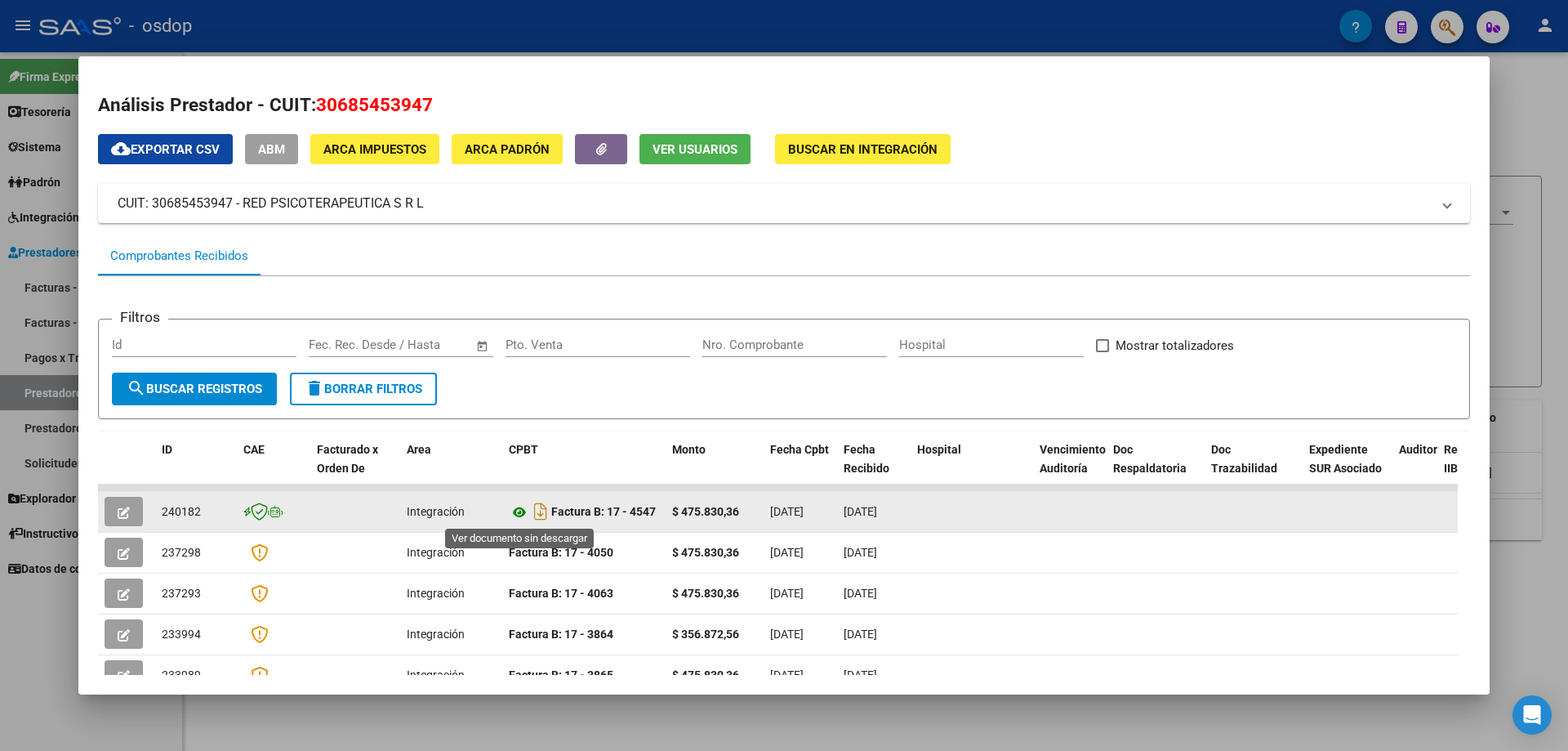
click at [515, 506] on icon at bounding box center [519, 512] width 22 height 20
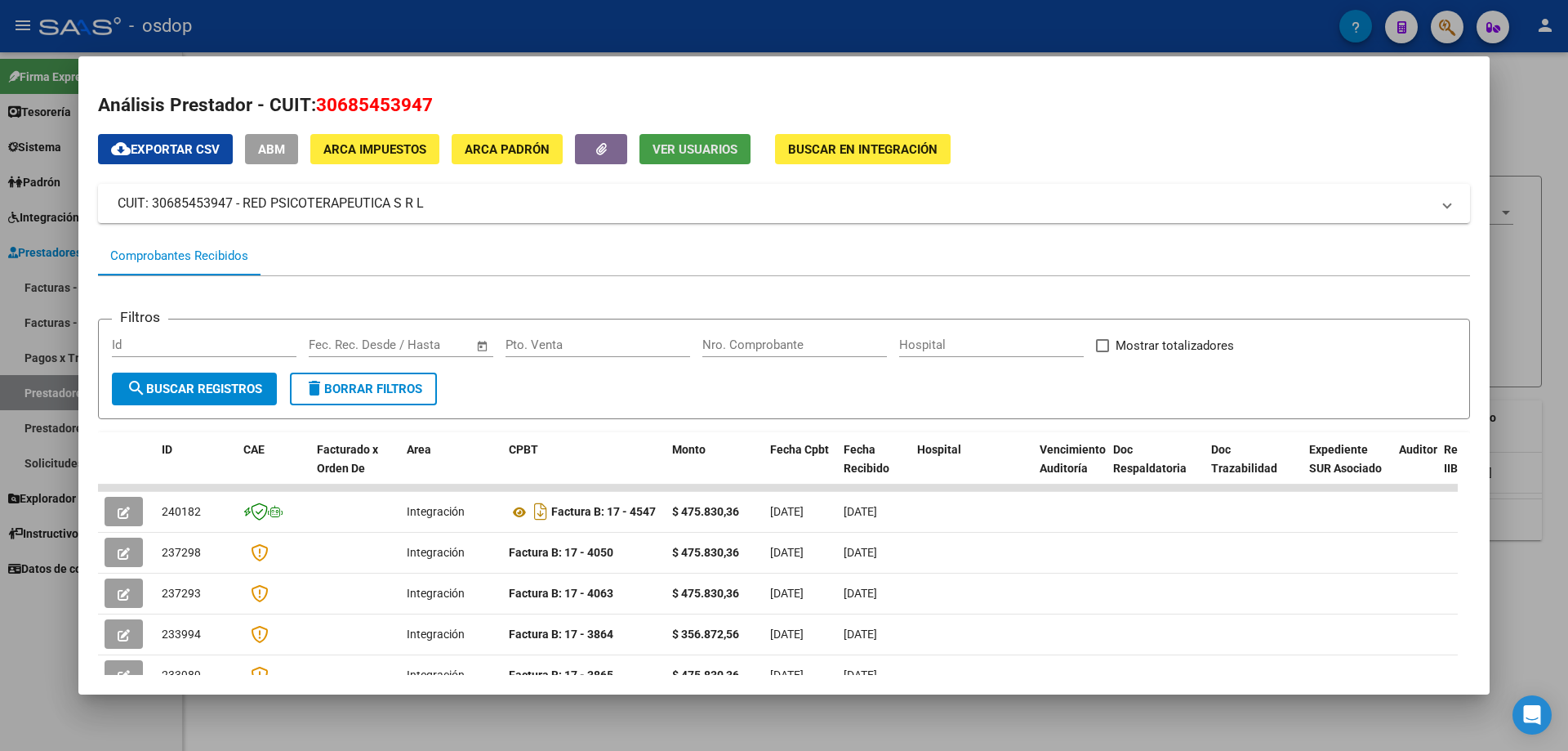
click at [694, 150] on span "Ver Usuarios" at bounding box center [695, 150] width 85 height 15
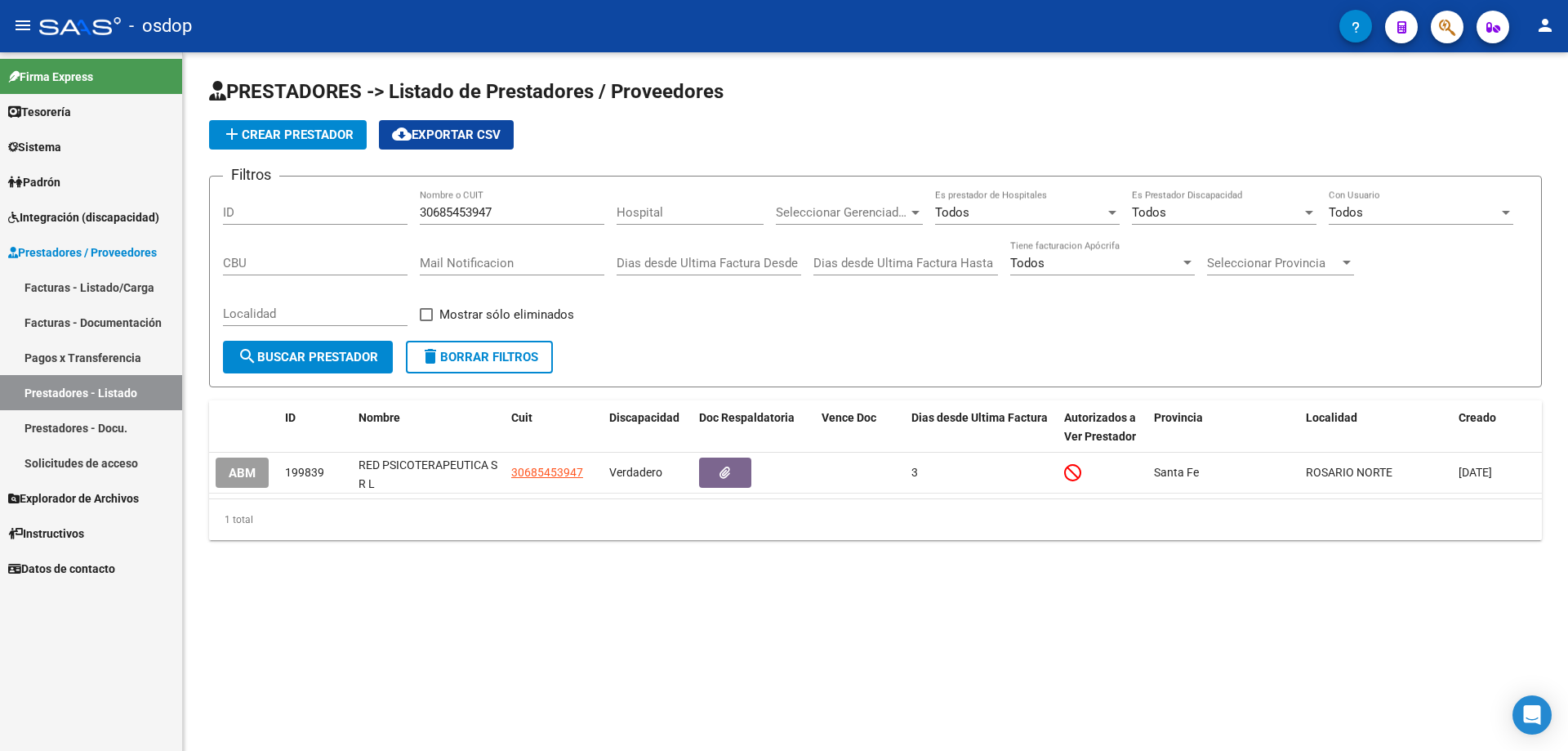
click at [455, 357] on span "delete Borrar Filtros" at bounding box center [479, 358] width 118 height 15
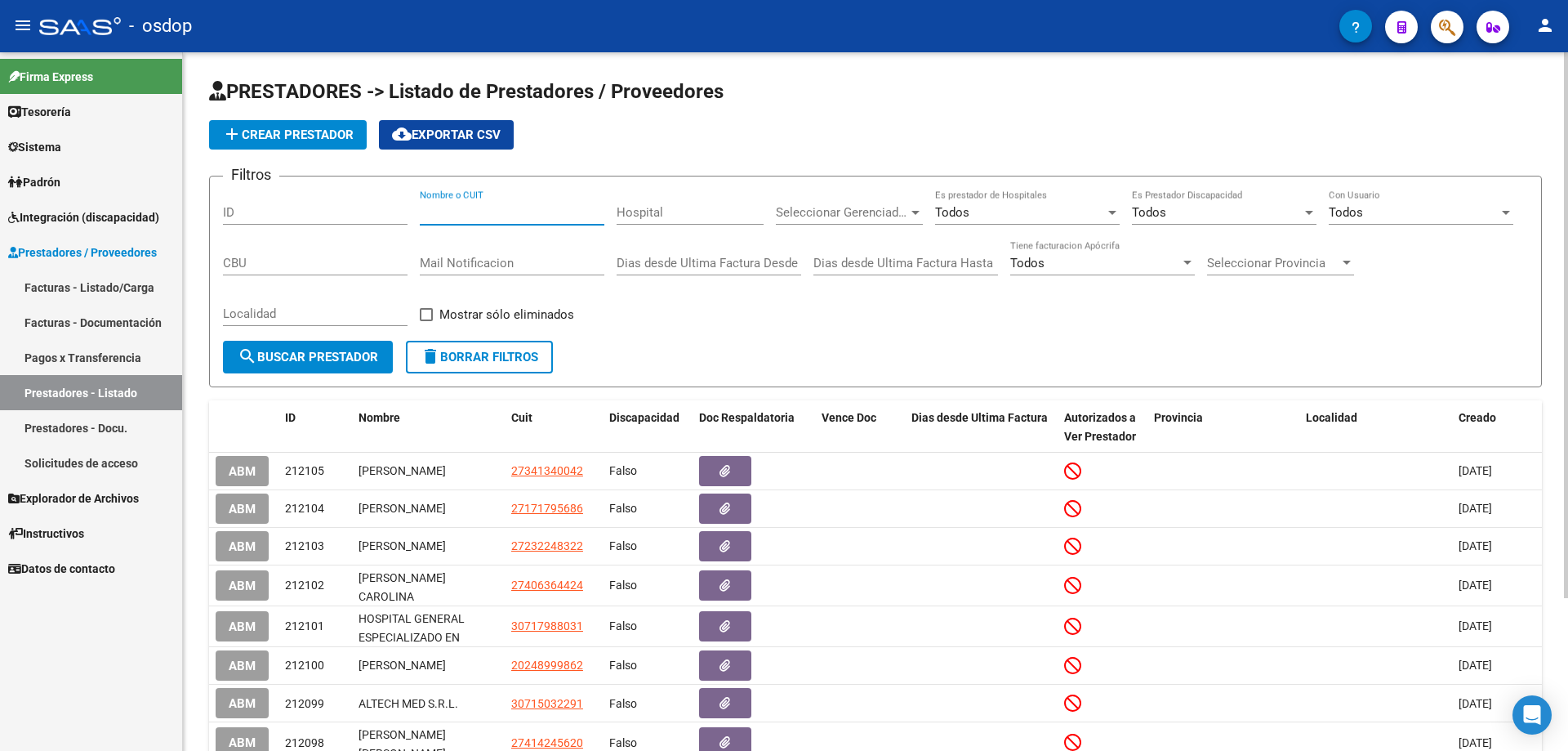
click at [420, 214] on input "Nombre o CUIT" at bounding box center [512, 213] width 184 height 15
paste input "27228079427"
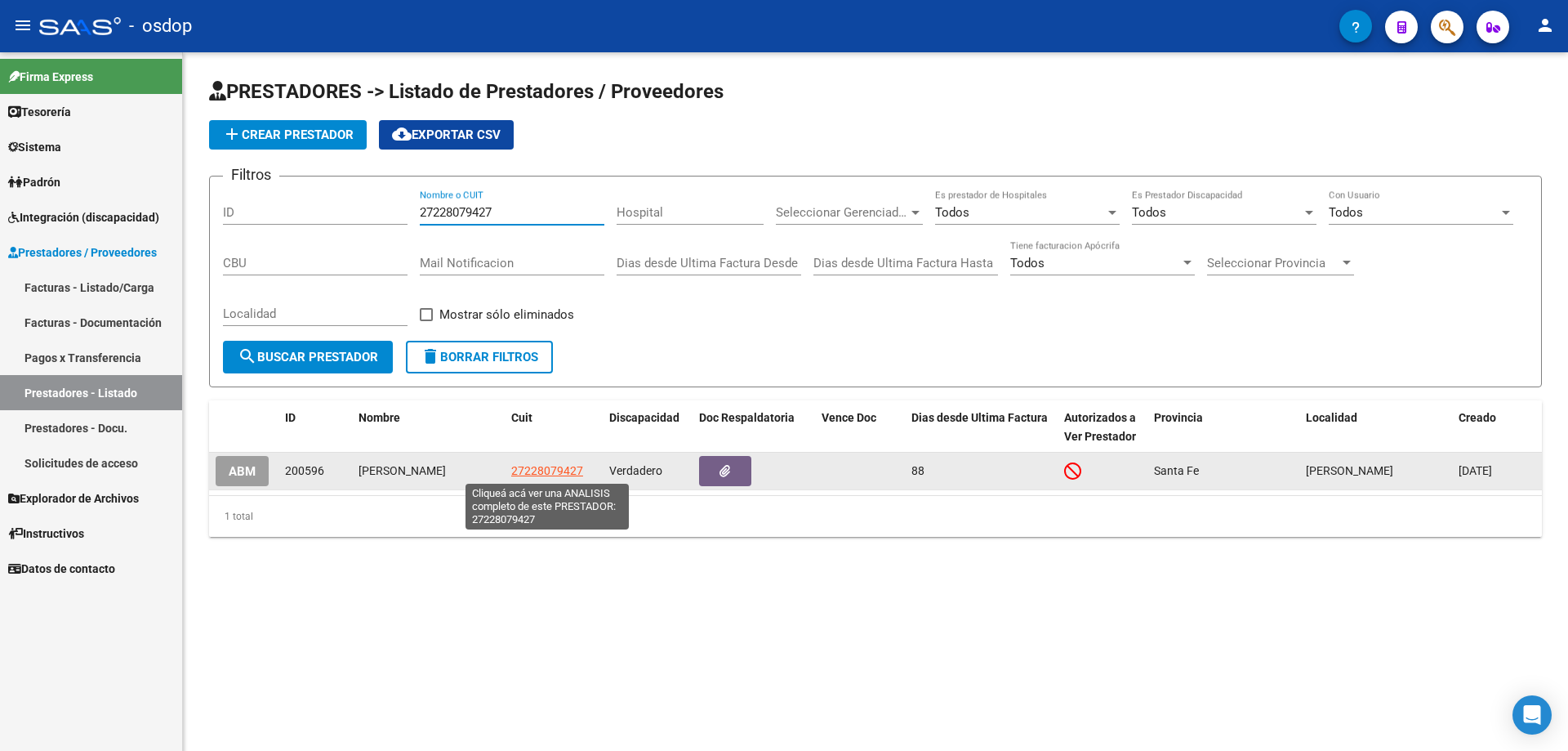
type input "27228079427"
click at [545, 470] on span "27228079427" at bounding box center [546, 471] width 71 height 13
type textarea "27228079427"
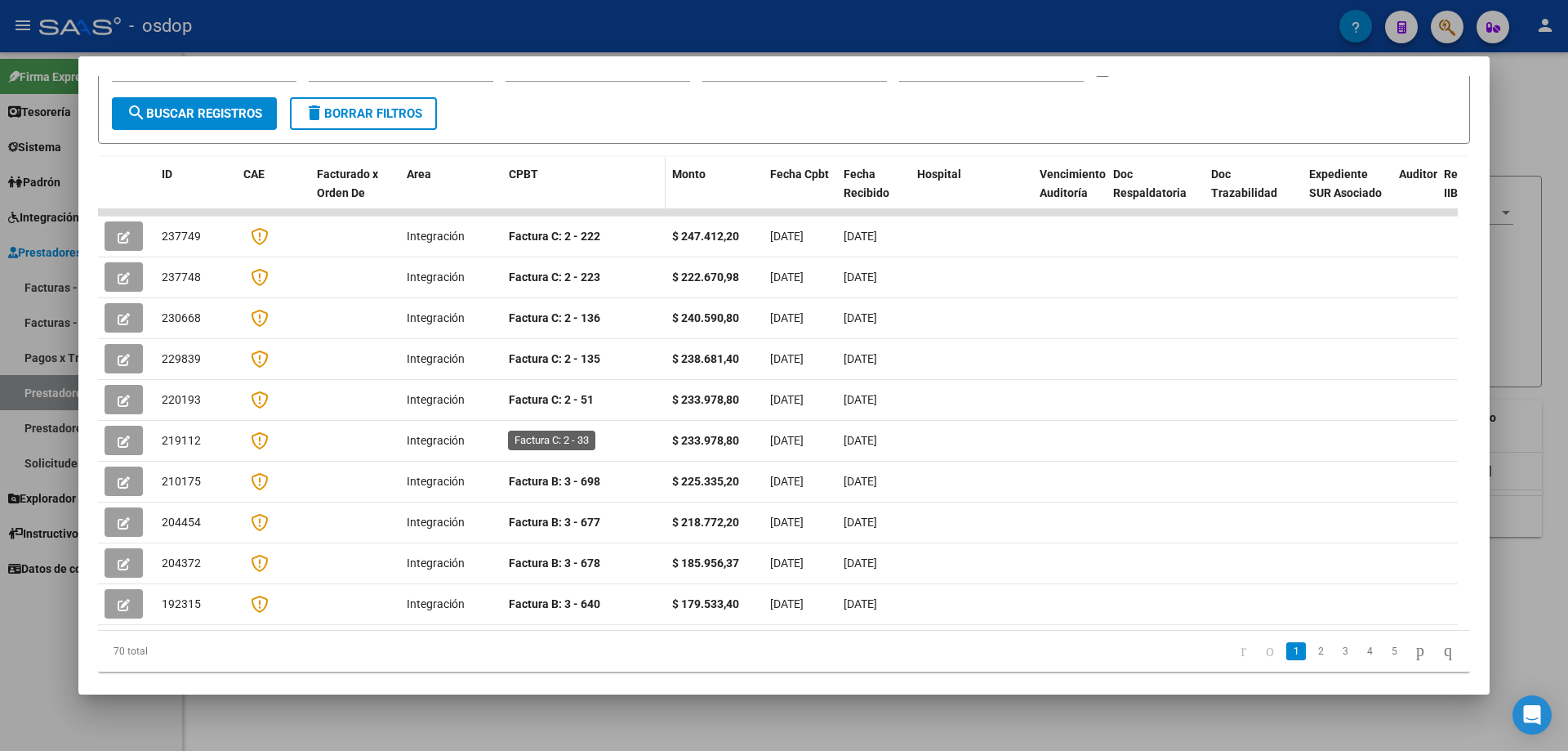
scroll to position [30, 0]
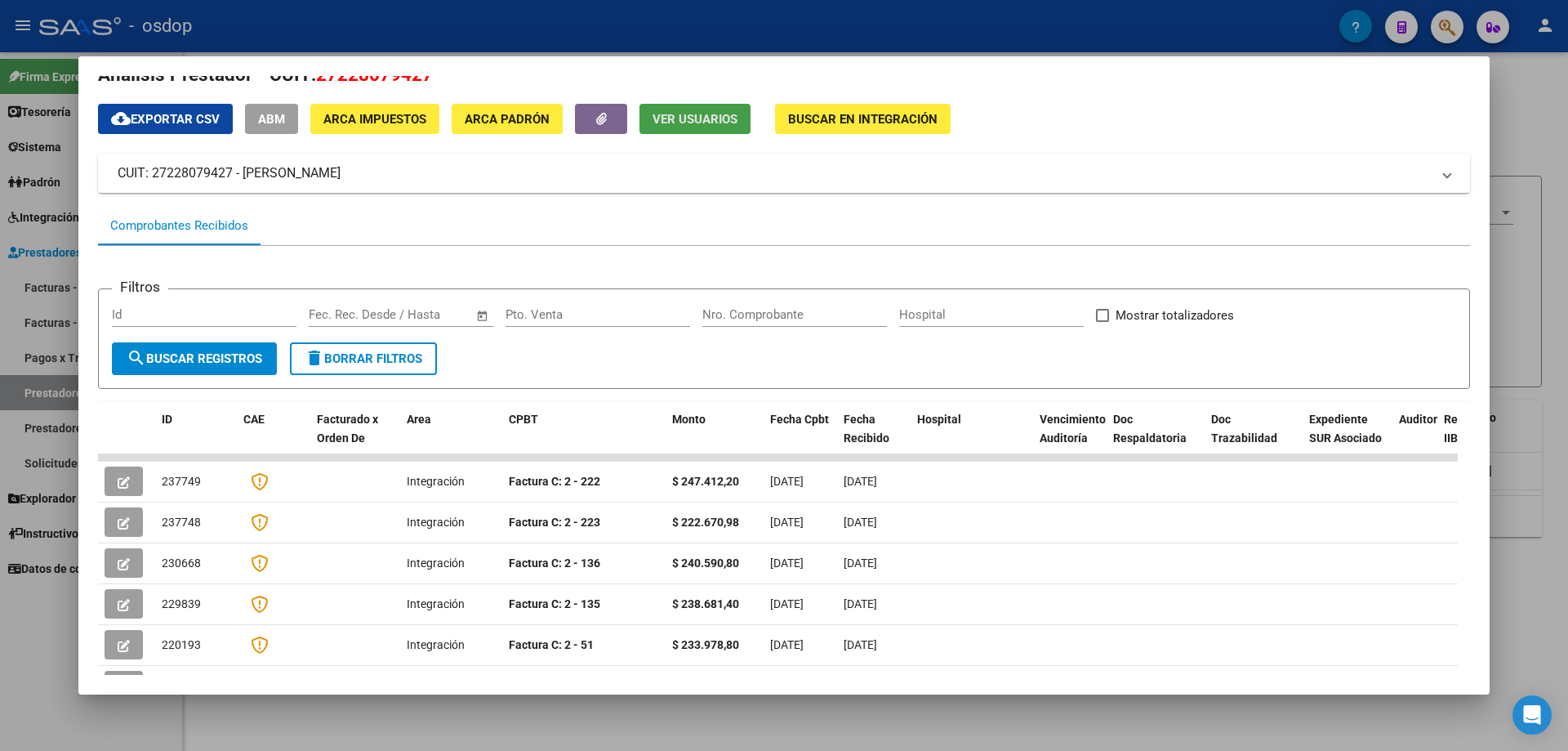
click at [718, 122] on span "Ver Usuarios" at bounding box center [695, 120] width 85 height 15
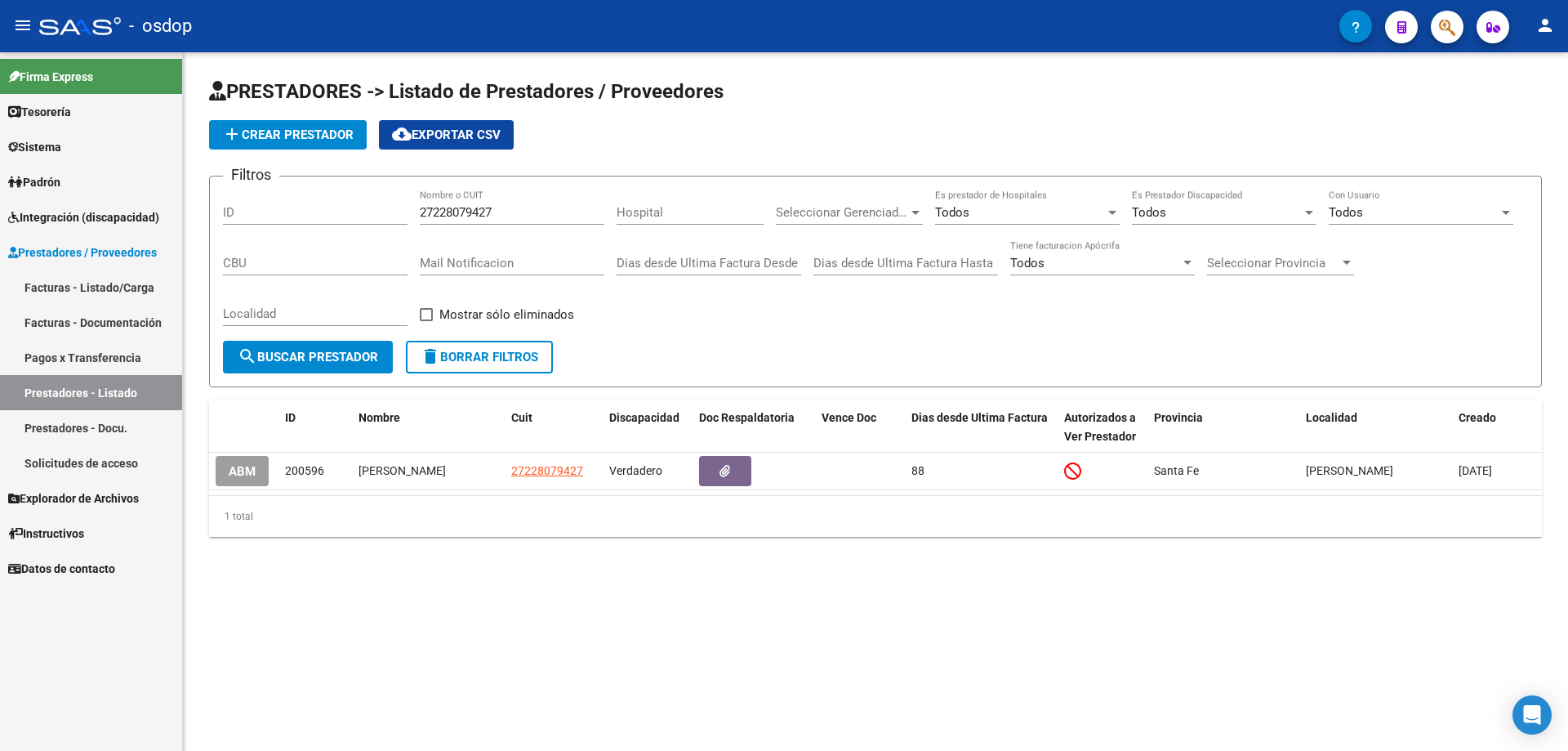
drag, startPoint x: 503, startPoint y: 367, endPoint x: 482, endPoint y: 356, distance: 23.7
click at [497, 366] on button "delete Borrar Filtros" at bounding box center [479, 357] width 147 height 33
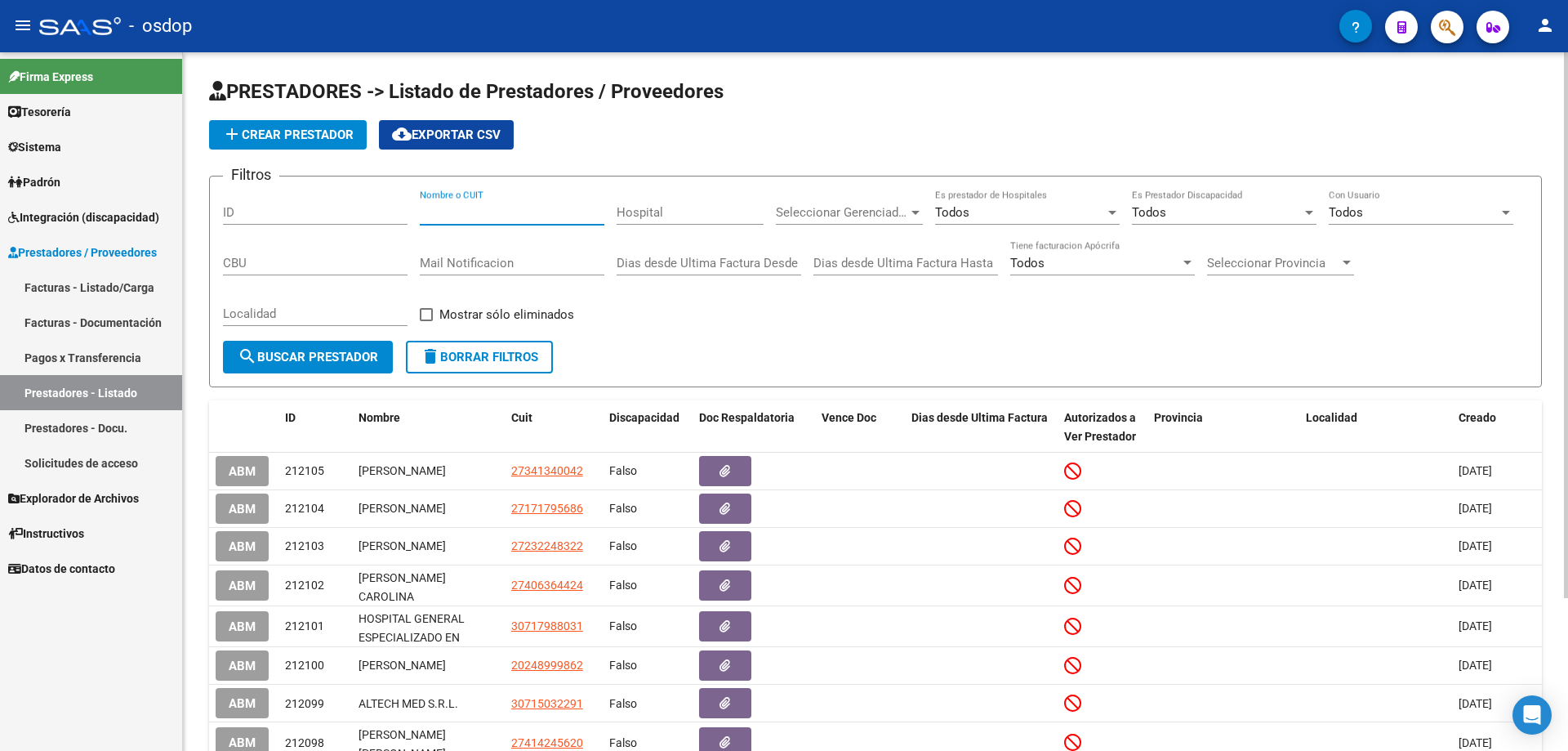
click at [421, 210] on input "Nombre o CUIT" at bounding box center [512, 213] width 184 height 15
paste input "30714594326"
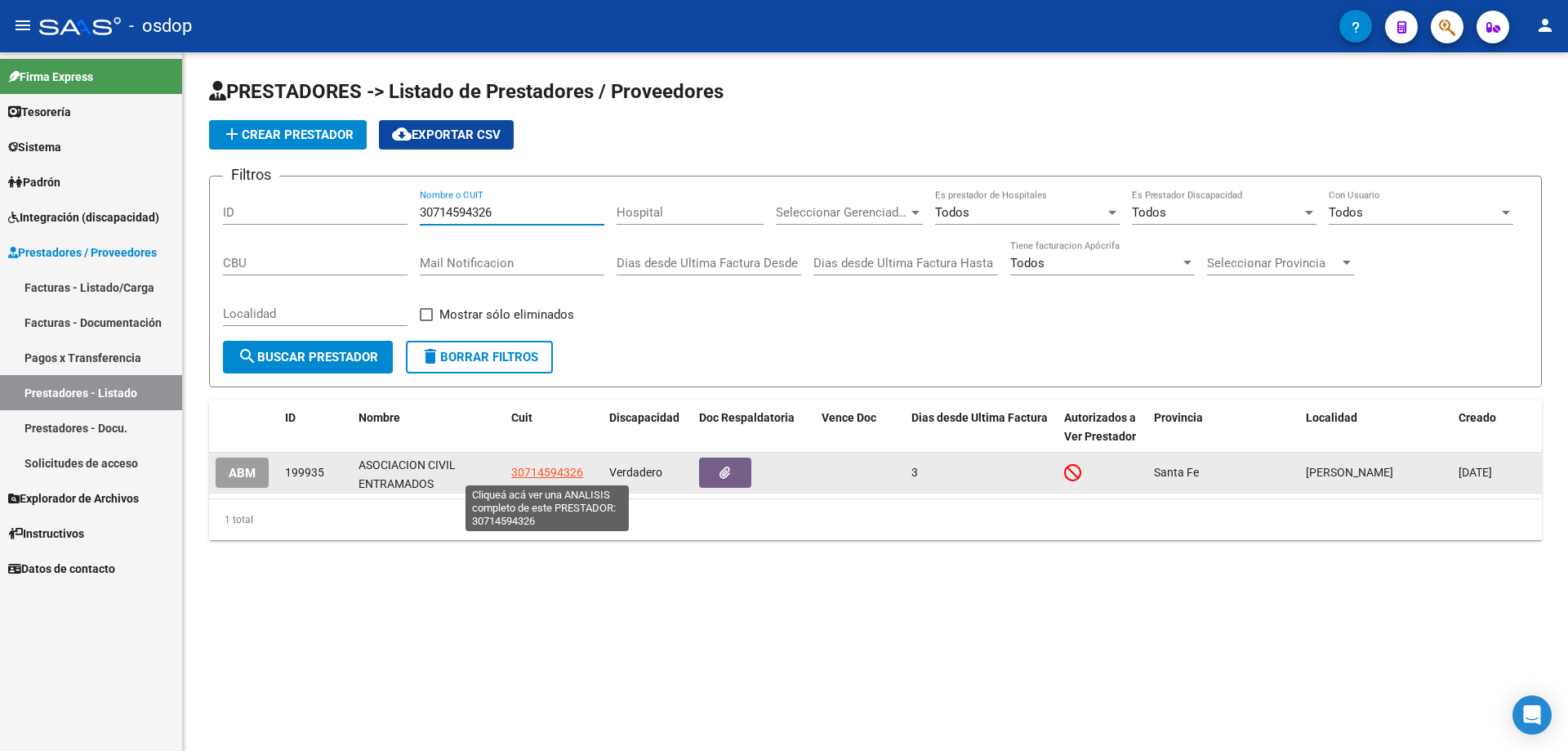
type input "30714594326"
click at [544, 473] on span "30714594326" at bounding box center [546, 472] width 71 height 13
type textarea "30714594326"
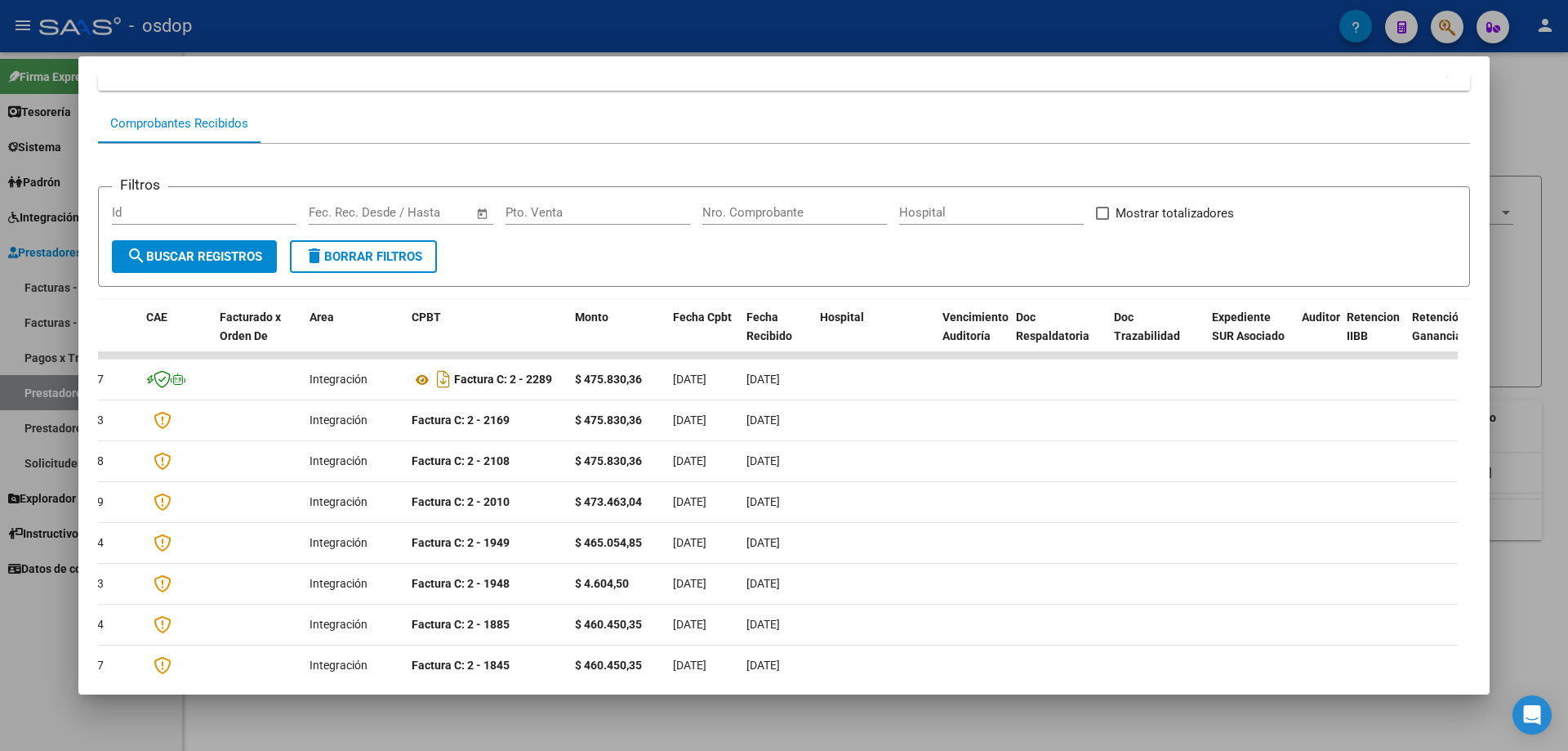
scroll to position [0, 0]
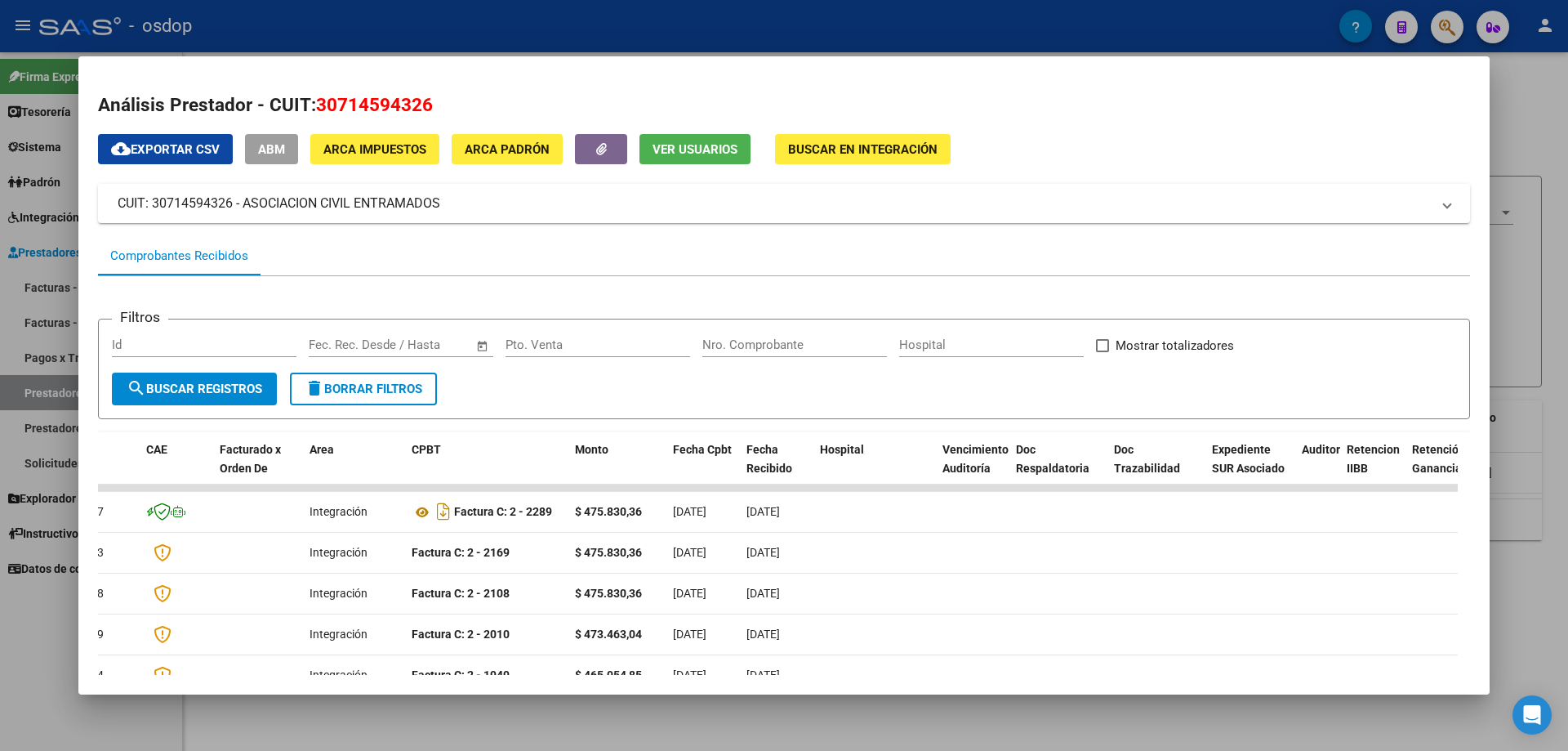
click at [714, 160] on button "Ver Usuarios" at bounding box center [695, 149] width 111 height 30
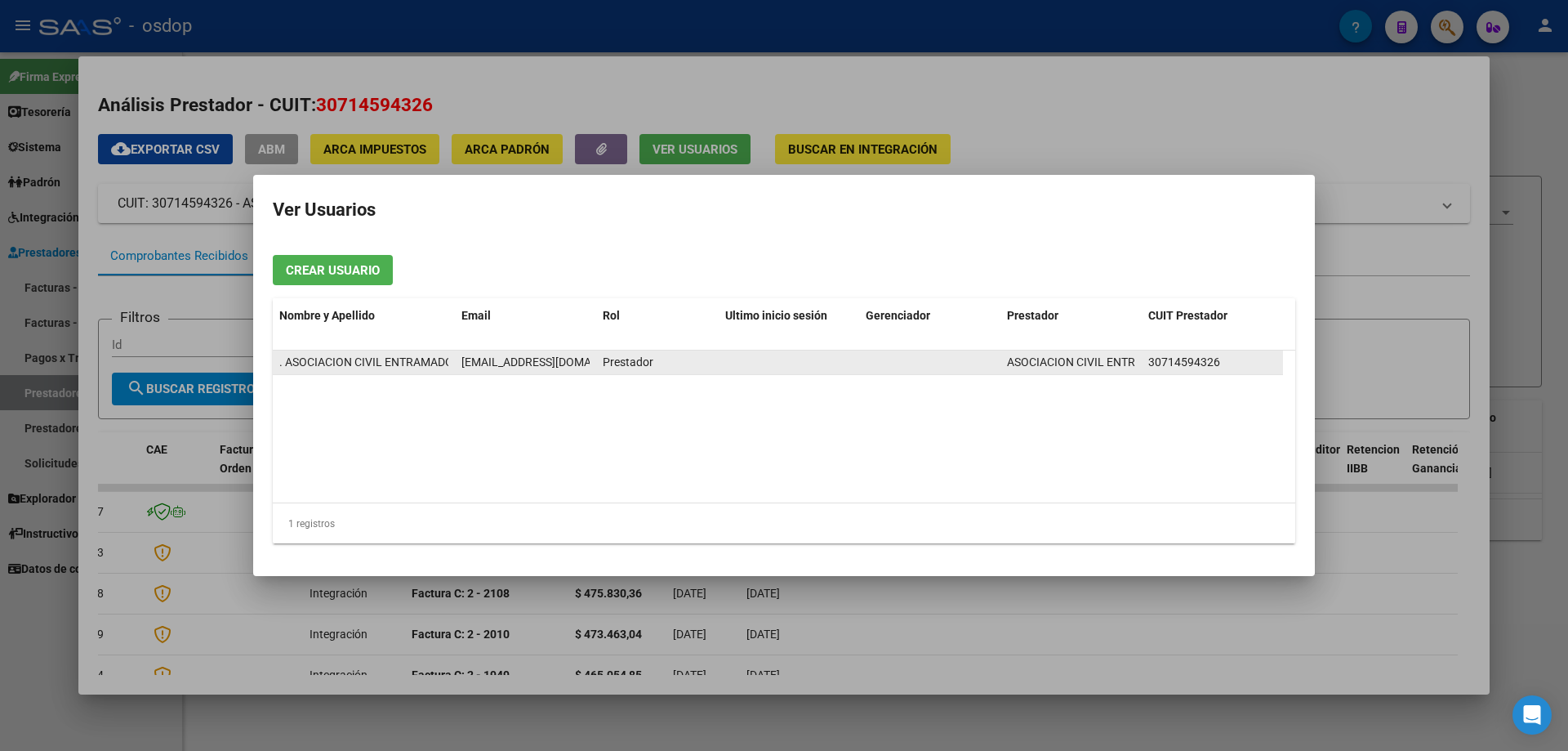
scroll to position [0, 9]
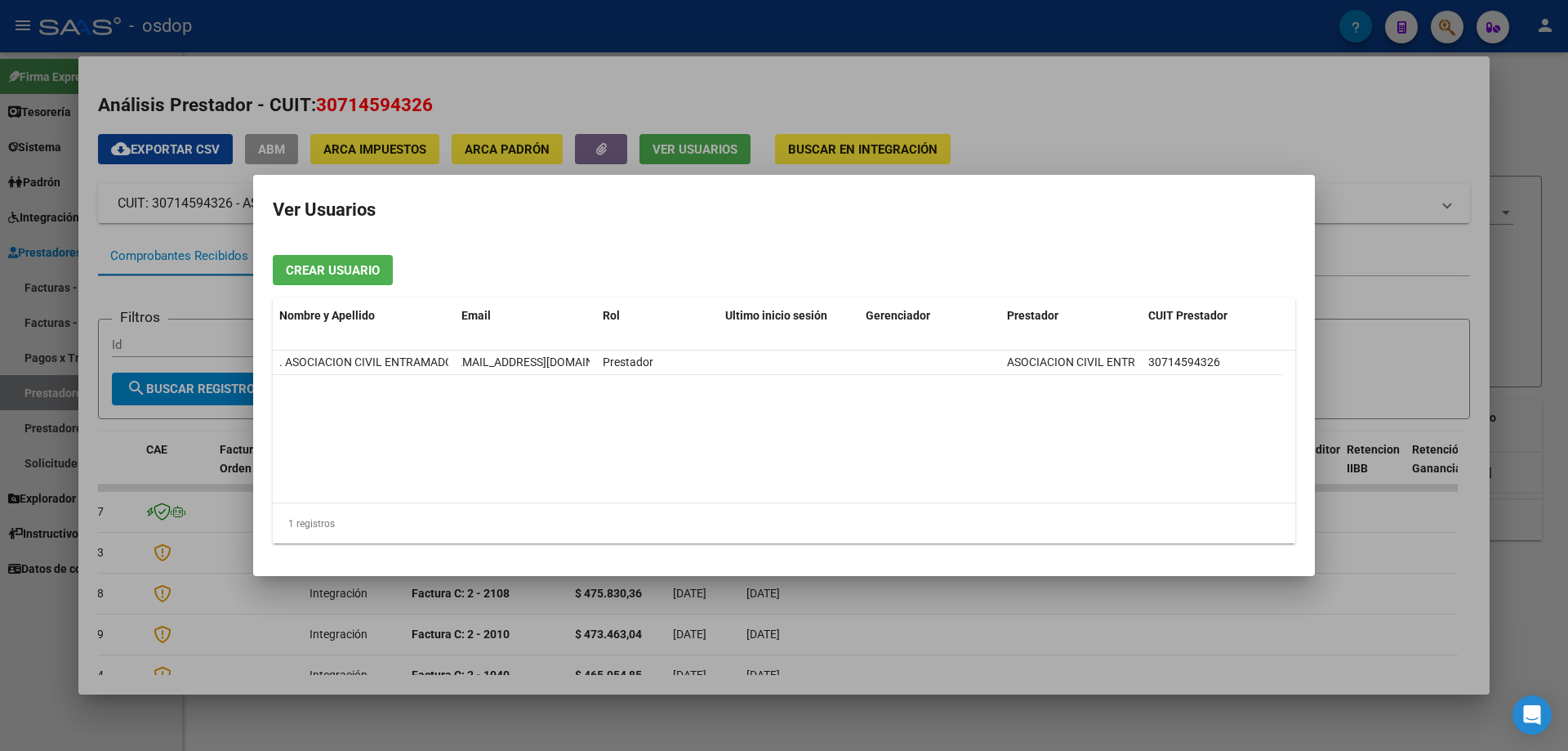
drag, startPoint x: 462, startPoint y: 357, endPoint x: 494, endPoint y: 400, distance: 53.6
click at [606, 360] on div ". ASOCIACION CIVIL ENTRAMADOS [EMAIL_ADDRESS][DOMAIN_NAME] Prestador ASOCIACION…" at bounding box center [778, 362] width 1010 height 24
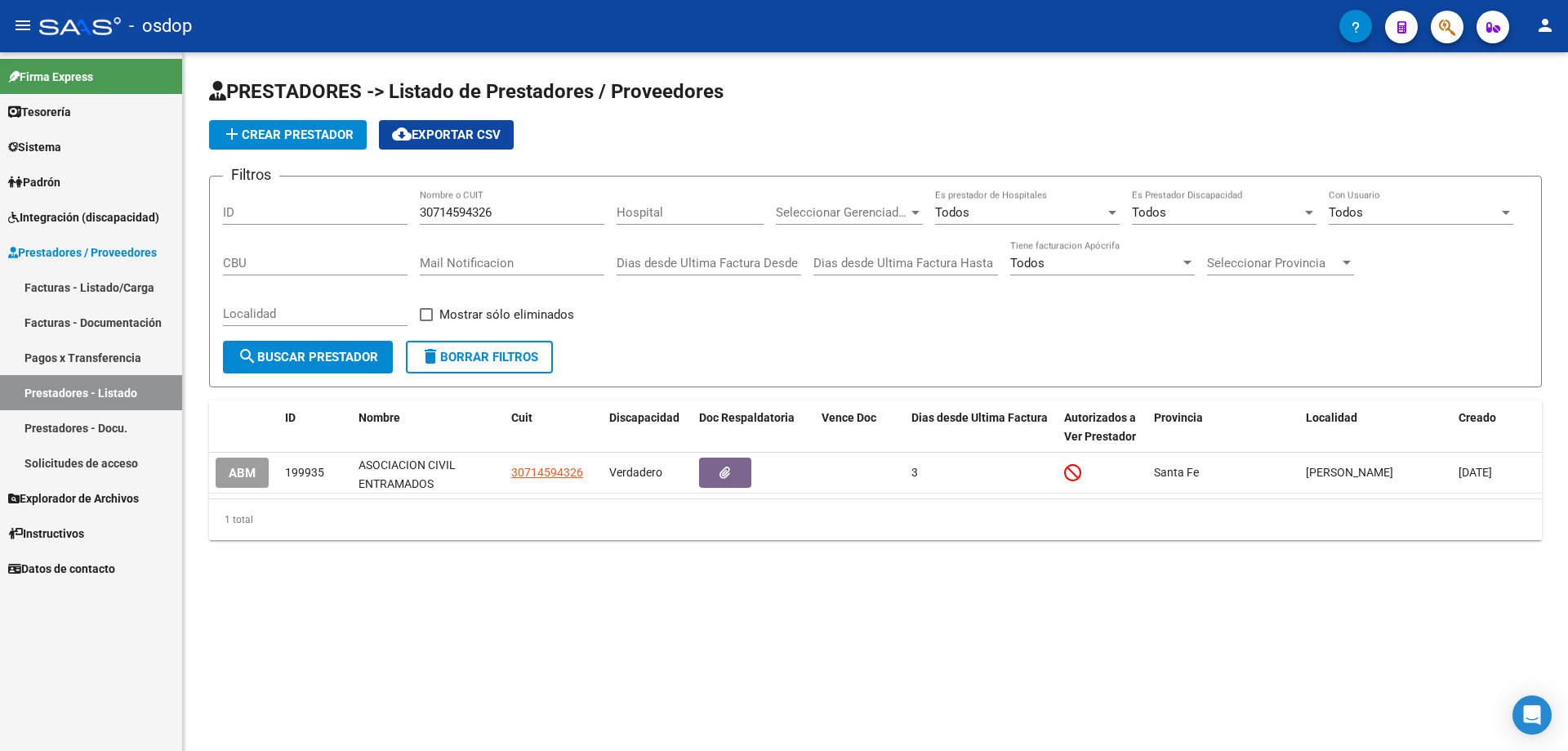
click at [466, 351] on span "delete Borrar Filtros" at bounding box center [479, 358] width 118 height 15
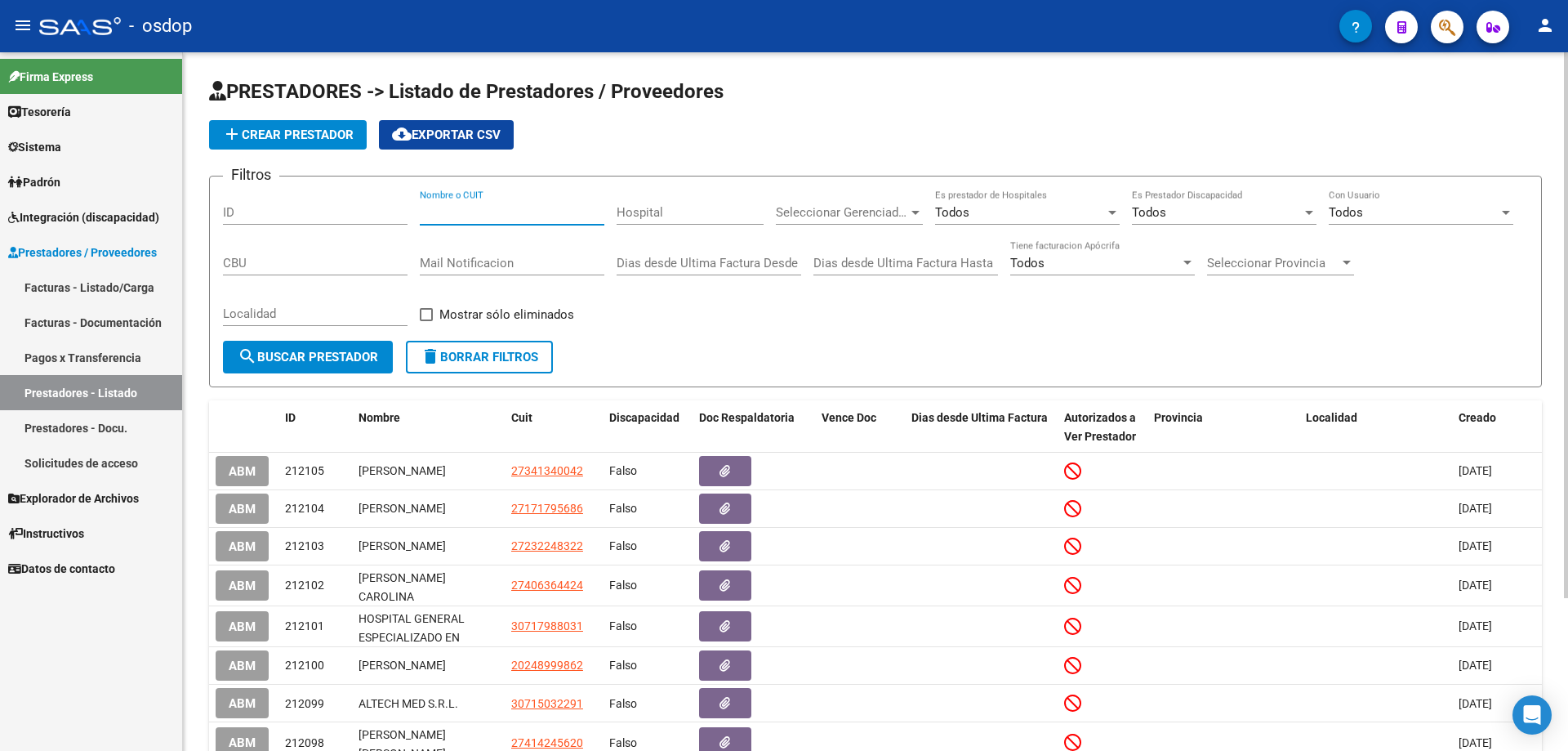
click at [422, 210] on input "Nombre o CUIT" at bounding box center [512, 213] width 184 height 15
paste input "27250853357"
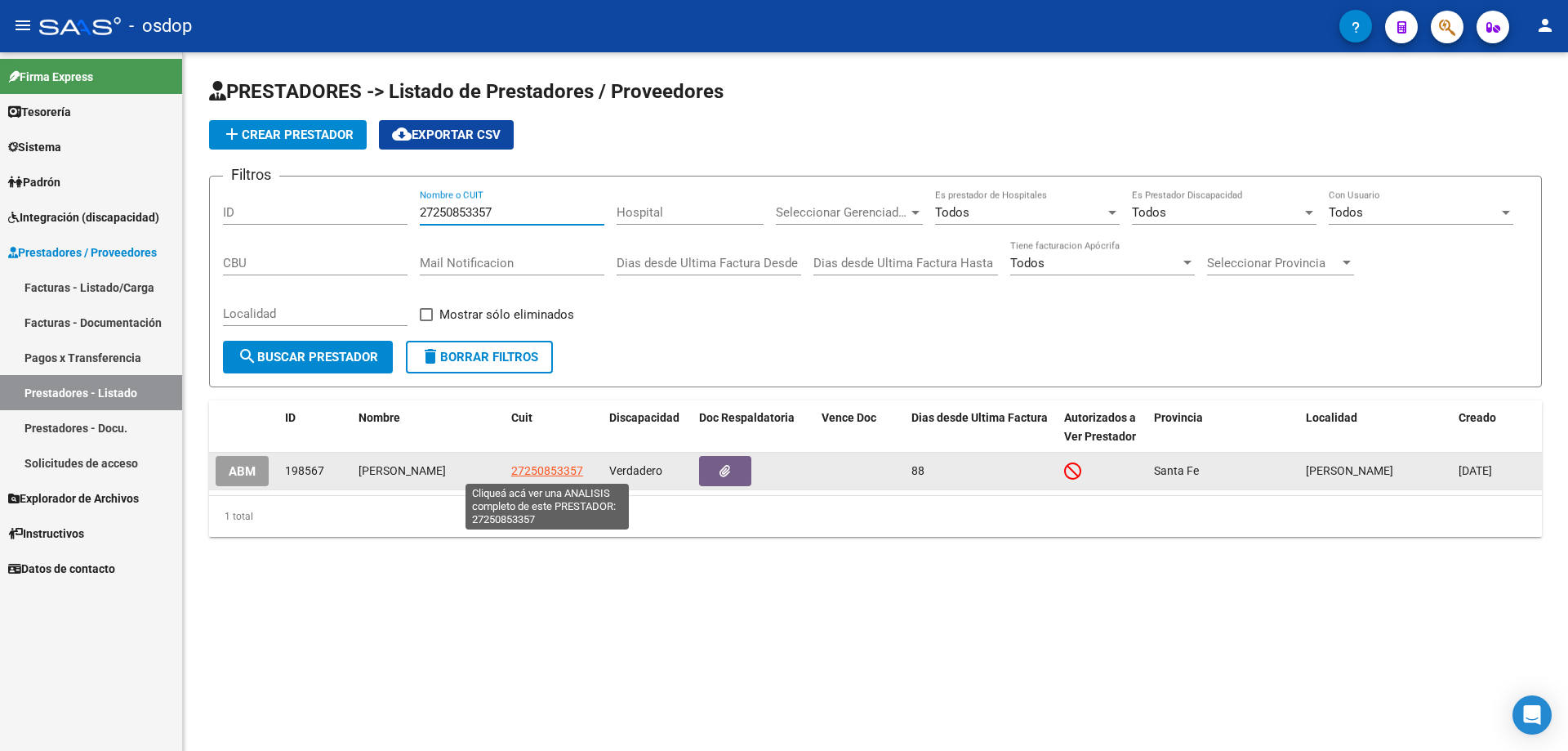
type input "27250853357"
click at [545, 471] on span "27250853357" at bounding box center [546, 471] width 71 height 13
type textarea "27250853357"
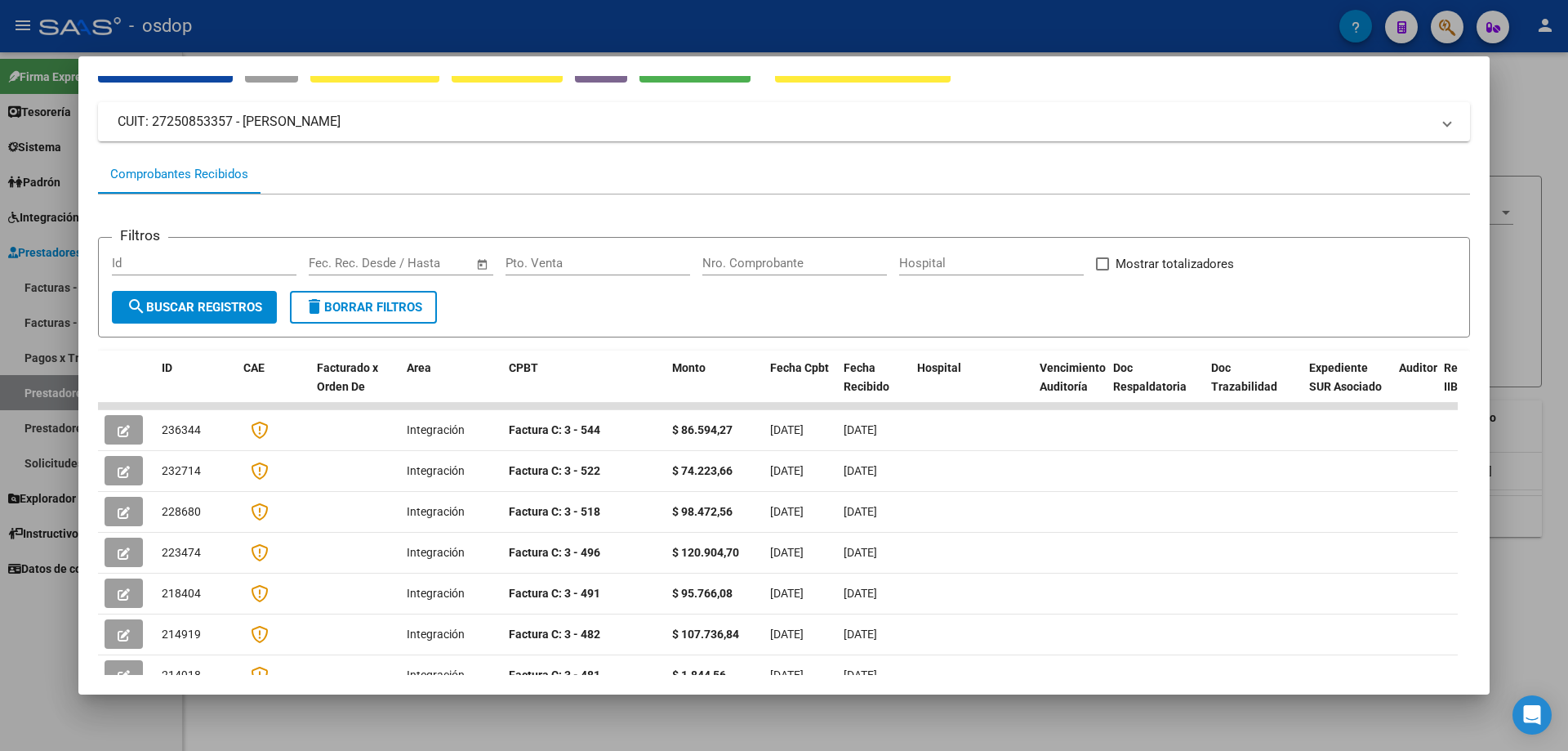
scroll to position [0, 0]
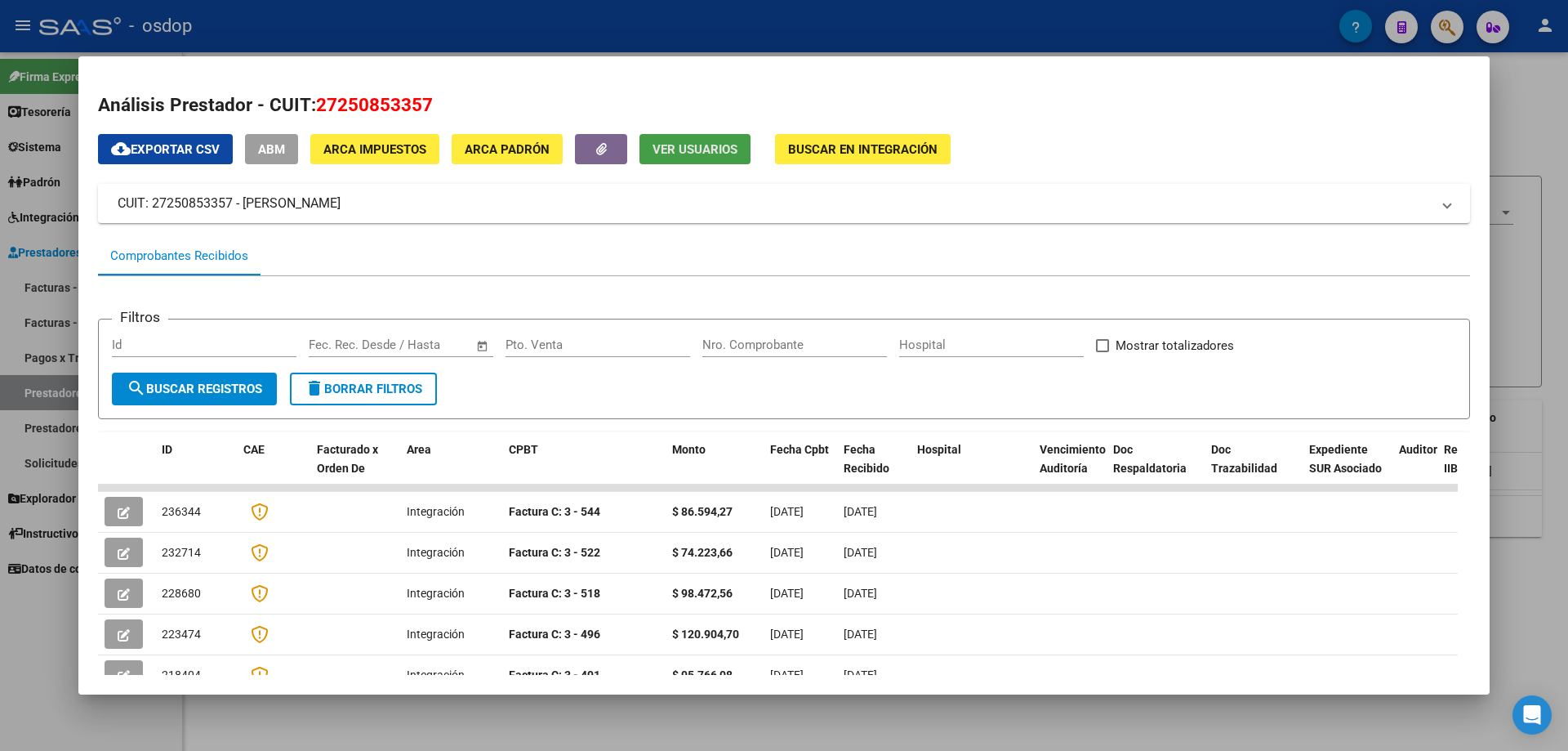
click at [684, 151] on span "Ver Usuarios" at bounding box center [695, 150] width 85 height 15
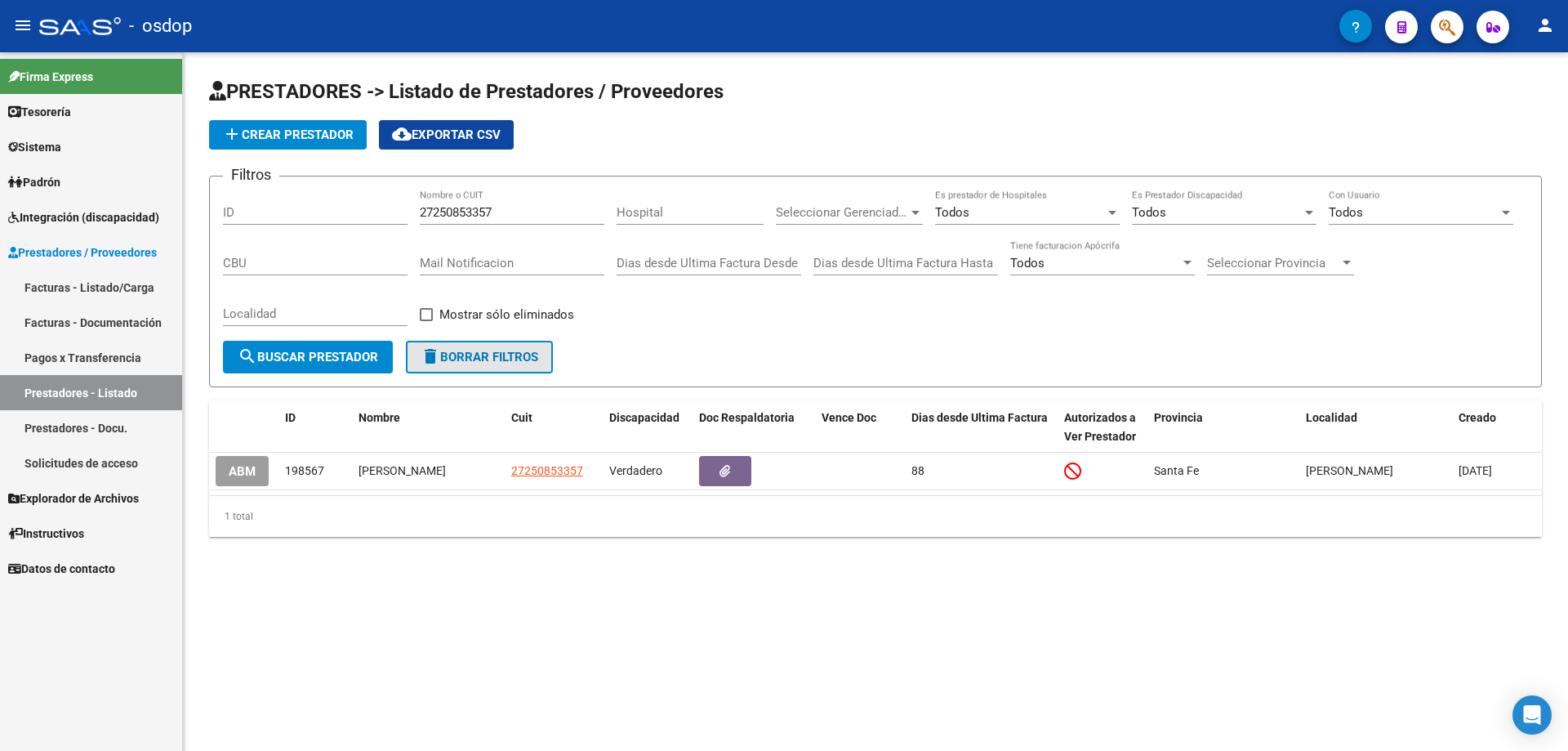
click at [483, 356] on span "delete Borrar Filtros" at bounding box center [479, 358] width 118 height 15
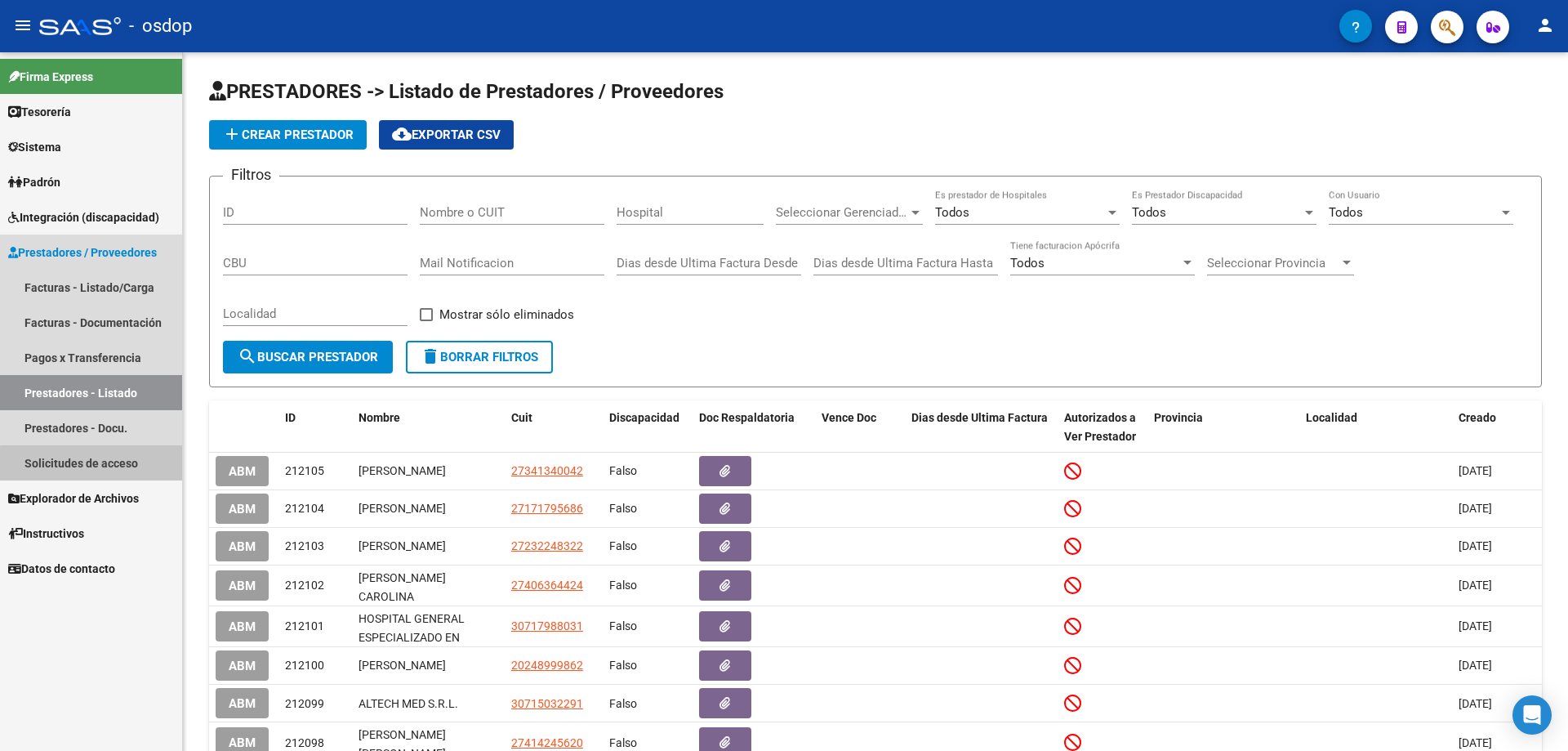
click at [99, 465] on link "Solicitudes de acceso" at bounding box center [91, 462] width 182 height 35
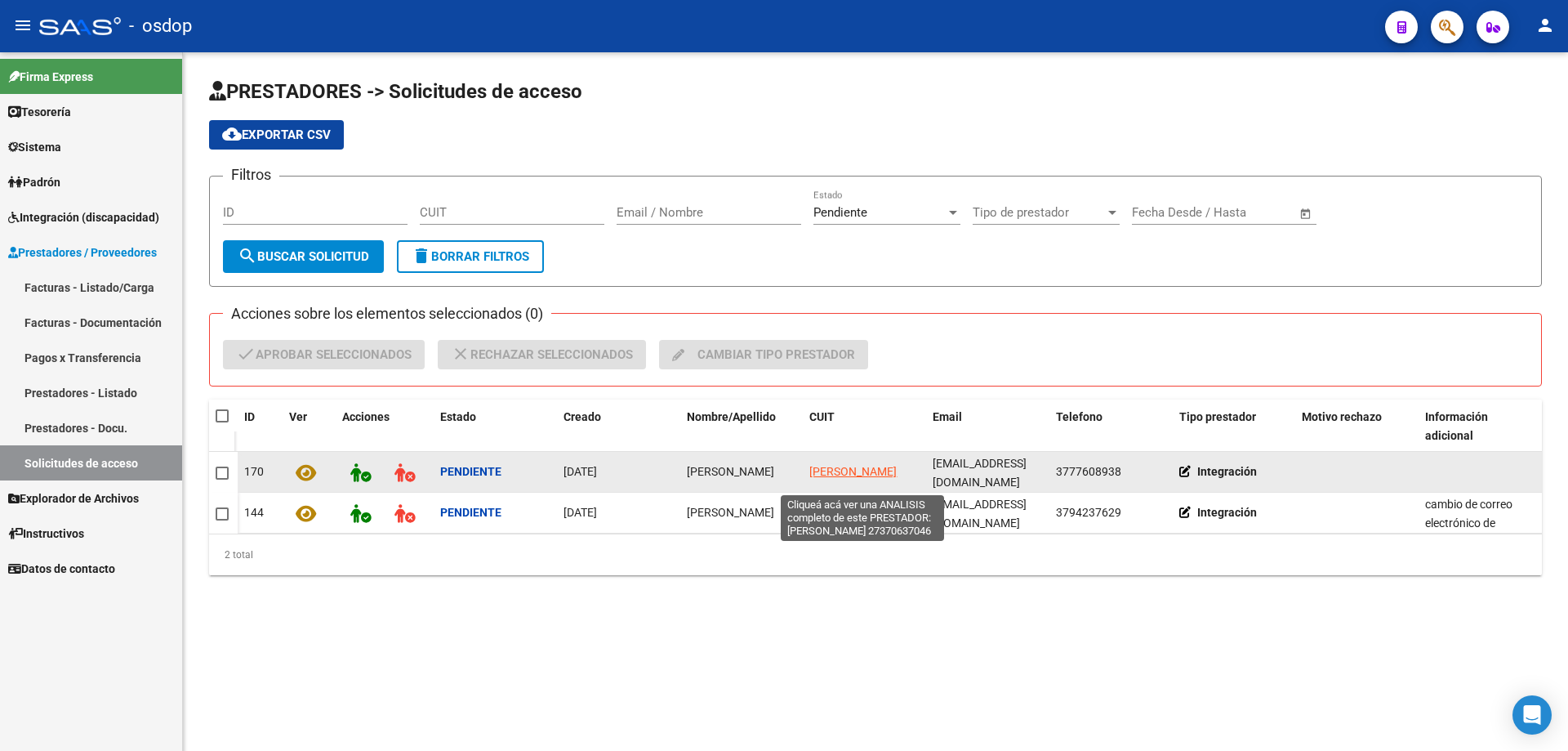
click at [821, 467] on span "[PERSON_NAME]" at bounding box center [852, 471] width 87 height 13
type textarea "27370637046"
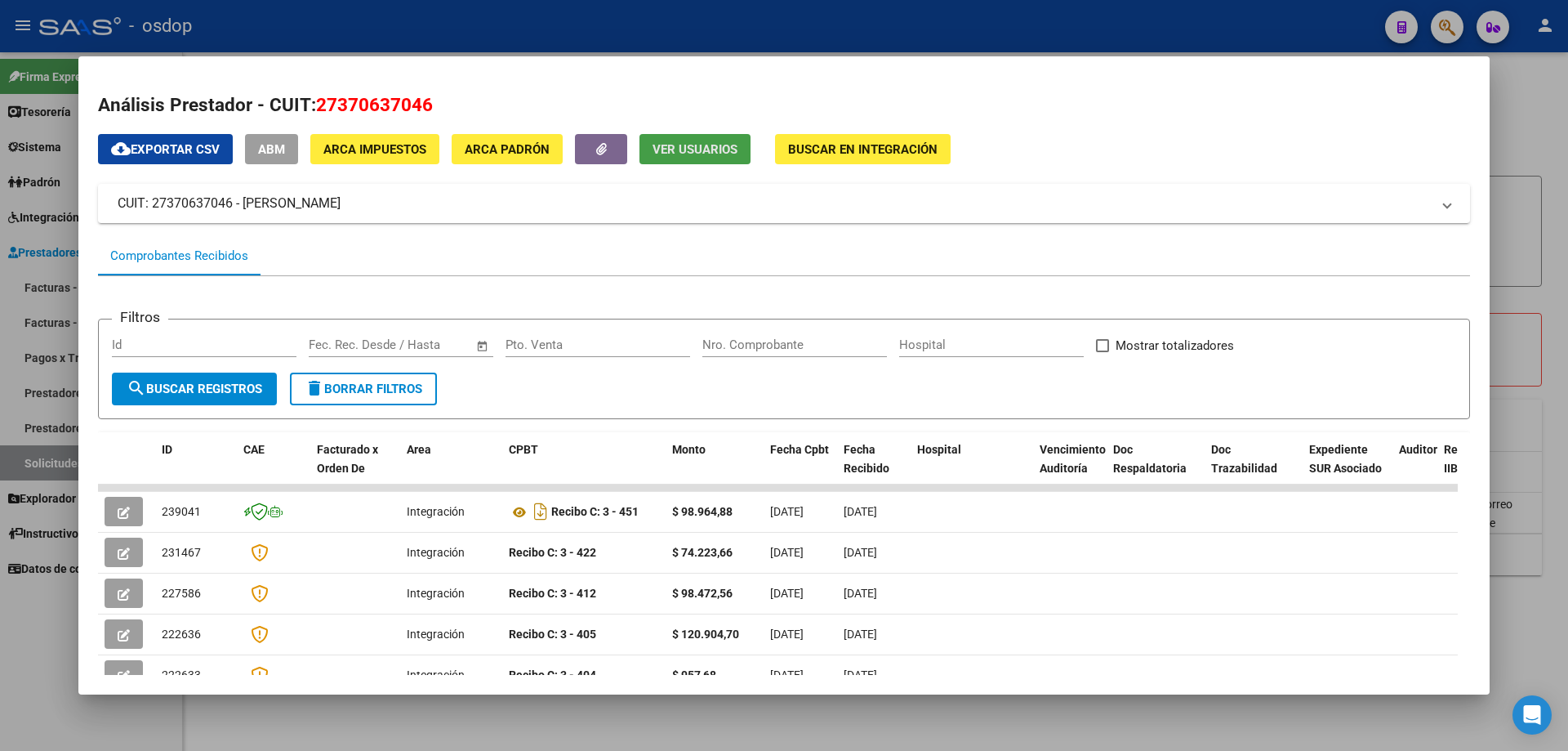
click at [703, 157] on span "Ver Usuarios" at bounding box center [695, 150] width 85 height 15
drag, startPoint x: 325, startPoint y: 98, endPoint x: 434, endPoint y: 104, distance: 109.2
click at [433, 104] on span "27370637046" at bounding box center [374, 104] width 117 height 22
copy span "27370637046"
click at [686, 145] on span "Ver Usuarios" at bounding box center [695, 150] width 85 height 15
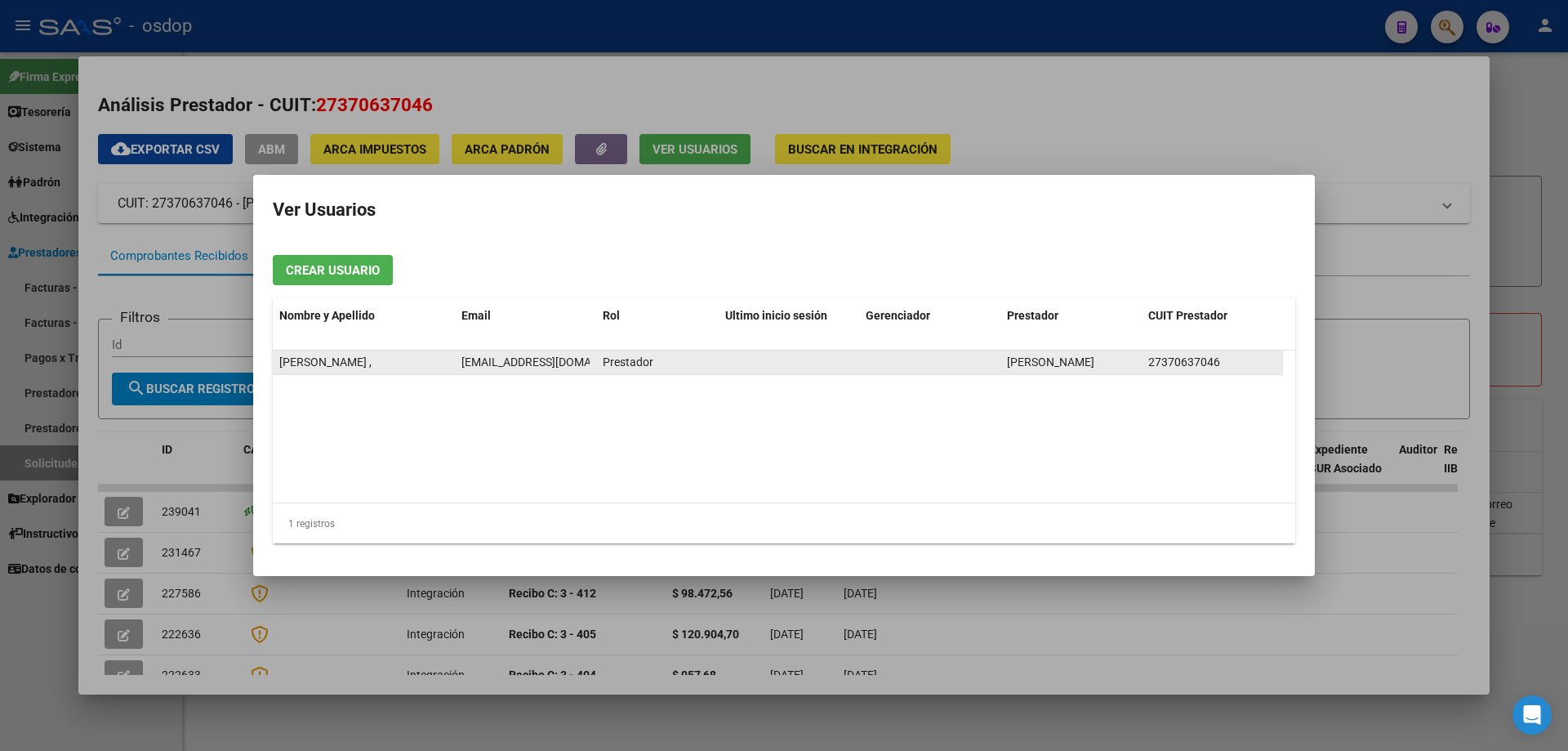
scroll to position [0, 58]
drag, startPoint x: 462, startPoint y: 362, endPoint x: 601, endPoint y: 360, distance: 139.0
click at [601, 360] on div "[PERSON_NAME] , [EMAIL_ADDRESS][DOMAIN_NAME] Prestador [PERSON_NAME] 27370637046" at bounding box center [778, 362] width 1010 height 24
copy span "[EMAIL_ADDRESS][DOMAIN_NAME]"
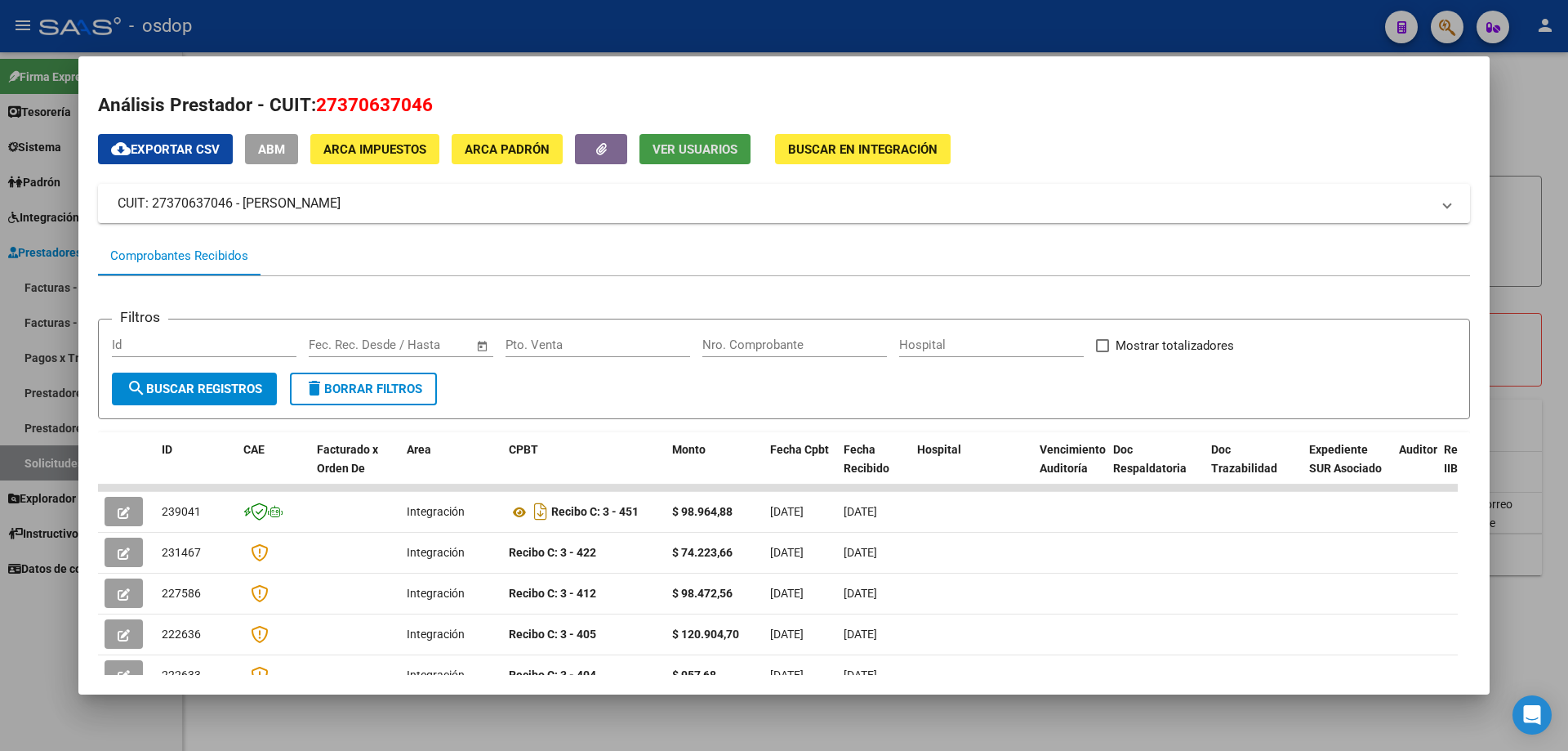
click at [680, 146] on span "Ver Usuarios" at bounding box center [695, 150] width 85 height 15
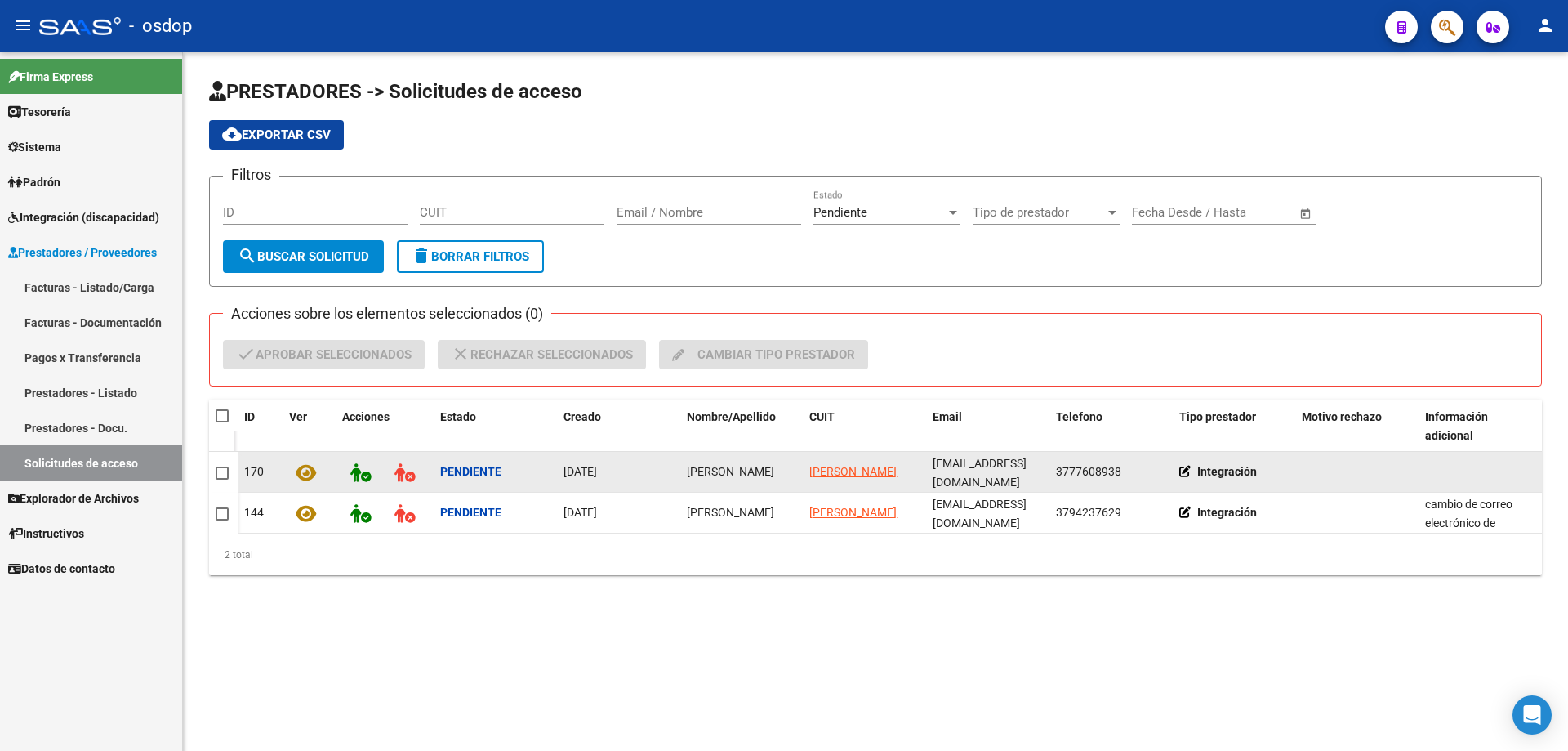
click at [302, 471] on icon at bounding box center [306, 472] width 21 height 19
click at [404, 472] on icon at bounding box center [404, 472] width 21 height 19
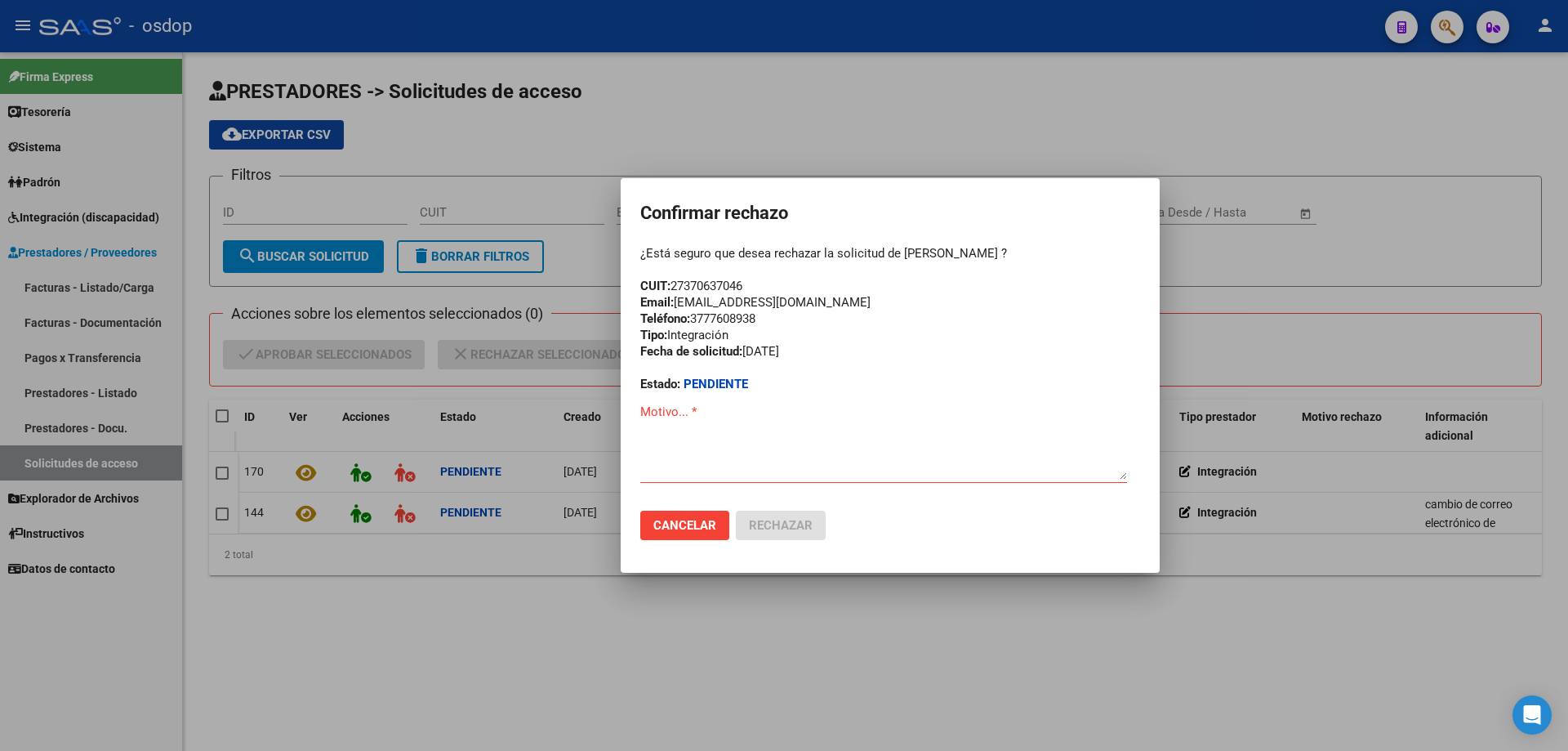
drag, startPoint x: 640, startPoint y: 300, endPoint x: 842, endPoint y: 302, distance: 202.0
click at [842, 302] on mat-dialog-container "Confirmar rechazo ¿Está seguro que desea rechazar la solicitud de [PERSON_NAME]…" at bounding box center [890, 376] width 539 height 395
copy div "Email: [EMAIL_ADDRESS][DOMAIN_NAME]"
click at [647, 430] on textarea "Motivo... *" at bounding box center [883, 441] width 486 height 77
paste textarea "Email: [EMAIL_ADDRESS][DOMAIN_NAME]"
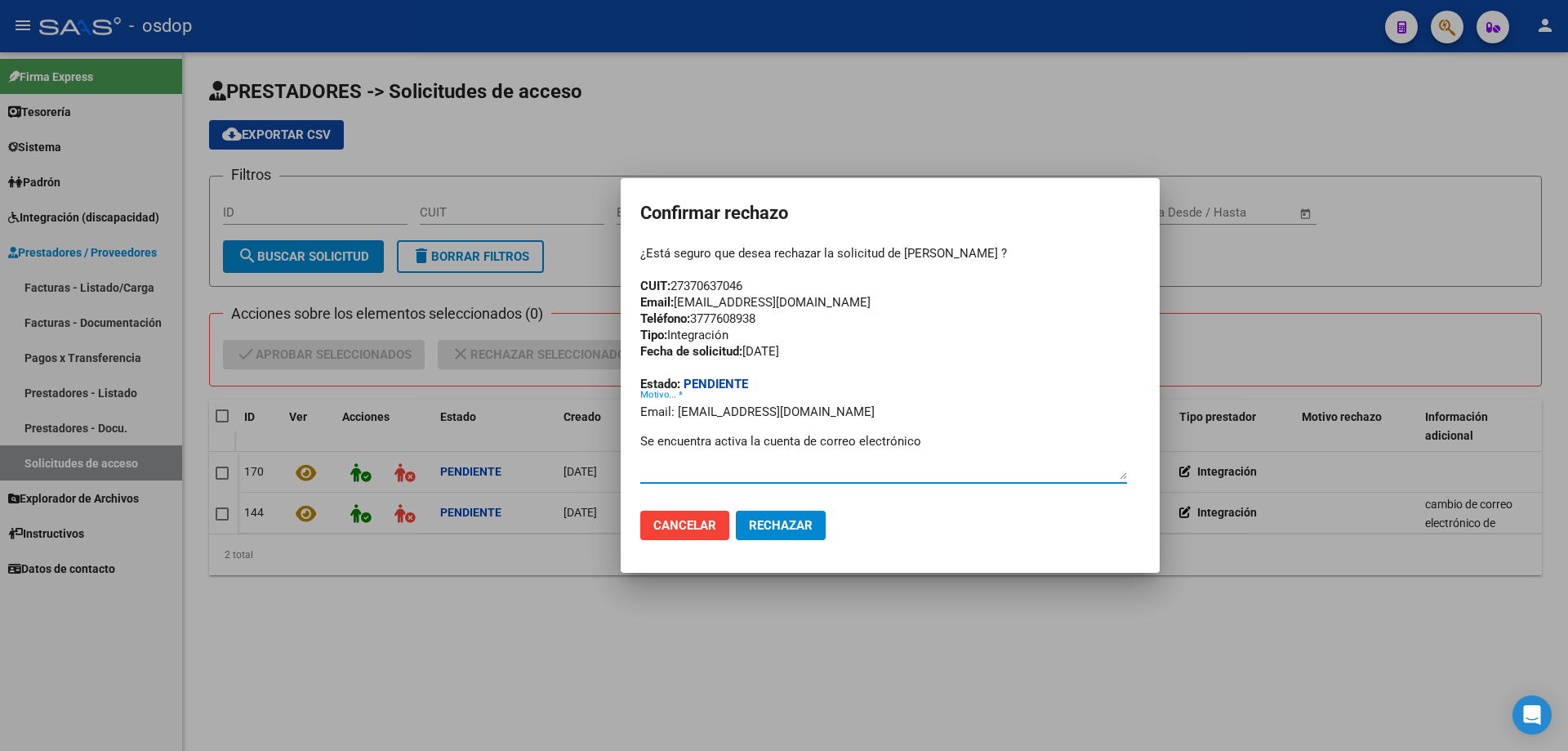
paste textarea "[EMAIL_ADDRESS][DOMAIN_NAME]"
type textarea "Email: [EMAIL_ADDRESS][DOMAIN_NAME] Se encuentra activa la cuenta de correo ele…"
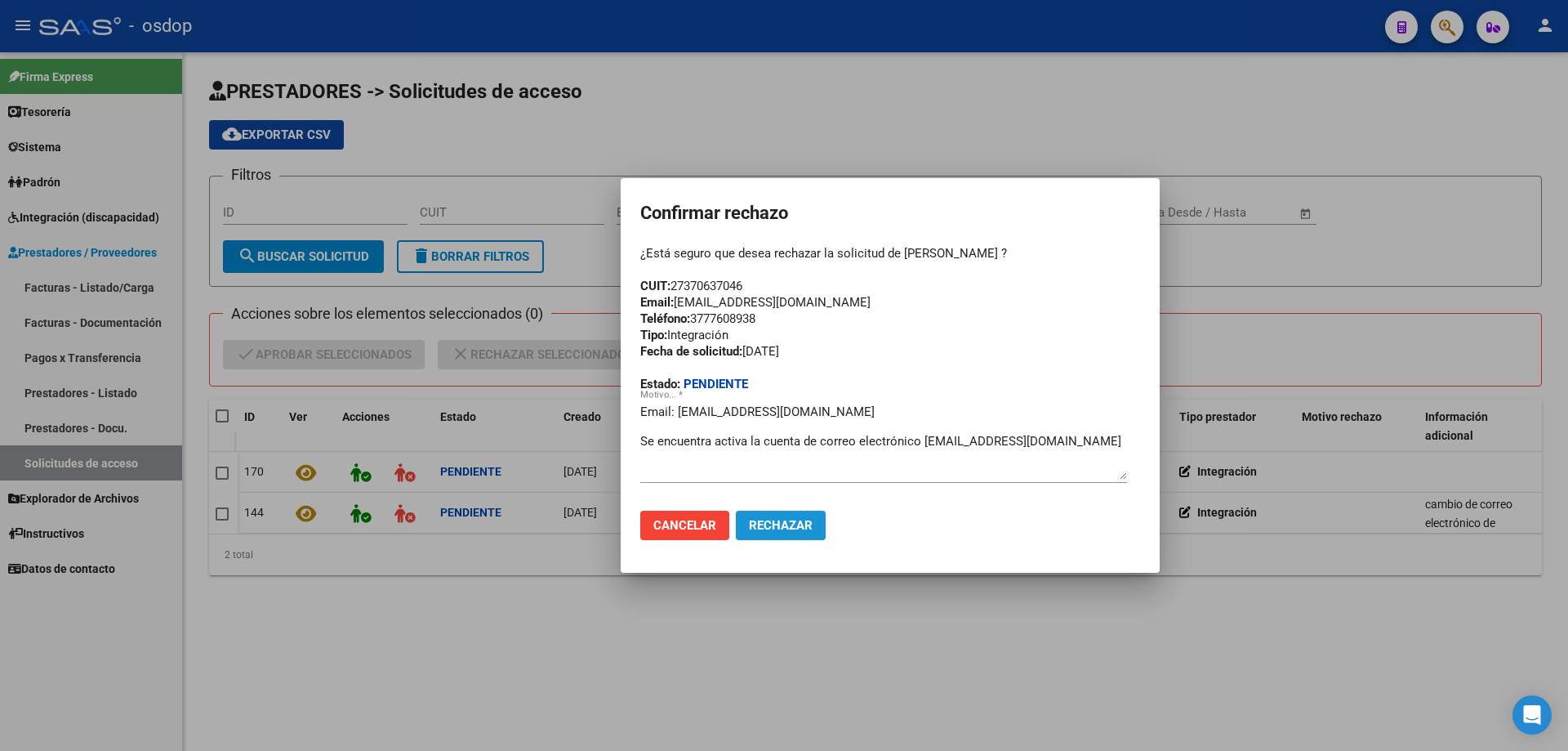
click at [789, 528] on span "Rechazar" at bounding box center [781, 525] width 64 height 15
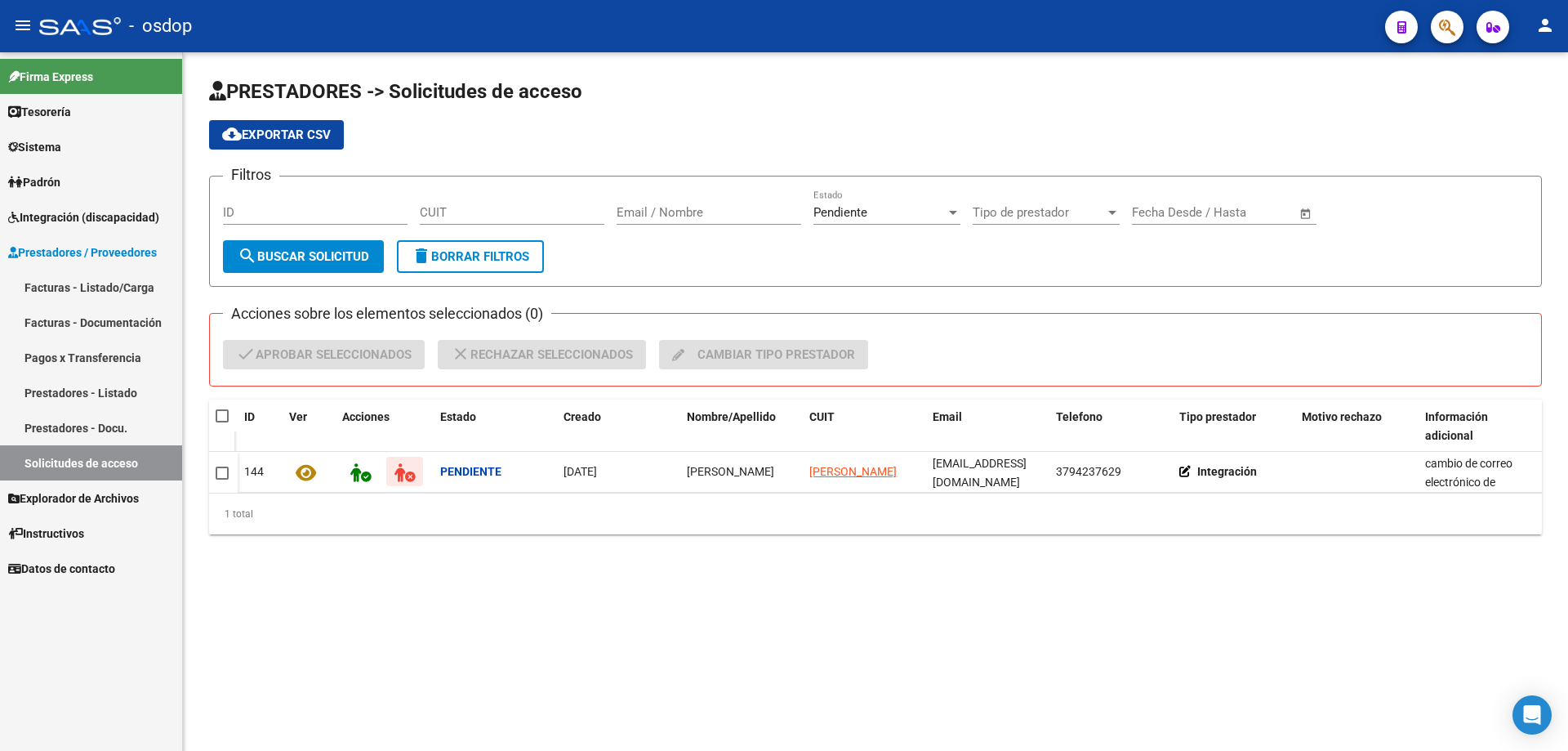
click at [71, 251] on span "Prestadores / Proveedores" at bounding box center [83, 252] width 149 height 18
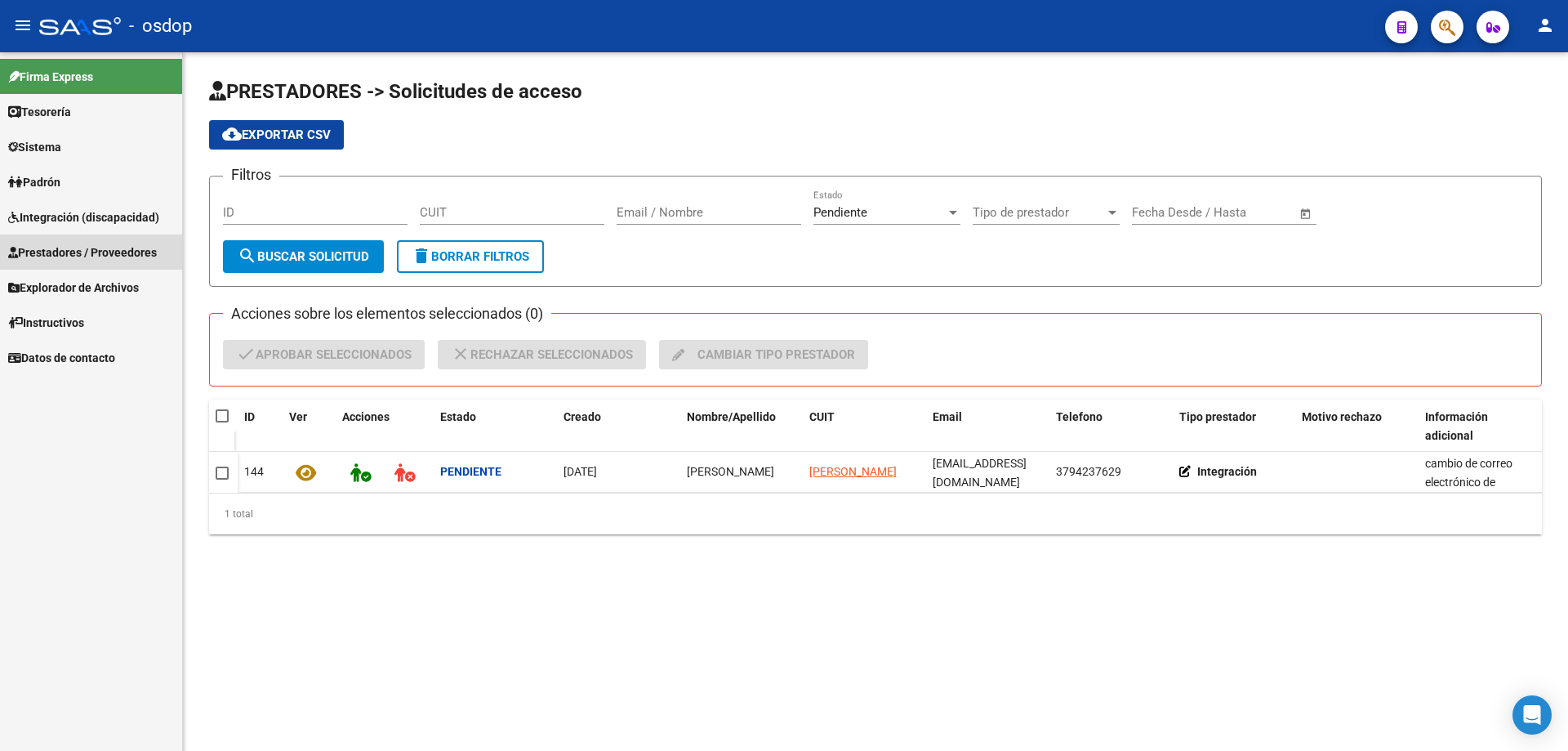
click at [30, 248] on span "Prestadores / Proveedores" at bounding box center [83, 252] width 149 height 18
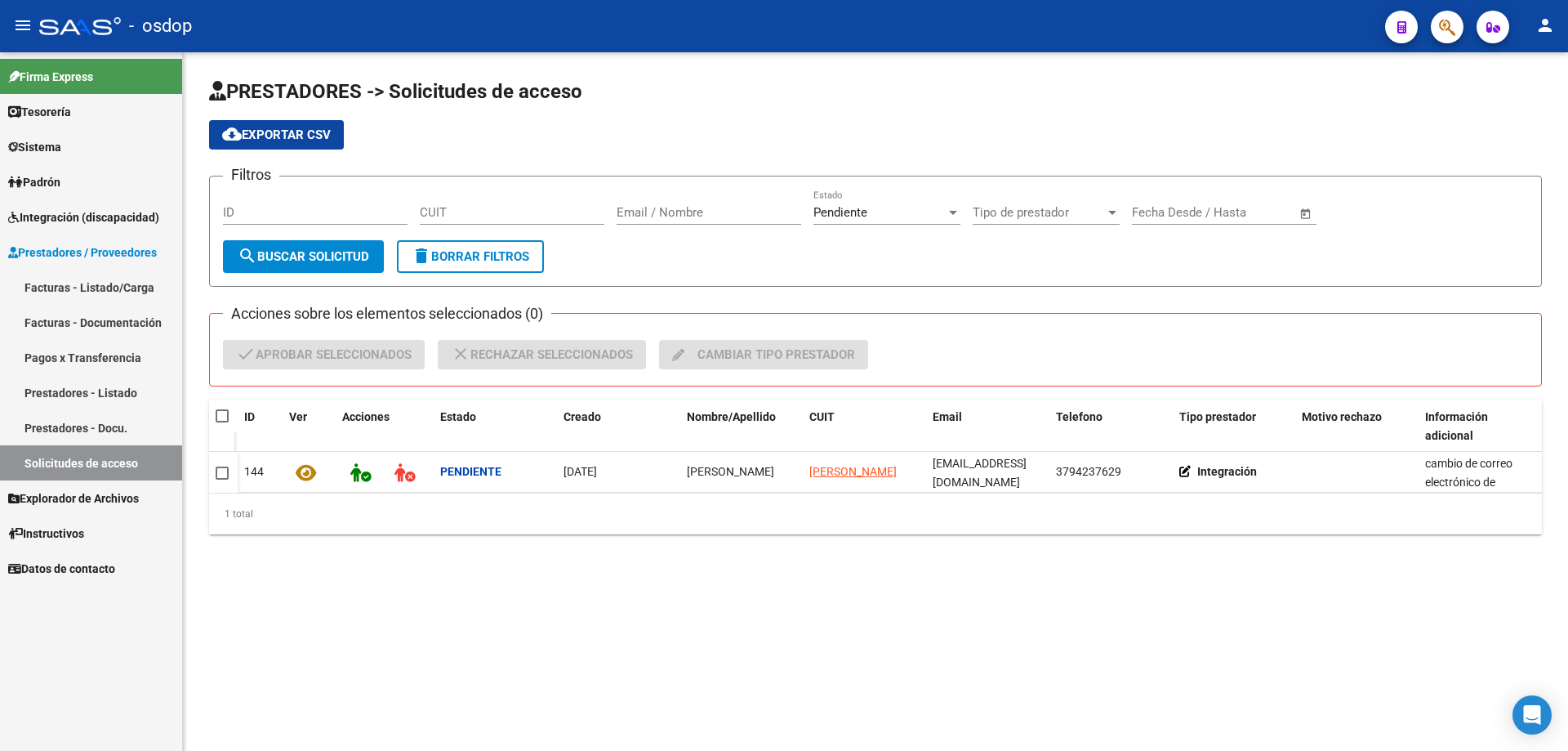
click at [86, 393] on link "Prestadores - Listado" at bounding box center [91, 391] width 182 height 35
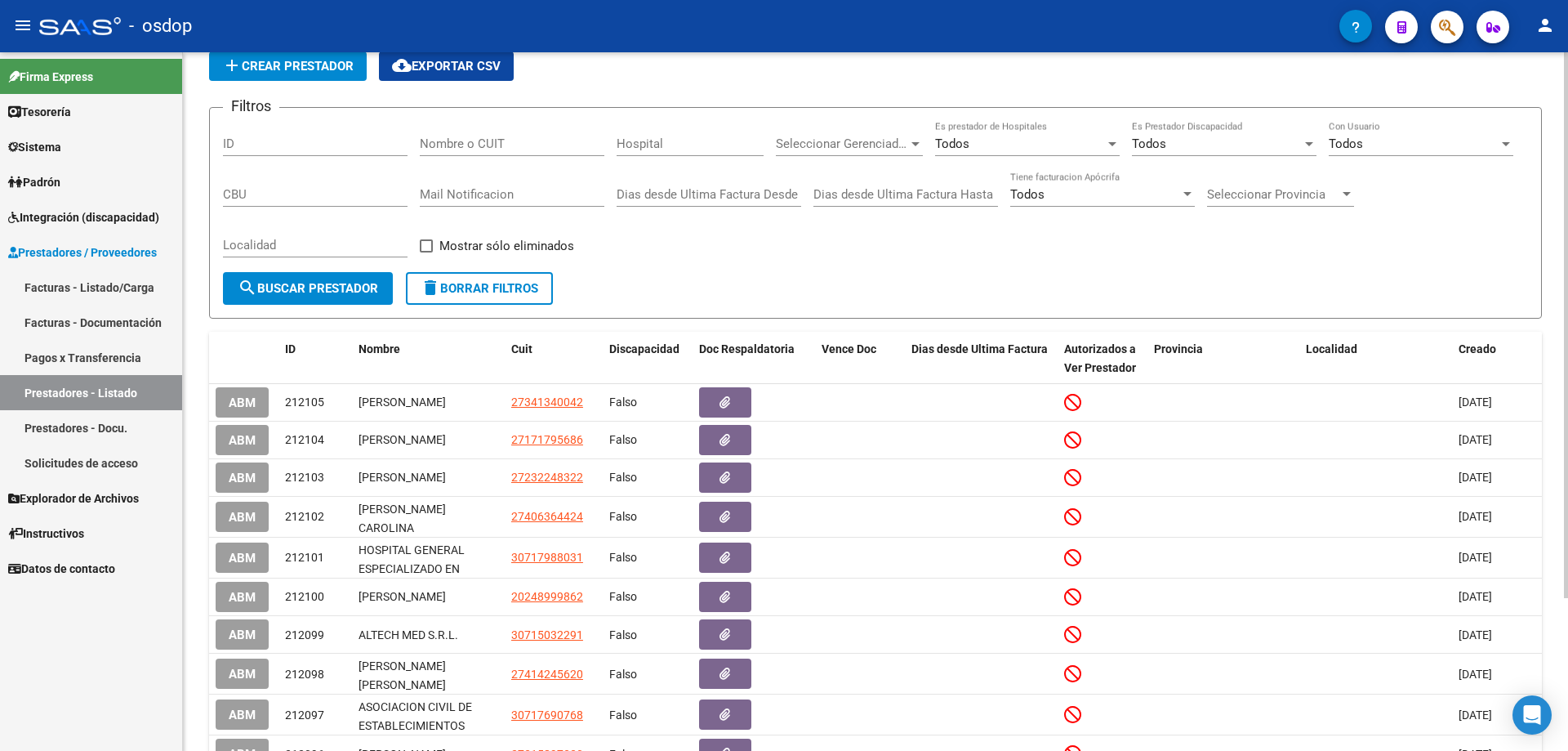
scroll to position [196, 0]
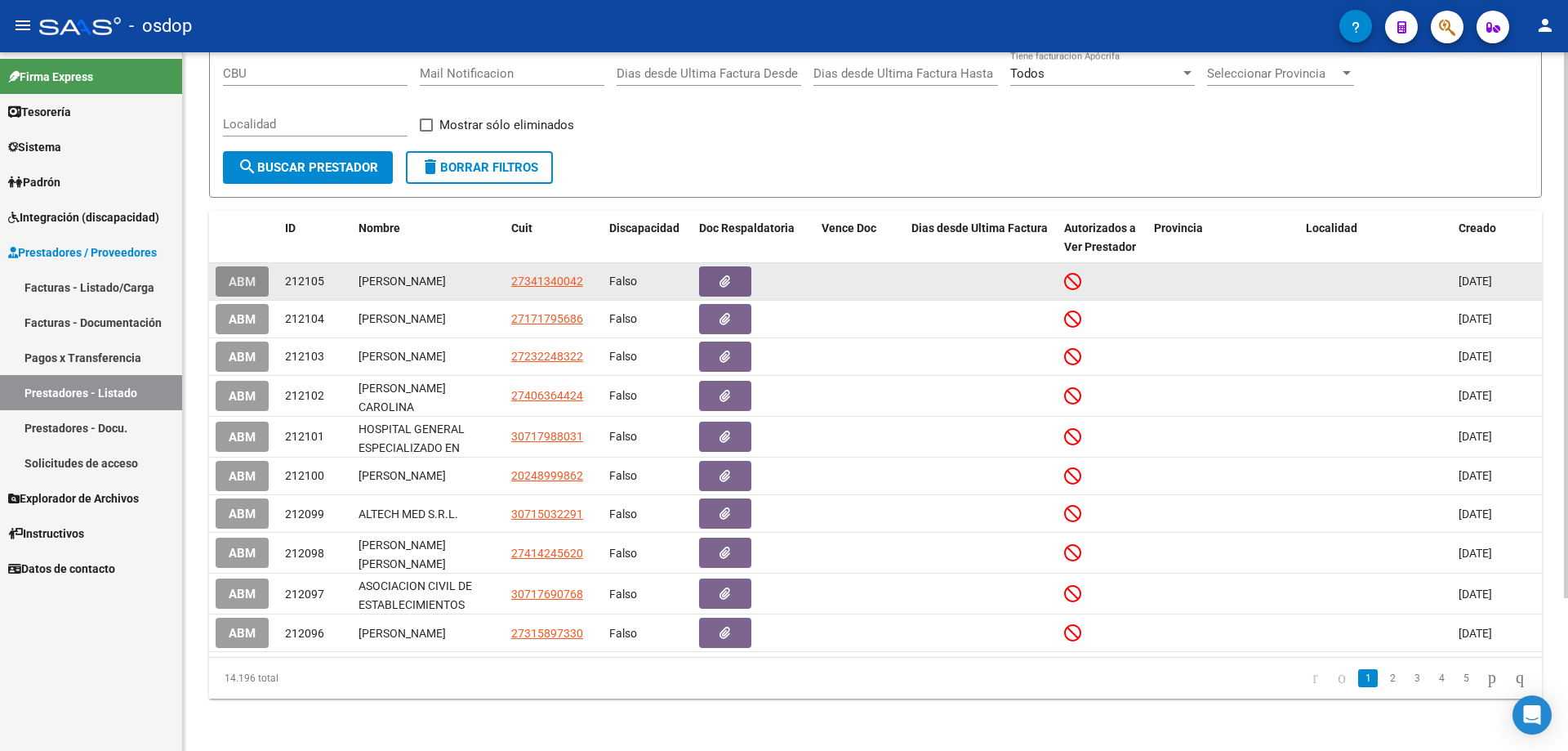
click at [251, 277] on span "ABM" at bounding box center [242, 282] width 27 height 15
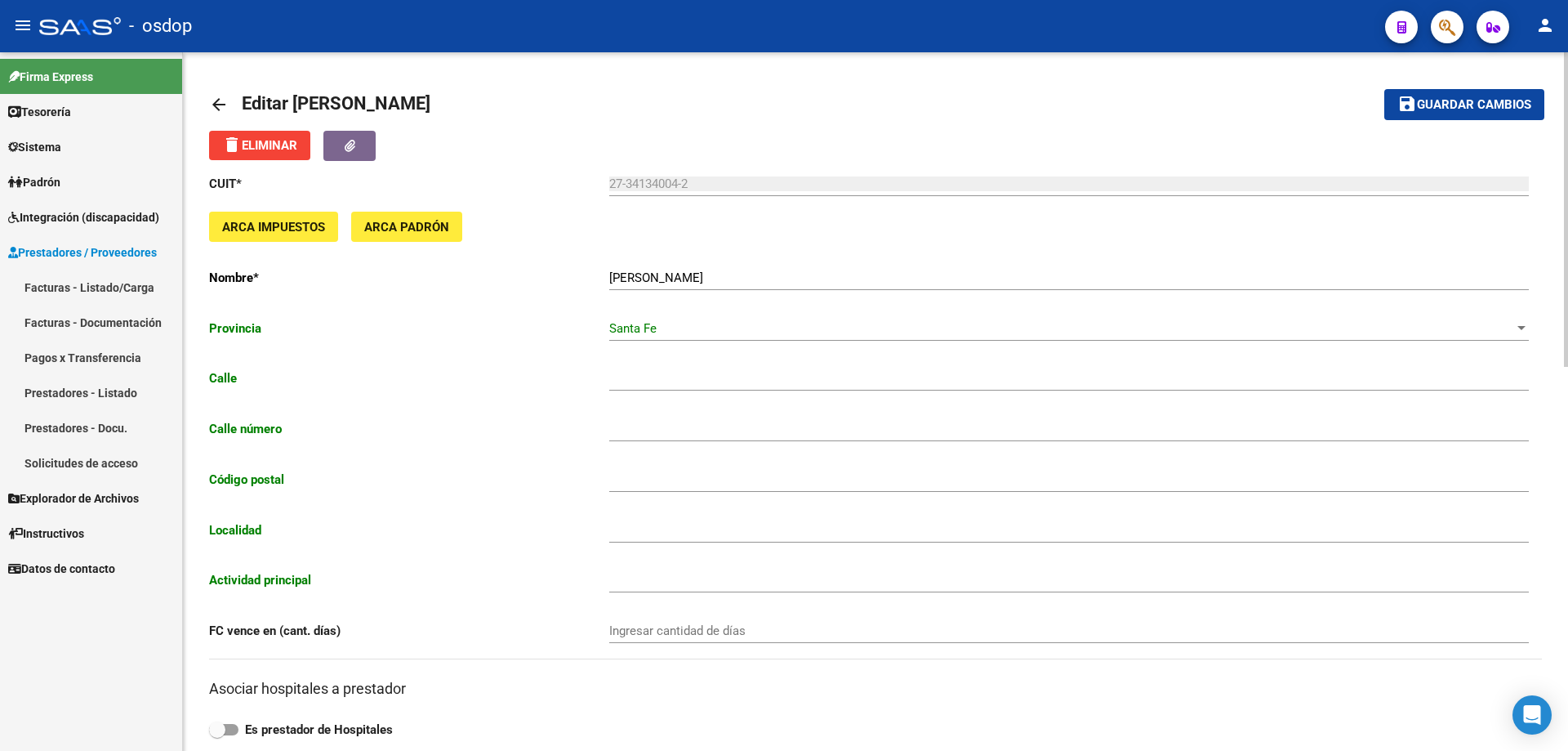
type input "[PERSON_NAME] BIS"
type input "220"
type input "2000"
type input "ROSARIO NORTE"
type input "749009"
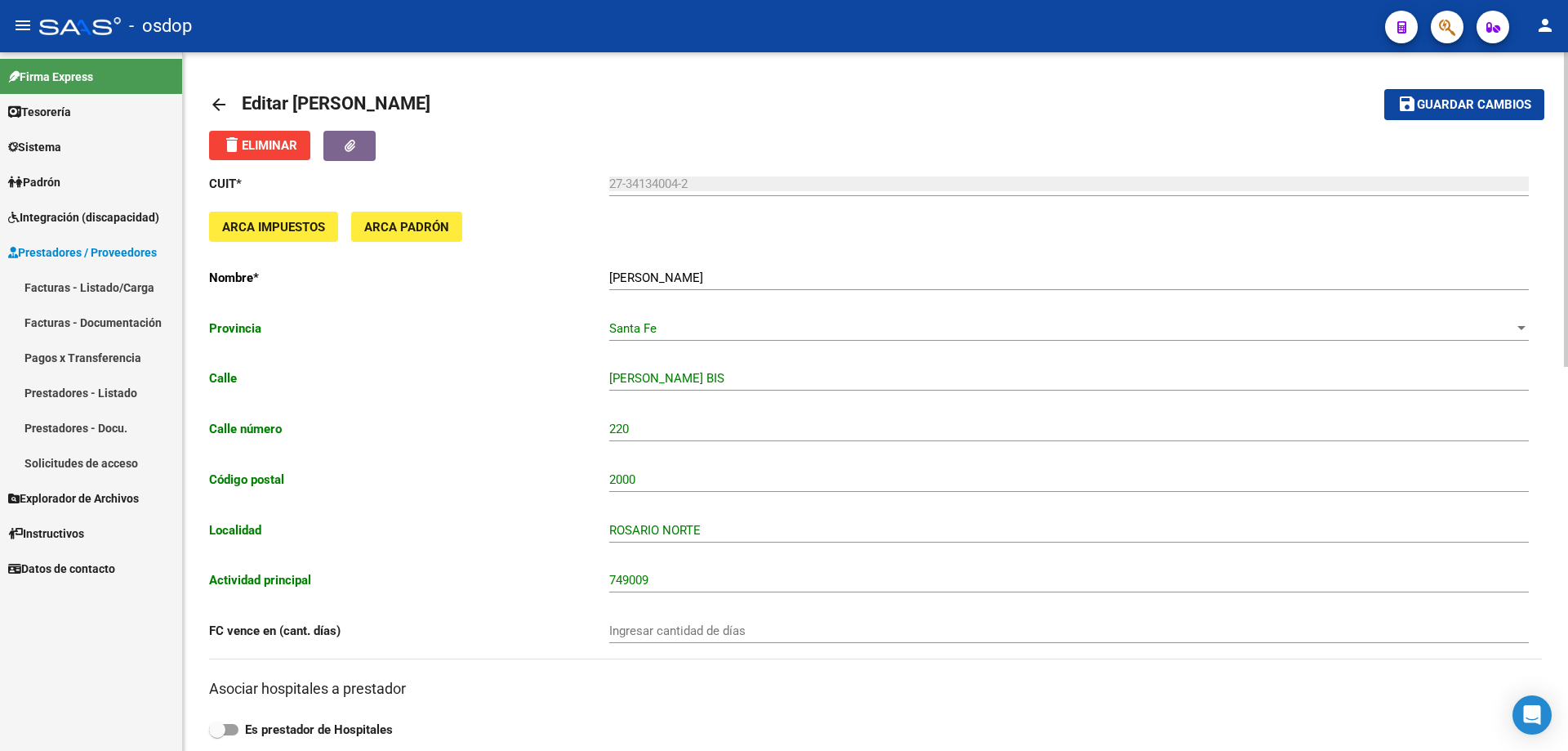
click at [216, 104] on mat-icon "arrow_back" at bounding box center [218, 104] width 20 height 20
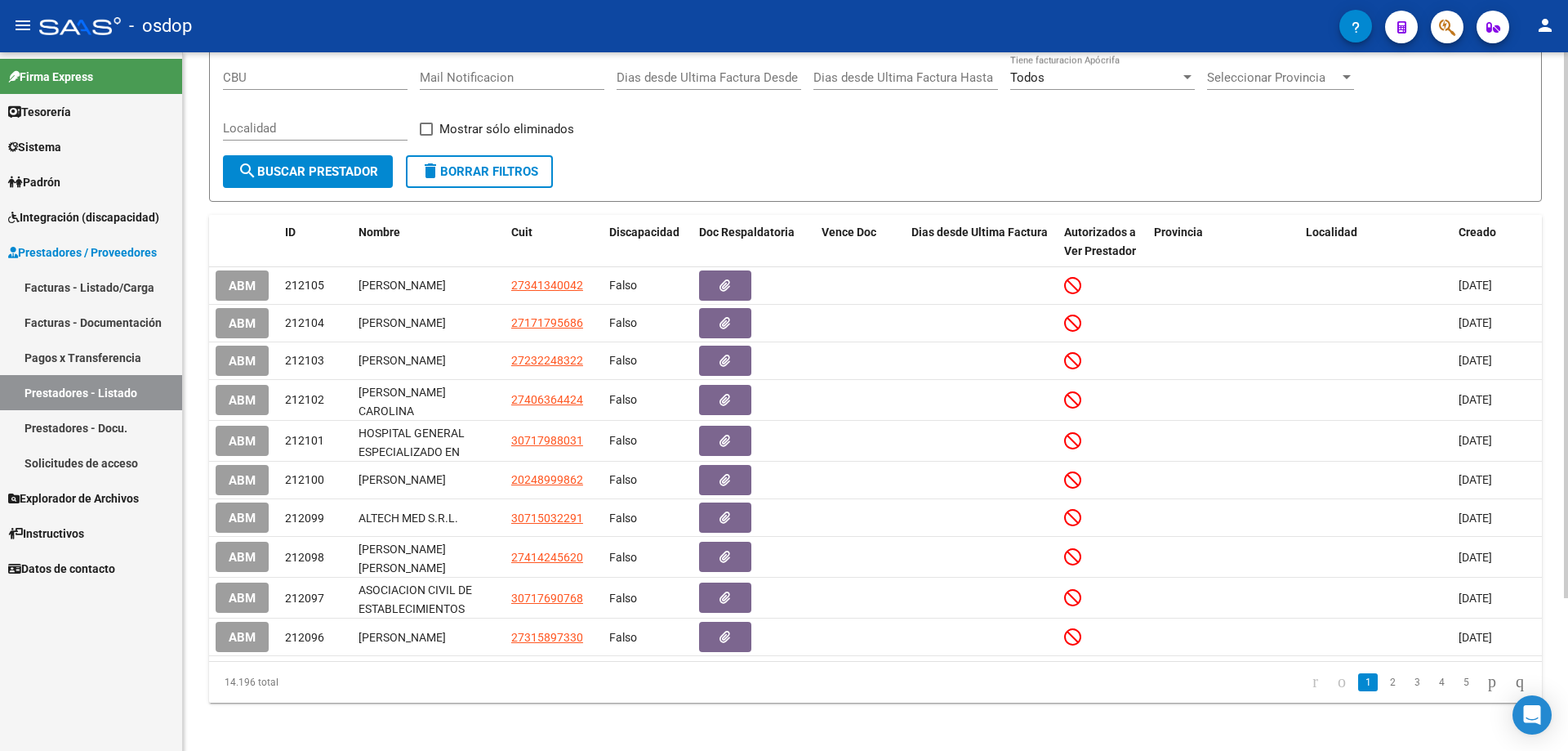
scroll to position [196, 0]
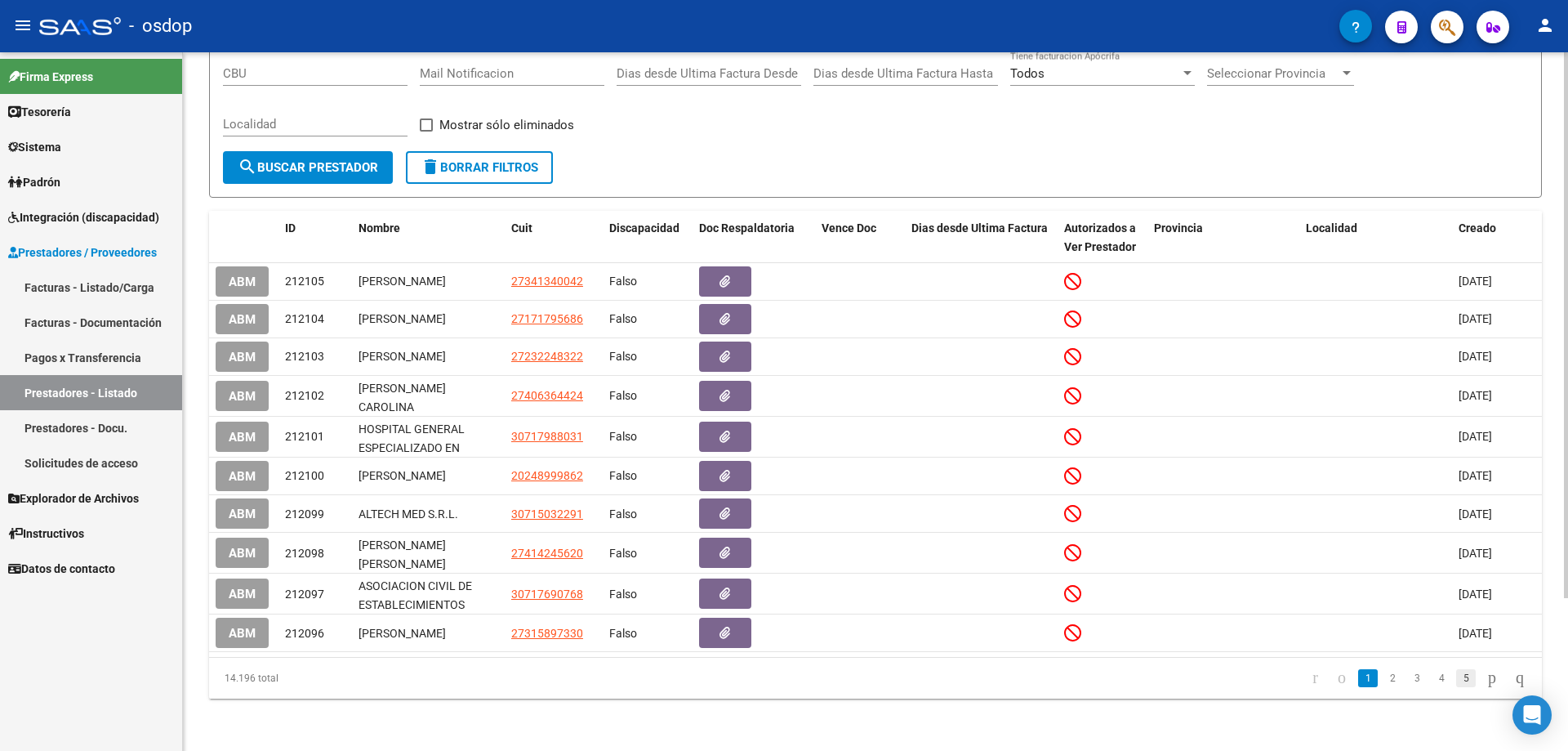
click at [1456, 674] on link "5" at bounding box center [1465, 678] width 20 height 18
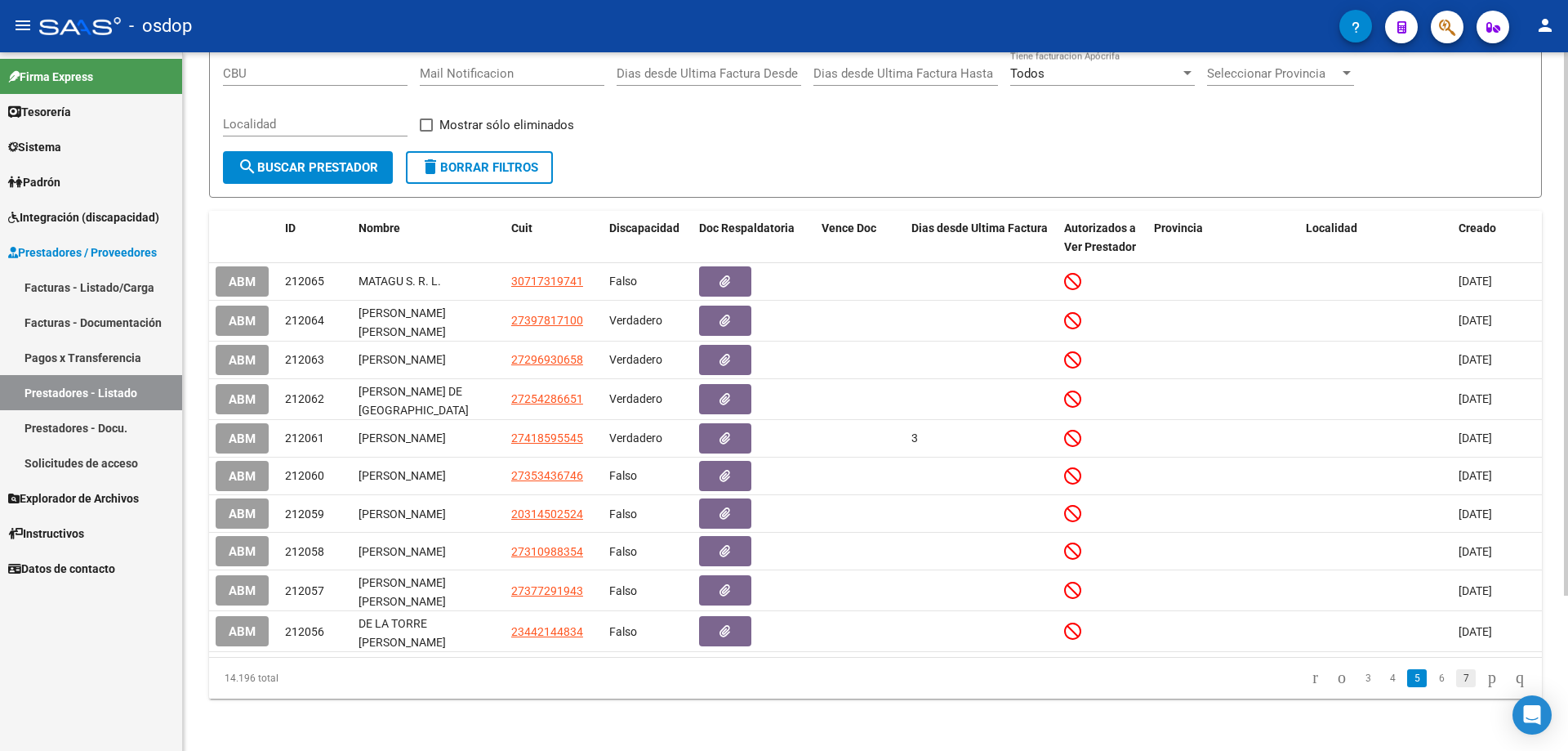
click at [1456, 681] on link "7" at bounding box center [1465, 678] width 20 height 18
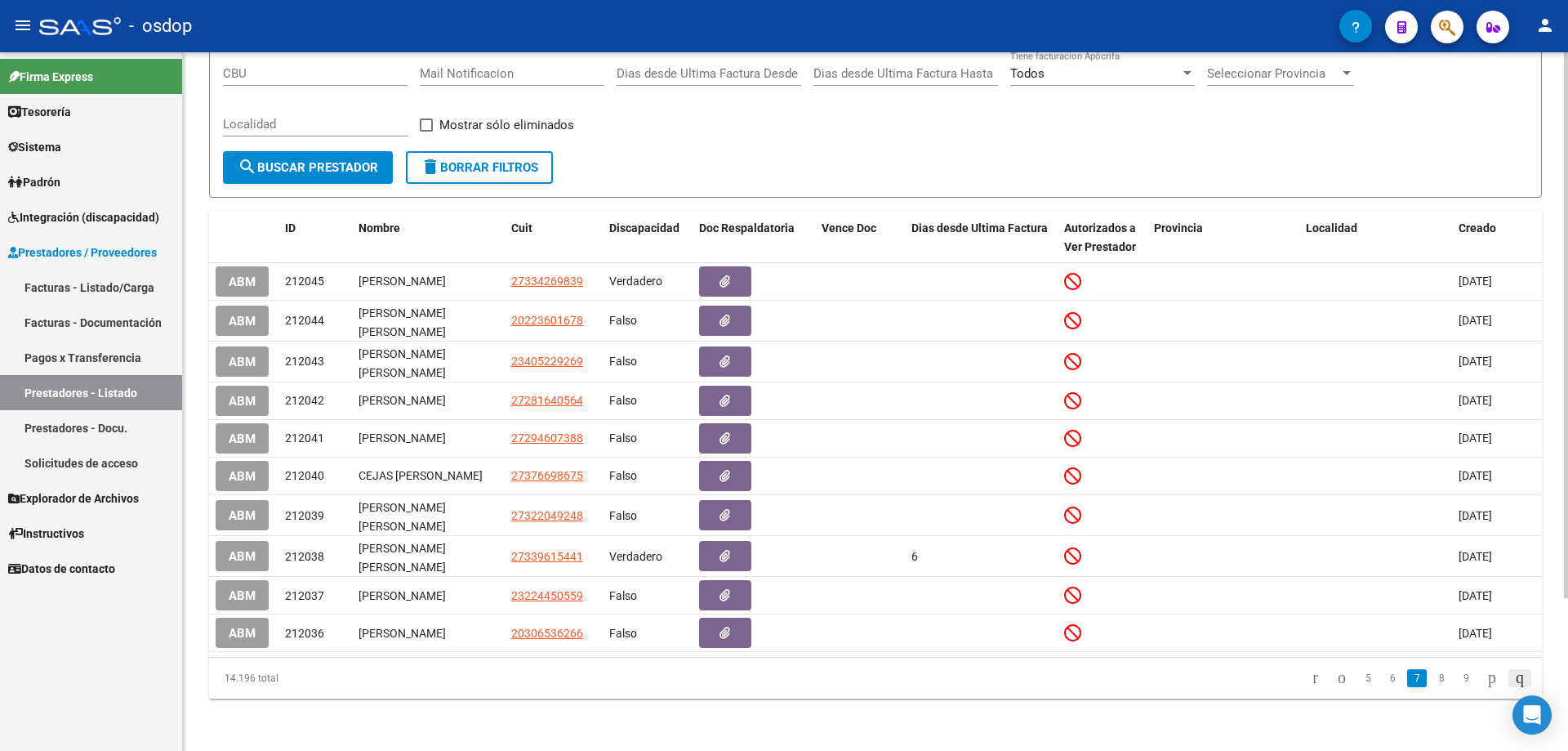
click at [1513, 677] on icon "go to last page" at bounding box center [1520, 677] width 13 height 20
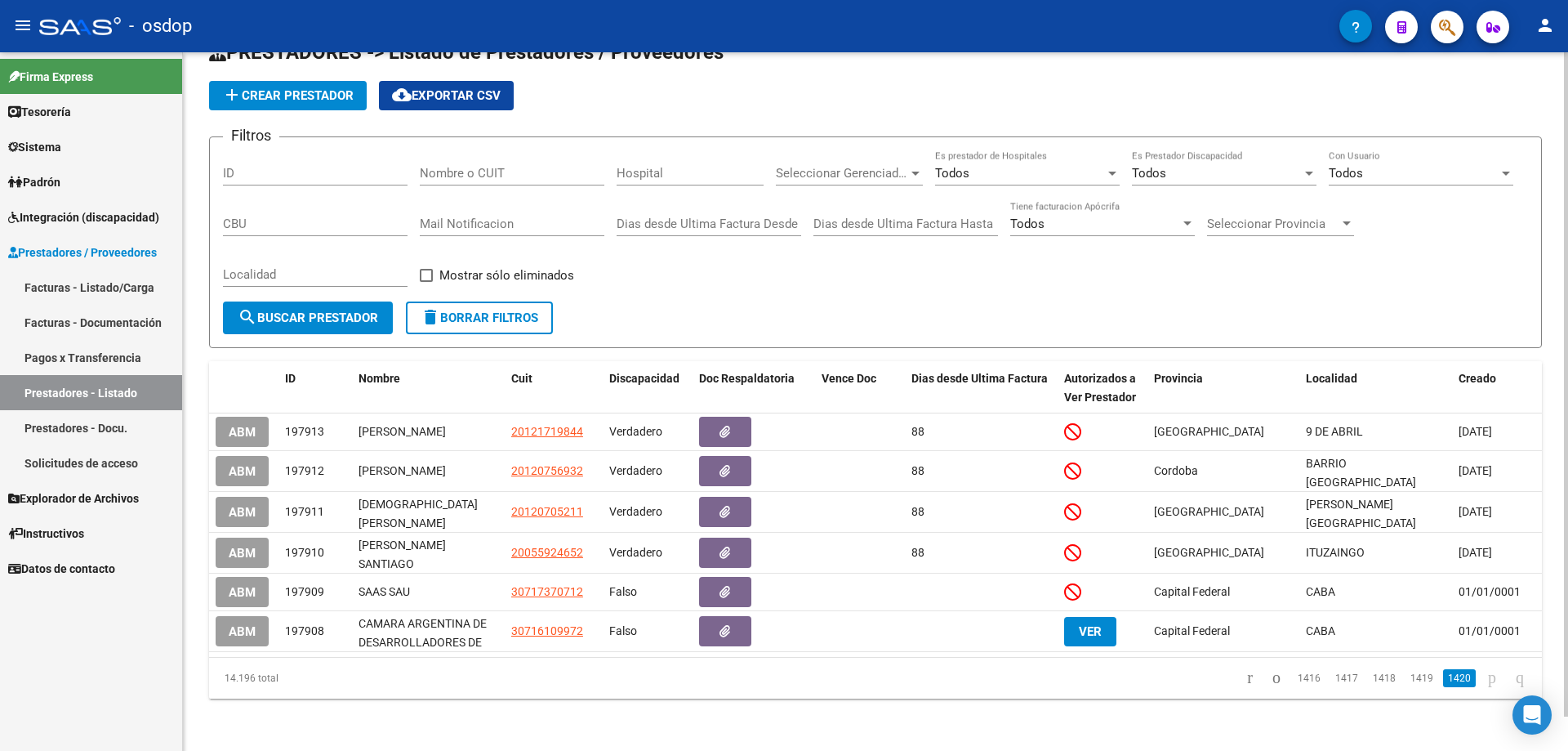
scroll to position [36, 0]
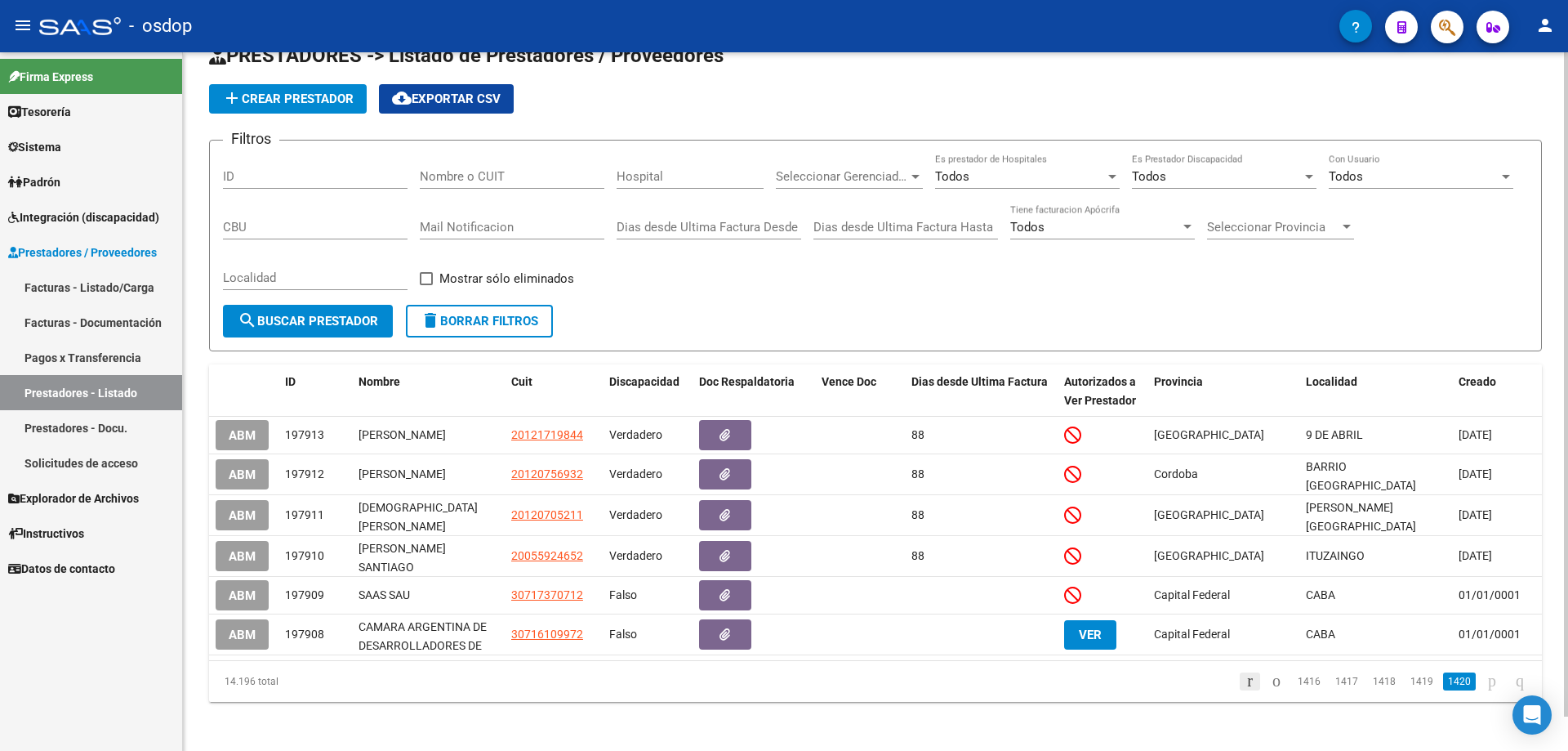
click at [1244, 680] on icon "go to first page" at bounding box center [1249, 680] width 10 height 20
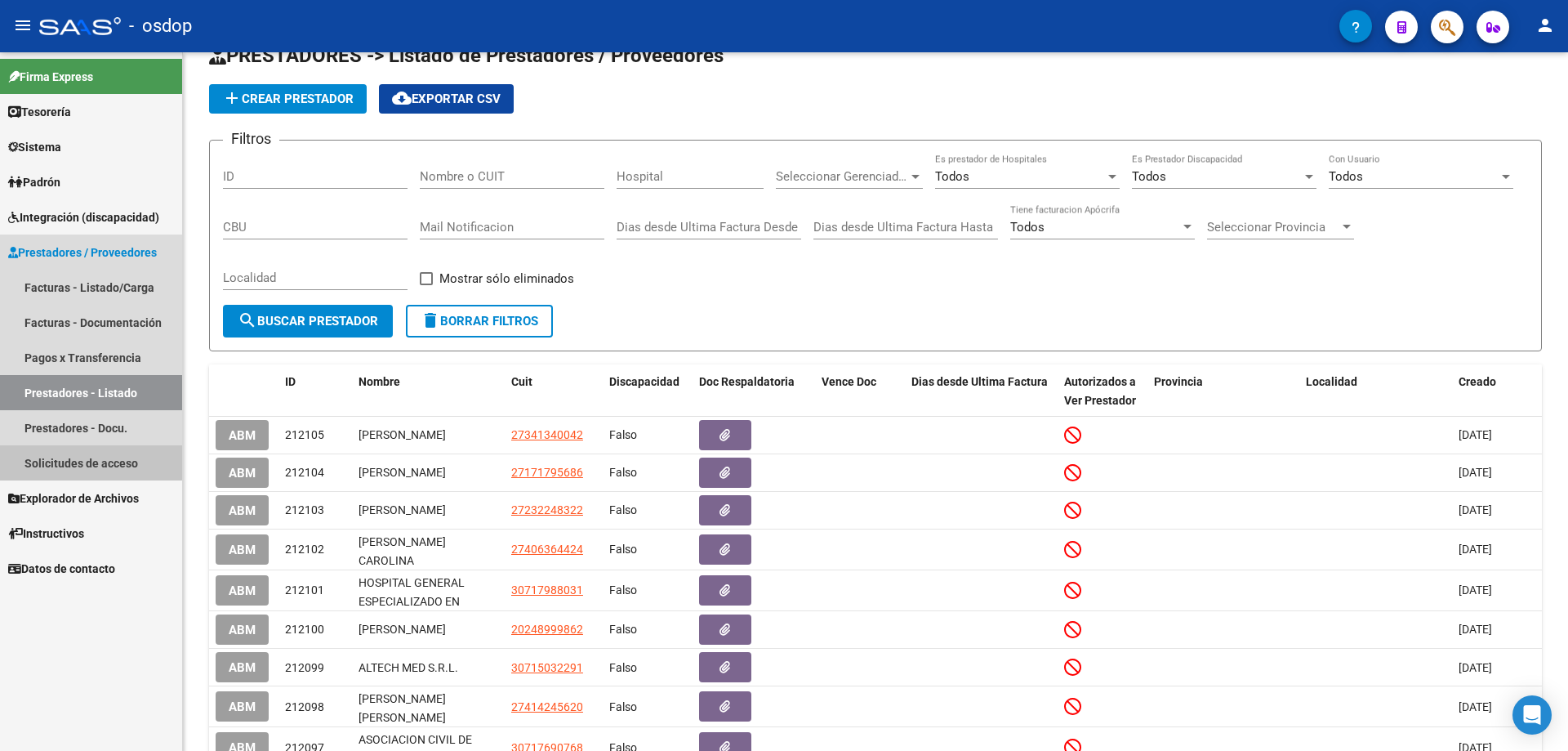
click at [71, 461] on link "Solicitudes de acceso" at bounding box center [91, 462] width 182 height 35
